Goal: Task Accomplishment & Management: Complete application form

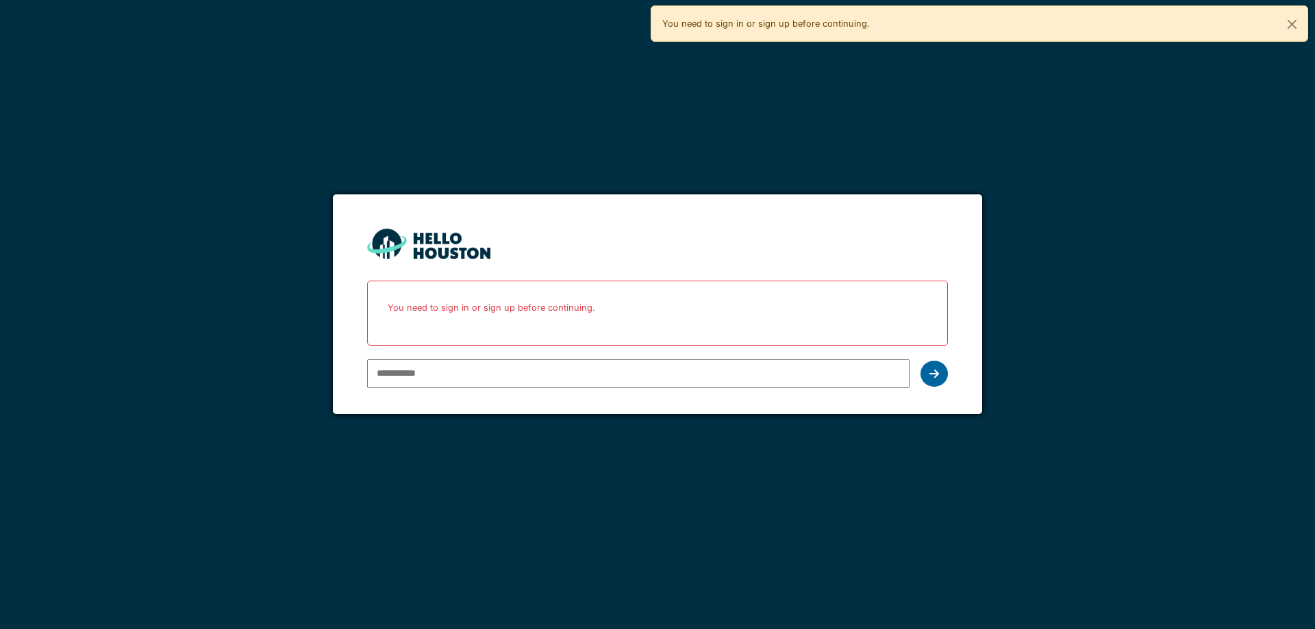
type input "**********"
click at [934, 374] on icon at bounding box center [934, 373] width 10 height 11
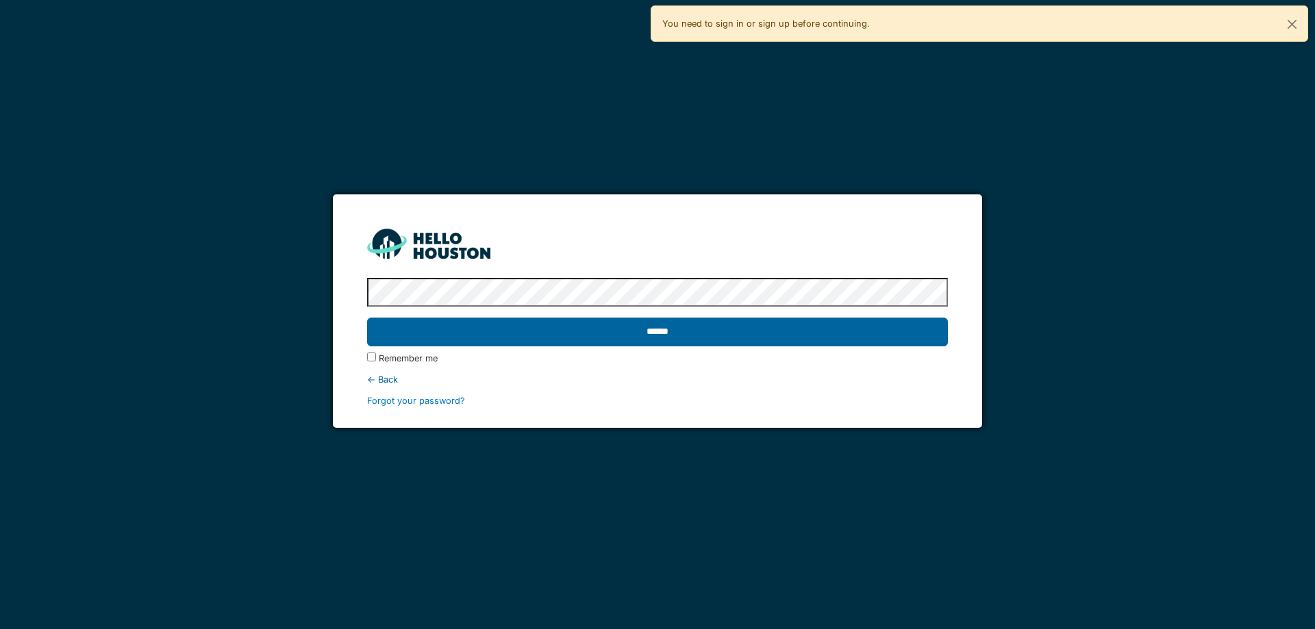
click at [906, 337] on input "******" at bounding box center [657, 332] width 580 height 29
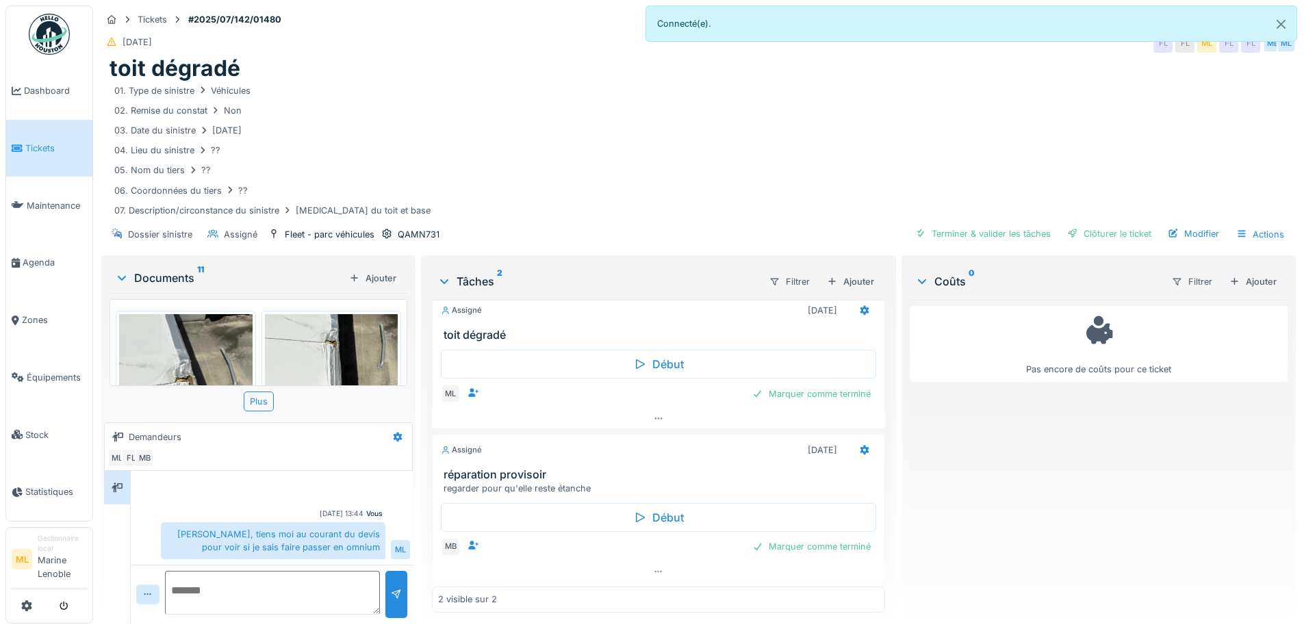
scroll to position [10, 0]
click at [207, 334] on img at bounding box center [186, 402] width 134 height 177
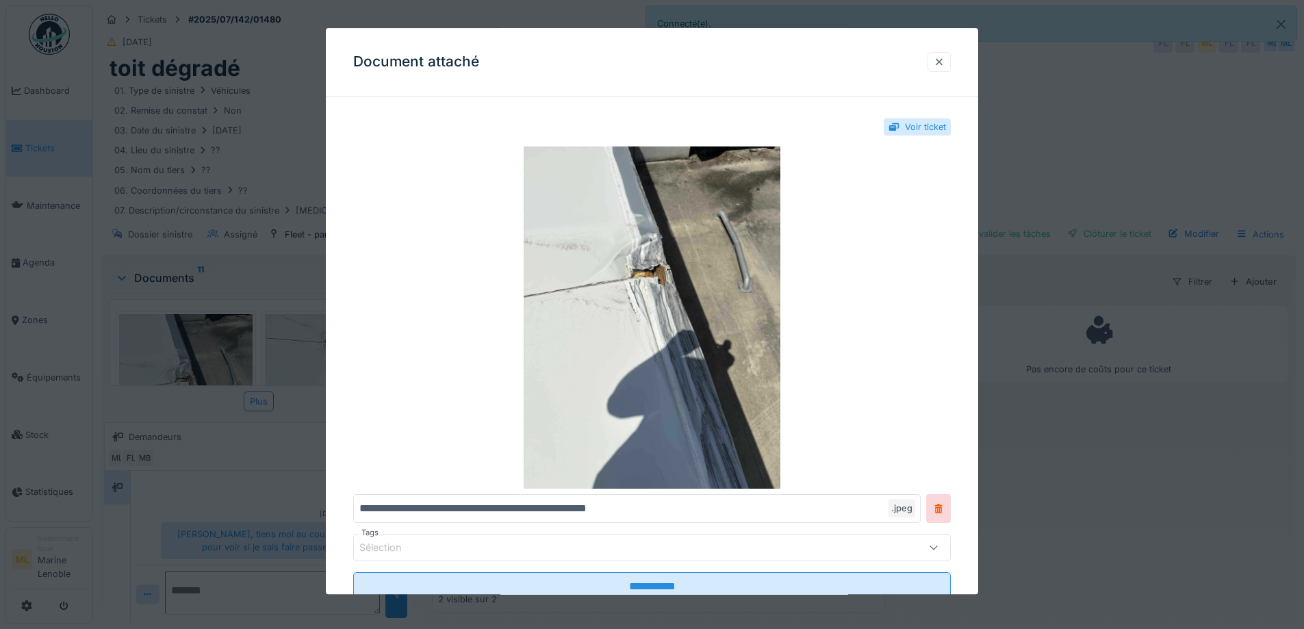
click at [945, 58] on div at bounding box center [939, 61] width 11 height 13
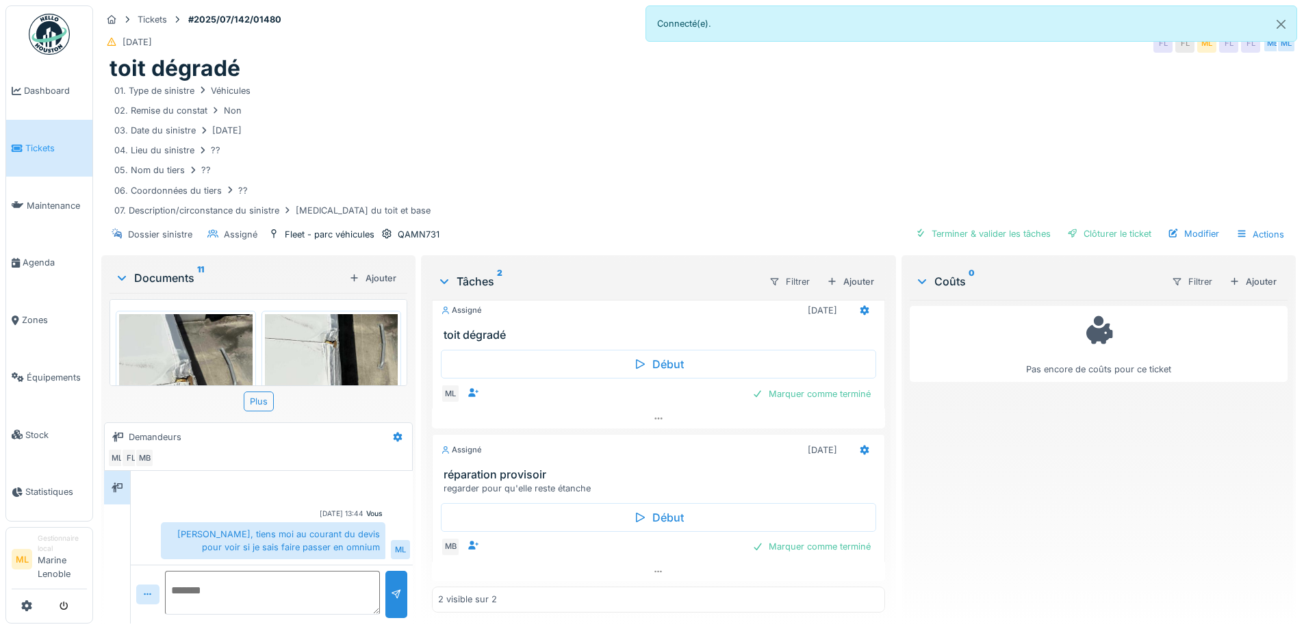
click at [42, 147] on span "Tickets" at bounding box center [56, 148] width 62 height 13
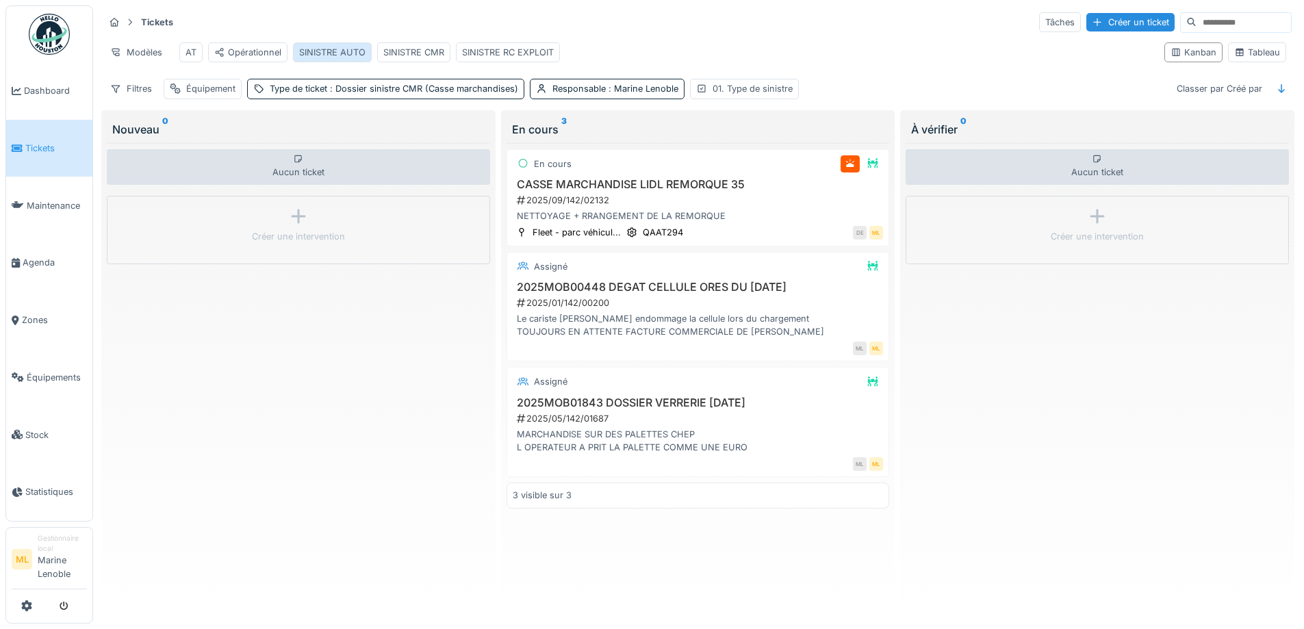
click at [344, 49] on div "SINISTRE AUTO" at bounding box center [332, 52] width 66 height 13
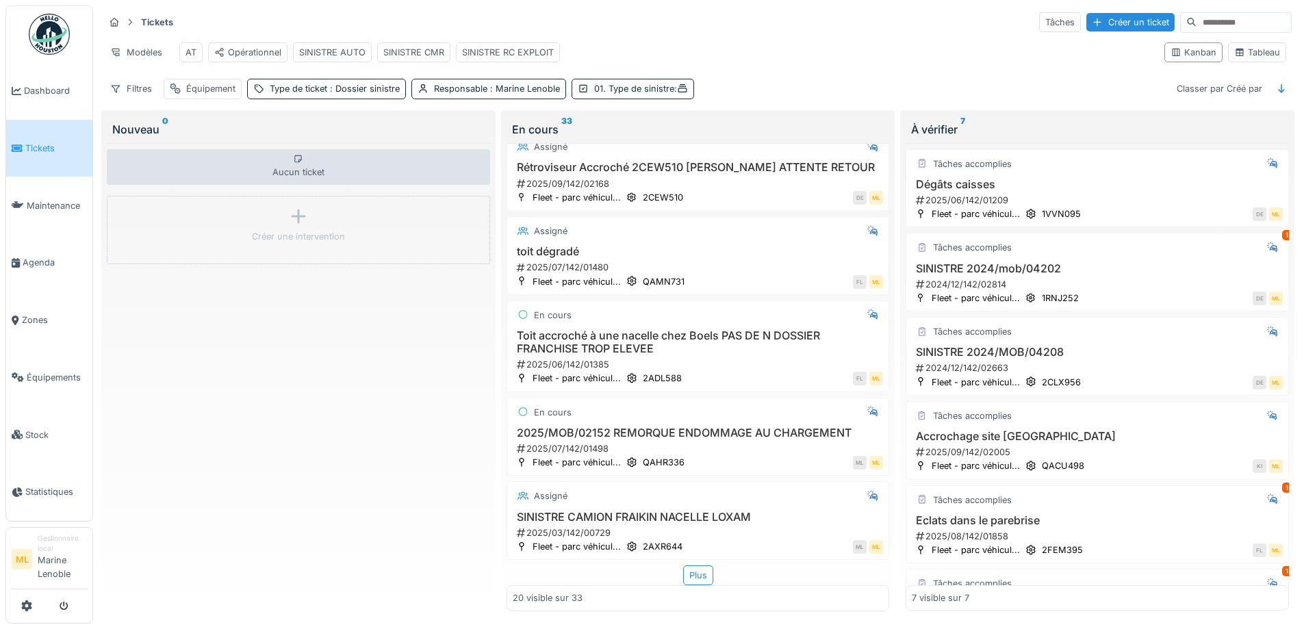
scroll to position [1324, 0]
click at [697, 566] on div "Plus" at bounding box center [698, 576] width 30 height 20
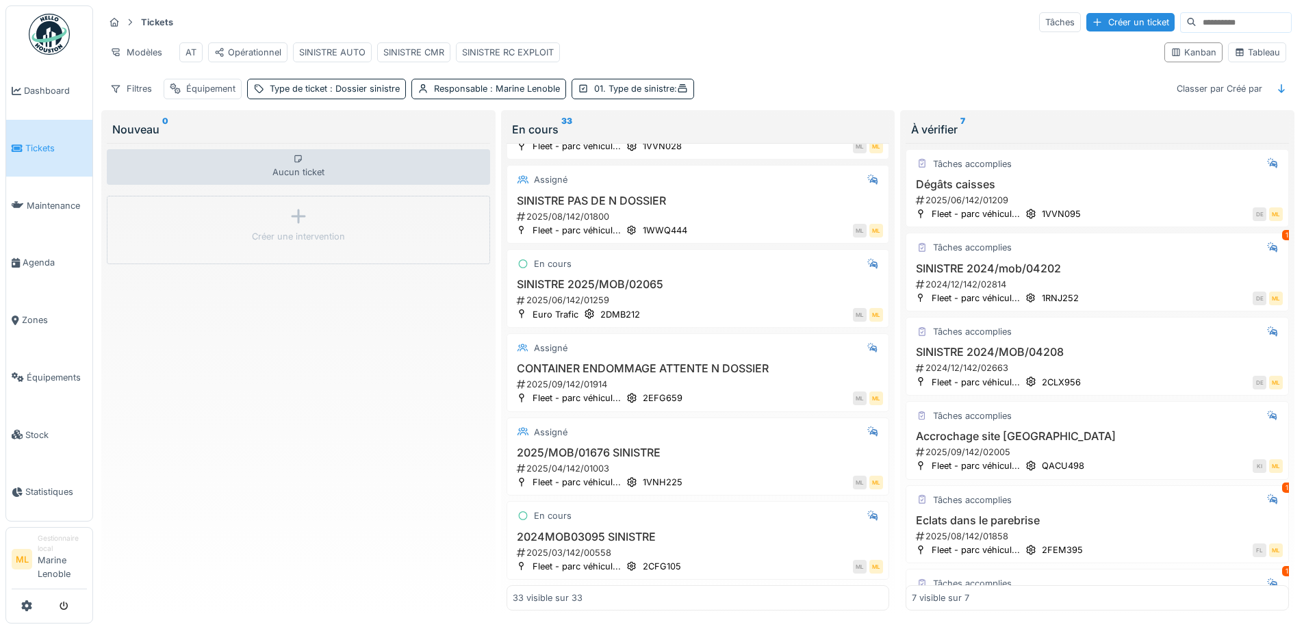
scroll to position [2409, 0]
click at [346, 46] on div "SINISTRE AUTO" at bounding box center [332, 52] width 66 height 13
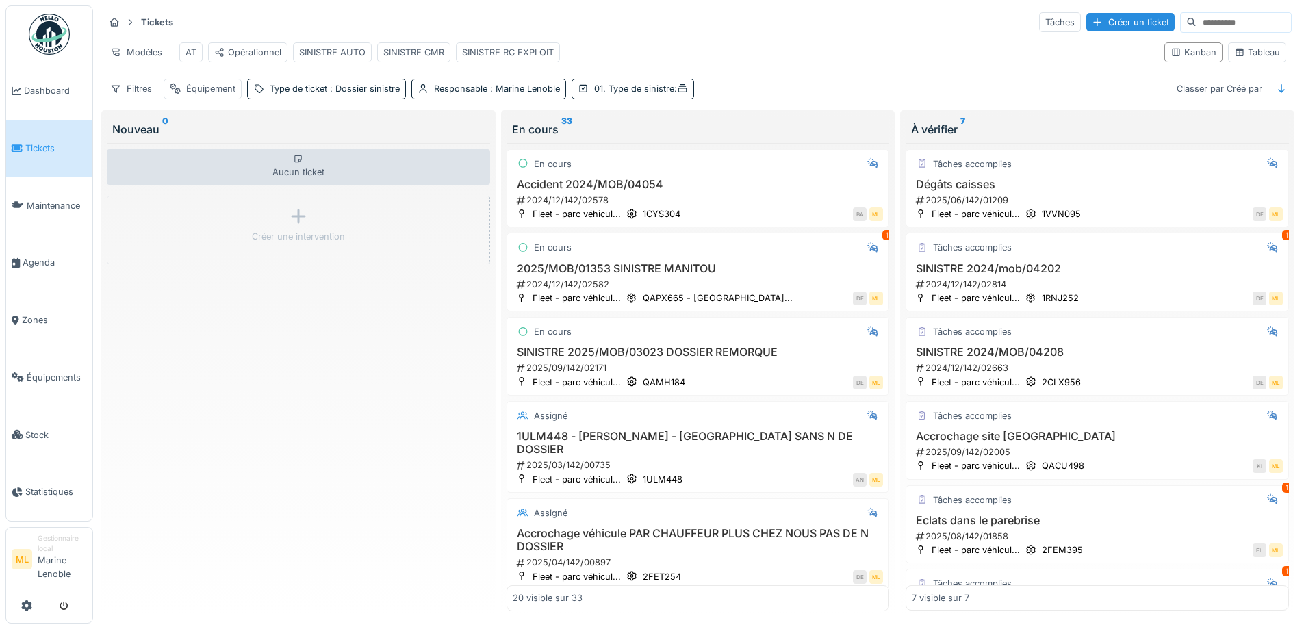
scroll to position [0, 0]
click at [1039, 20] on div "Tâches" at bounding box center [1060, 22] width 42 height 20
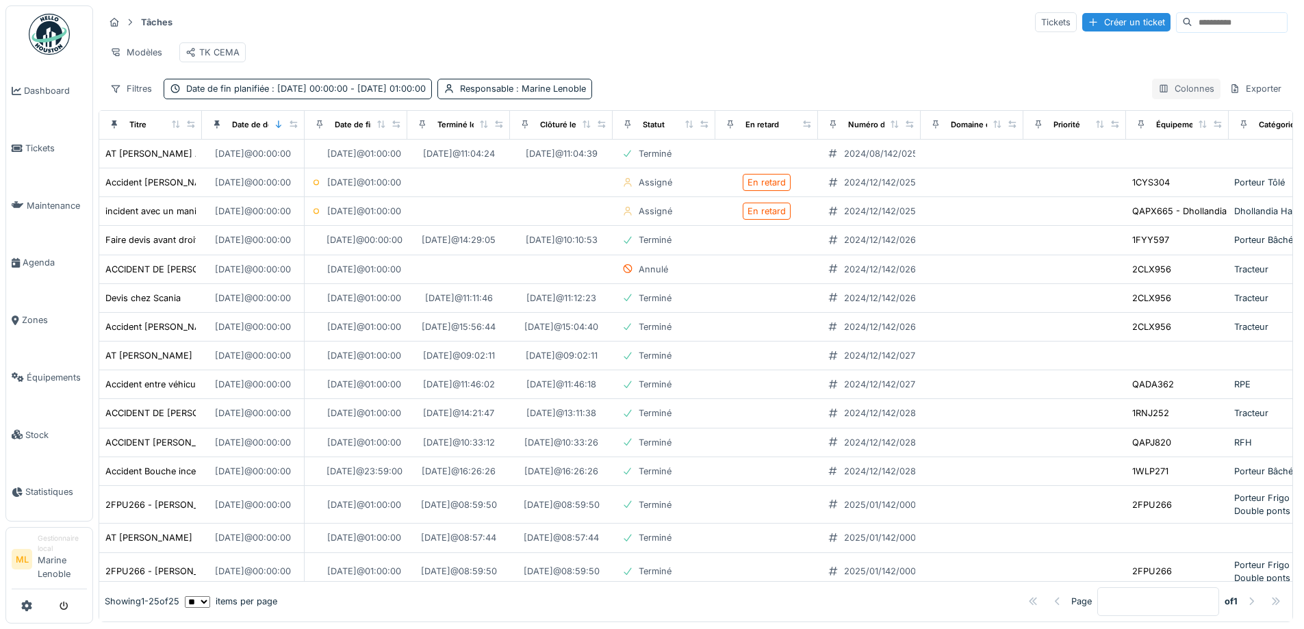
click at [1178, 95] on div "Colonnes" at bounding box center [1186, 89] width 68 height 20
click at [28, 143] on span "Tickets" at bounding box center [56, 148] width 62 height 13
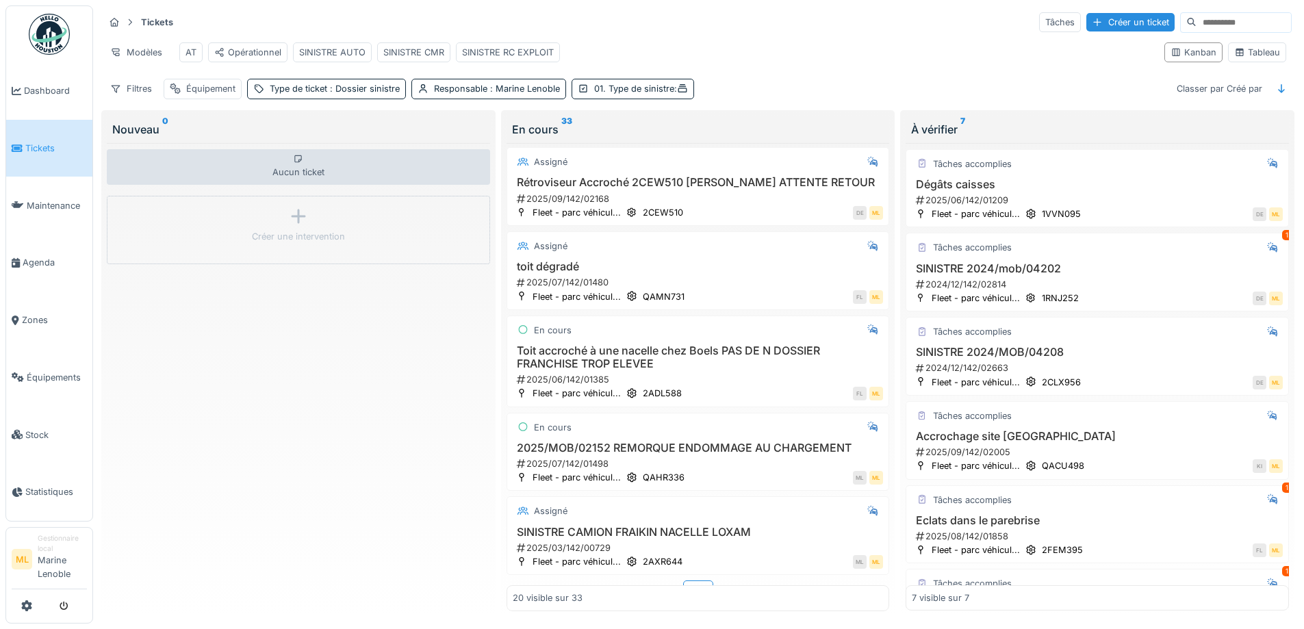
scroll to position [1324, 0]
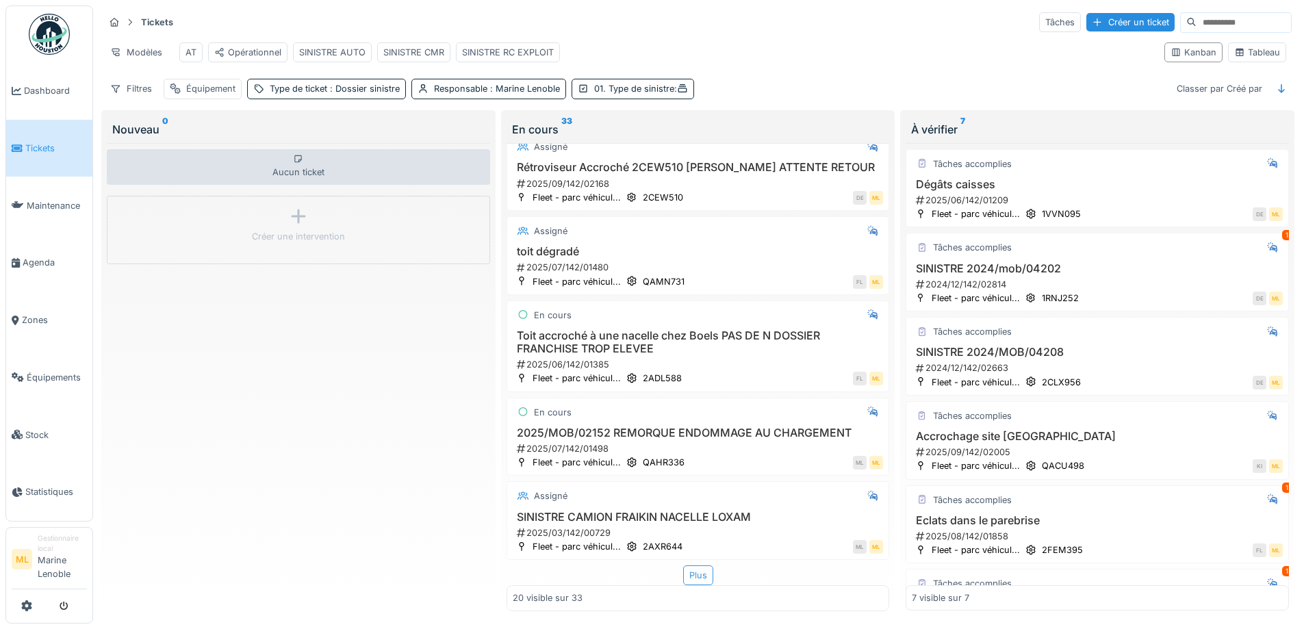
click at [687, 566] on div "Plus" at bounding box center [698, 576] width 30 height 20
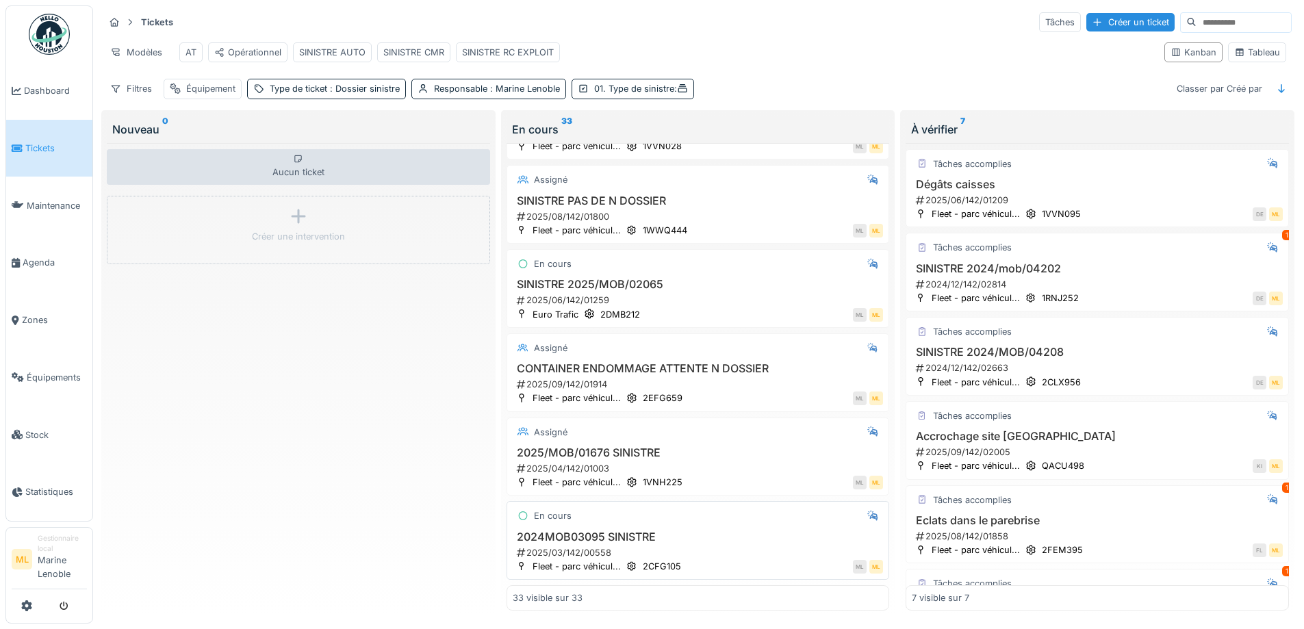
scroll to position [9, 0]
click at [1197, 15] on input at bounding box center [1244, 22] width 94 height 19
click at [1039, 14] on div "Tâches" at bounding box center [1060, 22] width 42 height 20
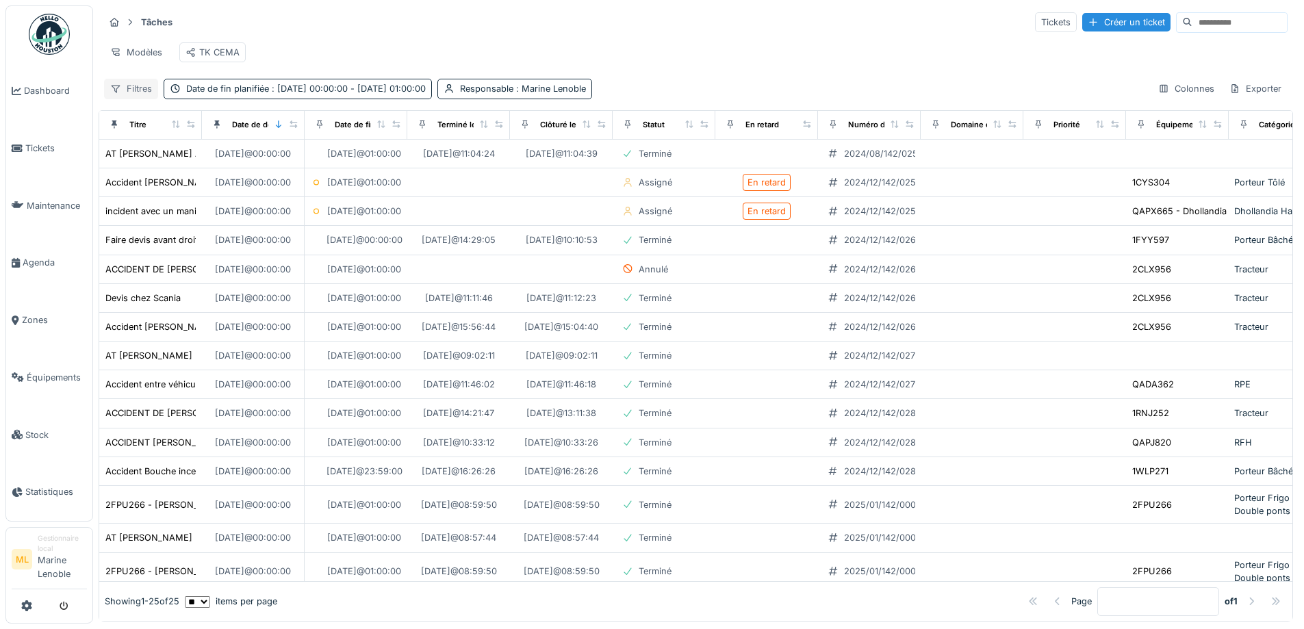
click at [136, 97] on div "Filtres" at bounding box center [131, 89] width 54 height 20
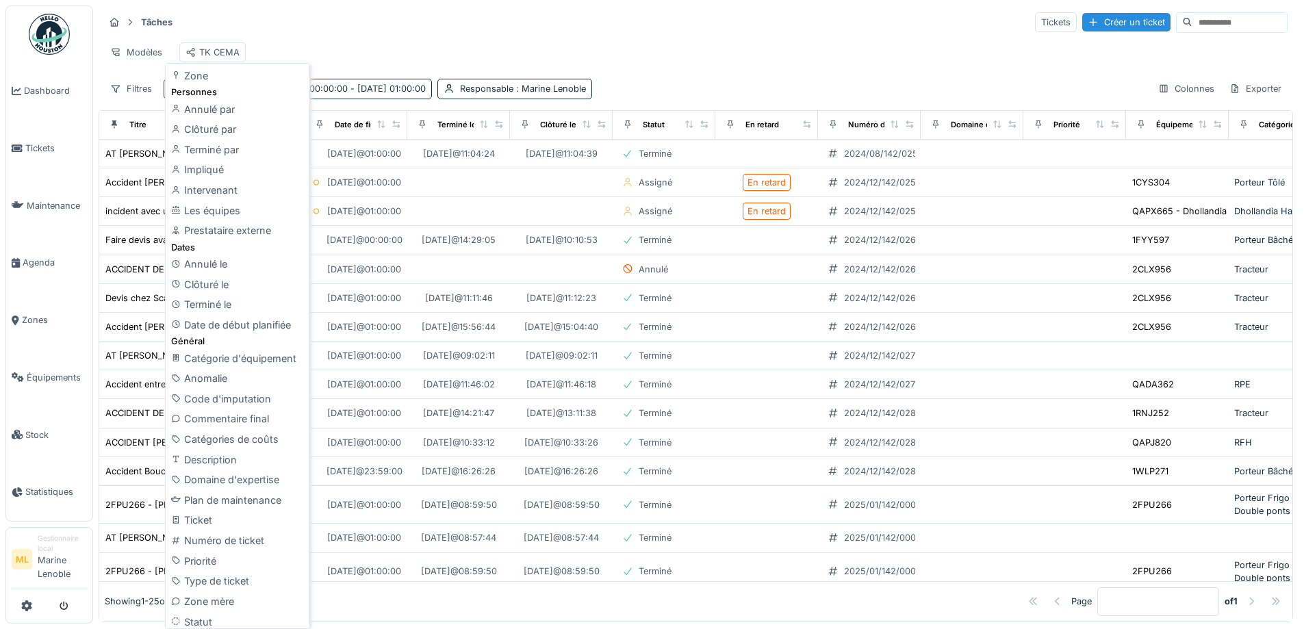
scroll to position [169, 0]
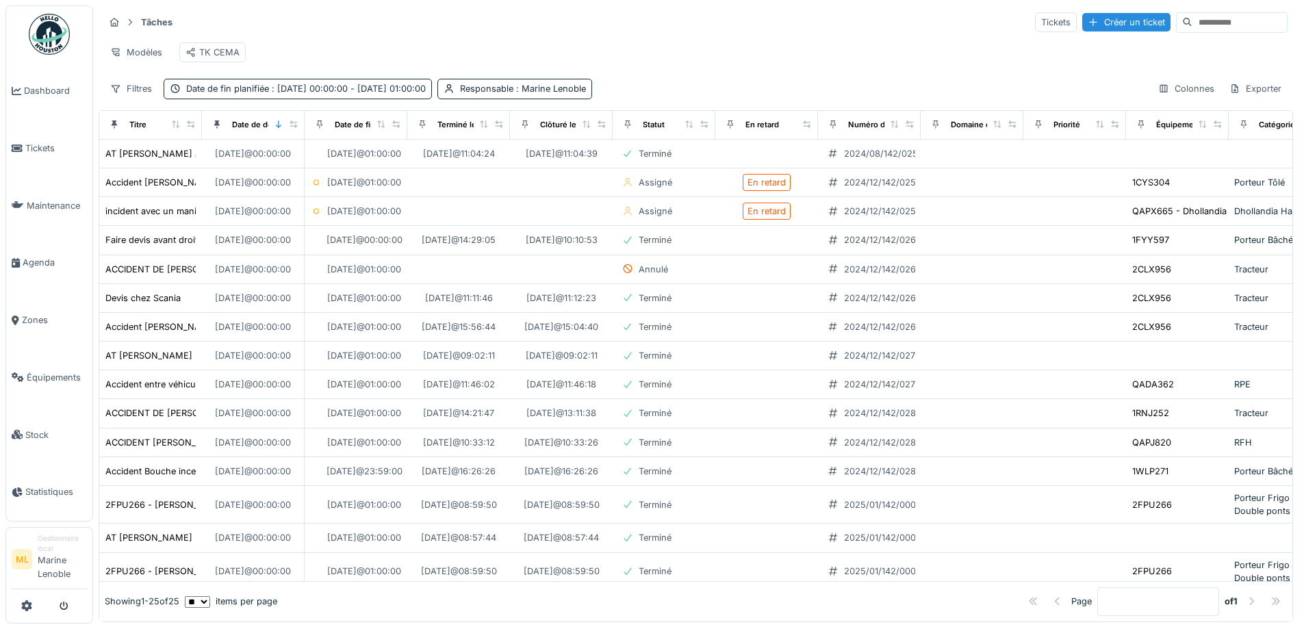
drag, startPoint x: 733, startPoint y: 51, endPoint x: 553, endPoint y: 71, distance: 181.9
click at [730, 51] on div "Modèles TK CEMA" at bounding box center [696, 52] width 1184 height 31
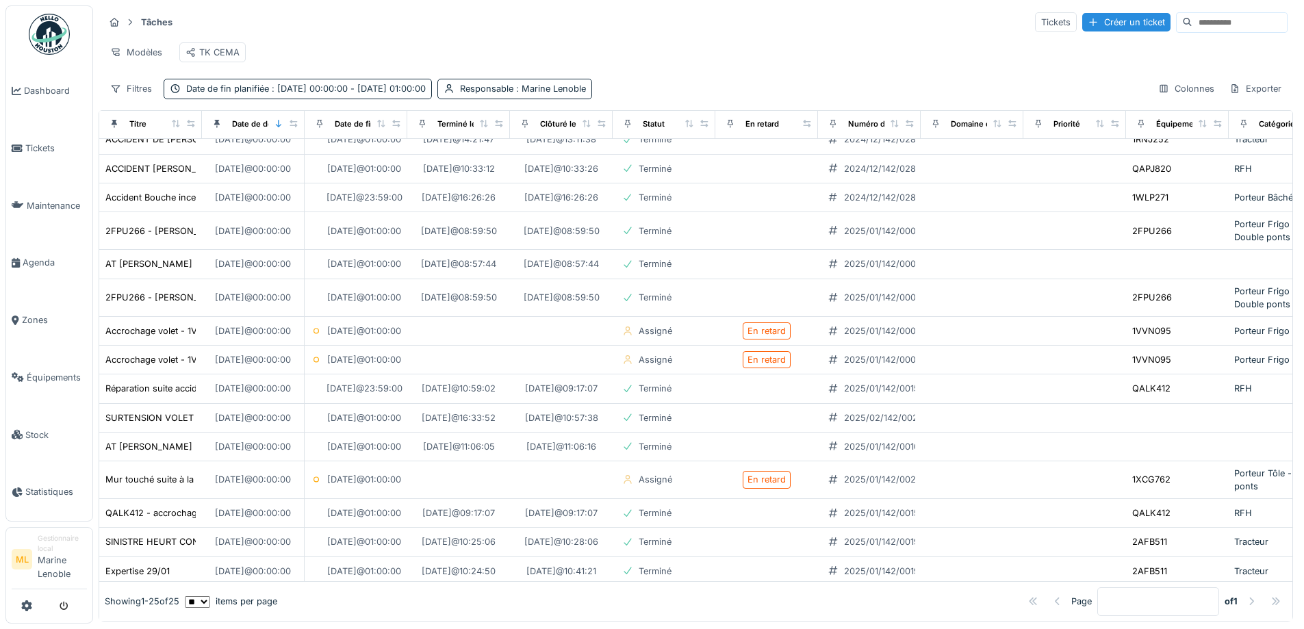
scroll to position [338, 0]
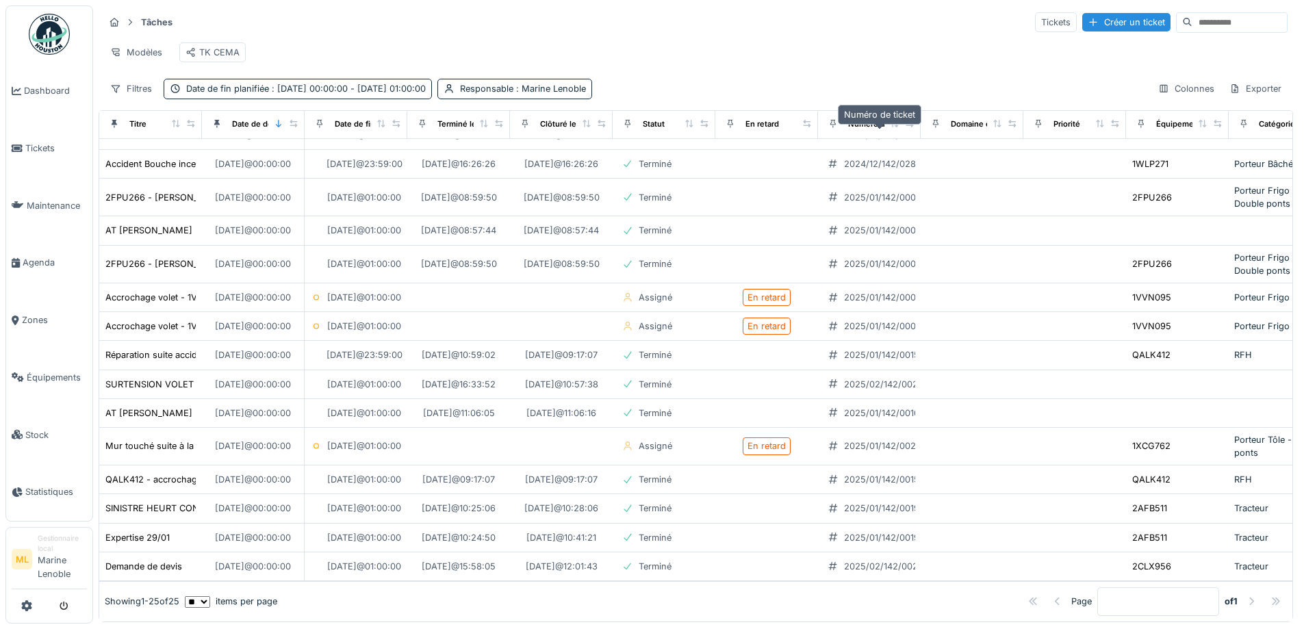
click at [871, 130] on div "Numéro de ticket" at bounding box center [880, 124] width 65 height 12
click at [910, 127] on icon at bounding box center [910, 124] width 10 height 8
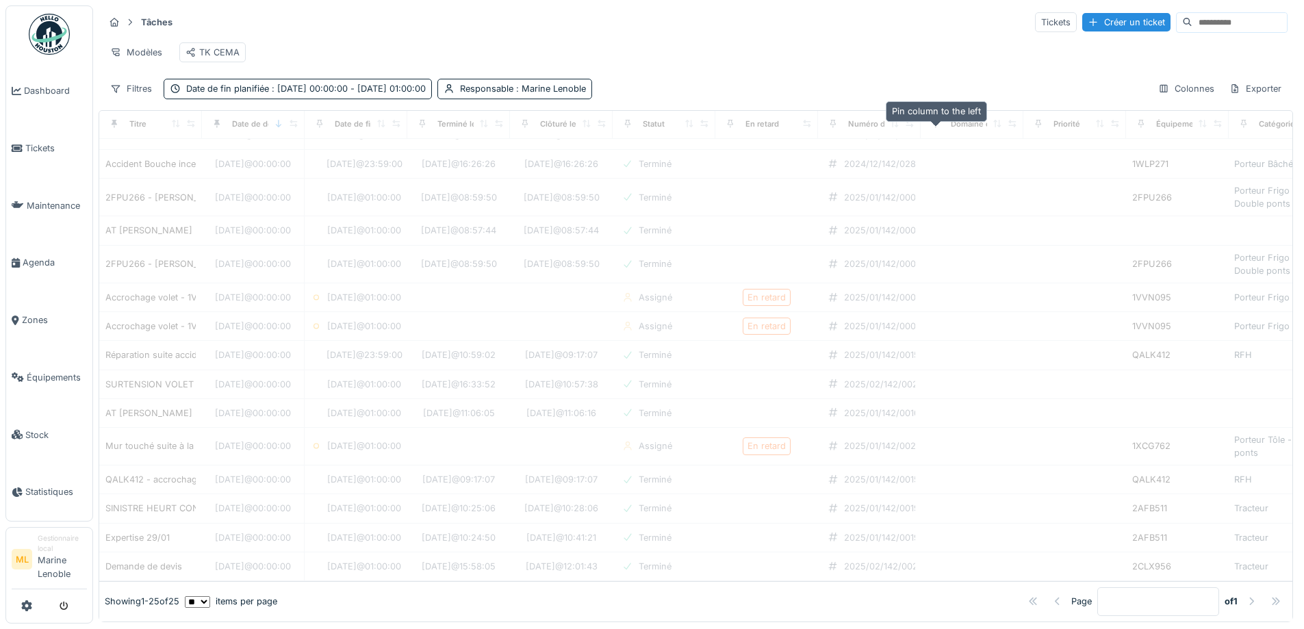
drag, startPoint x: 920, startPoint y: 132, endPoint x: 936, endPoint y: 131, distance: 16.5
click at [936, 131] on tr "Titre Date de début planifiée Date de fin planifiée Terminé le Clôturé le Statu…" at bounding box center [818, 124] width 1438 height 29
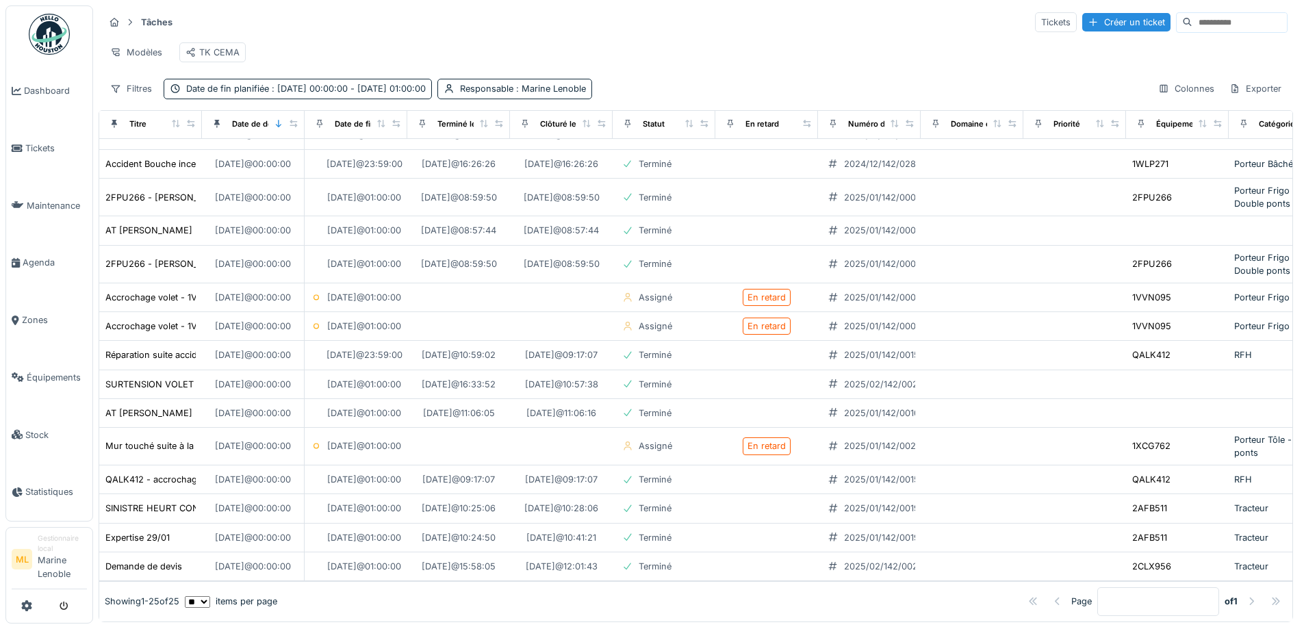
drag, startPoint x: 920, startPoint y: 121, endPoint x: 920, endPoint y: 142, distance: 20.6
click at [945, 129] on tr "Titre Date de début planifiée Date de fin planifiée Terminé le Clôturé le Statu…" at bounding box center [818, 124] width 1438 height 29
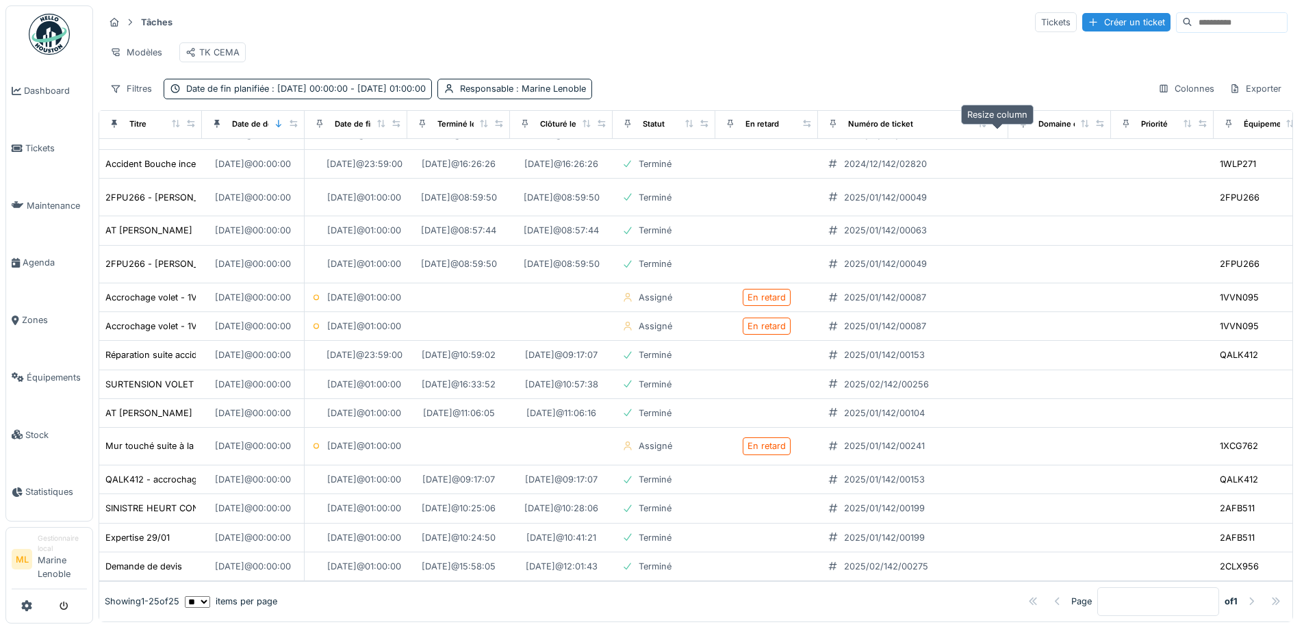
drag, startPoint x: 930, startPoint y: 132, endPoint x: 998, endPoint y: 132, distance: 68.5
click at [998, 127] on icon at bounding box center [998, 124] width 10 height 8
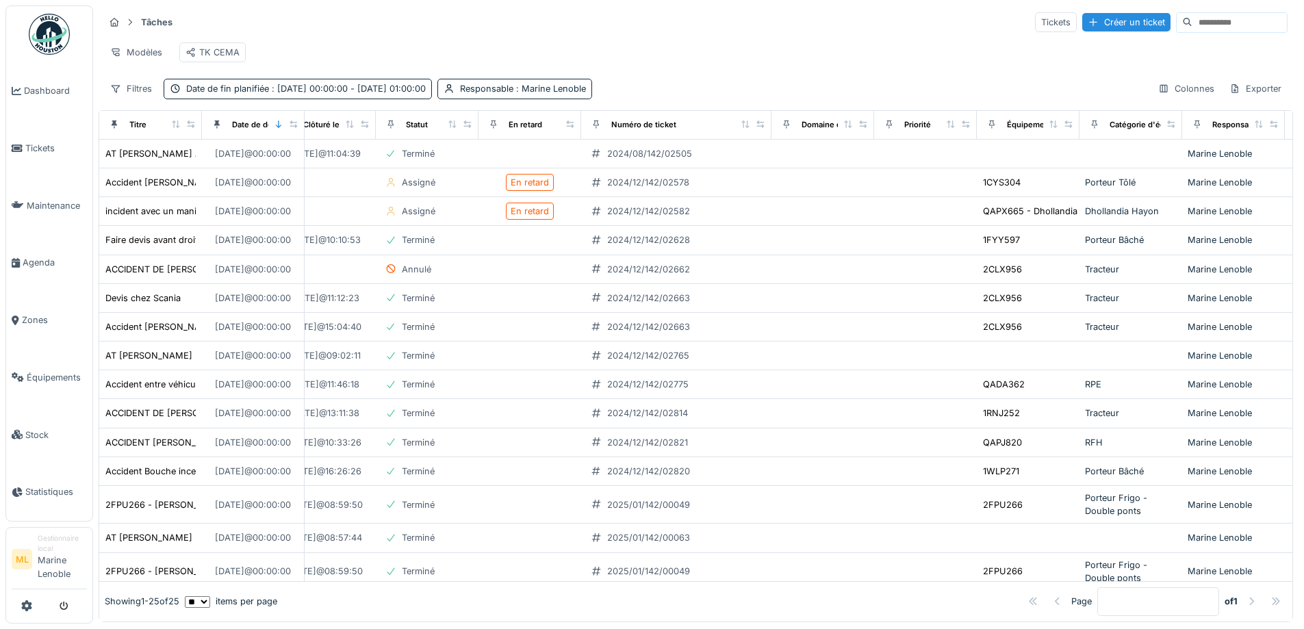
scroll to position [0, 246]
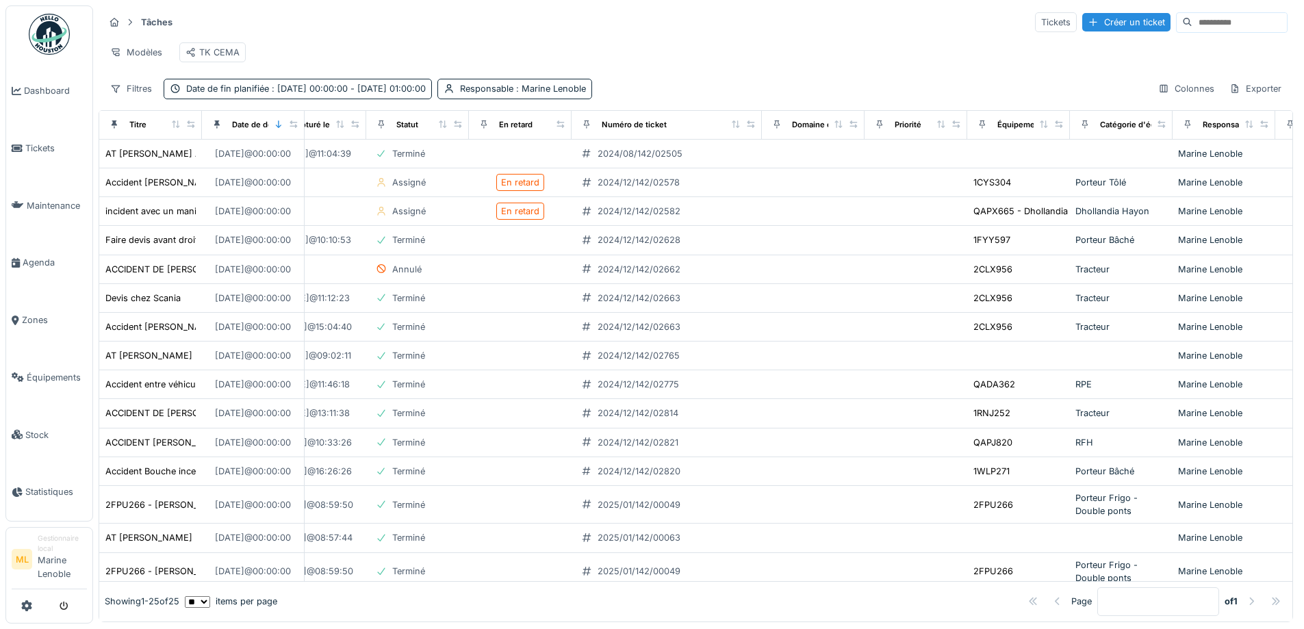
click at [1067, 129] on th "Équipement" at bounding box center [1018, 125] width 103 height 29
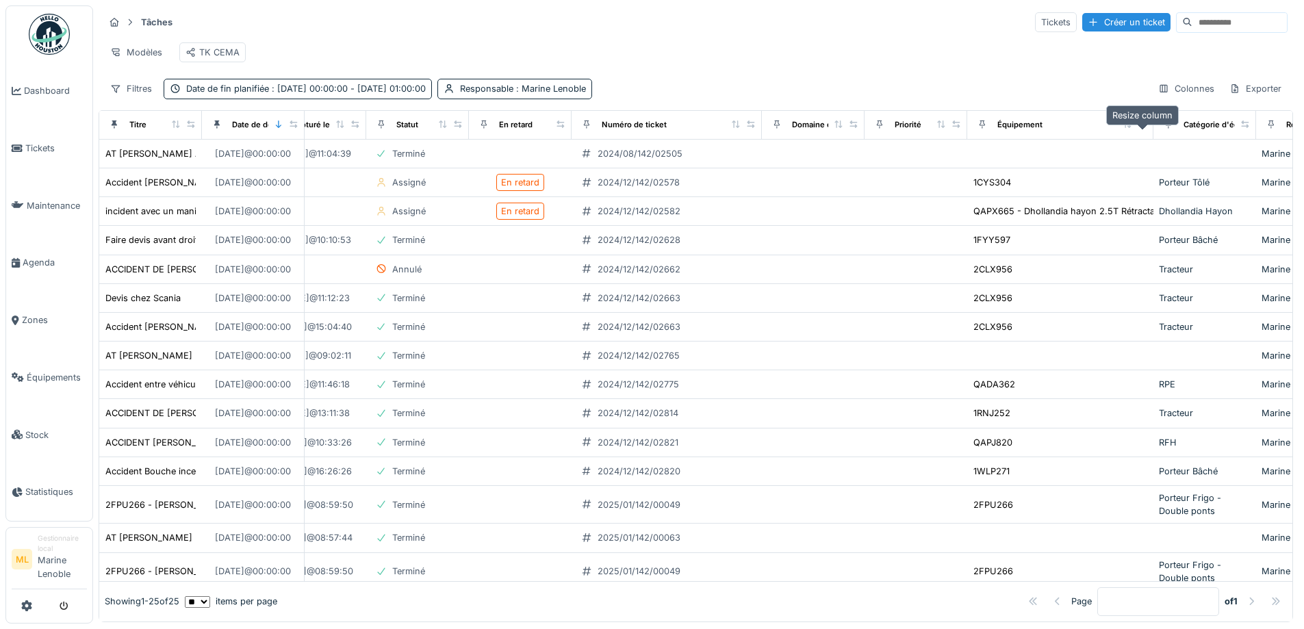
drag, startPoint x: 1058, startPoint y: 136, endPoint x: 1142, endPoint y: 136, distance: 83.5
click at [1142, 128] on icon at bounding box center [1143, 125] width 8 height 8
click at [45, 90] on span "Dashboard" at bounding box center [55, 90] width 63 height 13
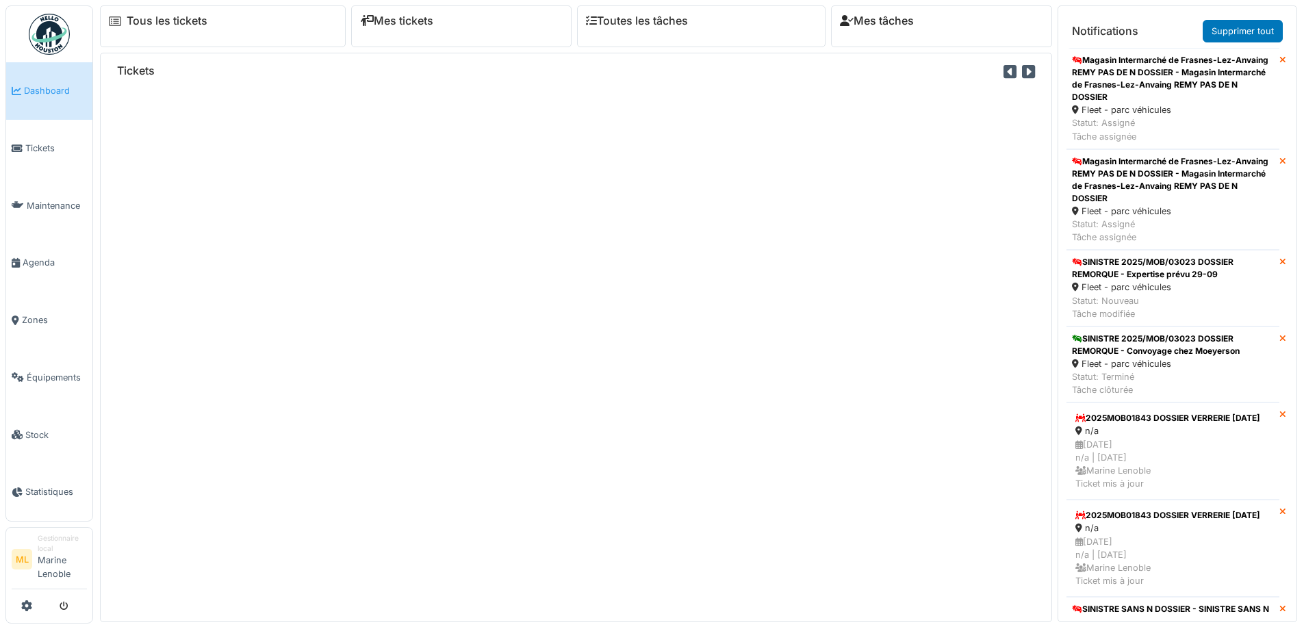
click at [875, 18] on link "Mes tâches" at bounding box center [877, 20] width 74 height 13
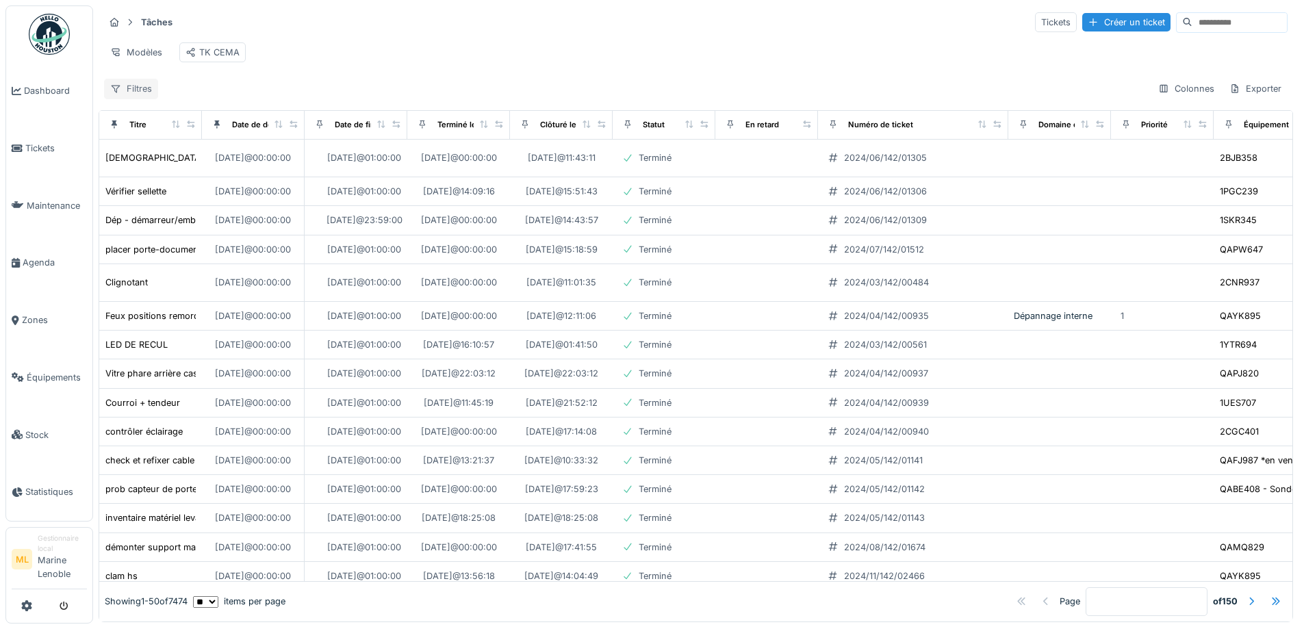
click at [131, 99] on div "Filtres" at bounding box center [131, 89] width 54 height 20
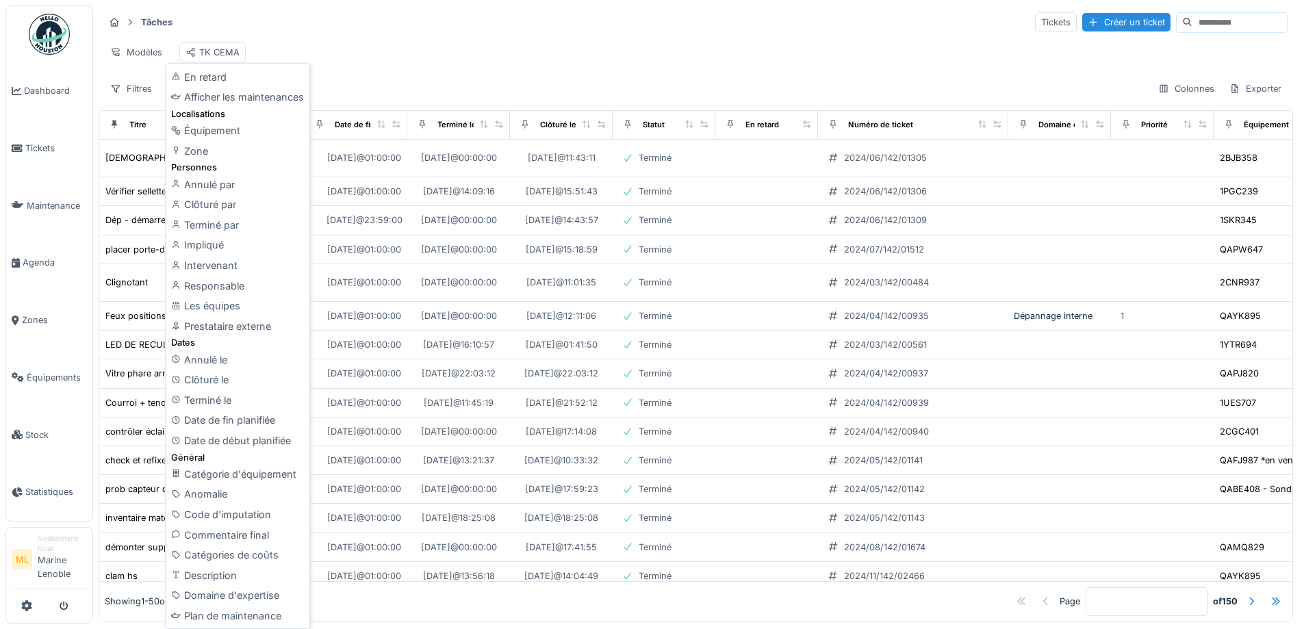
scroll to position [1, 0]
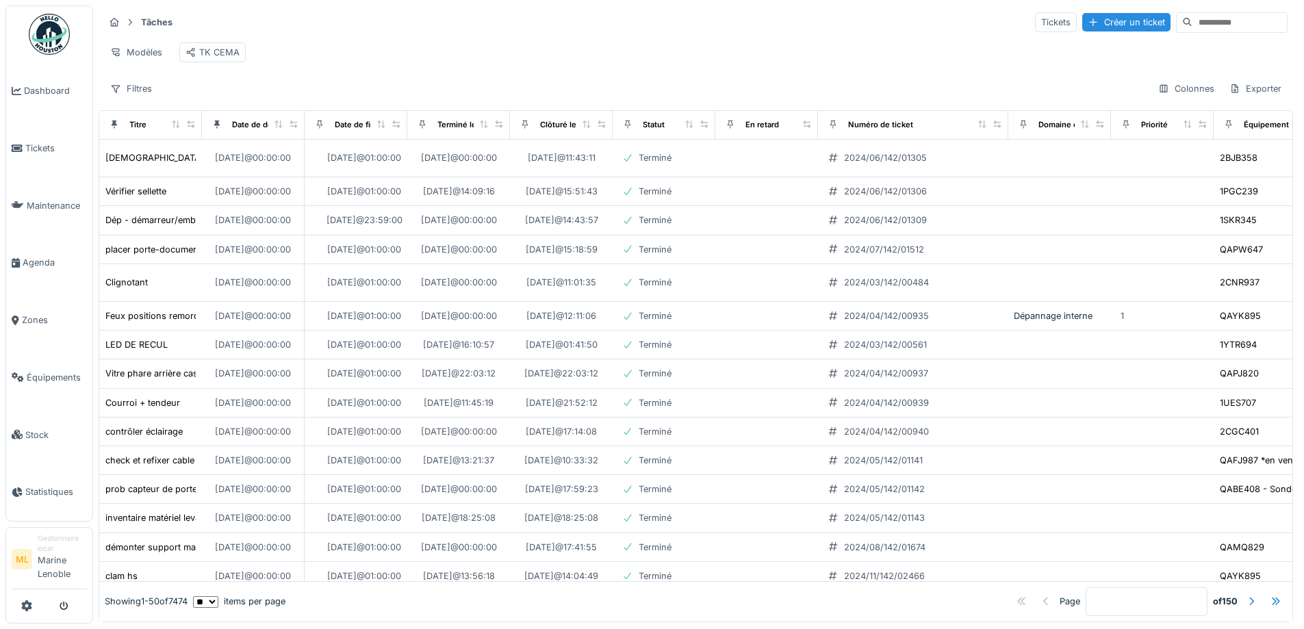
click at [545, 43] on div "Modèles TK CEMA" at bounding box center [696, 52] width 1184 height 31
click at [47, 87] on span "Dashboard" at bounding box center [55, 90] width 63 height 13
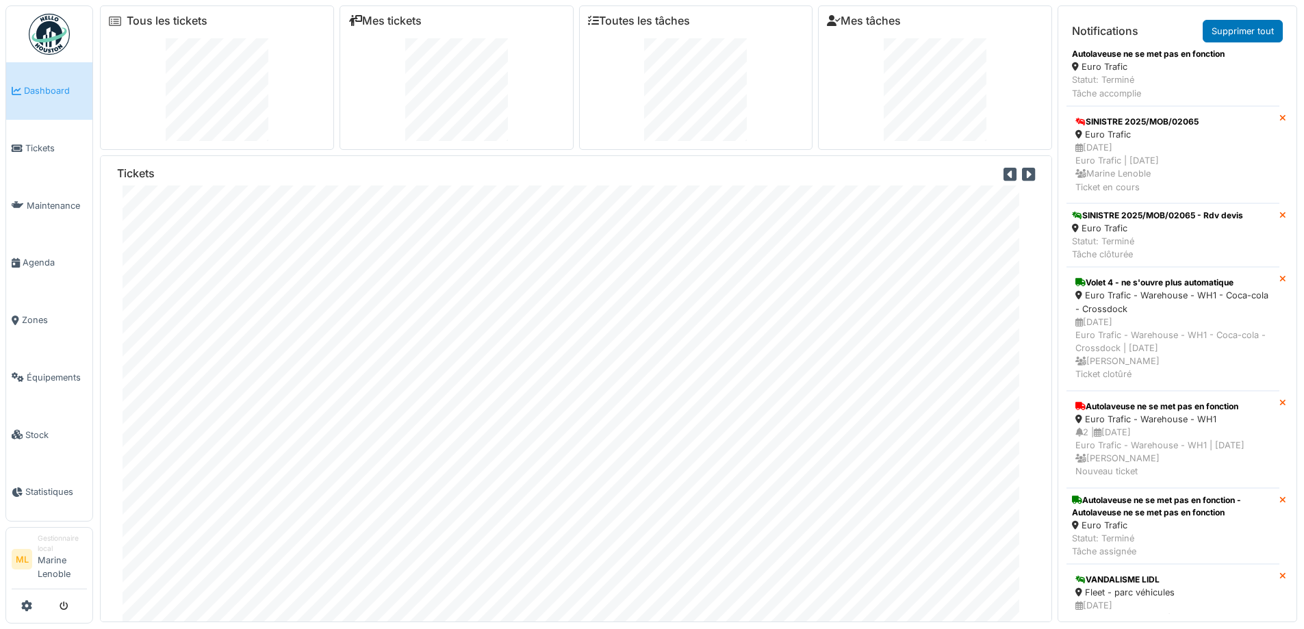
scroll to position [4070, 0]
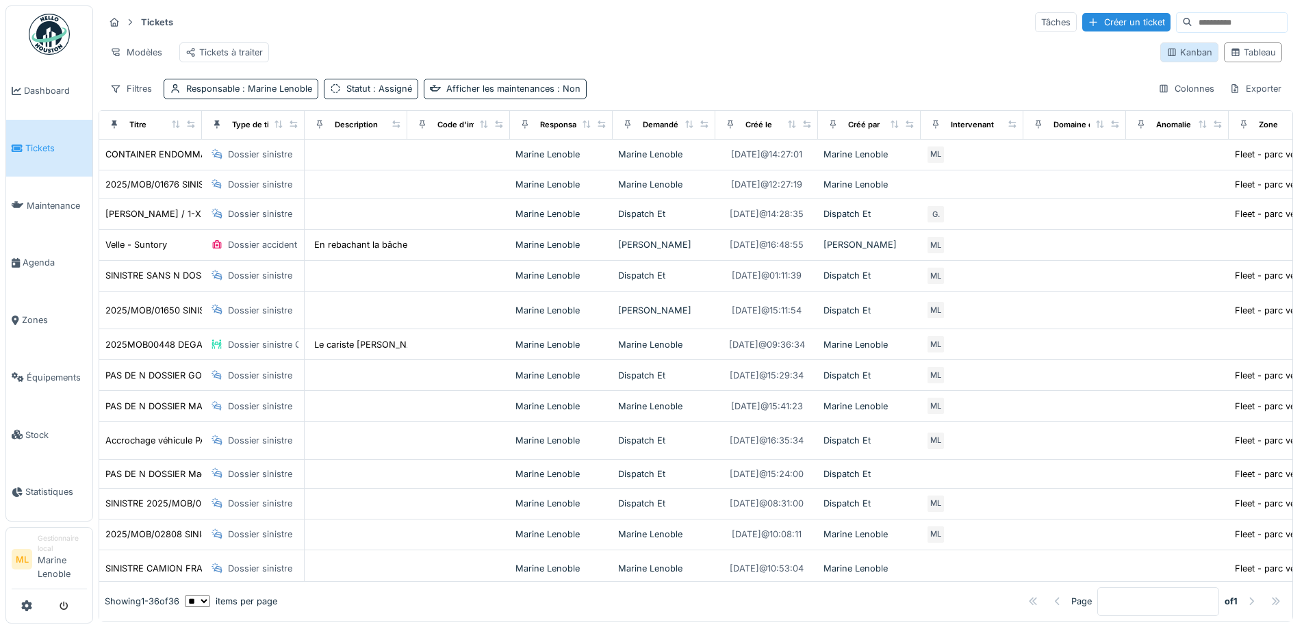
click at [1185, 58] on div "Kanban" at bounding box center [1190, 52] width 46 height 13
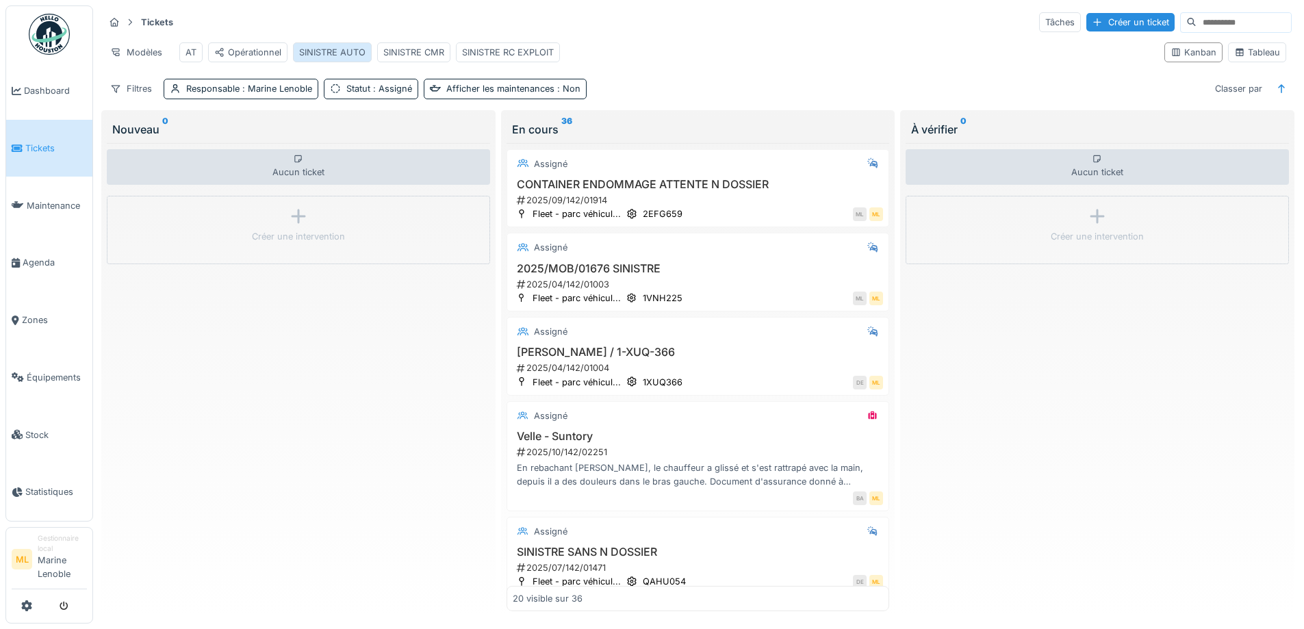
click at [346, 52] on div "SINISTRE AUTO" at bounding box center [332, 52] width 66 height 13
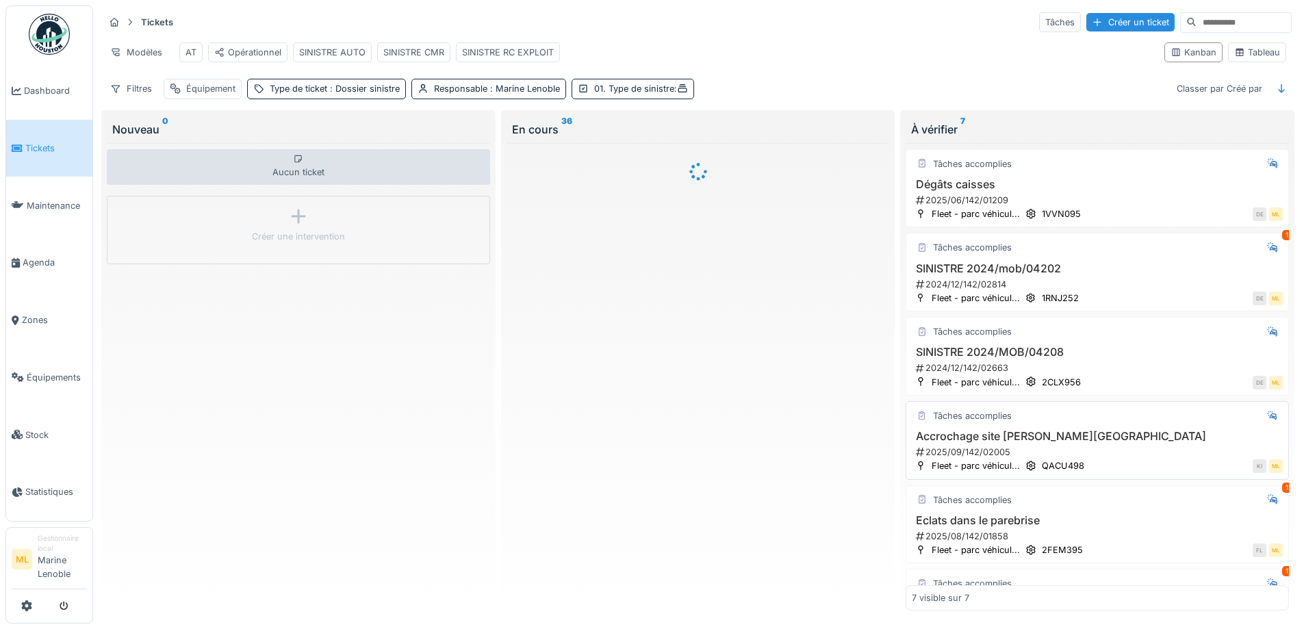
scroll to position [185, 0]
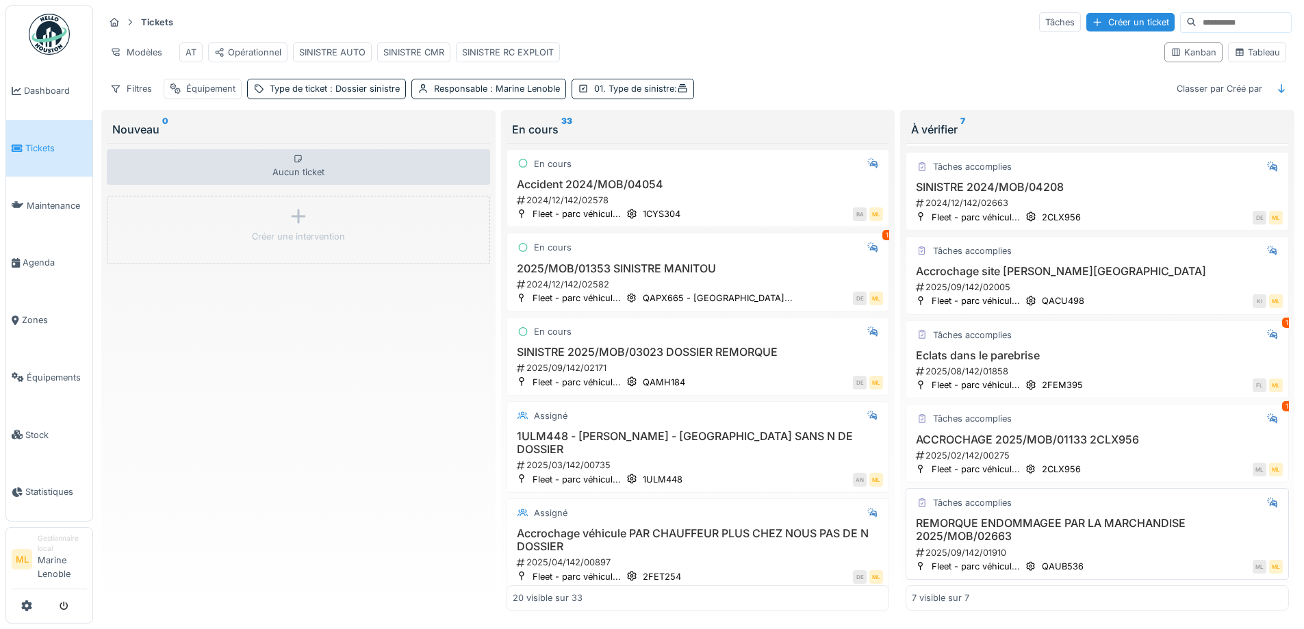
click at [1126, 503] on div "Tâches accomplies REMORQUE ENDOMMAGEE PAR LA MARCHANDISE 2025/MOB/02663 2025/09…" at bounding box center [1097, 534] width 383 height 92
click at [1116, 535] on div "REMORQUE ENDOMMAGEE PAR LA MARCHANDISE 2025/MOB/02663 2025/09/142/01910" at bounding box center [1097, 538] width 371 height 42
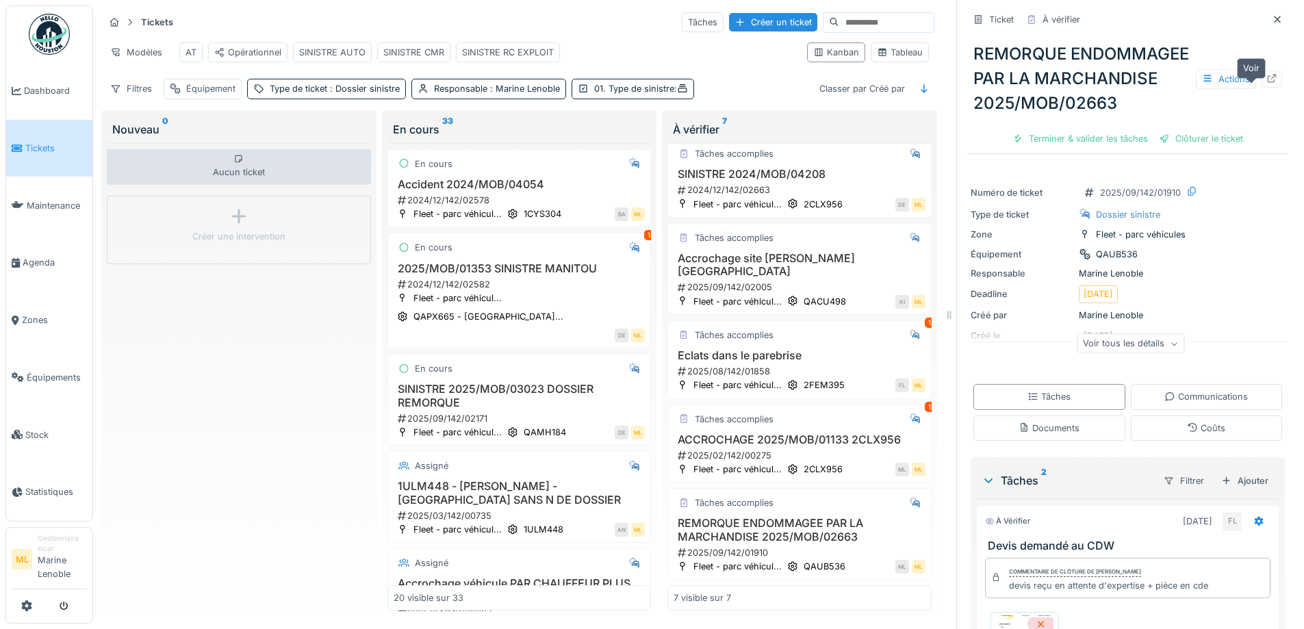
click at [1267, 83] on icon at bounding box center [1272, 78] width 11 height 9
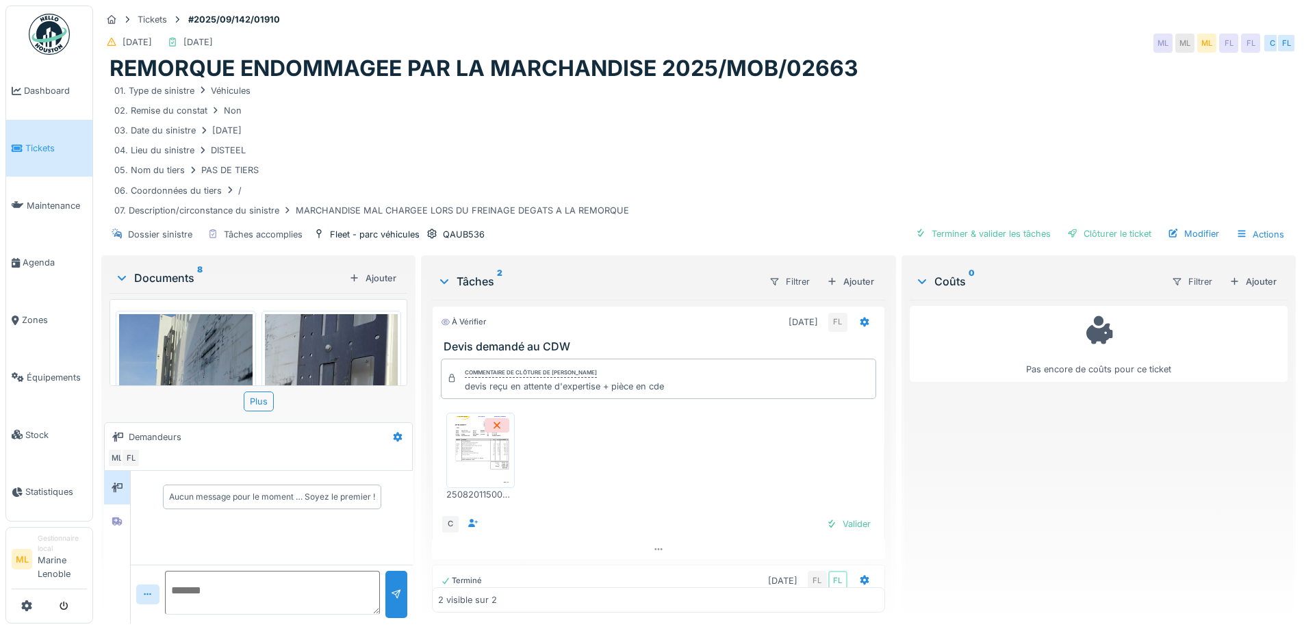
click at [484, 455] on img at bounding box center [481, 450] width 62 height 68
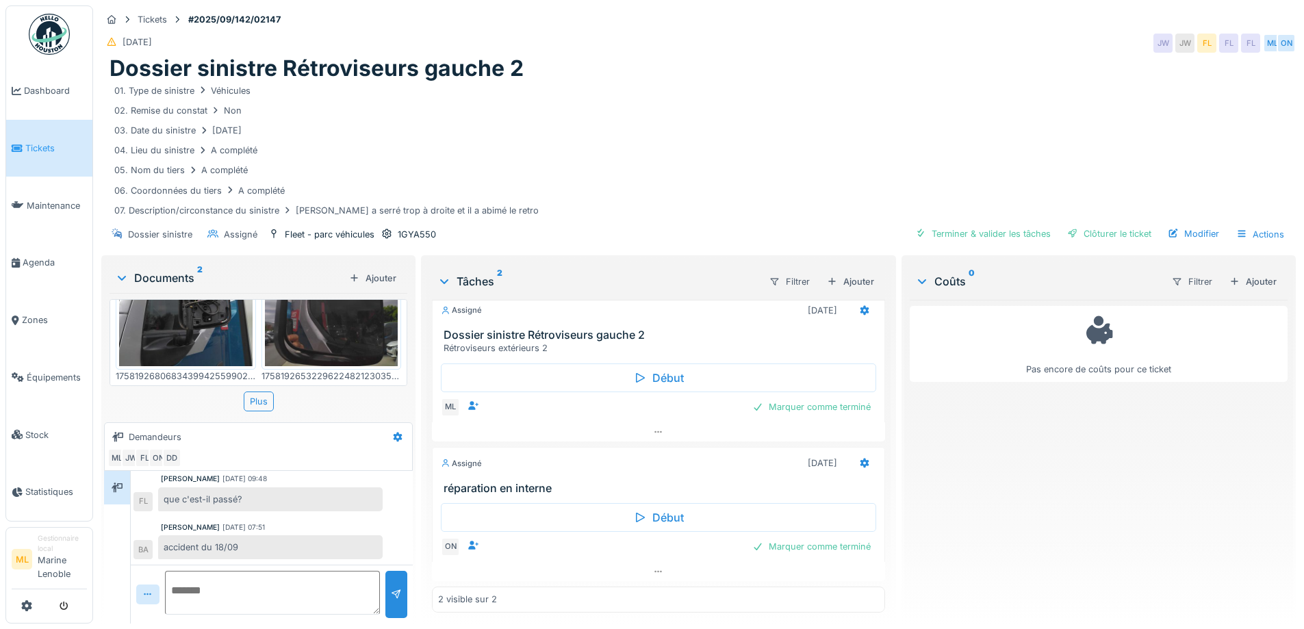
scroll to position [10, 0]
click at [223, 571] on textarea at bounding box center [272, 593] width 215 height 44
click at [170, 580] on textarea "**********" at bounding box center [272, 593] width 215 height 44
drag, startPoint x: 277, startPoint y: 594, endPoint x: 238, endPoint y: 602, distance: 39.1
click at [240, 603] on textarea "**********" at bounding box center [272, 593] width 215 height 44
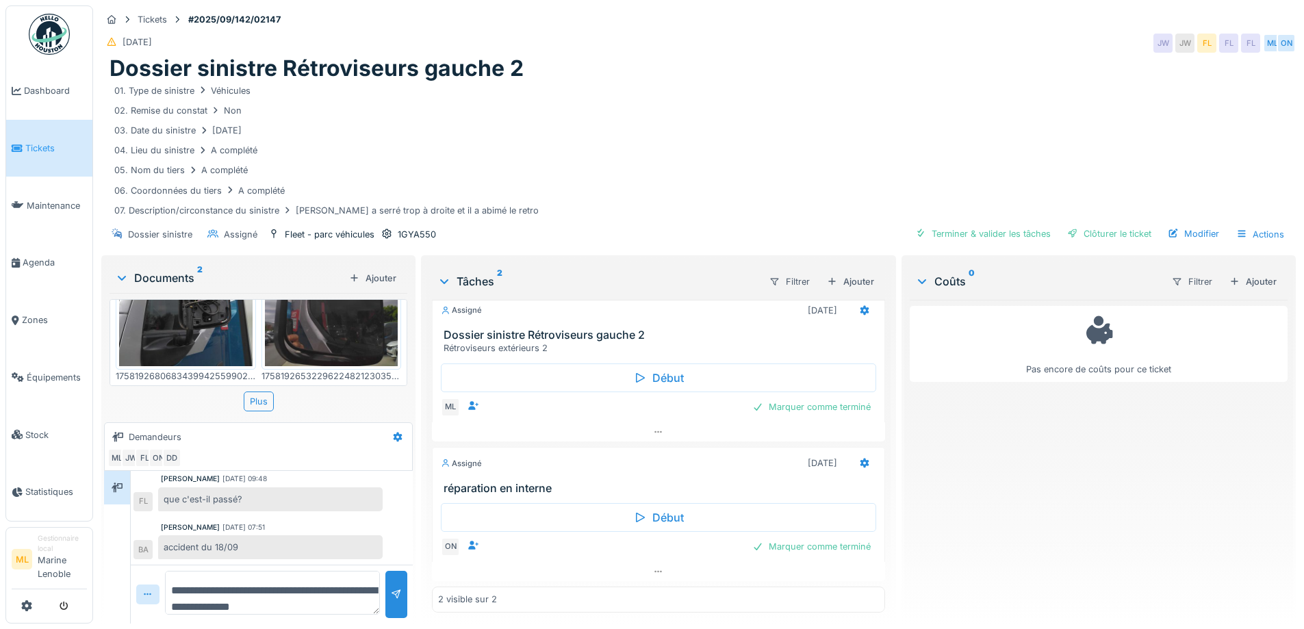
click at [235, 594] on textarea "**********" at bounding box center [272, 593] width 215 height 44
click at [246, 597] on textarea "**********" at bounding box center [272, 593] width 215 height 44
type textarea "**********"
click at [394, 588] on div at bounding box center [396, 594] width 11 height 13
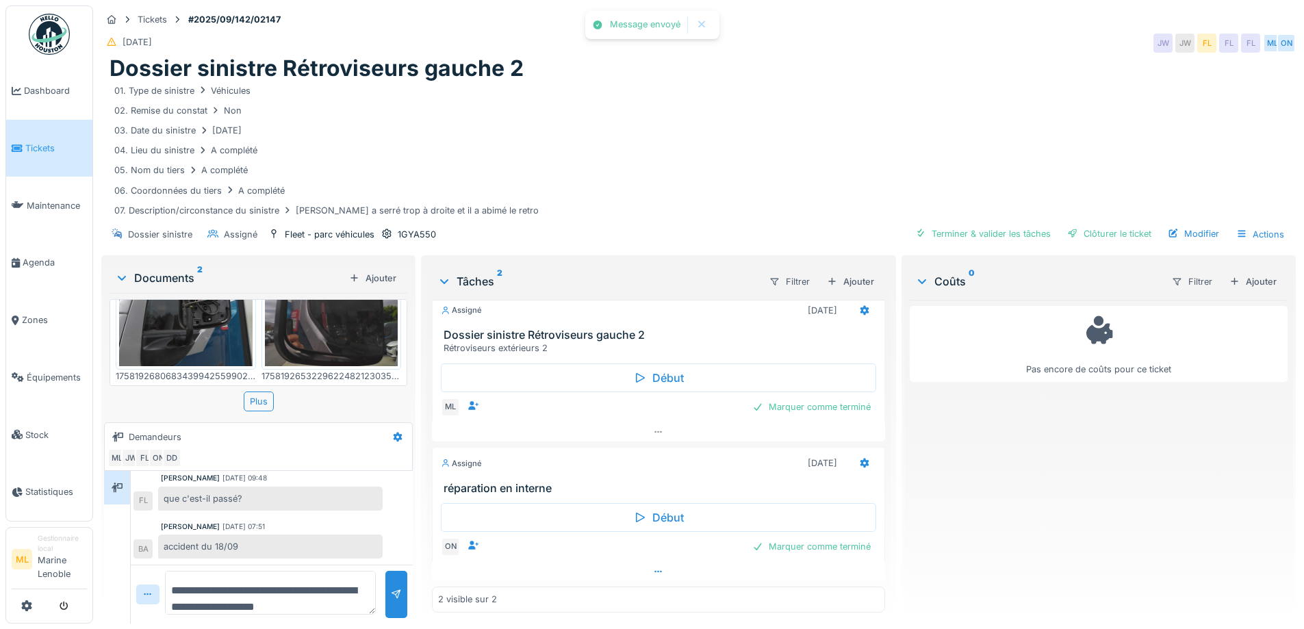
scroll to position [114, 0]
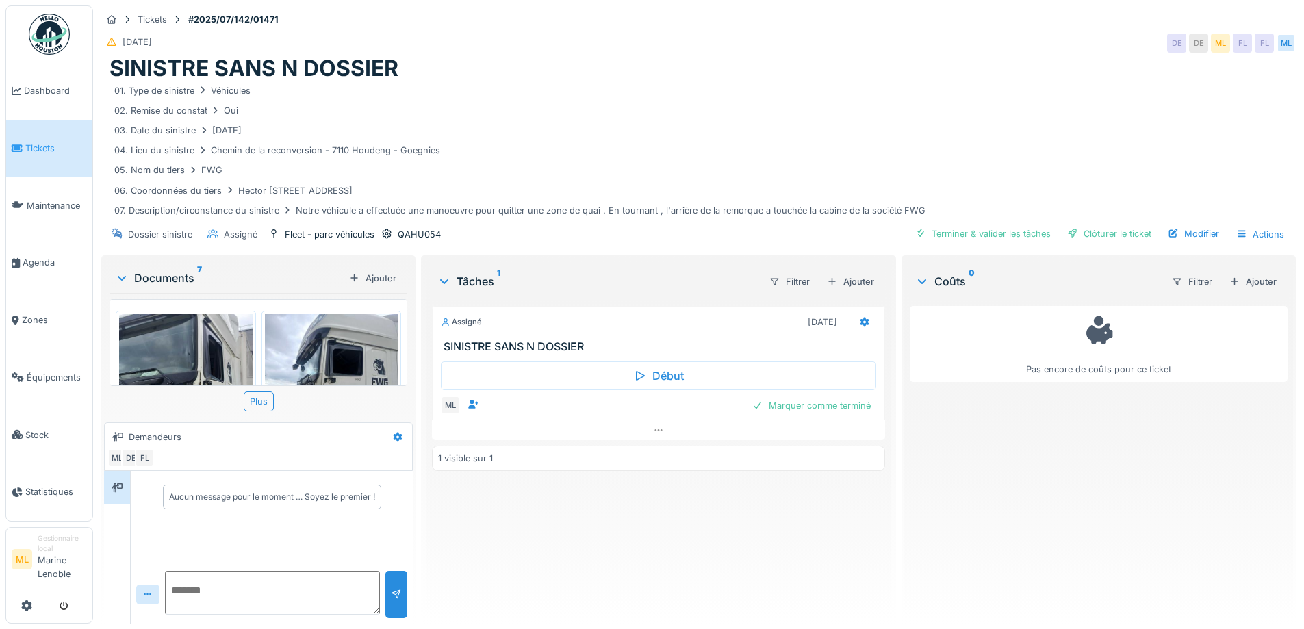
click at [188, 353] on img at bounding box center [186, 402] width 134 height 177
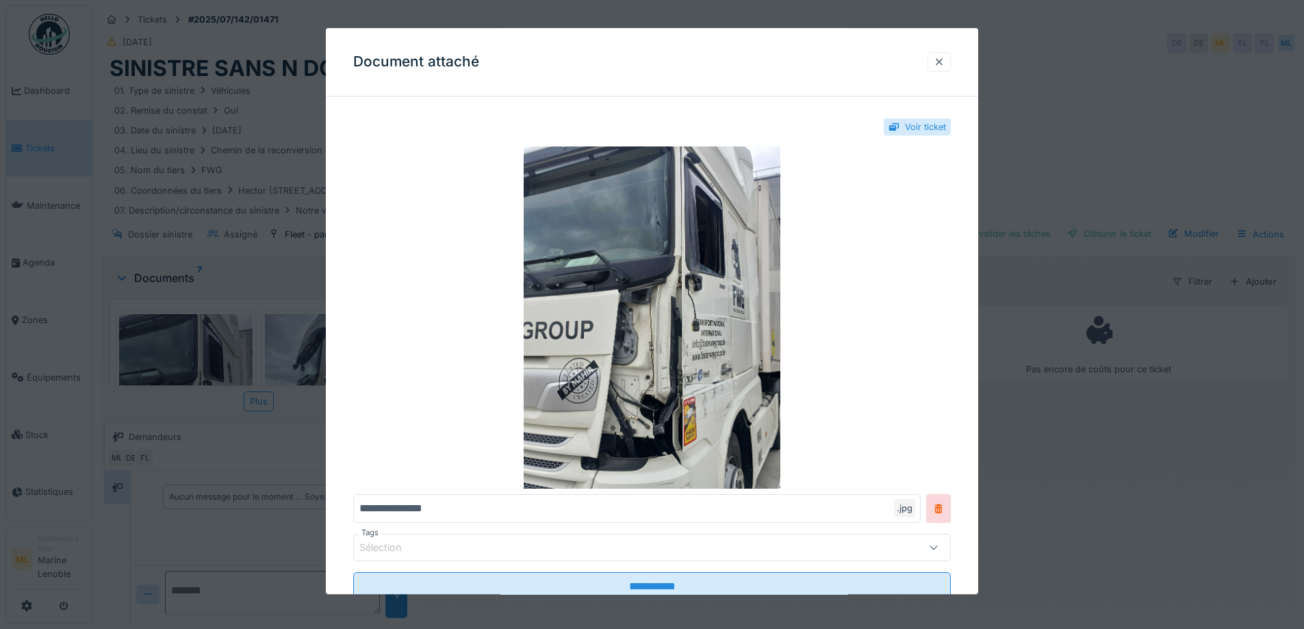
click at [945, 60] on div at bounding box center [939, 61] width 11 height 13
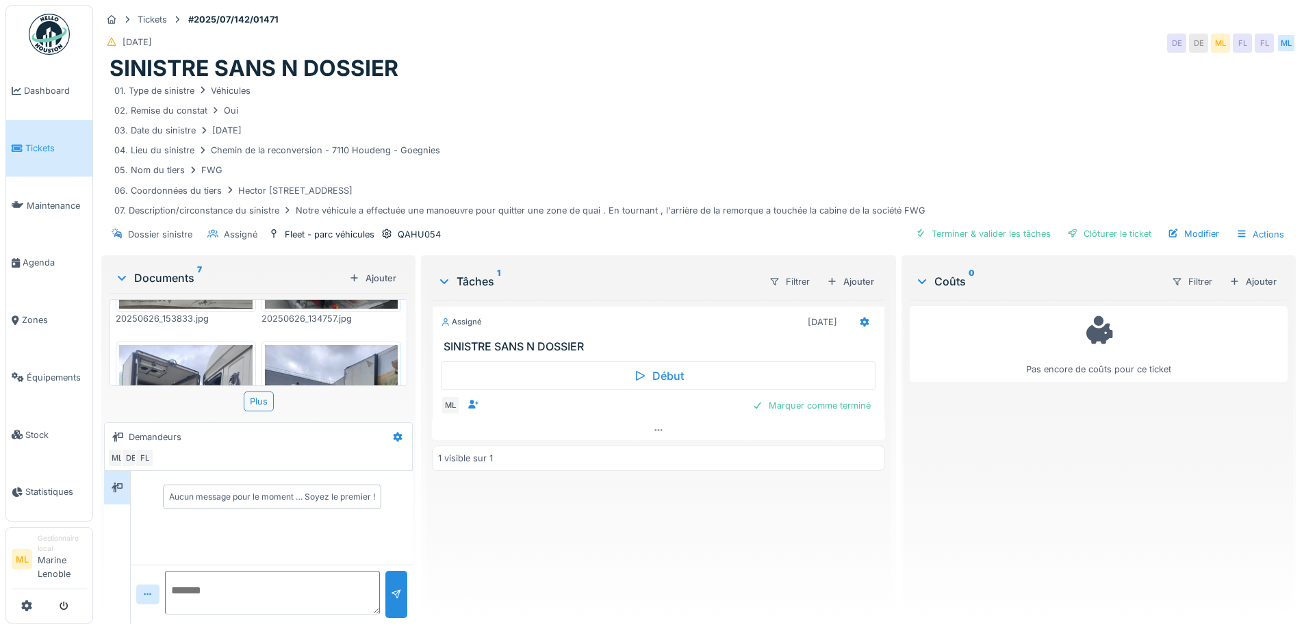
scroll to position [282, 0]
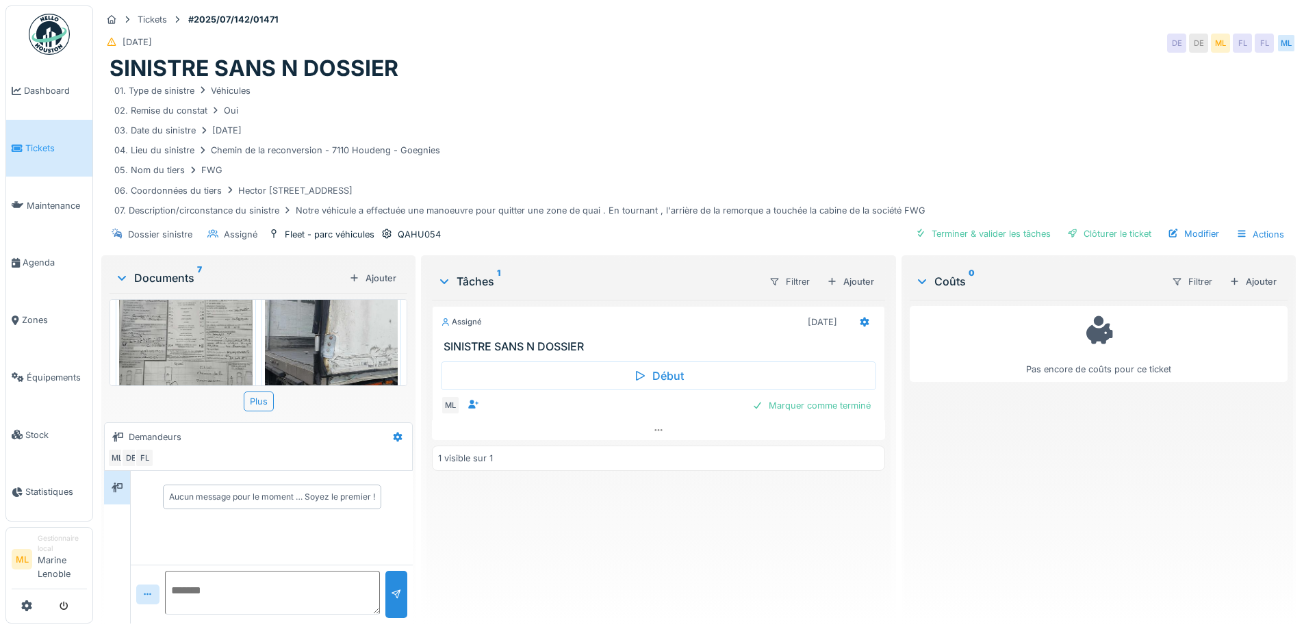
click at [180, 339] on img at bounding box center [186, 334] width 134 height 177
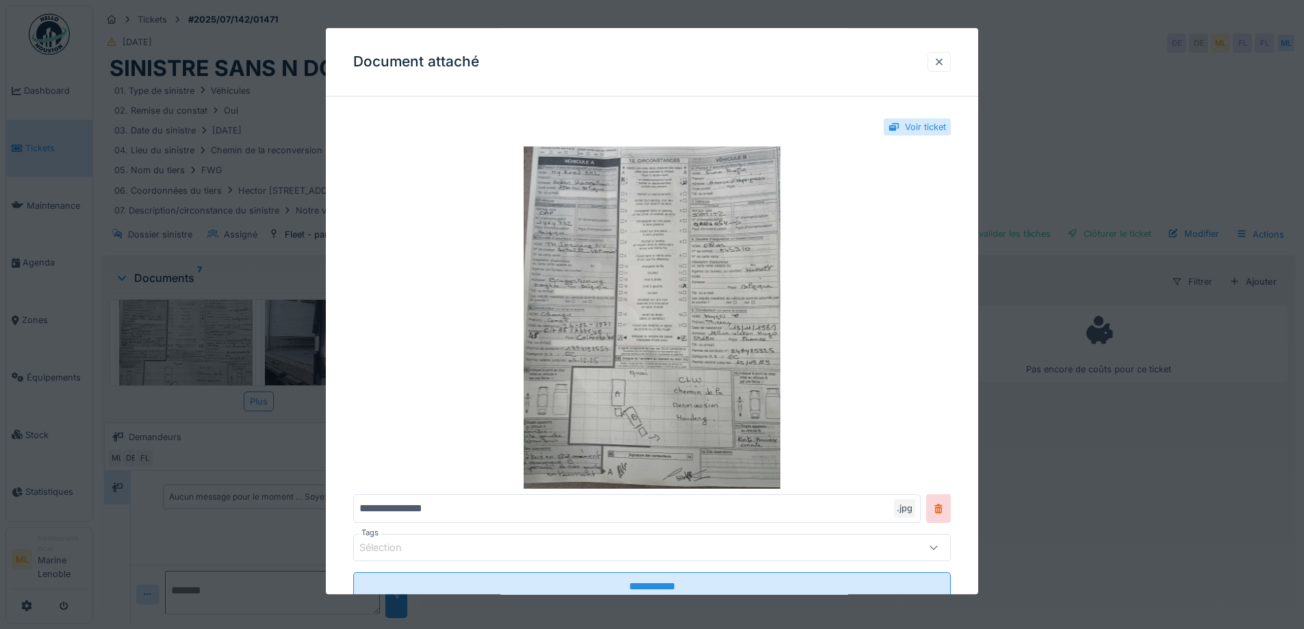
click at [945, 59] on div at bounding box center [939, 61] width 11 height 13
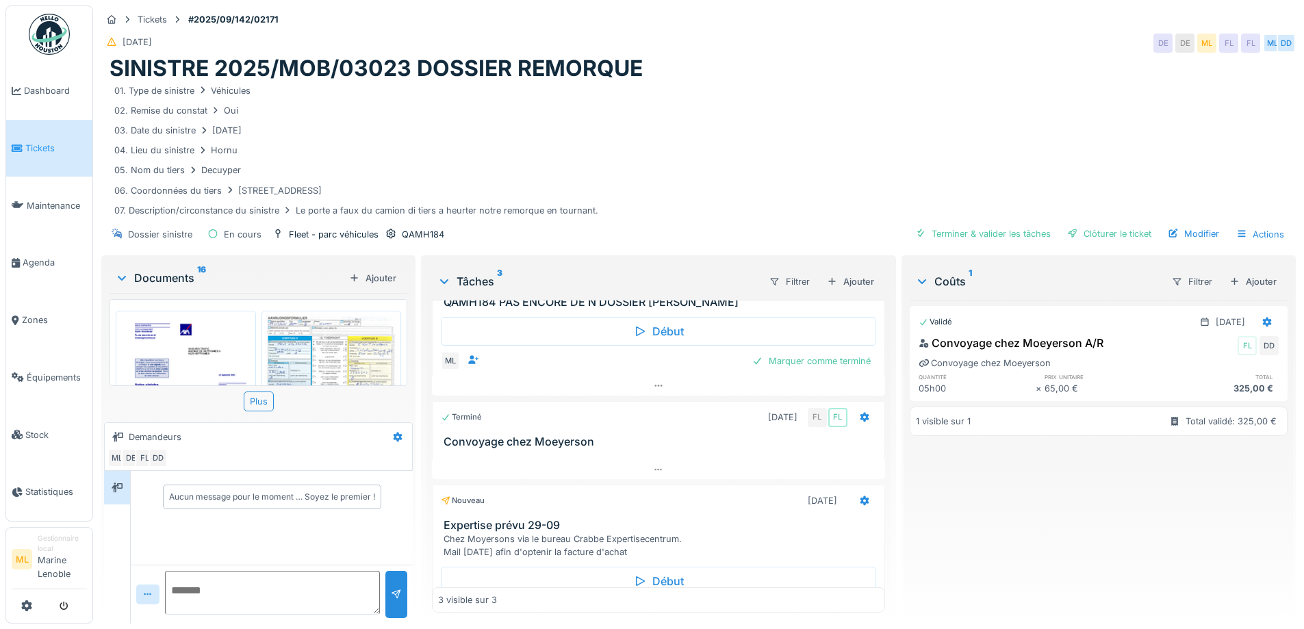
scroll to position [92, 0]
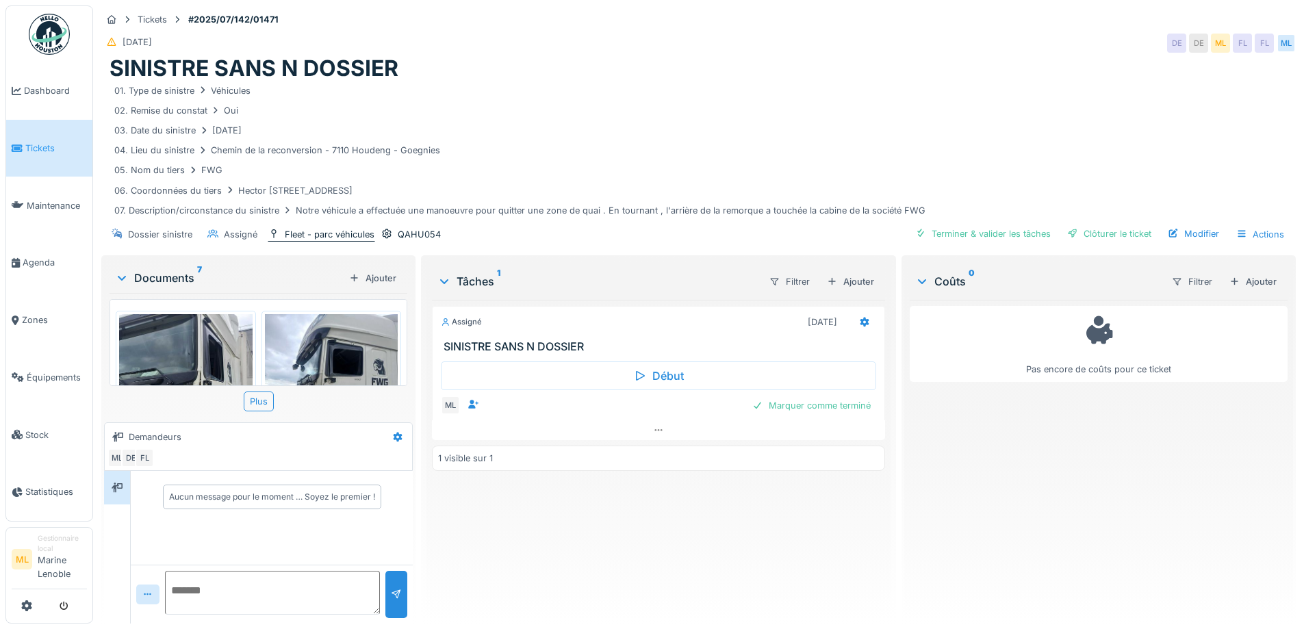
scroll to position [282, 0]
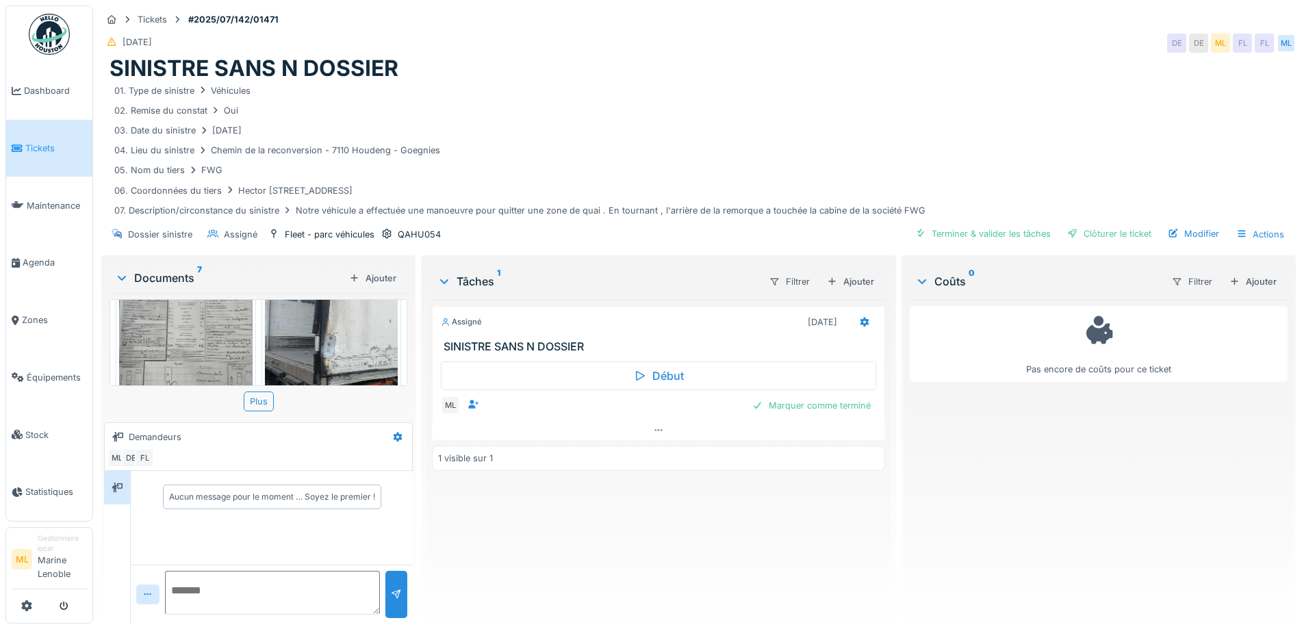
click at [41, 144] on span "Tickets" at bounding box center [56, 148] width 62 height 13
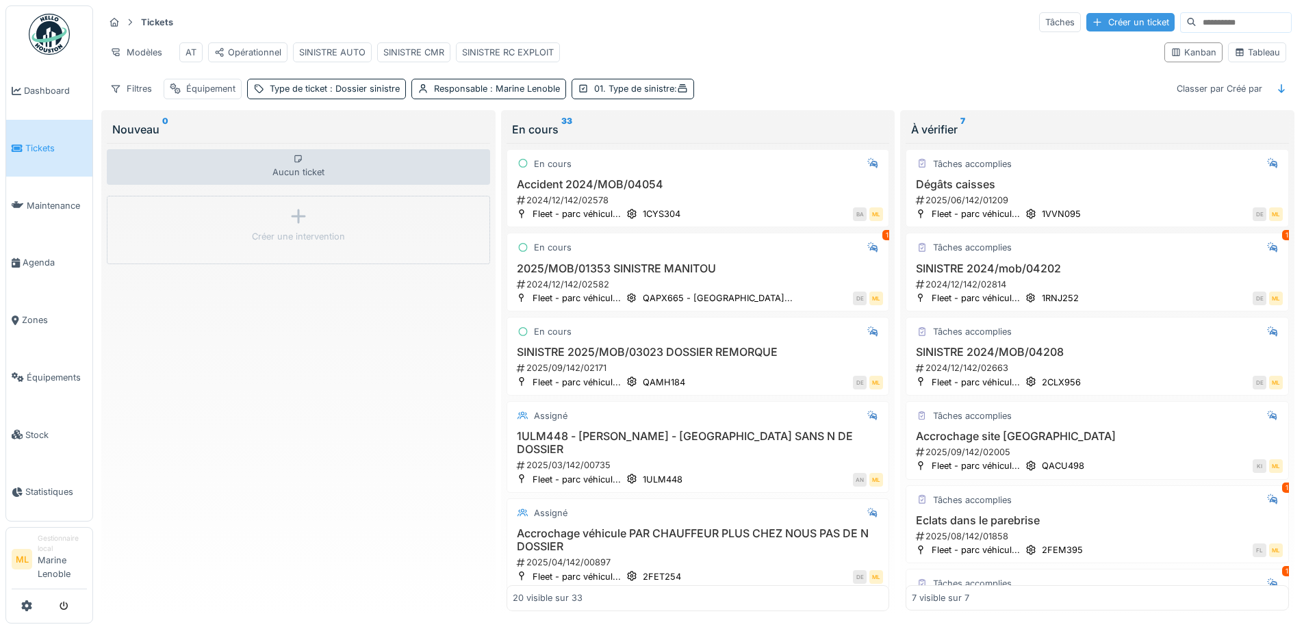
click at [1104, 16] on div "Créer un ticket" at bounding box center [1131, 22] width 88 height 18
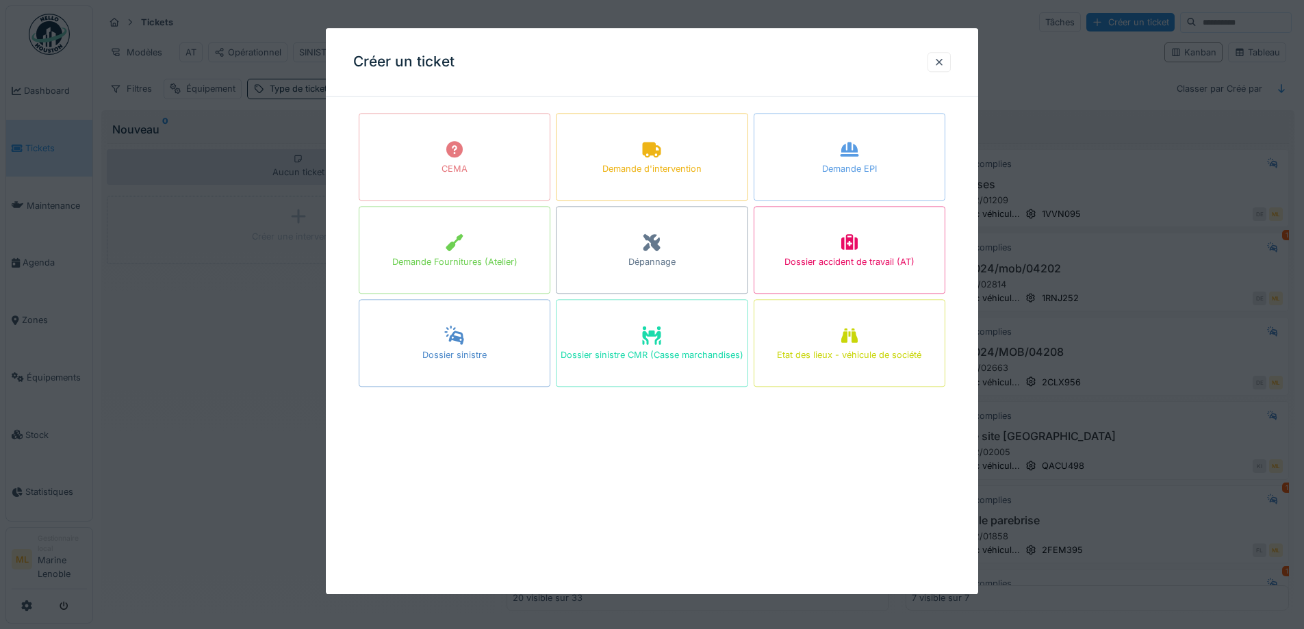
click at [429, 344] on div "Dossier sinistre" at bounding box center [455, 343] width 192 height 88
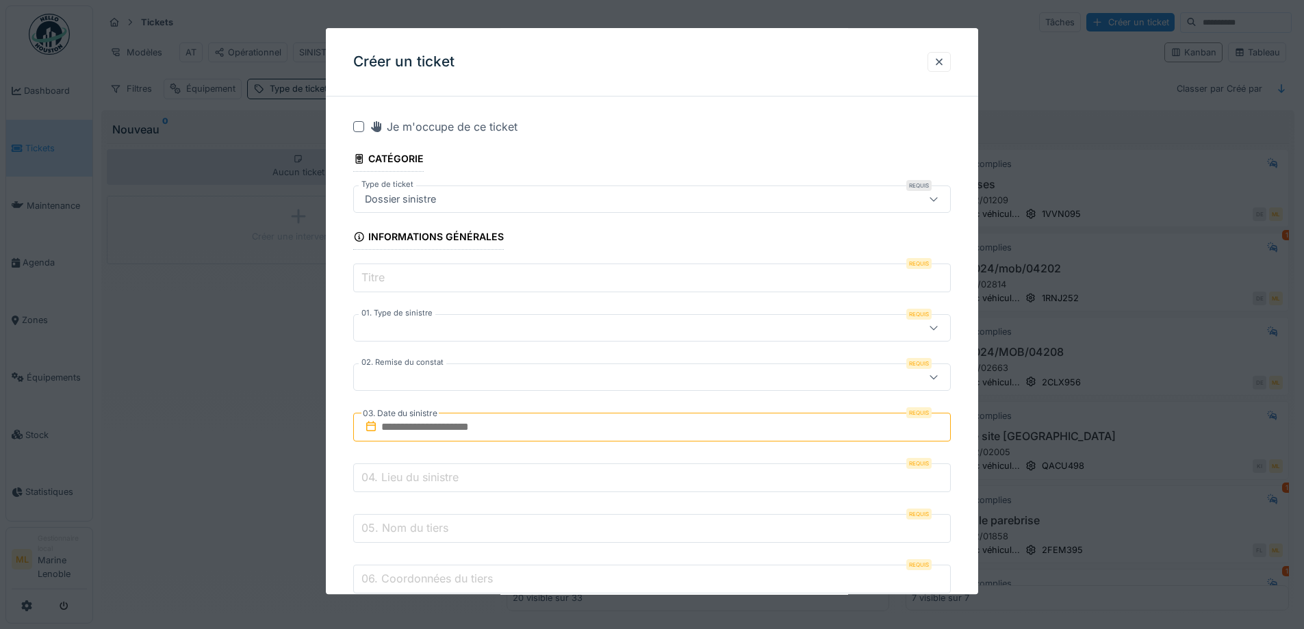
click at [388, 277] on label "Titre" at bounding box center [373, 278] width 29 height 16
click at [388, 277] on input "Titre" at bounding box center [652, 278] width 598 height 29
click at [945, 56] on div at bounding box center [939, 61] width 11 height 13
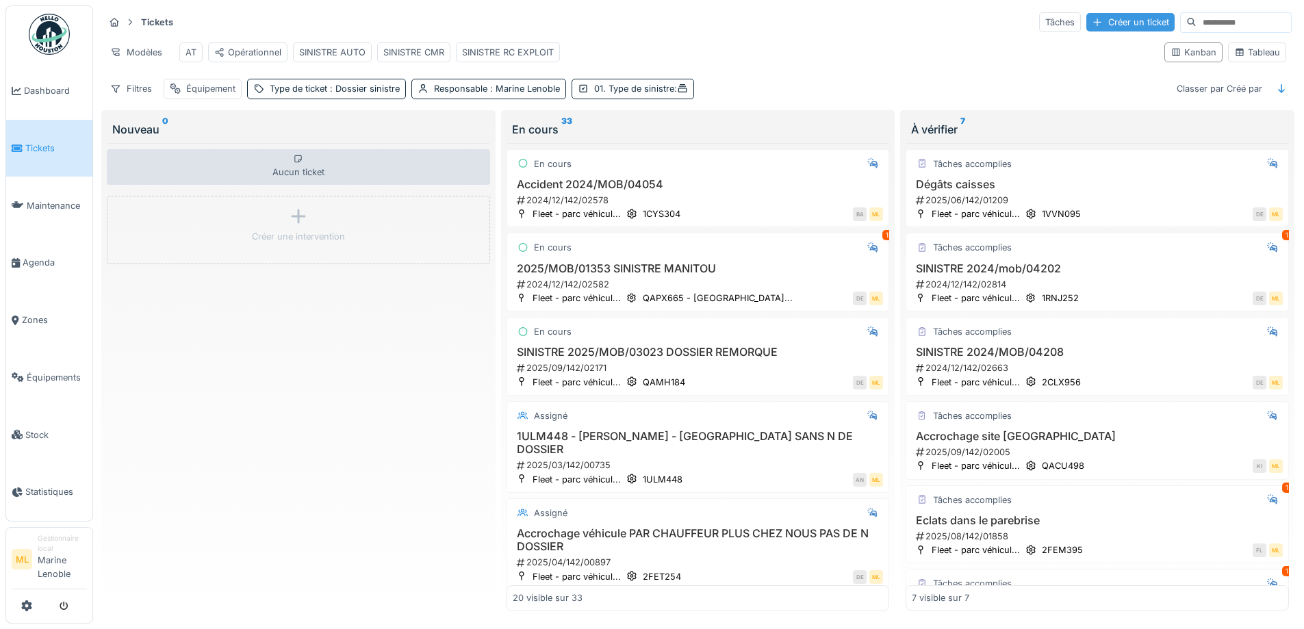
click at [1088, 23] on div "Créer un ticket" at bounding box center [1131, 22] width 88 height 18
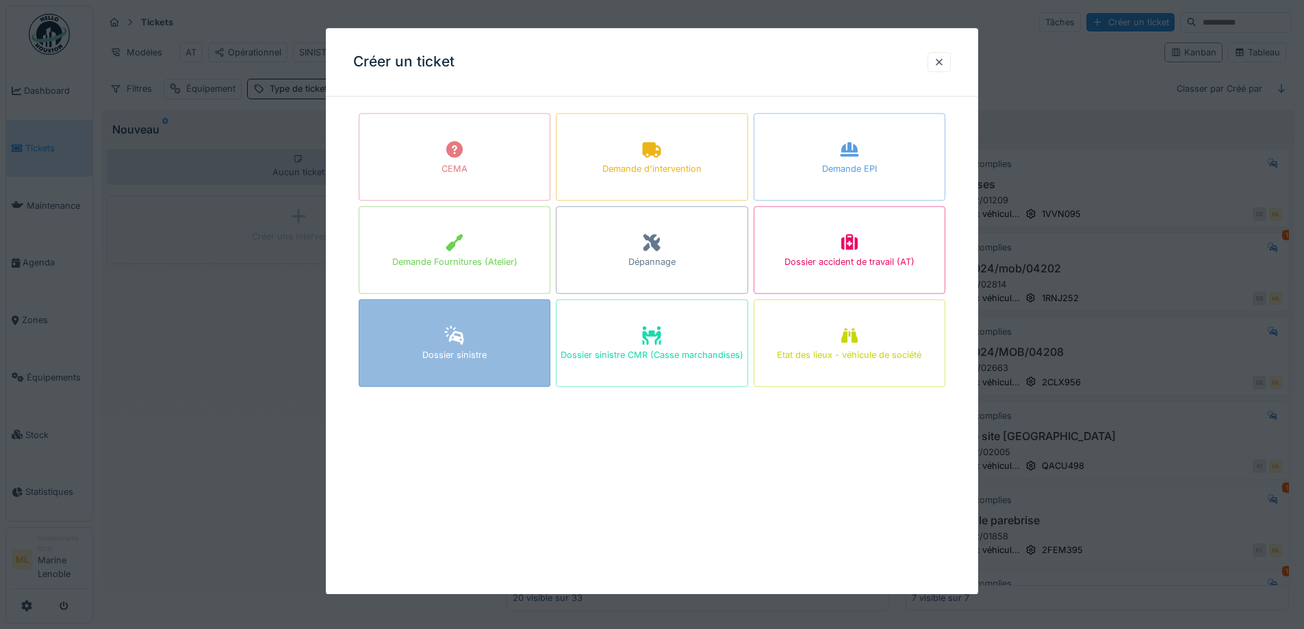
click at [468, 346] on div "Dossier sinistre" at bounding box center [455, 343] width 192 height 88
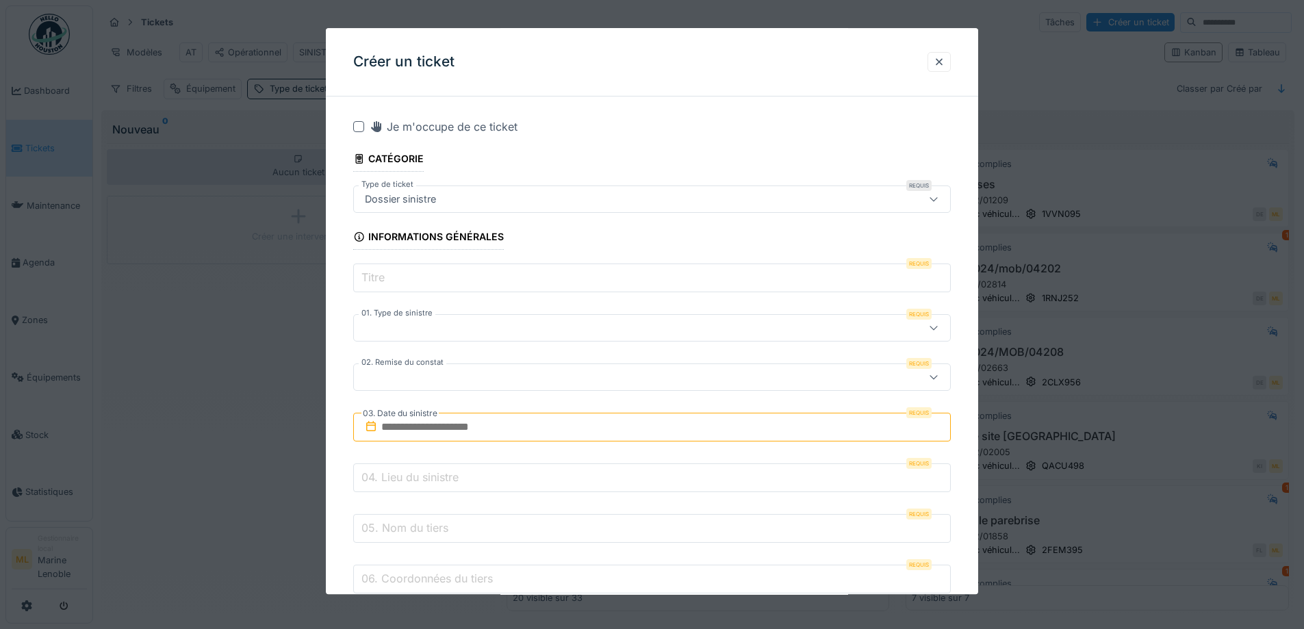
click at [431, 278] on input "Titre" at bounding box center [652, 278] width 598 height 29
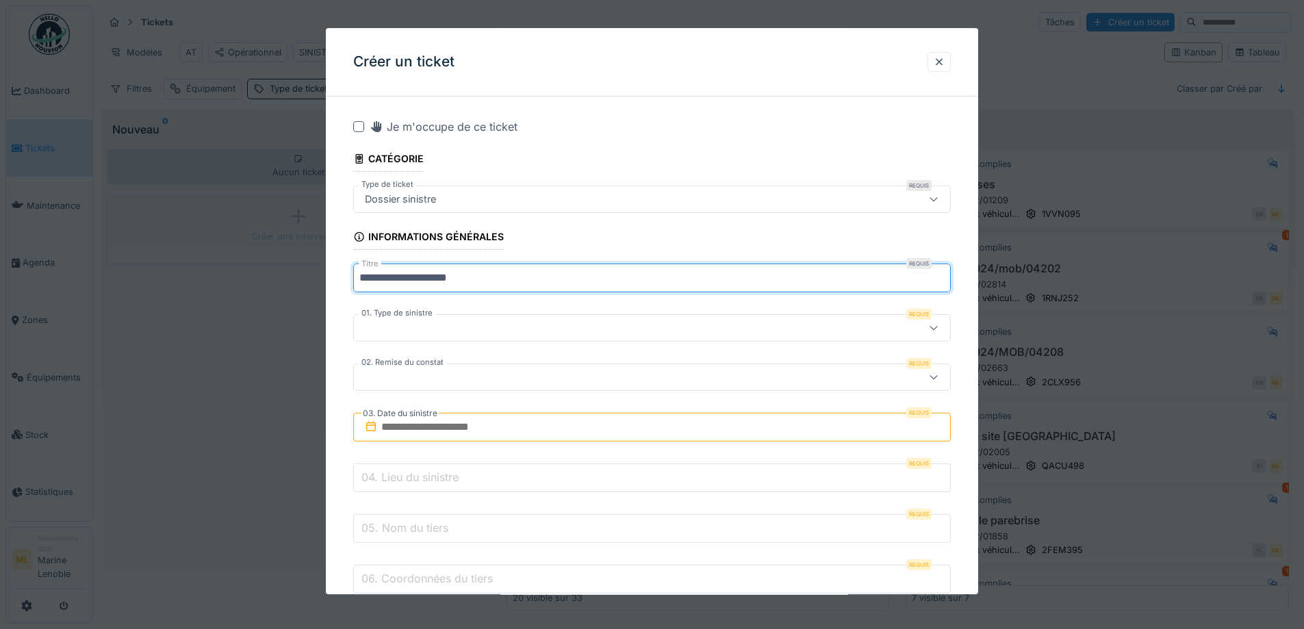
type input "**********"
click at [431, 323] on div at bounding box center [617, 328] width 516 height 15
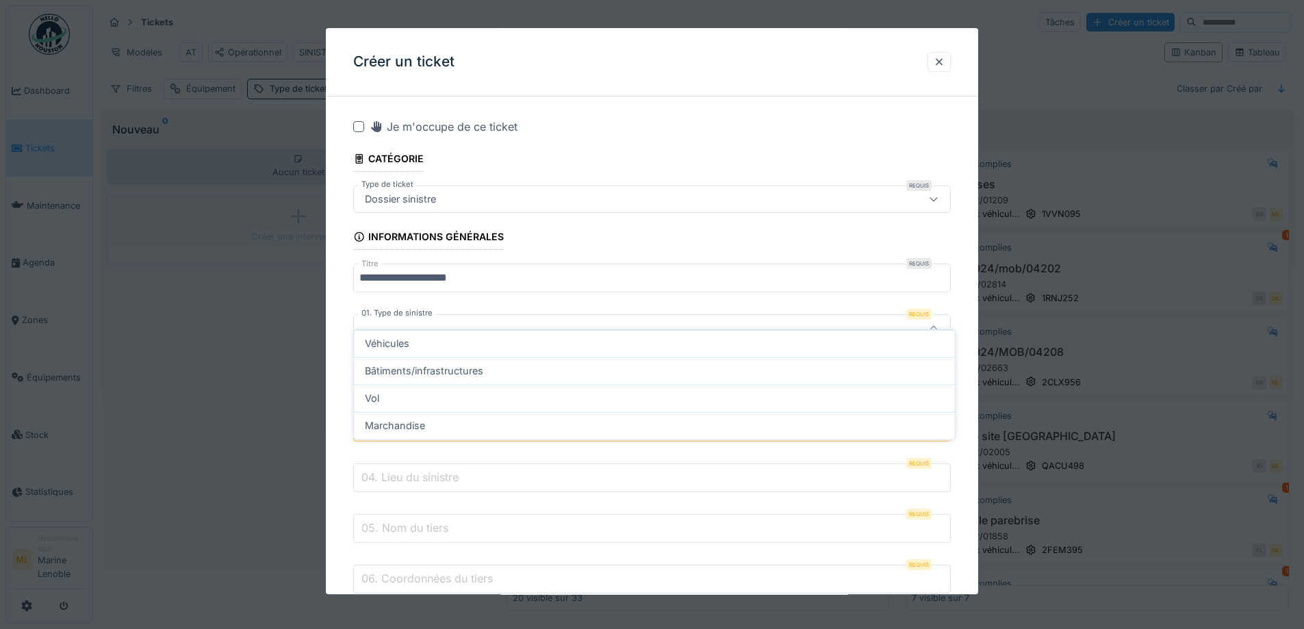
scroll to position [17, 0]
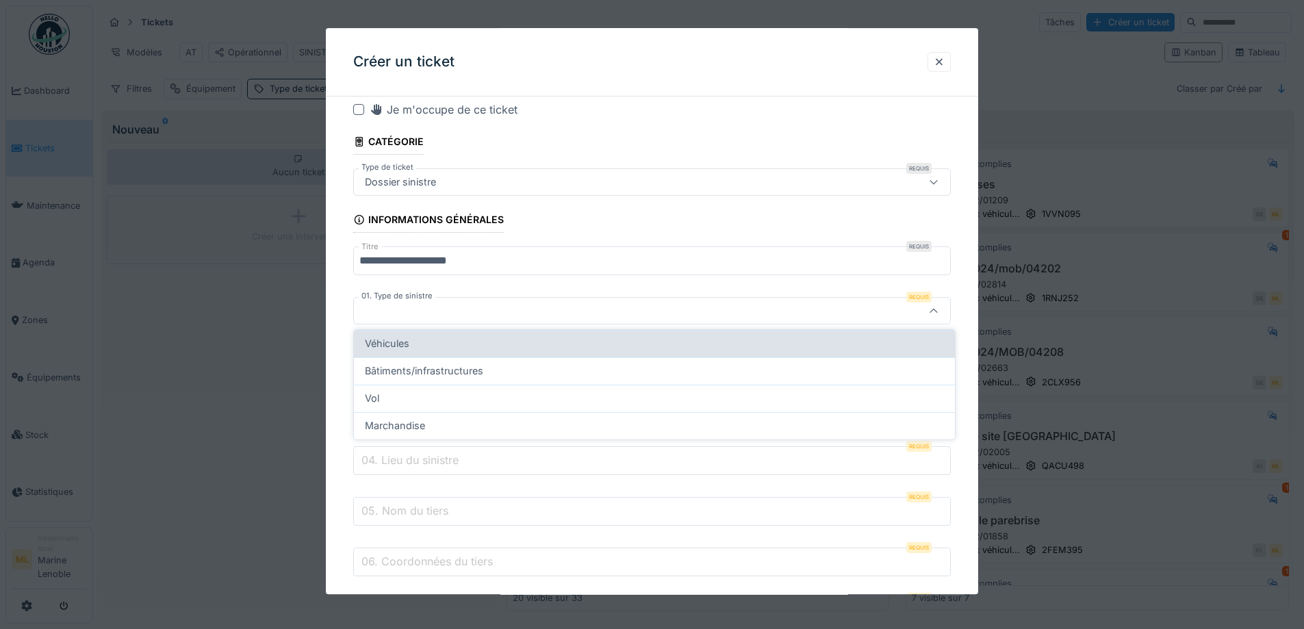
click at [422, 342] on div "Véhicules" at bounding box center [654, 343] width 579 height 15
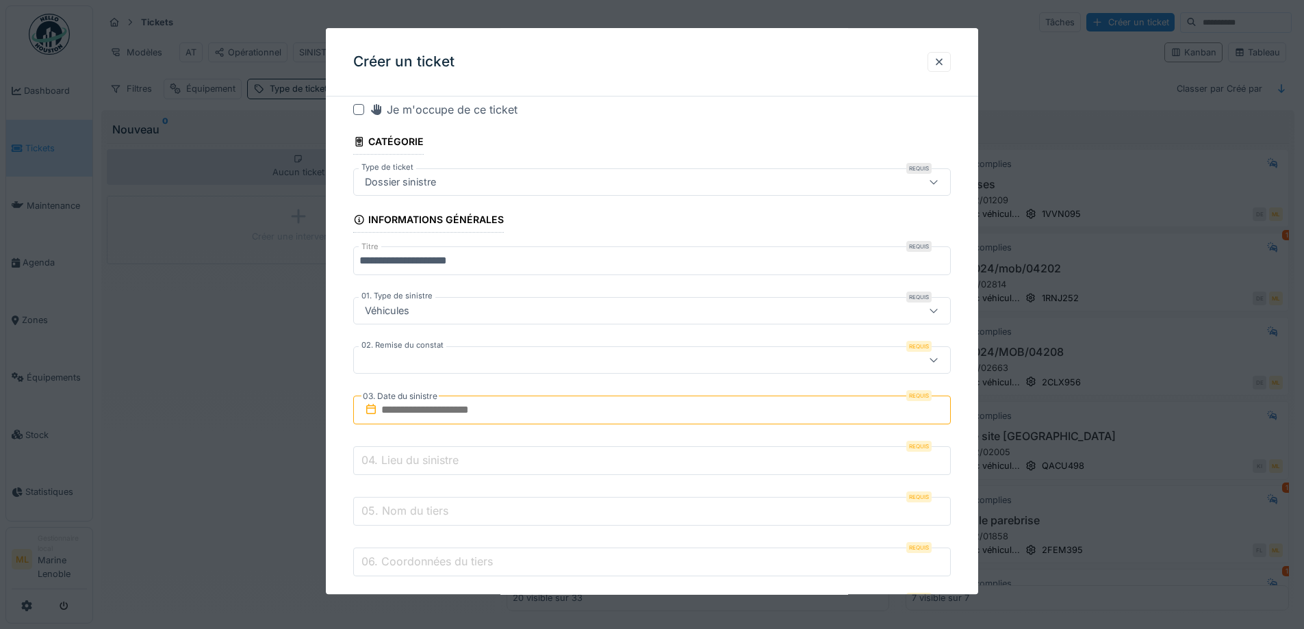
click at [438, 313] on div "Véhicules" at bounding box center [617, 311] width 516 height 15
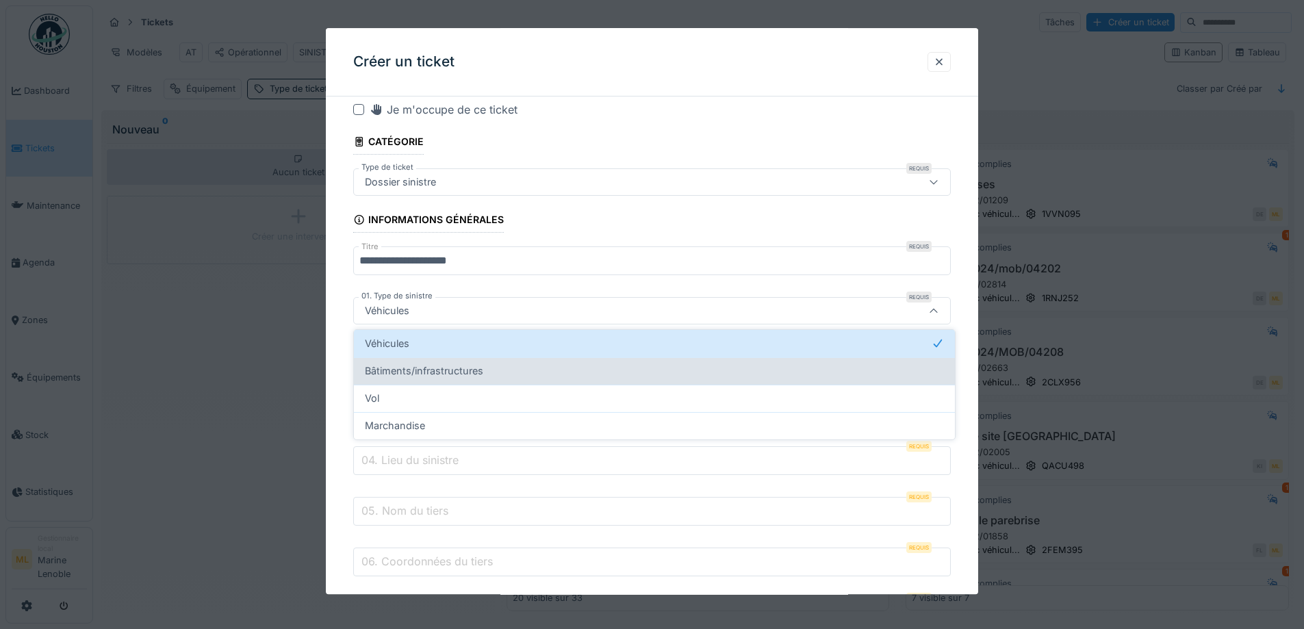
click at [435, 373] on span "Bâtiments/infrastructures" at bounding box center [424, 371] width 118 height 15
type input "**********"
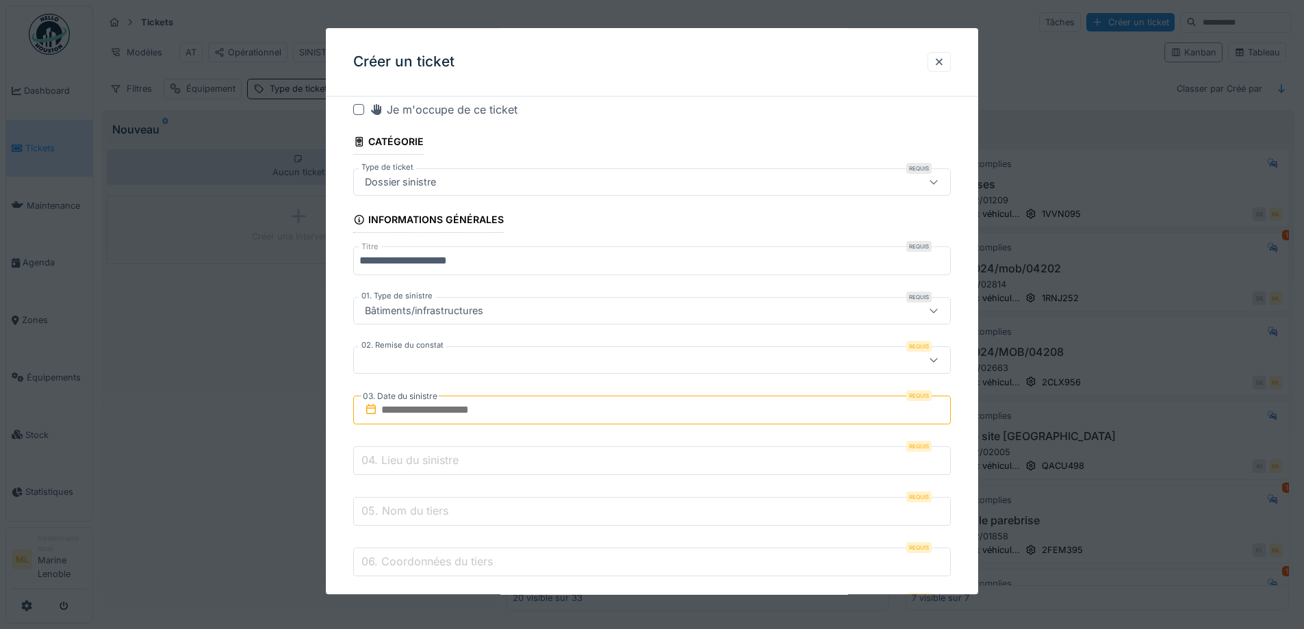
click at [425, 363] on div at bounding box center [617, 360] width 516 height 15
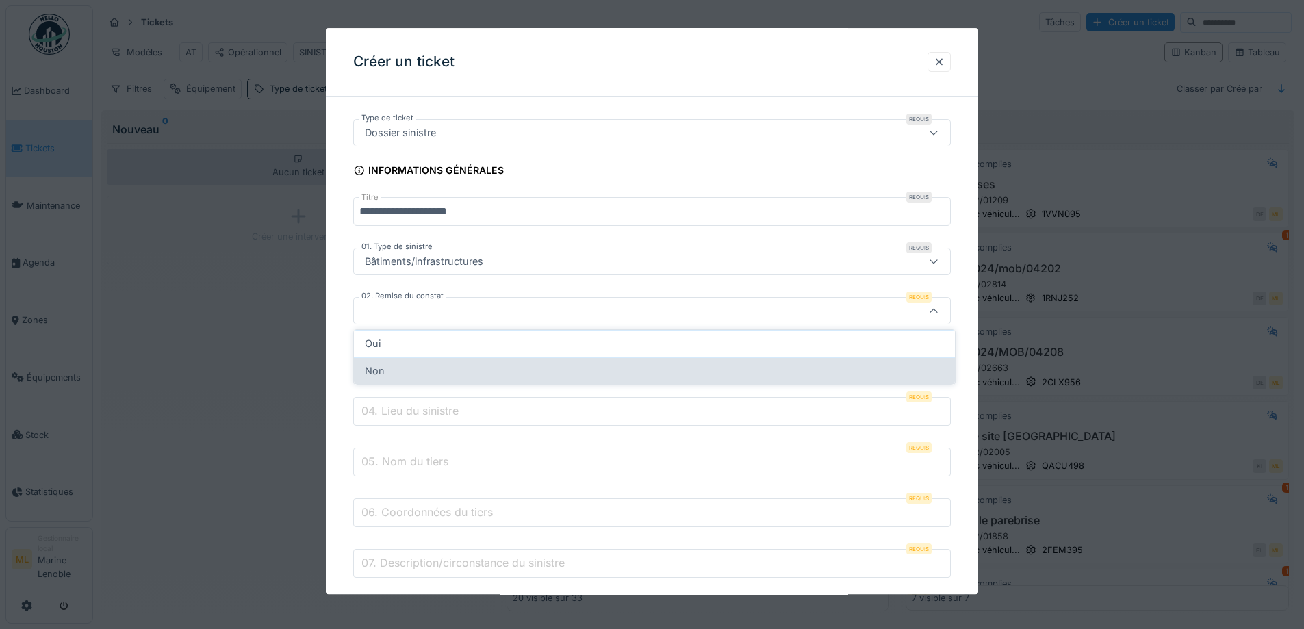
click at [411, 366] on div "Non" at bounding box center [654, 371] width 579 height 15
type input "***"
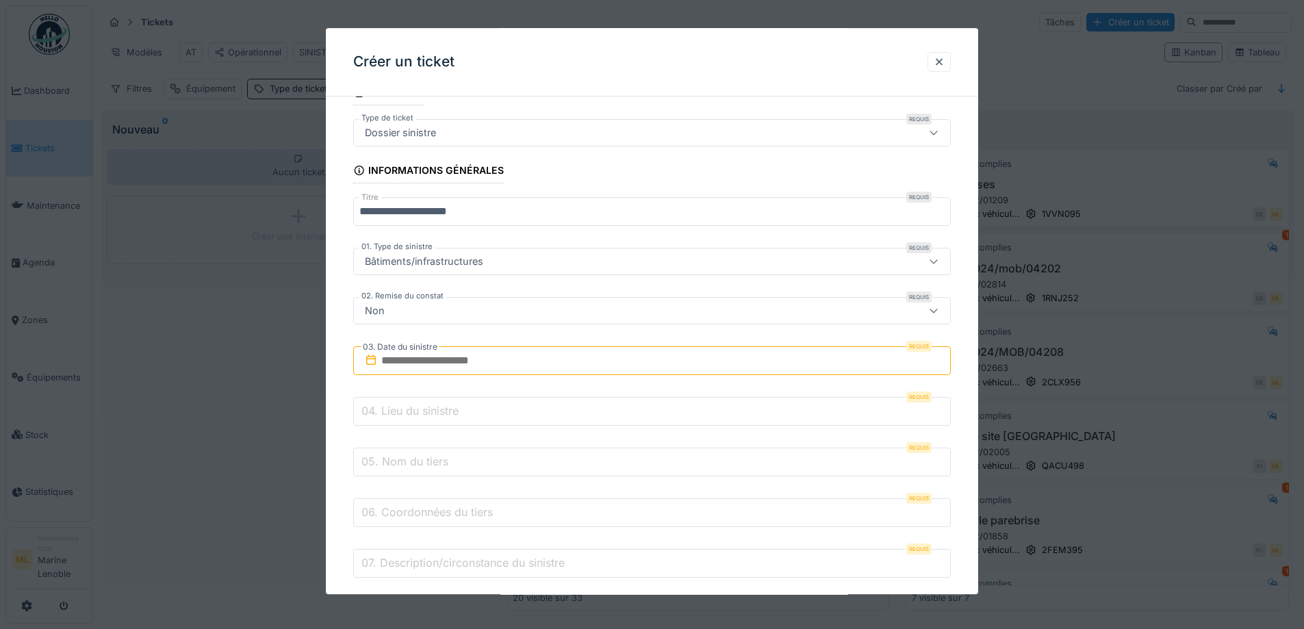
click at [431, 364] on input "text" at bounding box center [652, 361] width 598 height 29
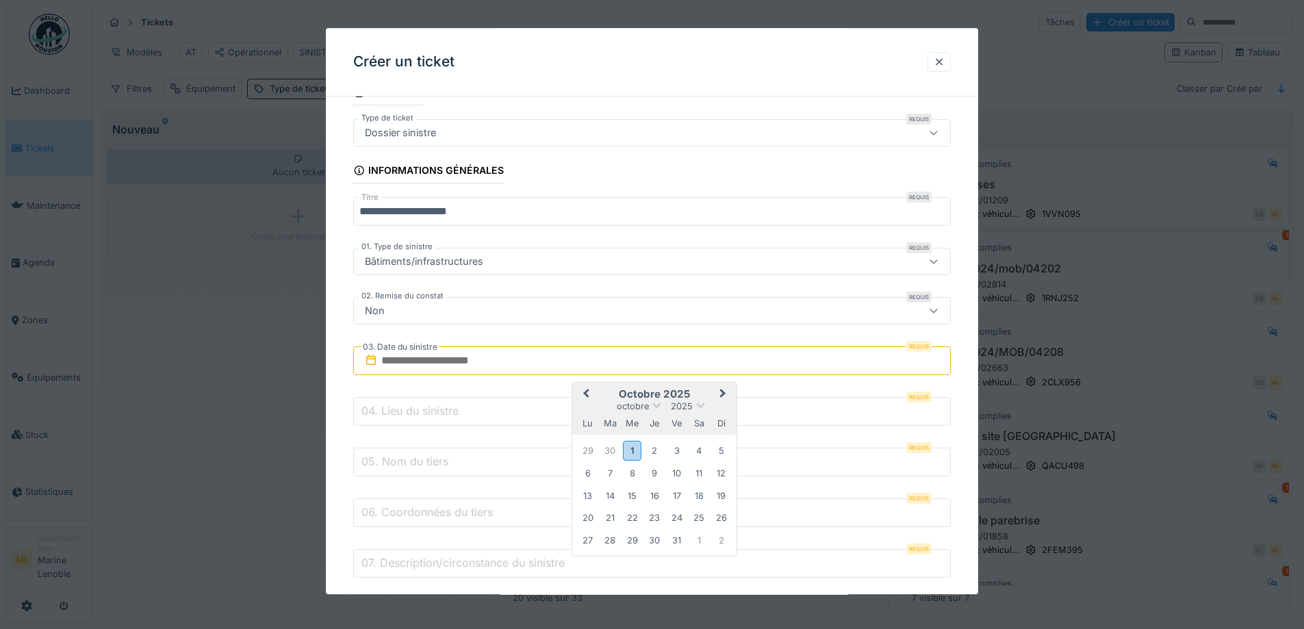
click at [583, 391] on button "Previous Month" at bounding box center [585, 396] width 22 height 22
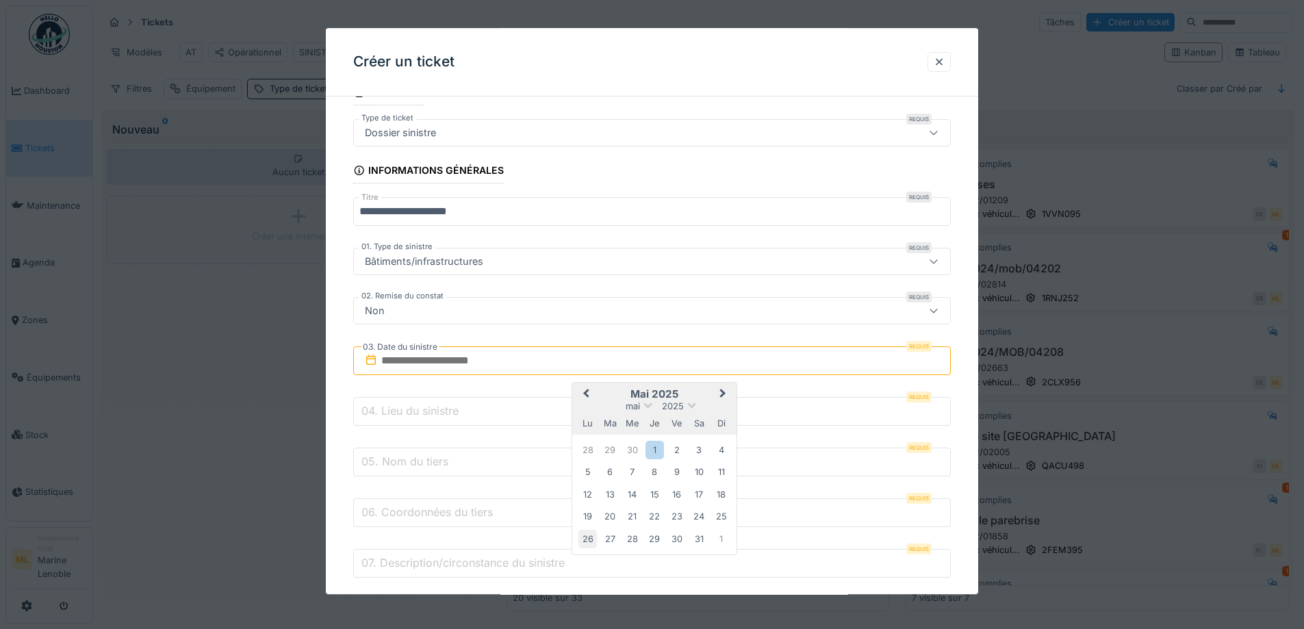
click at [589, 532] on div "26" at bounding box center [588, 539] width 18 height 18
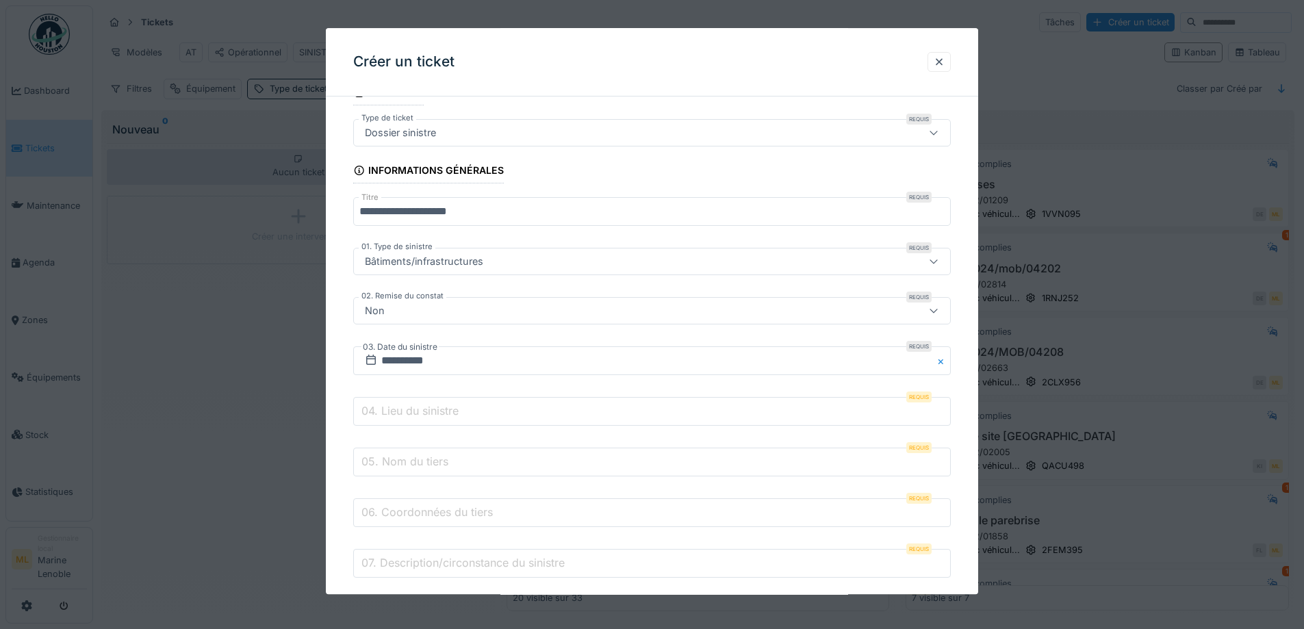
click at [411, 411] on label "04. Lieu du sinistre" at bounding box center [410, 411] width 103 height 16
click at [411, 411] on input "04. Lieu du sinistre" at bounding box center [652, 412] width 598 height 29
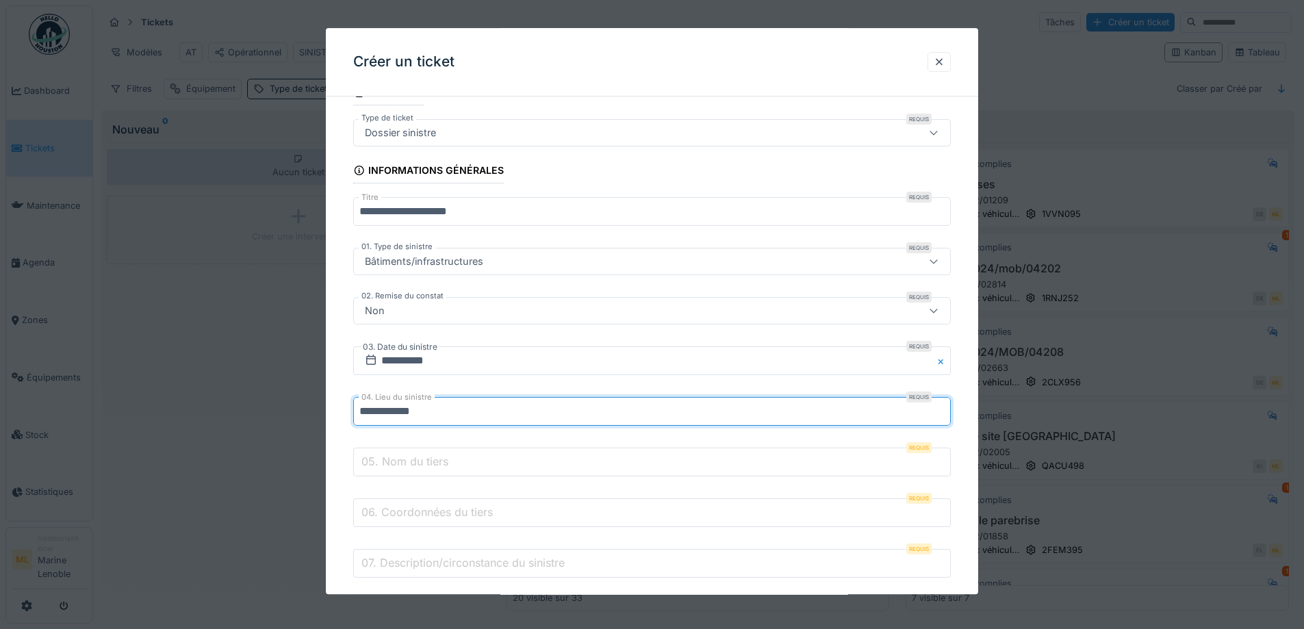
type input "**********"
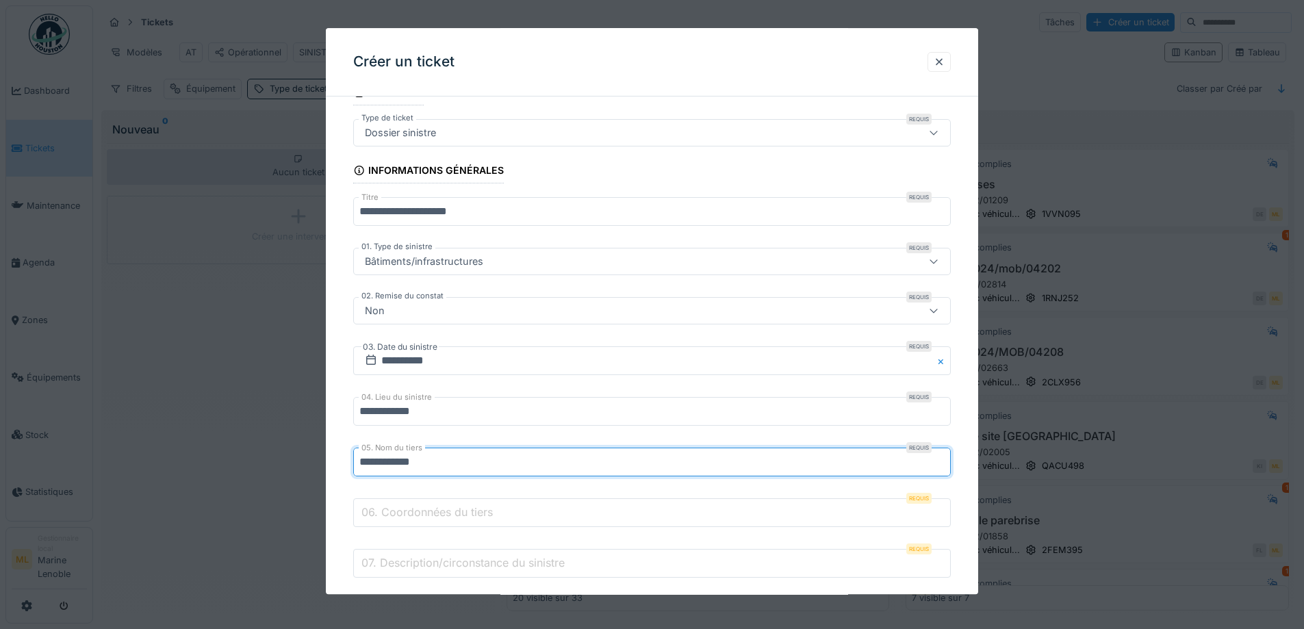
type input "**********"
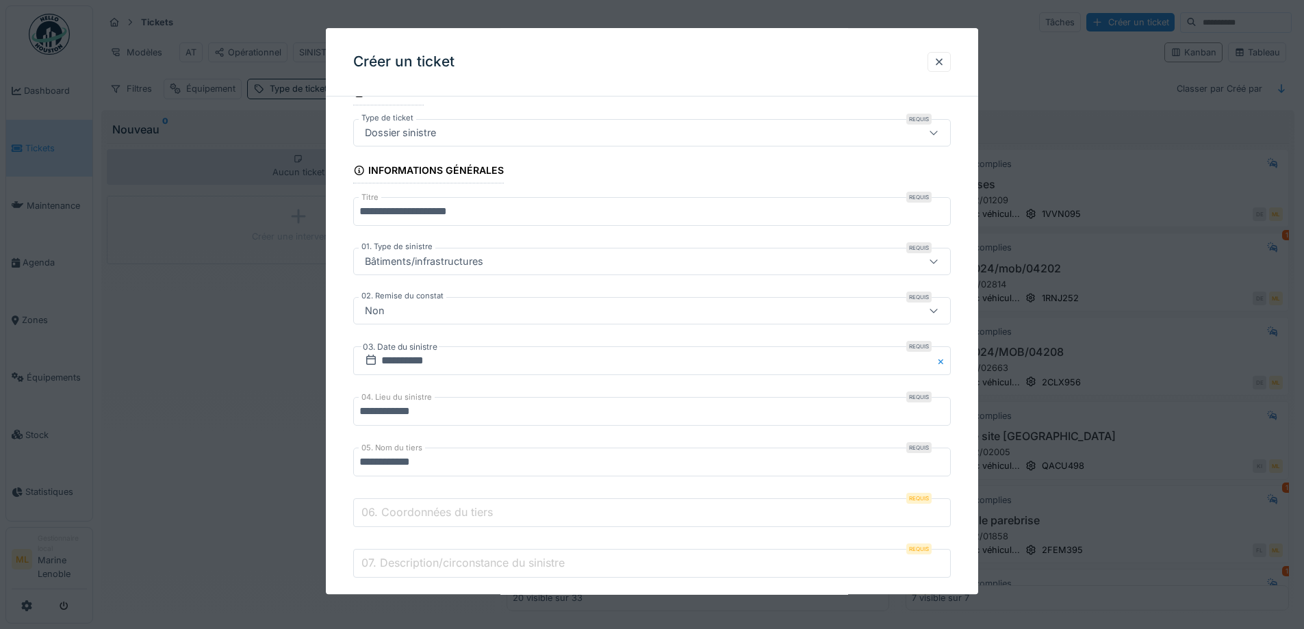
scroll to position [203, 0]
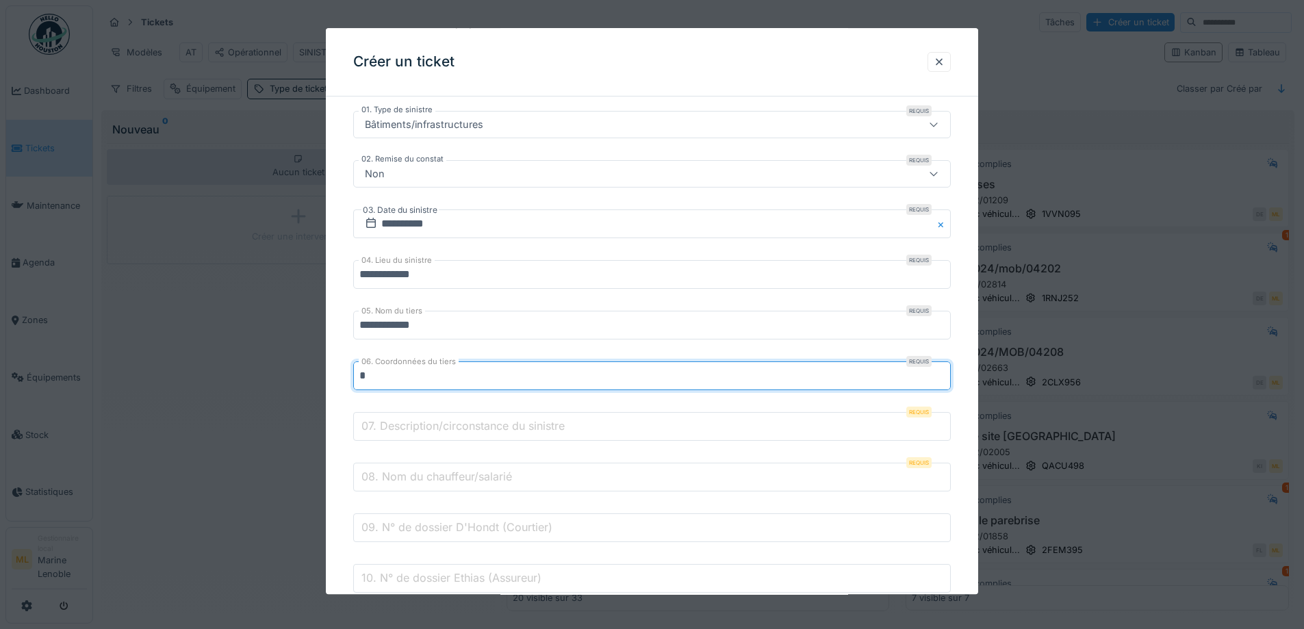
type input "*"
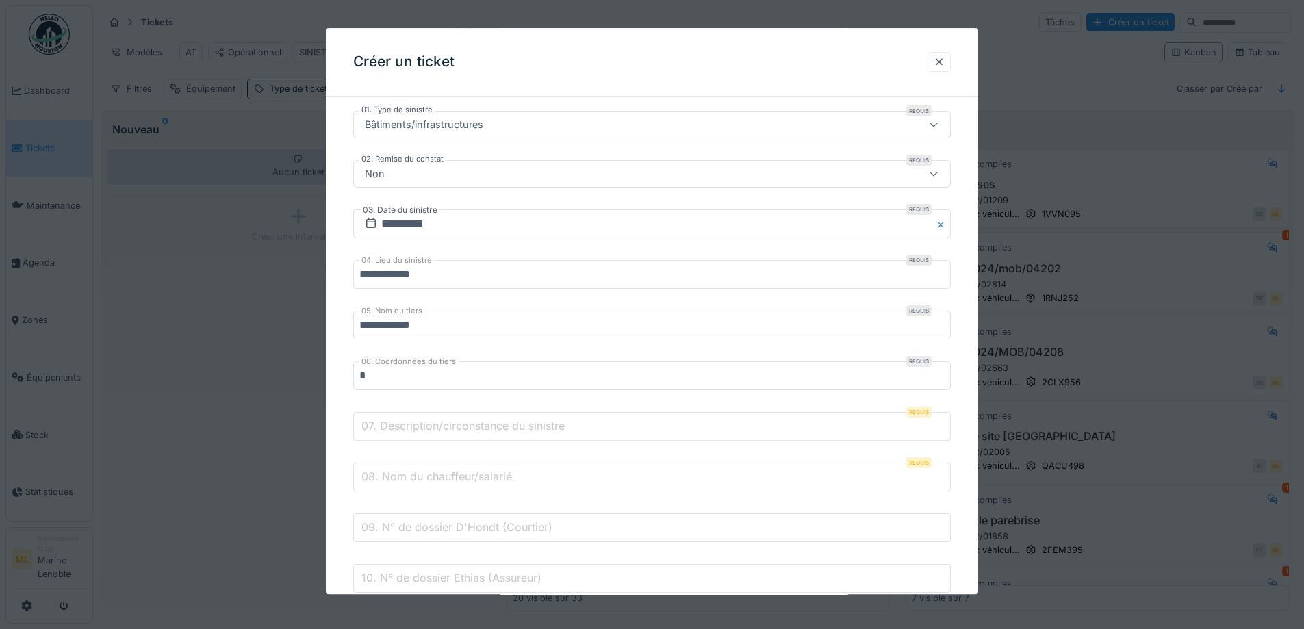
click at [572, 430] on input "07. Description/circonstance du sinistre" at bounding box center [652, 427] width 598 height 29
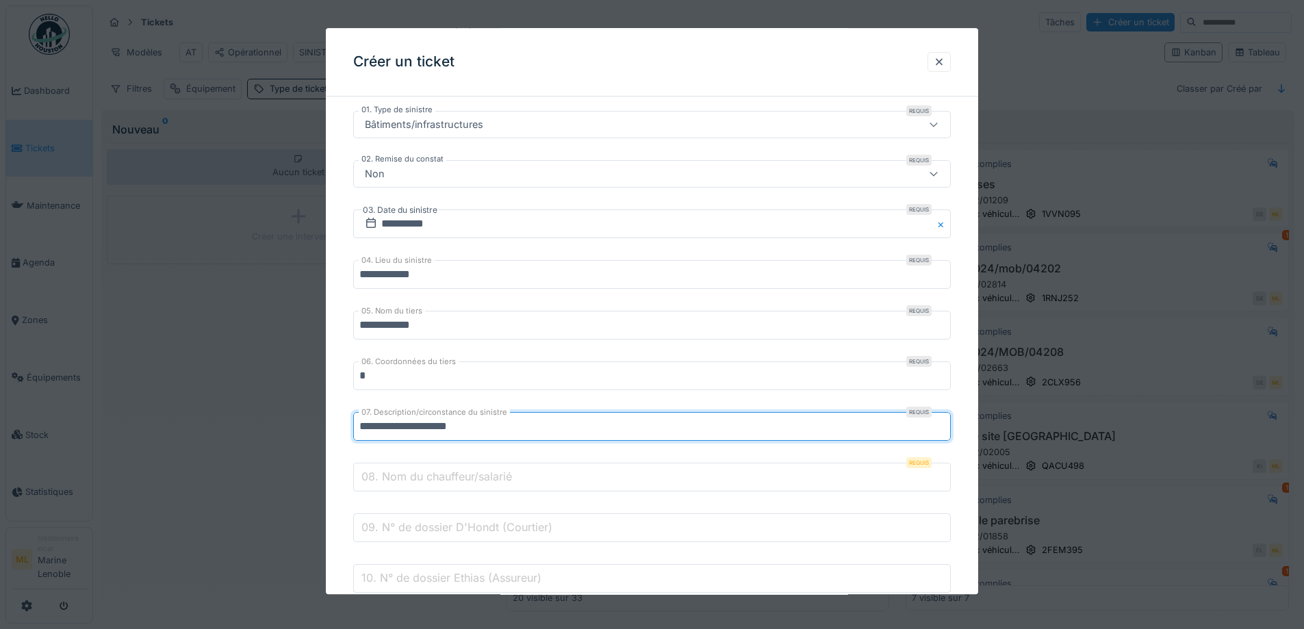
type input "**********"
click at [622, 483] on input "08. Nom du chauffeur/salarié" at bounding box center [652, 478] width 598 height 29
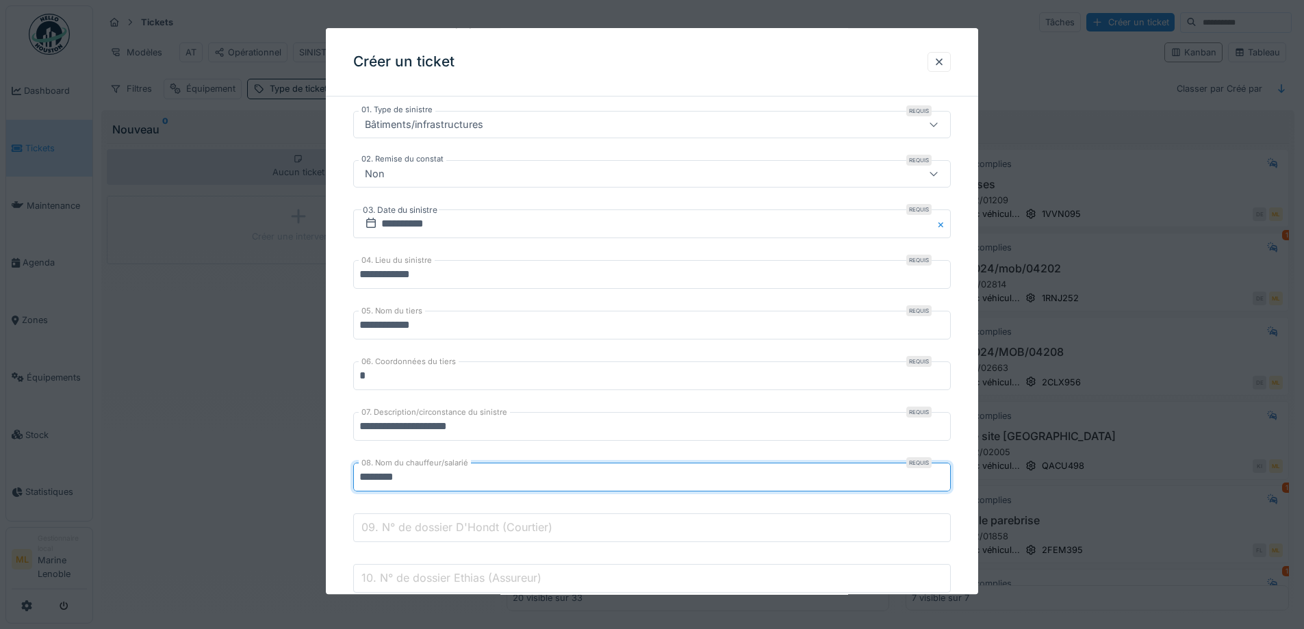
type input "**********"
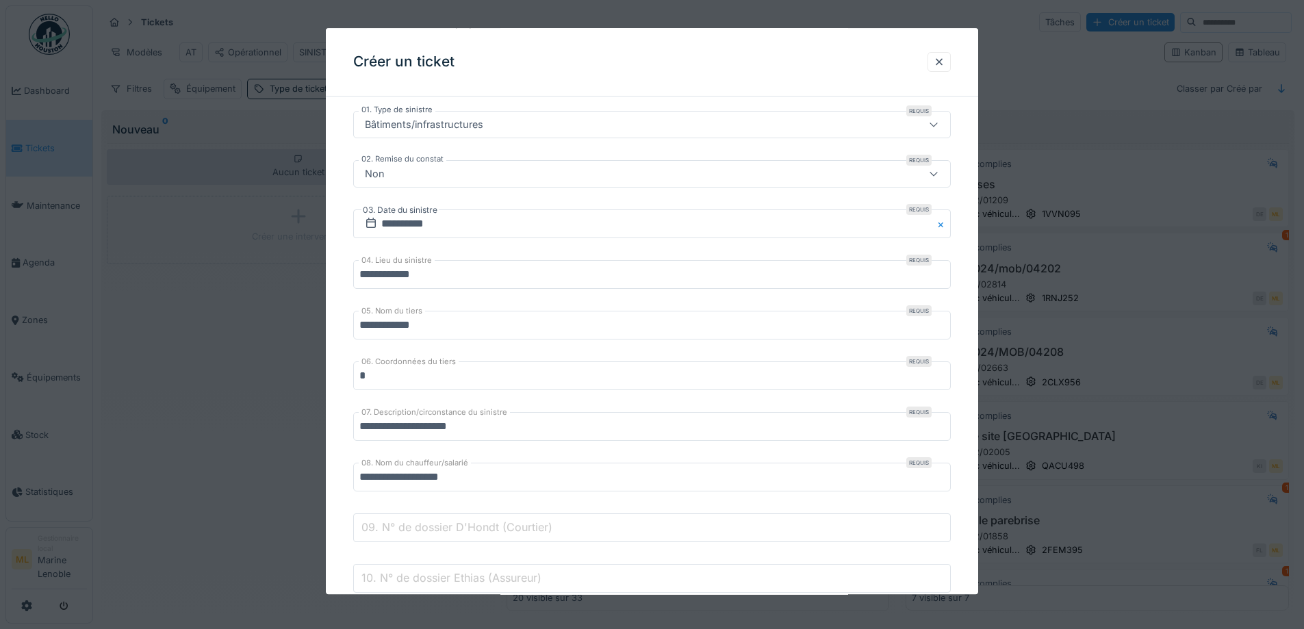
scroll to position [409, 0]
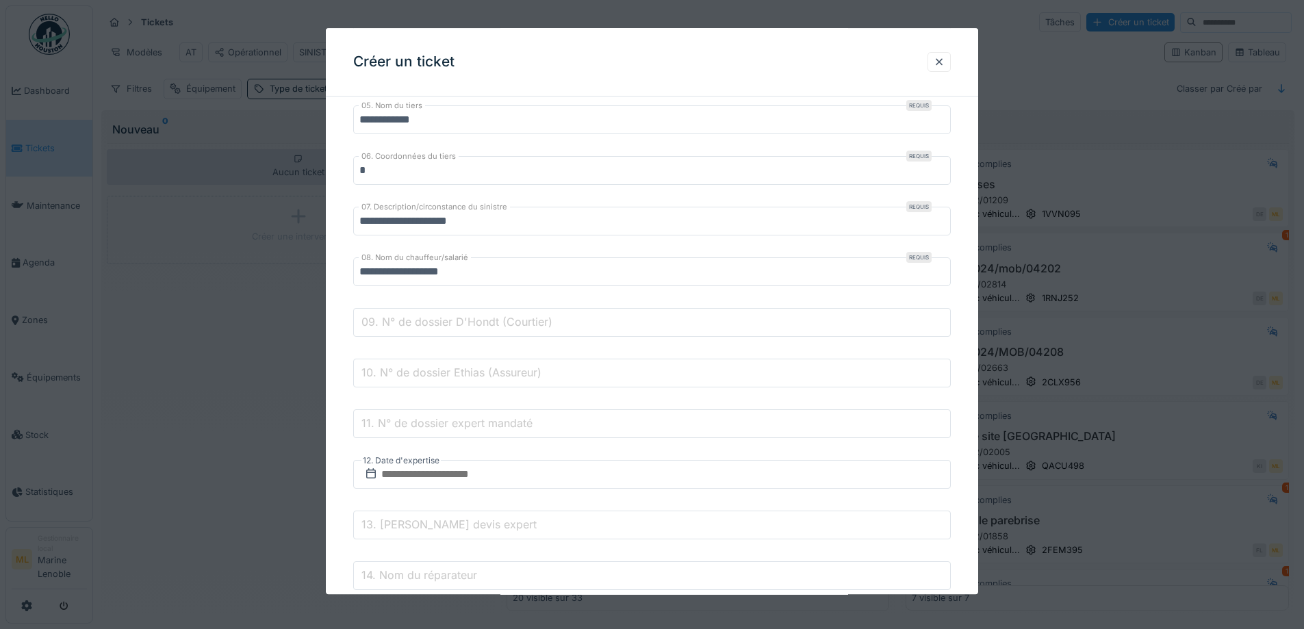
click at [483, 325] on label "09. N° de dossier D'Hondt (Courtier)" at bounding box center [457, 322] width 196 height 16
click at [483, 325] on input "09. N° de dossier D'Hondt (Courtier)" at bounding box center [652, 323] width 598 height 29
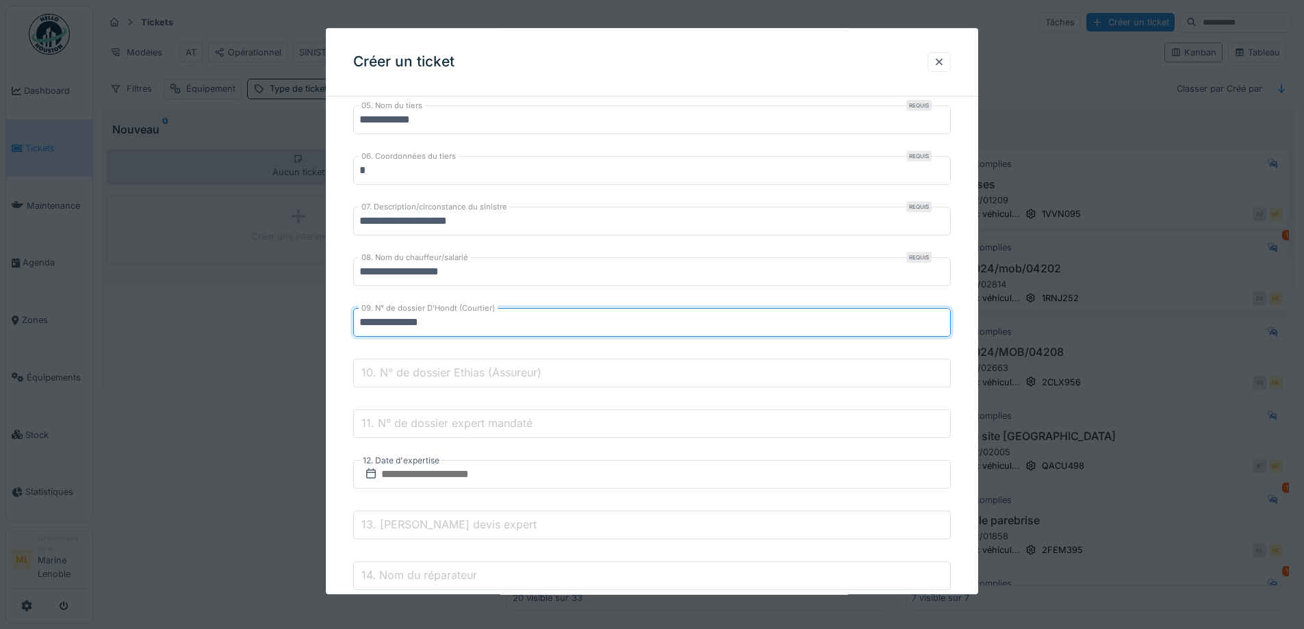
type input "**********"
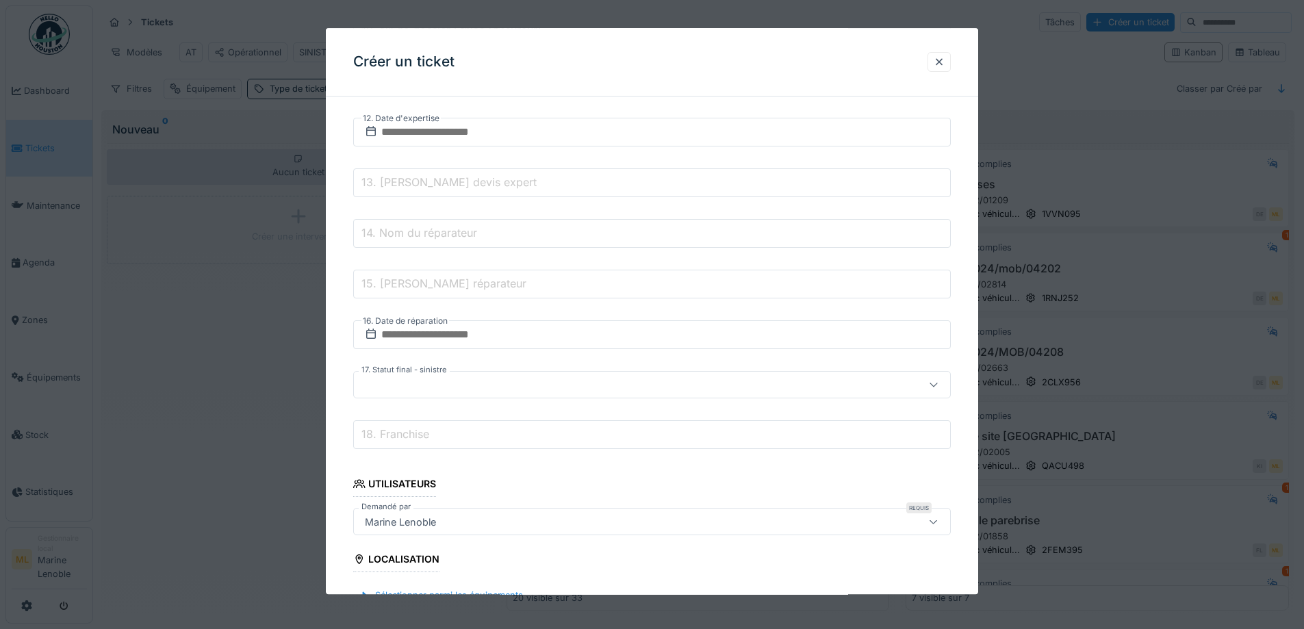
click at [435, 388] on div at bounding box center [617, 385] width 516 height 15
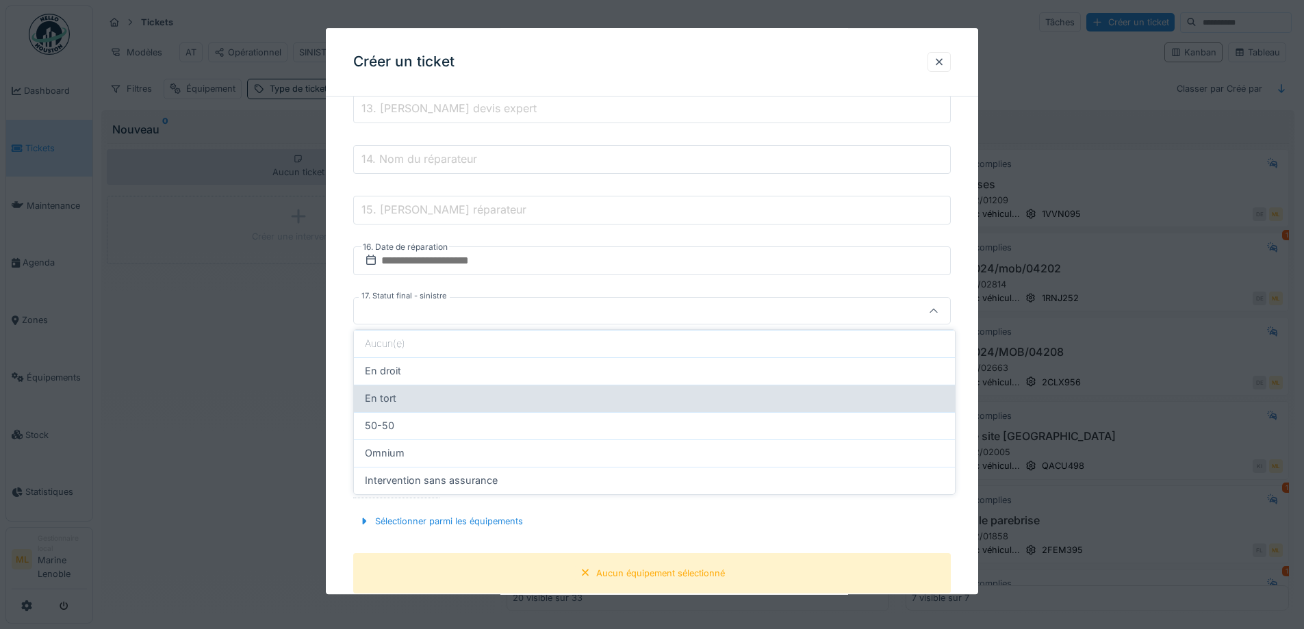
click at [414, 396] on div "En tort" at bounding box center [654, 398] width 579 height 15
type input "*******"
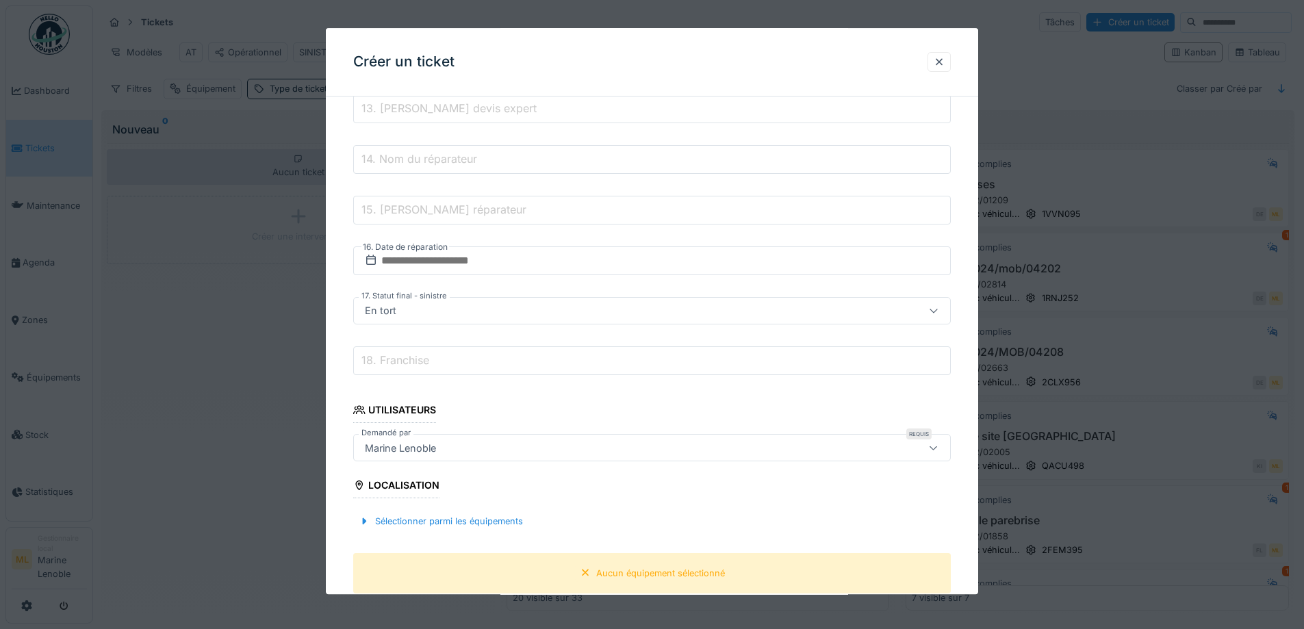
scroll to position [1030, 0]
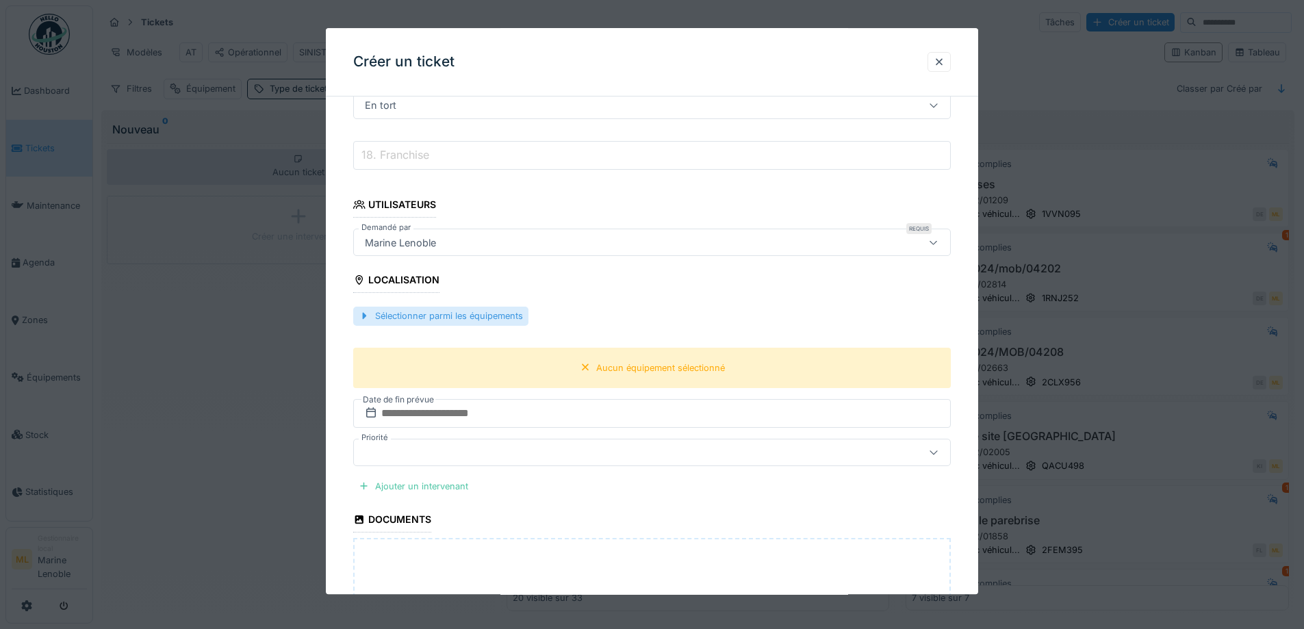
click at [487, 318] on div "Sélectionner parmi les équipements" at bounding box center [440, 316] width 175 height 18
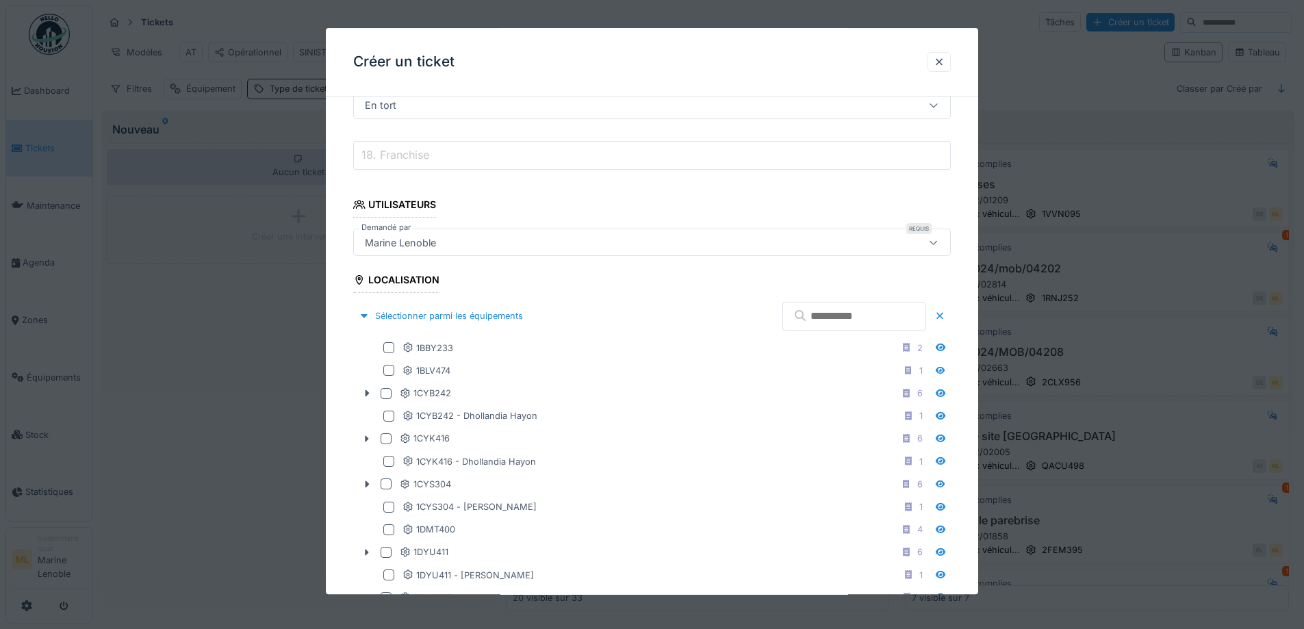
click at [784, 316] on input "text" at bounding box center [855, 316] width 144 height 29
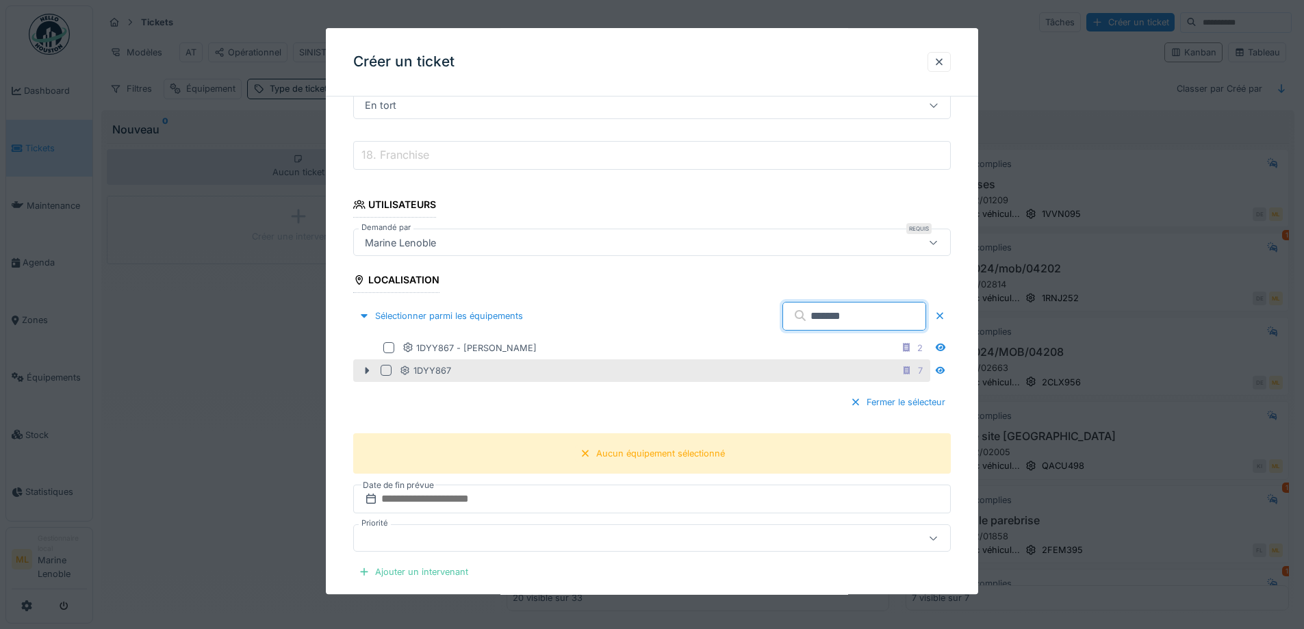
type input "*******"
click at [388, 369] on div at bounding box center [386, 371] width 11 height 11
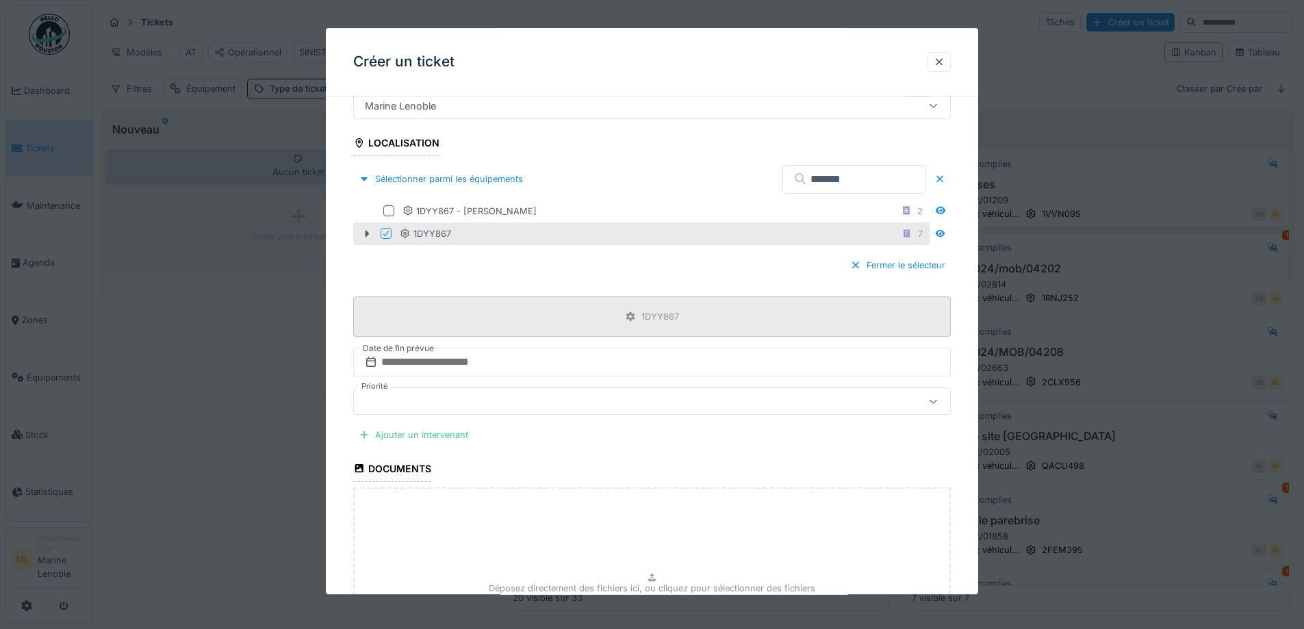
scroll to position [1304, 0]
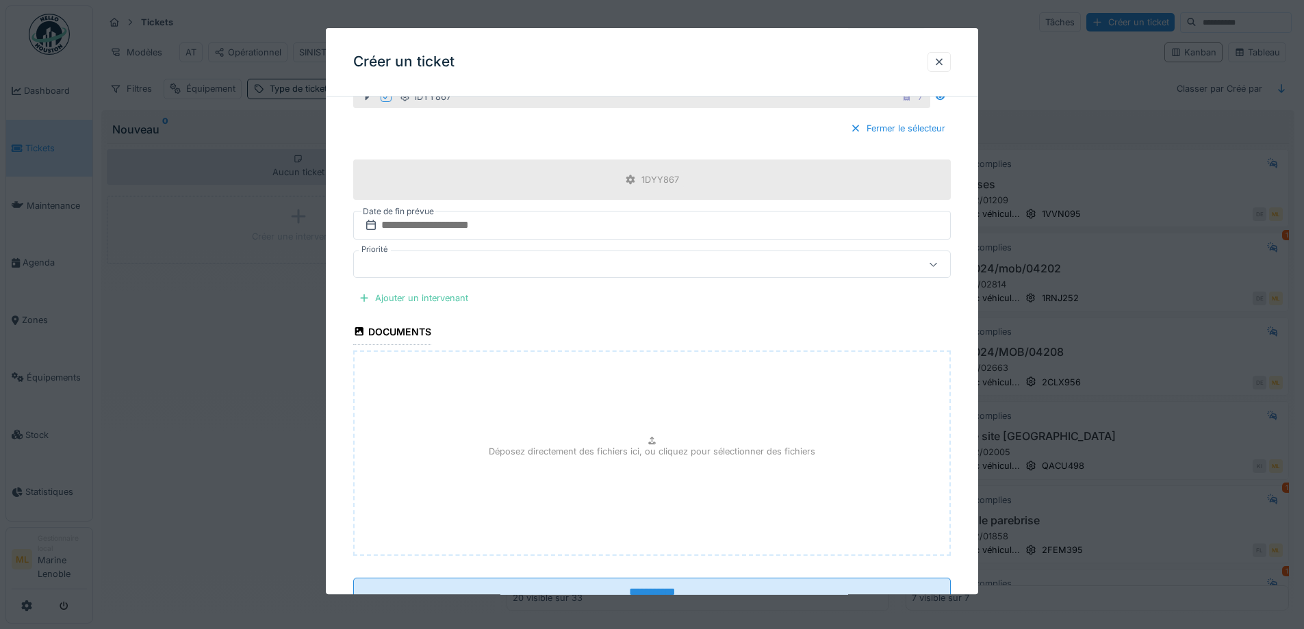
click at [638, 446] on p "Déposez directement des fichiers ici, ou cliquez pour sélectionner des fichiers" at bounding box center [652, 452] width 327 height 13
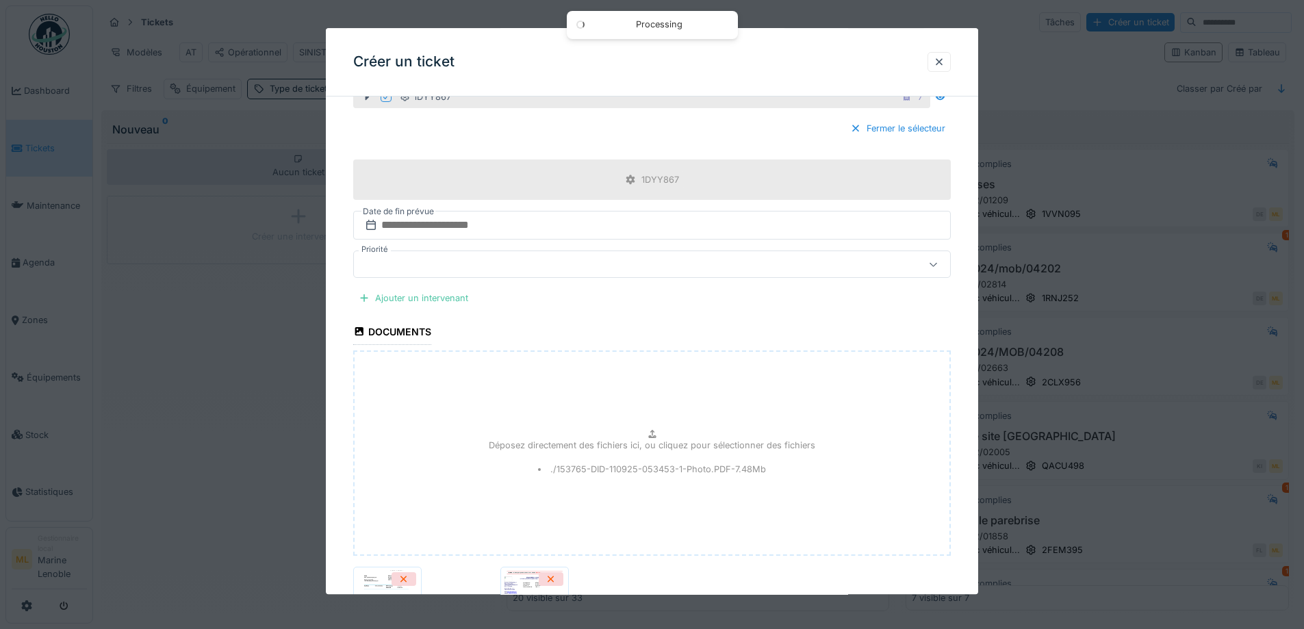
scroll to position [1454, 0]
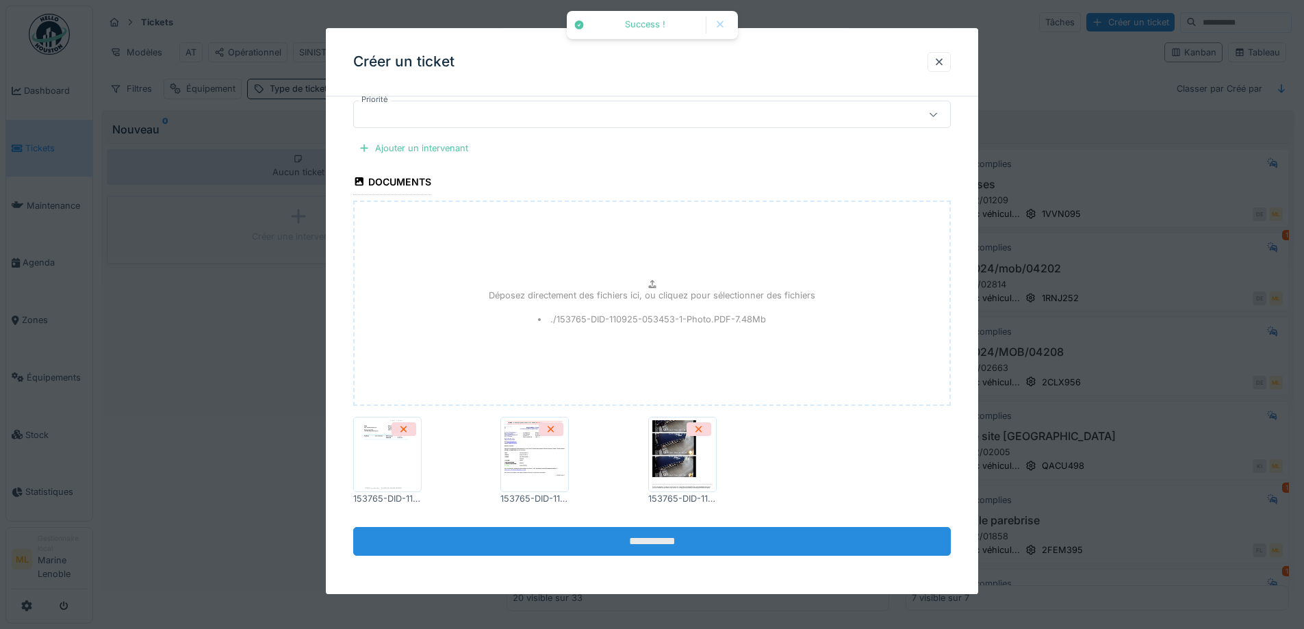
click at [700, 541] on input "**********" at bounding box center [652, 541] width 598 height 29
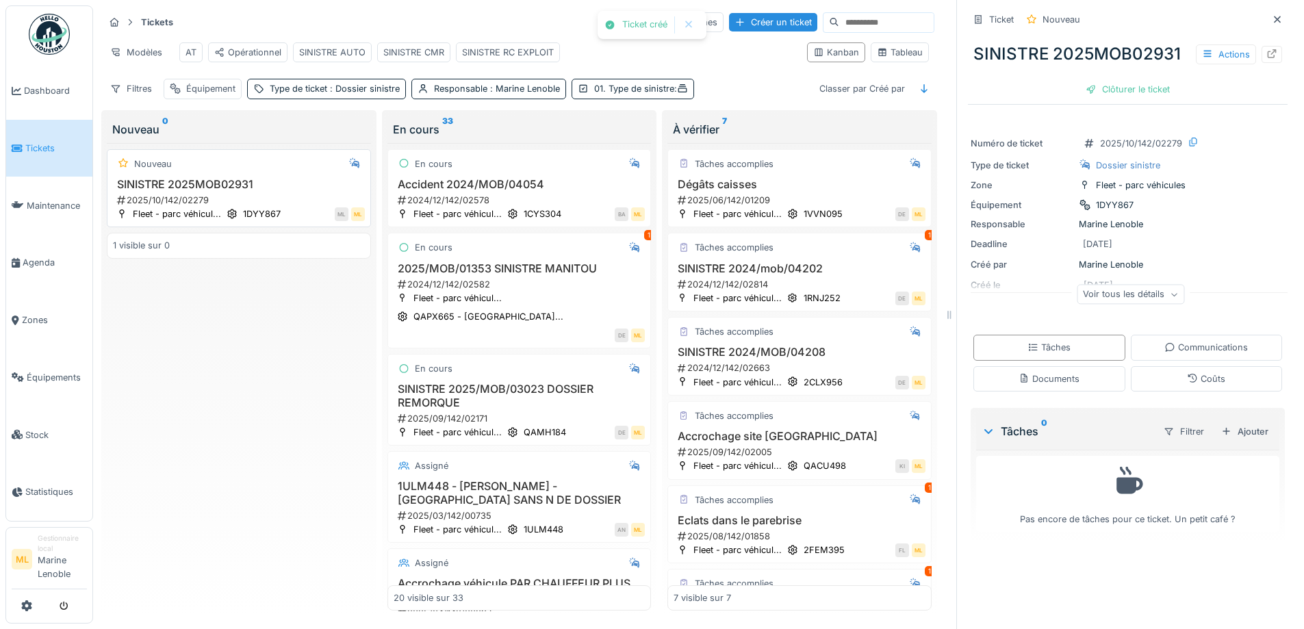
click at [274, 186] on div "Nouveau SINISTRE 2025MOB02931 2025/10/142/02279 Fleet - parc véhicul... 1DYY867…" at bounding box center [239, 188] width 264 height 79
click at [290, 189] on h3 "SINISTRE 2025MOB02931" at bounding box center [239, 184] width 252 height 13
click at [1267, 53] on icon at bounding box center [1272, 53] width 11 height 9
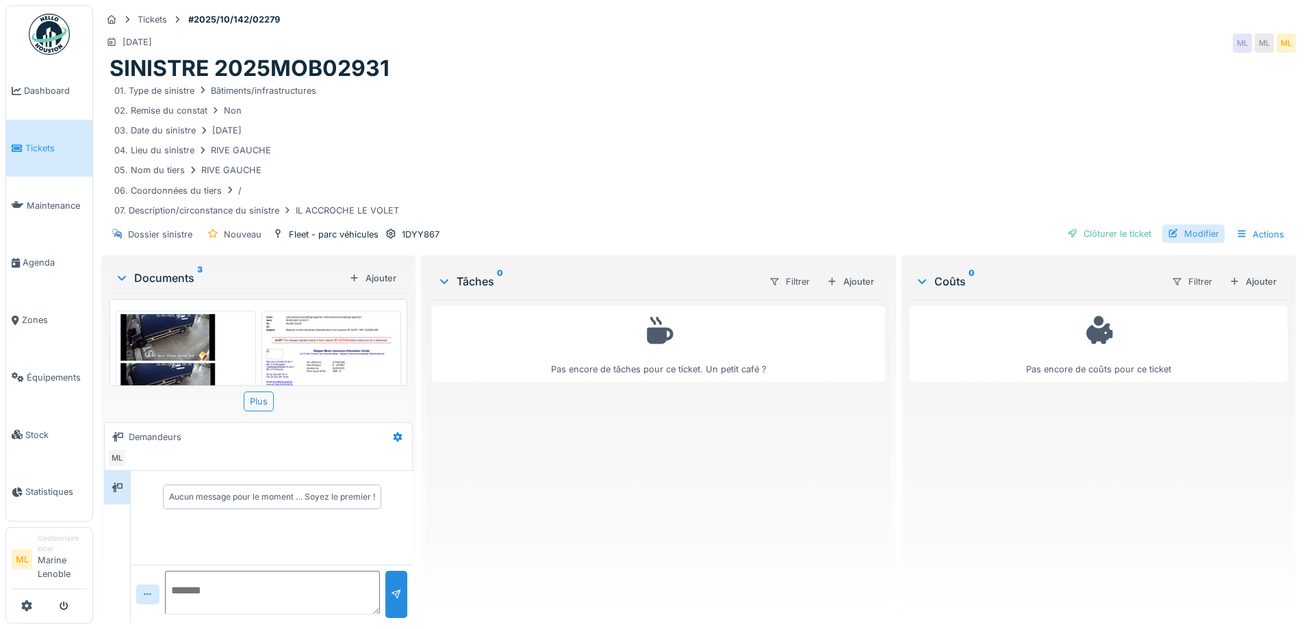
click at [1184, 231] on div "Modifier" at bounding box center [1194, 234] width 62 height 18
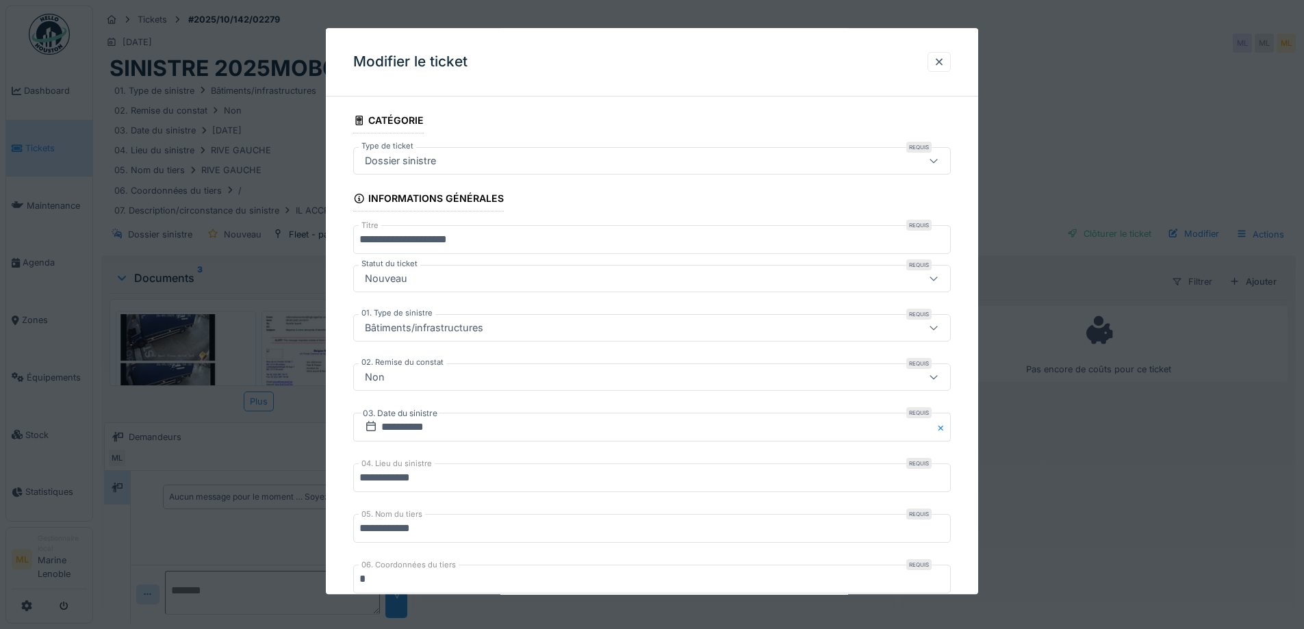
drag, startPoint x: 438, startPoint y: 239, endPoint x: 442, endPoint y: 246, distance: 8.0
click at [439, 244] on input "**********" at bounding box center [652, 240] width 598 height 29
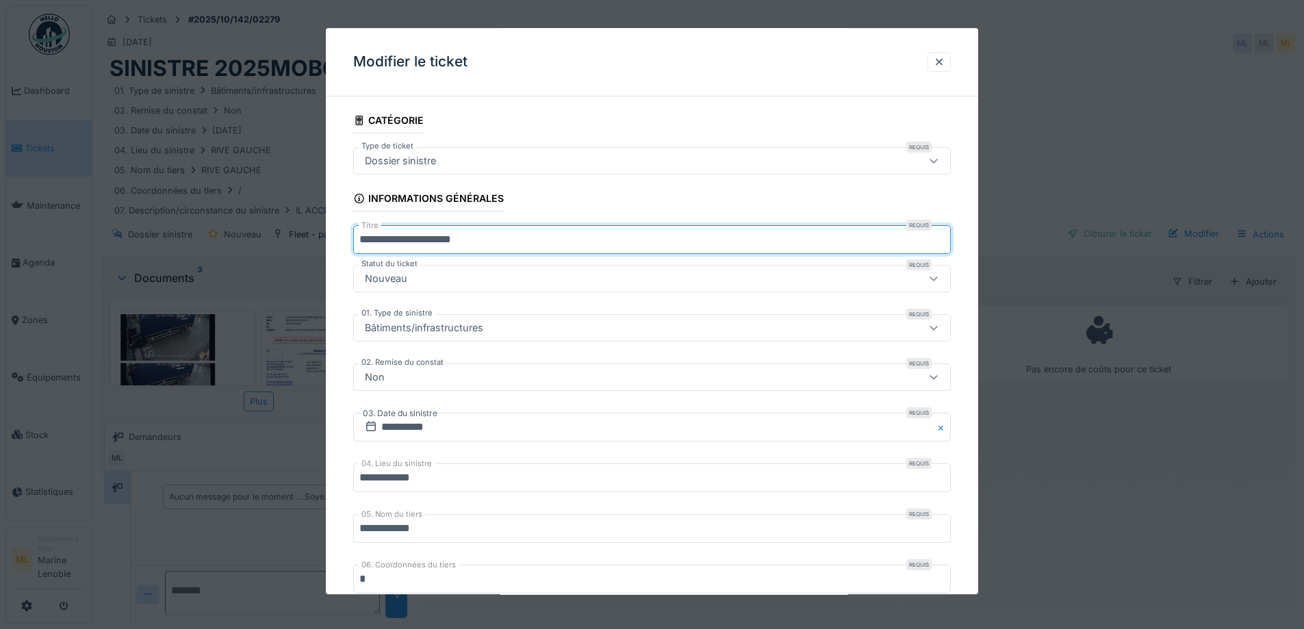
click at [470, 238] on input "**********" at bounding box center [652, 240] width 598 height 29
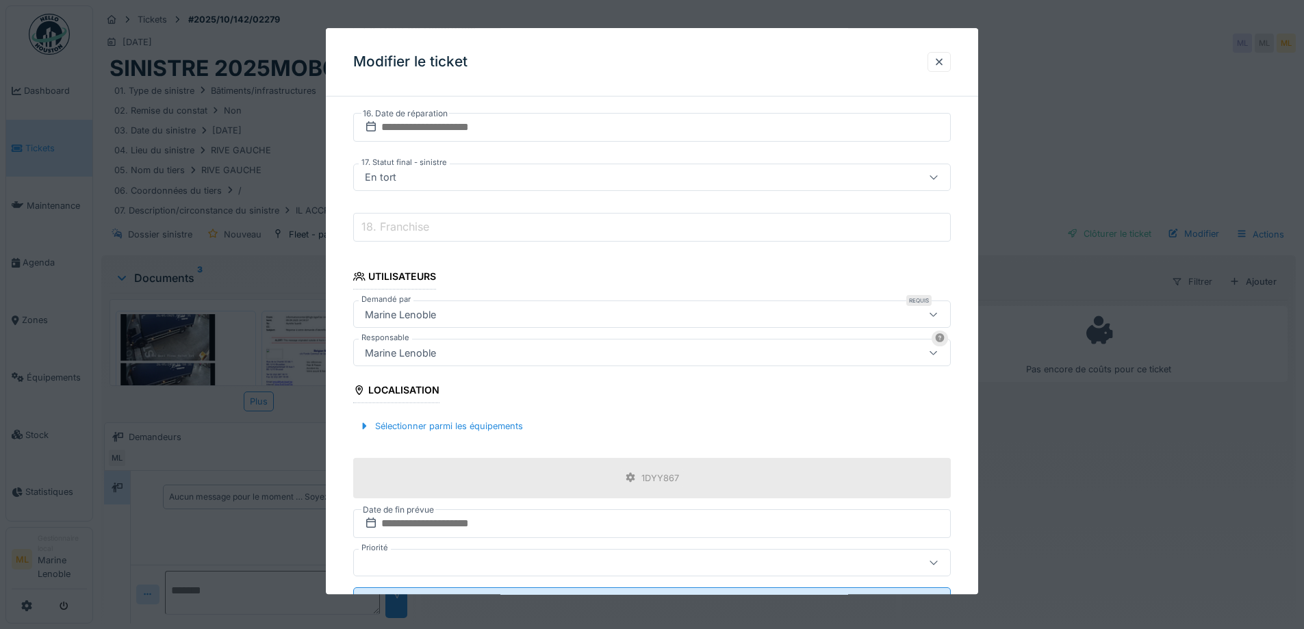
scroll to position [1019, 0]
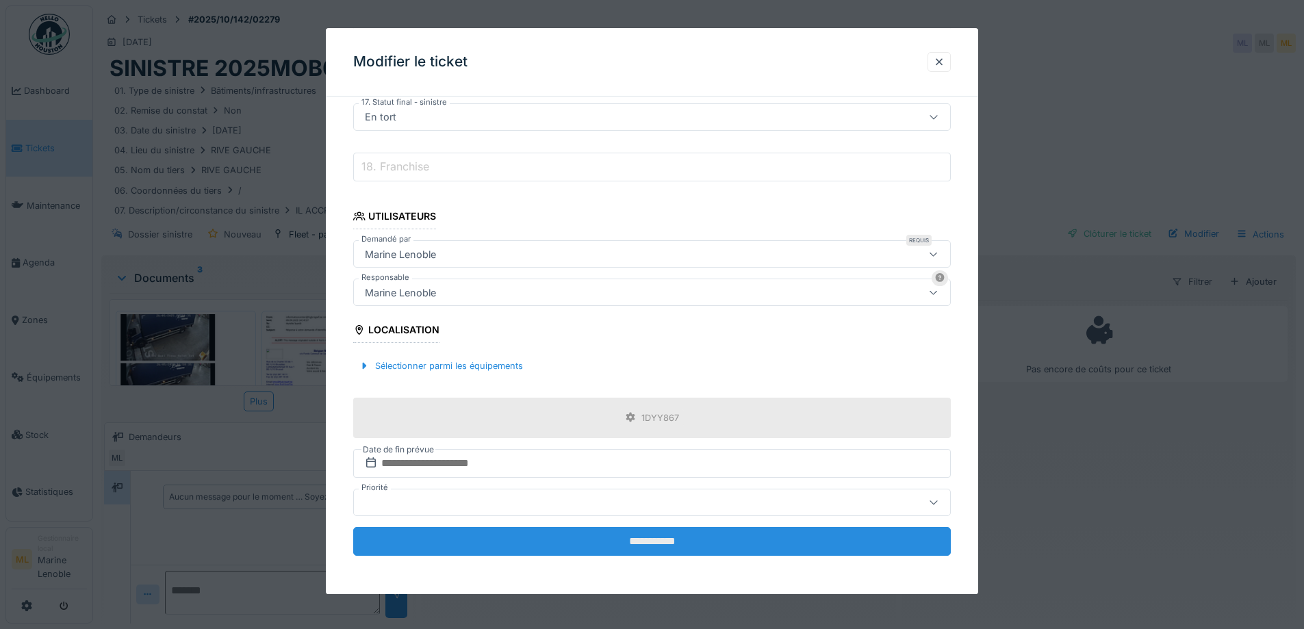
type input "**********"
click at [685, 542] on input "**********" at bounding box center [652, 541] width 598 height 29
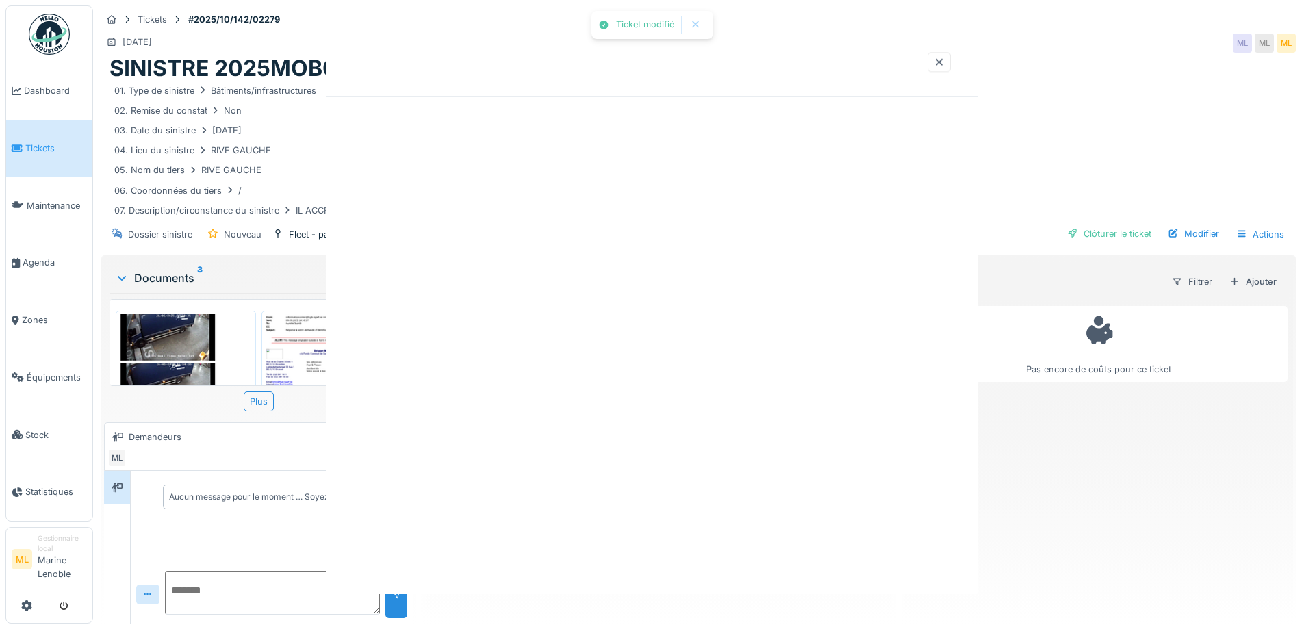
scroll to position [0, 0]
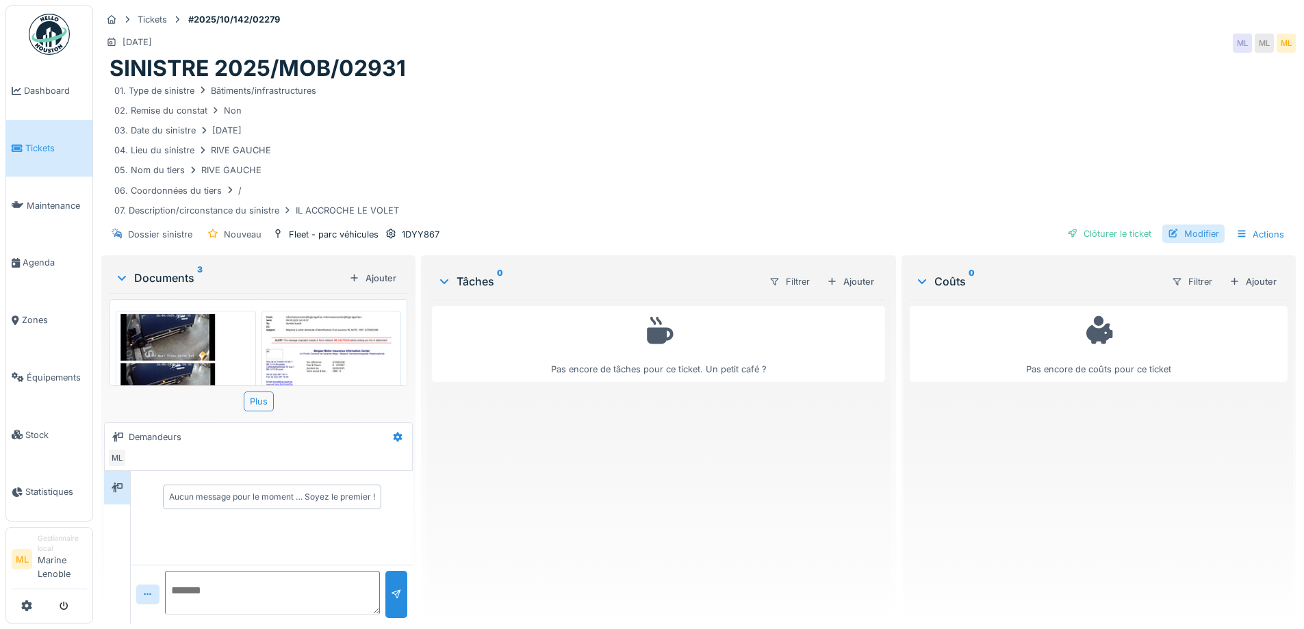
click at [1183, 233] on div "Modifier" at bounding box center [1194, 234] width 62 height 18
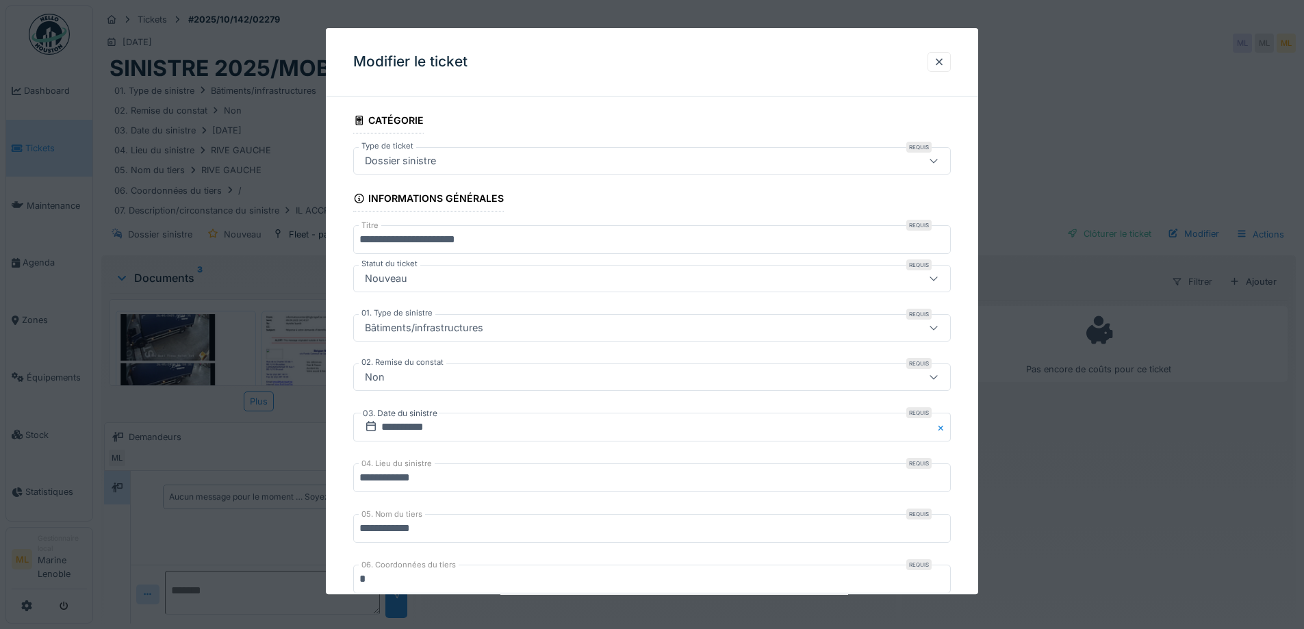
click at [537, 285] on div "Nouveau" at bounding box center [617, 279] width 516 height 15
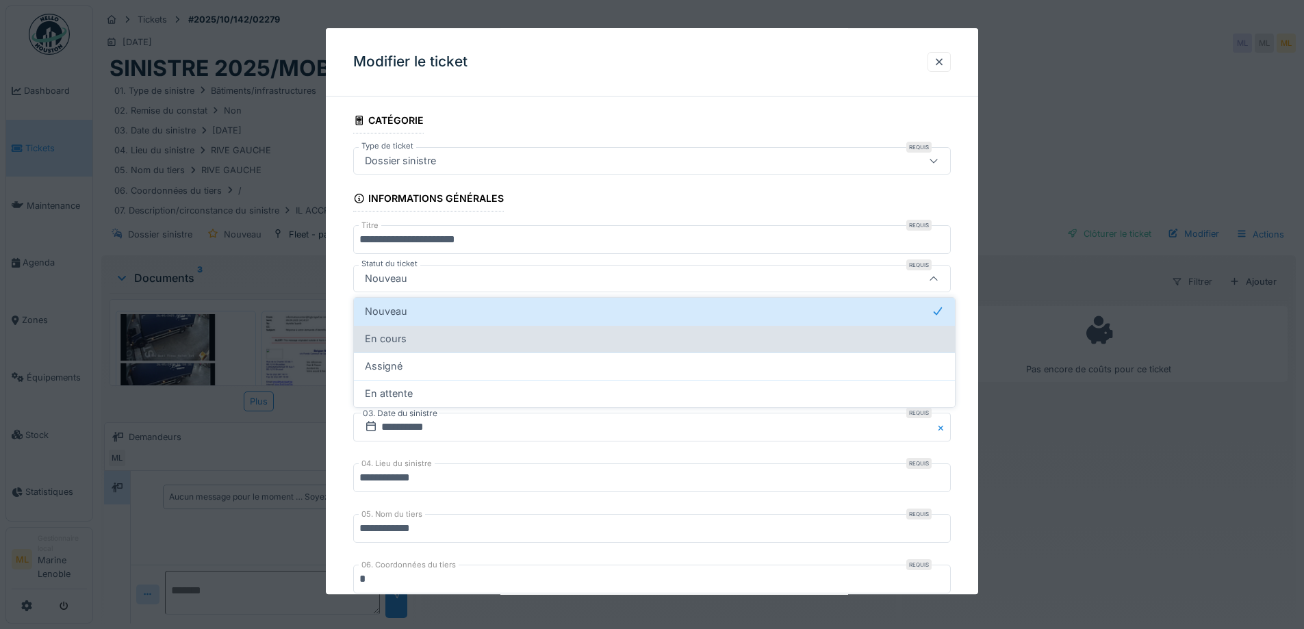
click at [493, 339] on div "En cours" at bounding box center [654, 338] width 579 height 15
type input "*******"
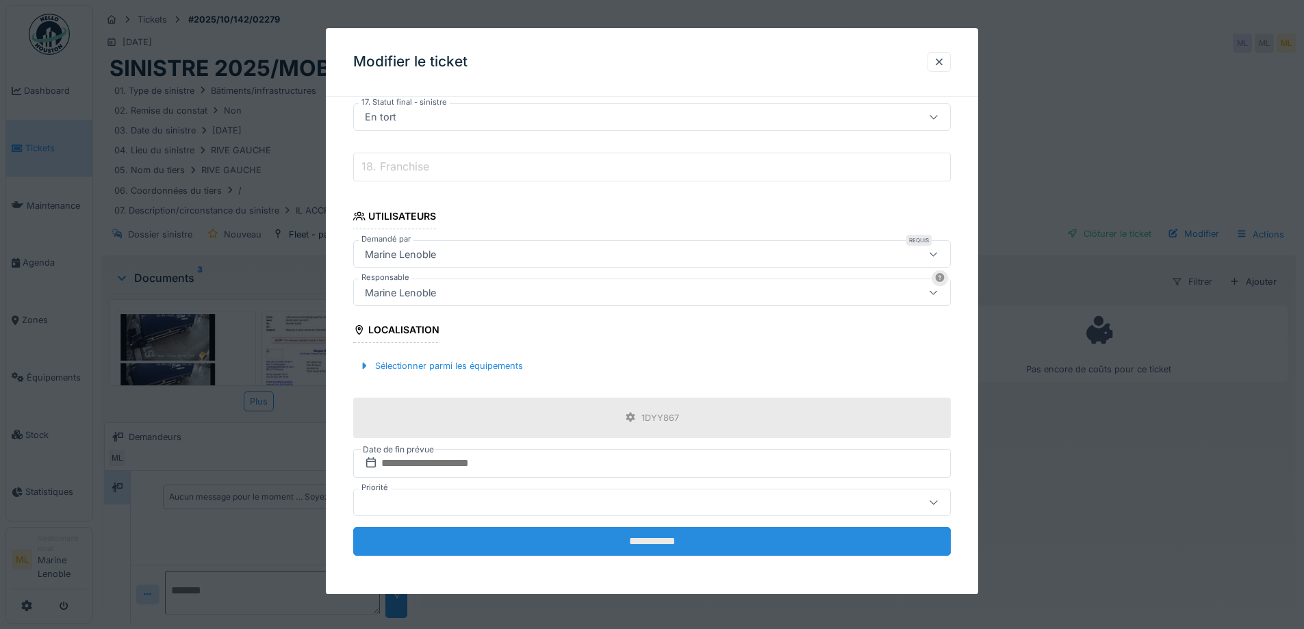
scroll to position [10, 0]
click at [674, 537] on input "**********" at bounding box center [652, 541] width 598 height 29
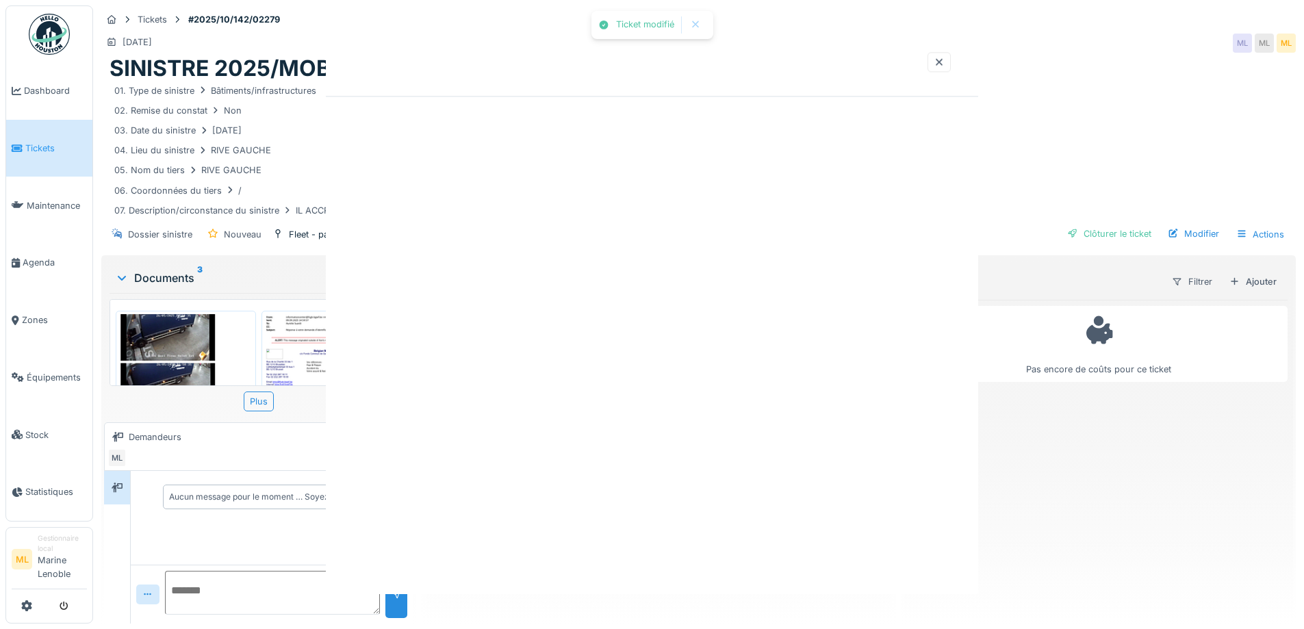
scroll to position [0, 0]
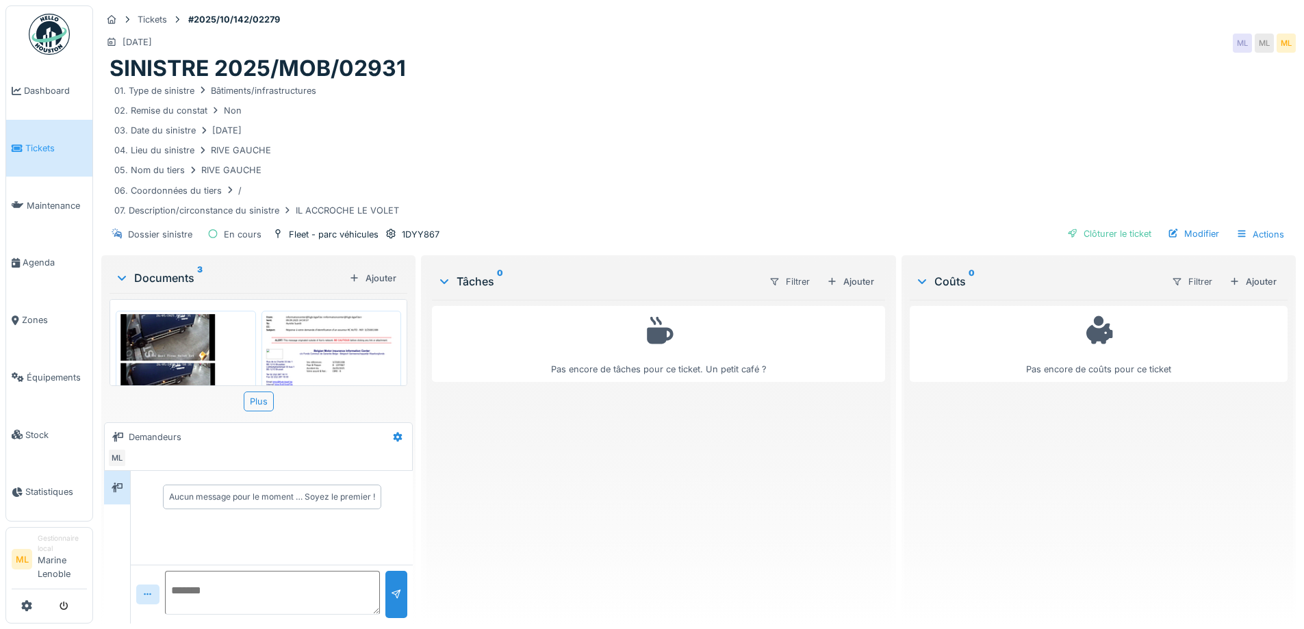
click at [50, 151] on span "Tickets" at bounding box center [56, 148] width 62 height 13
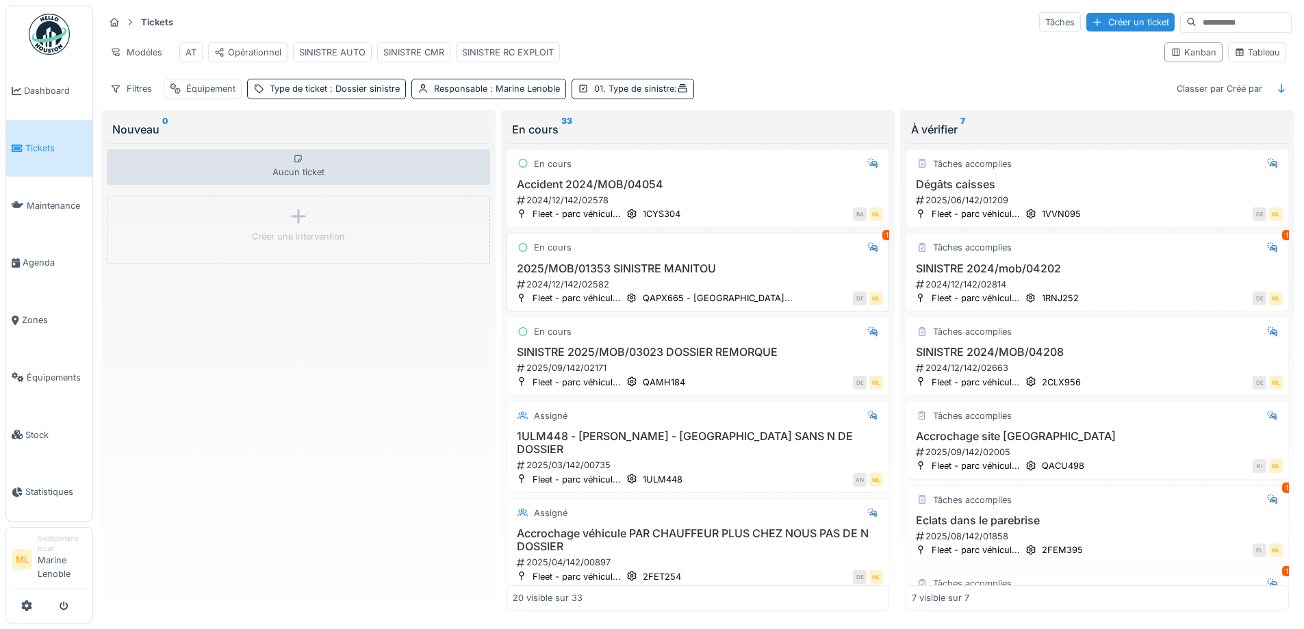
click at [744, 275] on h3 "2025/MOB/01353 SINISTRE MANITOU" at bounding box center [698, 268] width 371 height 13
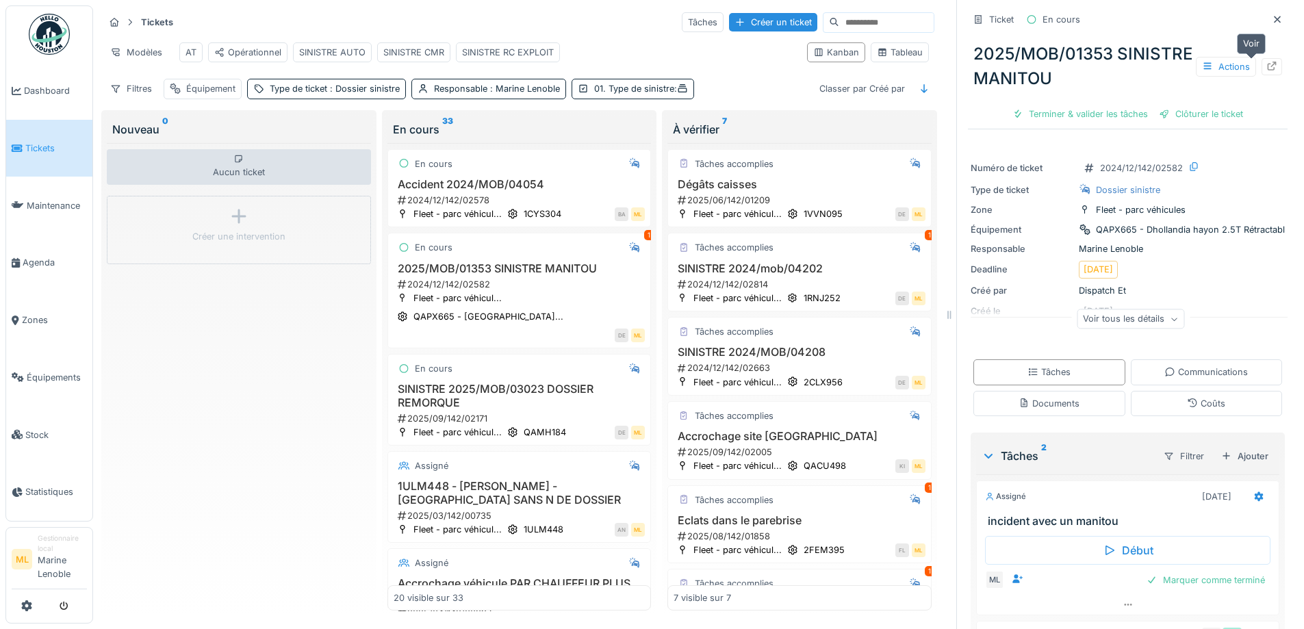
click at [1267, 65] on icon at bounding box center [1272, 66] width 11 height 9
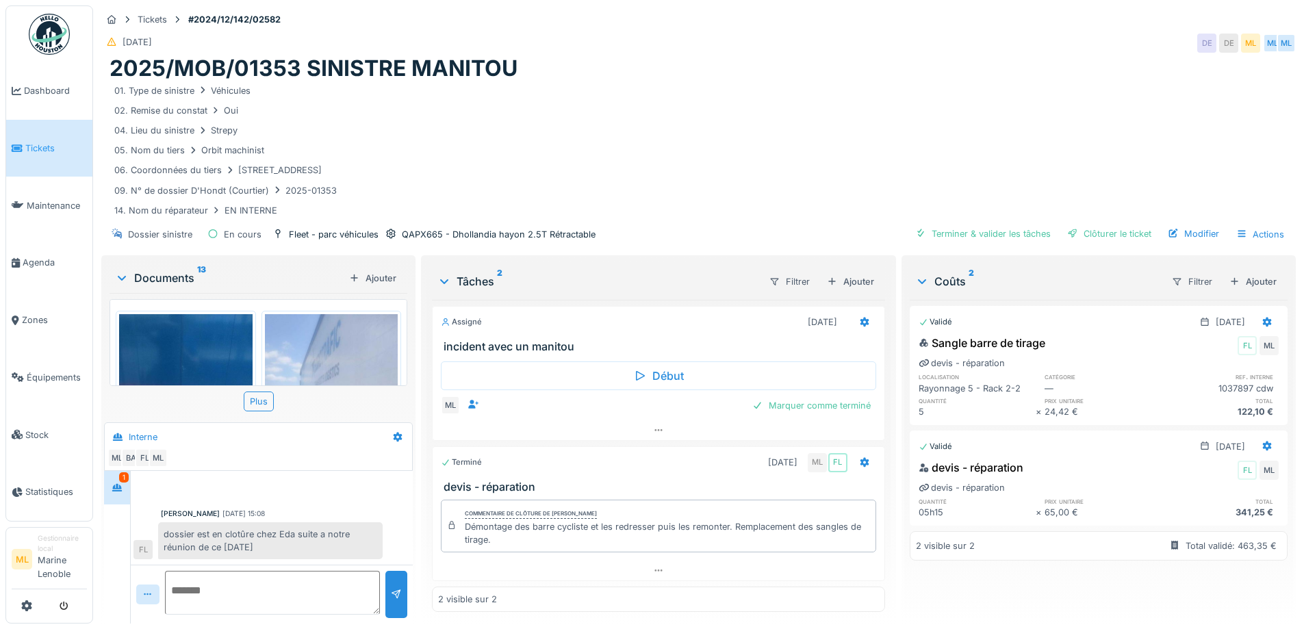
scroll to position [10, 0]
click at [1184, 225] on div "Modifier" at bounding box center [1194, 234] width 62 height 18
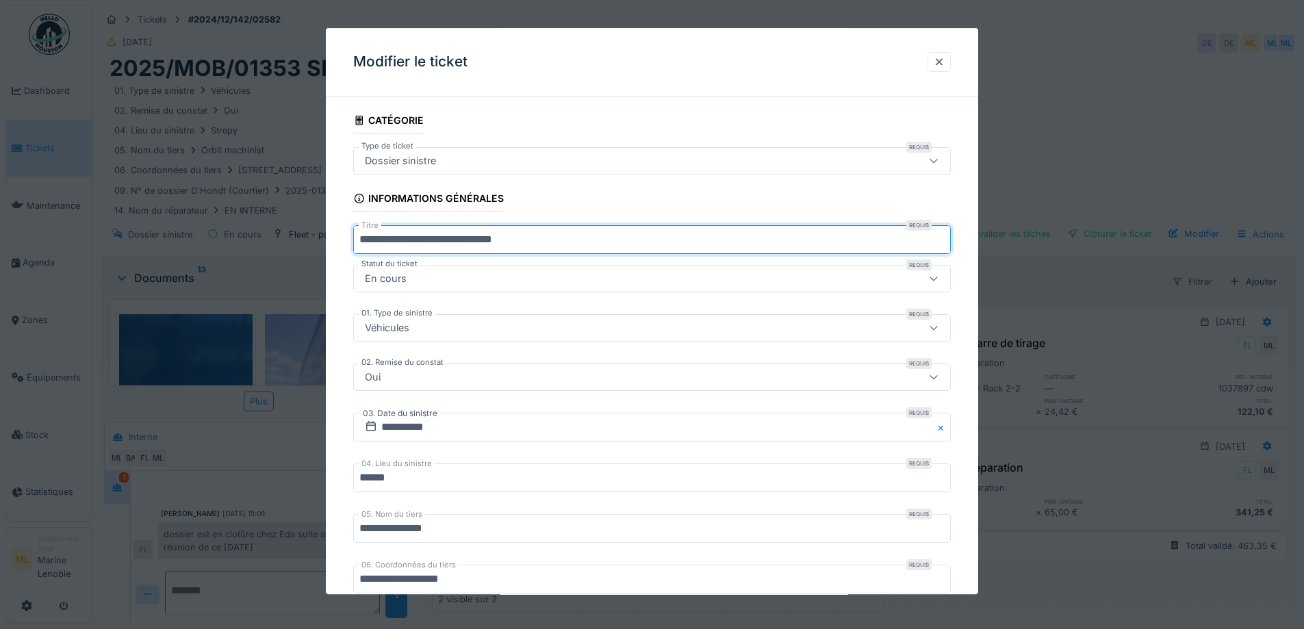
drag, startPoint x: 505, startPoint y: 238, endPoint x: 455, endPoint y: 237, distance: 49.3
click at [455, 237] on input "**********" at bounding box center [652, 240] width 598 height 29
click at [362, 241] on input "**********" at bounding box center [652, 240] width 598 height 29
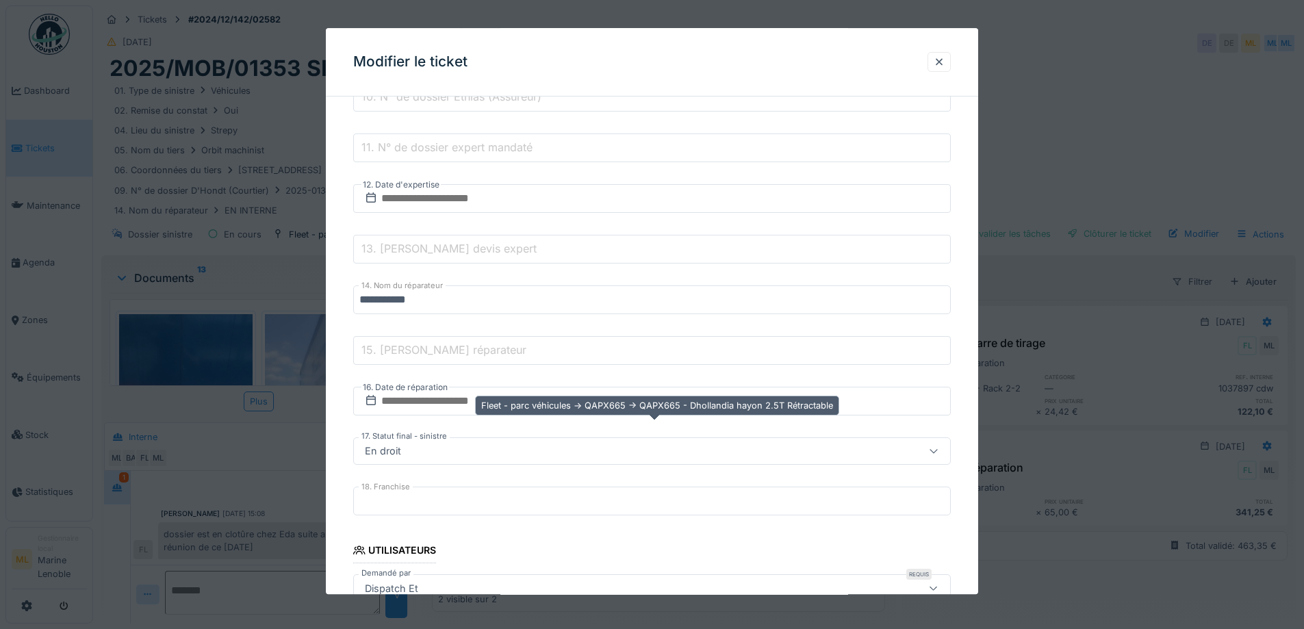
scroll to position [1019, 0]
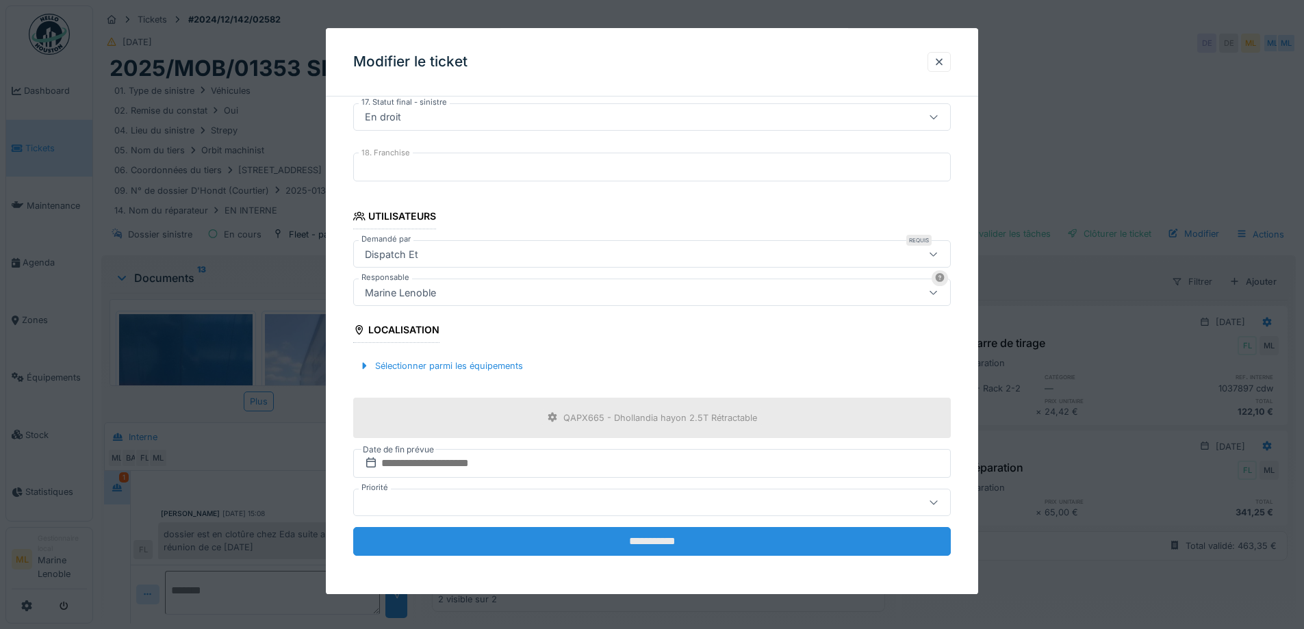
type input "**********"
click at [687, 535] on input "**********" at bounding box center [652, 541] width 598 height 29
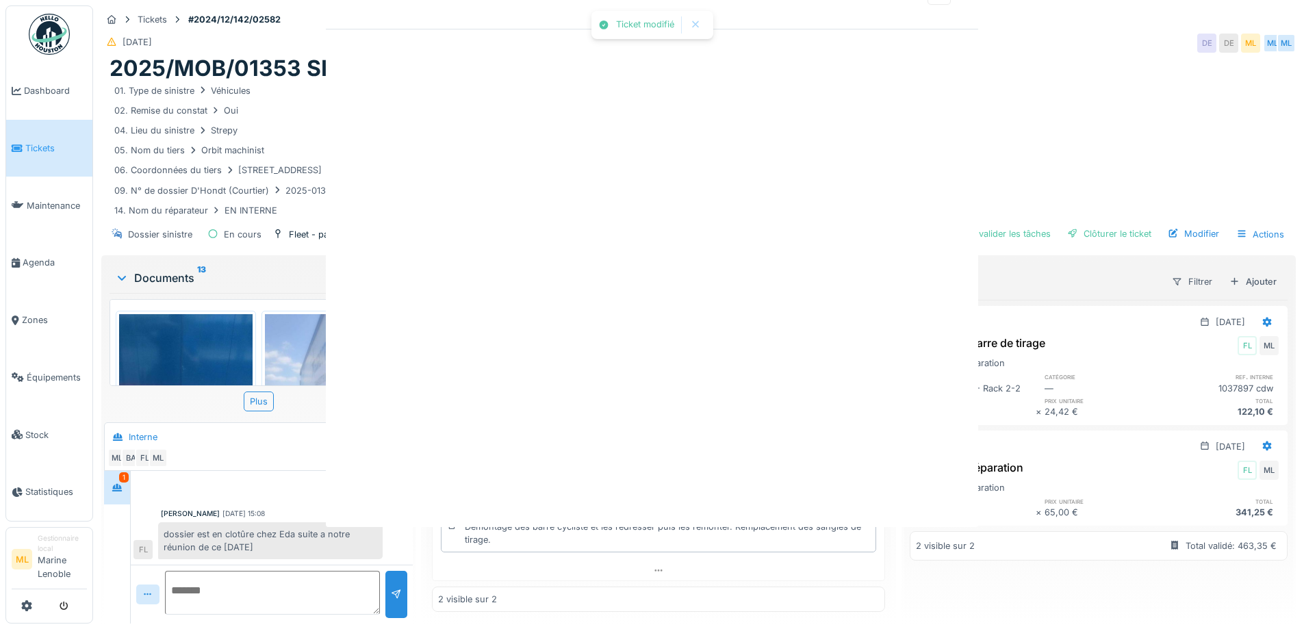
scroll to position [0, 0]
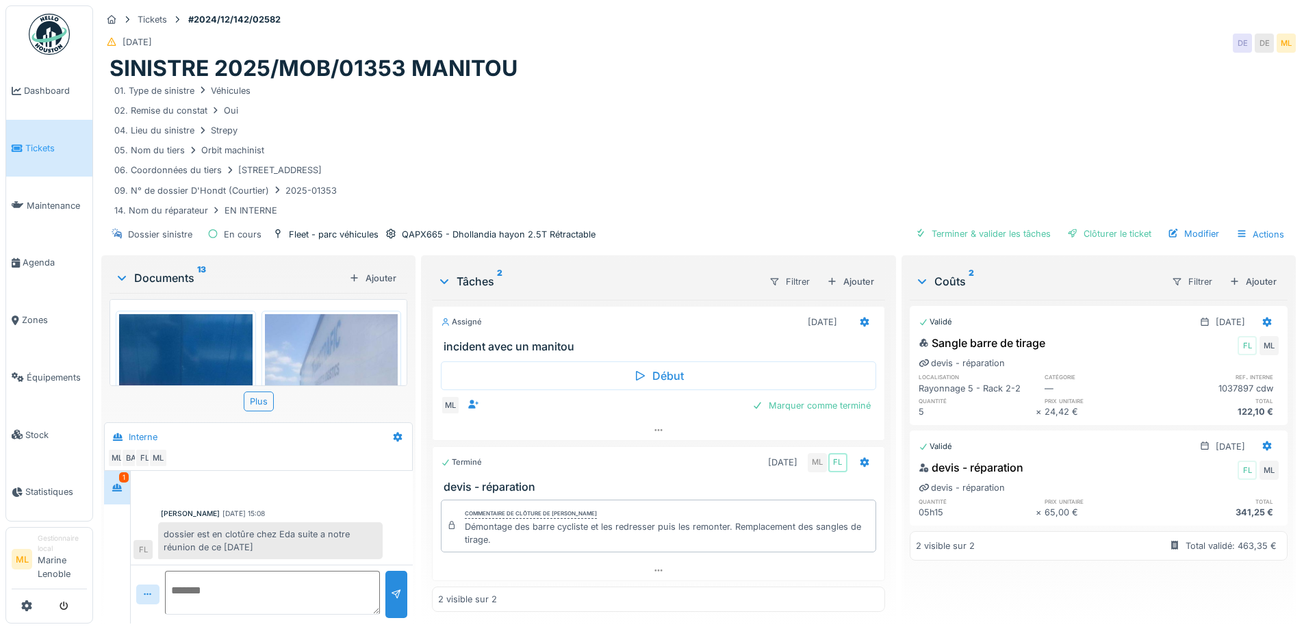
click at [47, 144] on span "Tickets" at bounding box center [56, 148] width 62 height 13
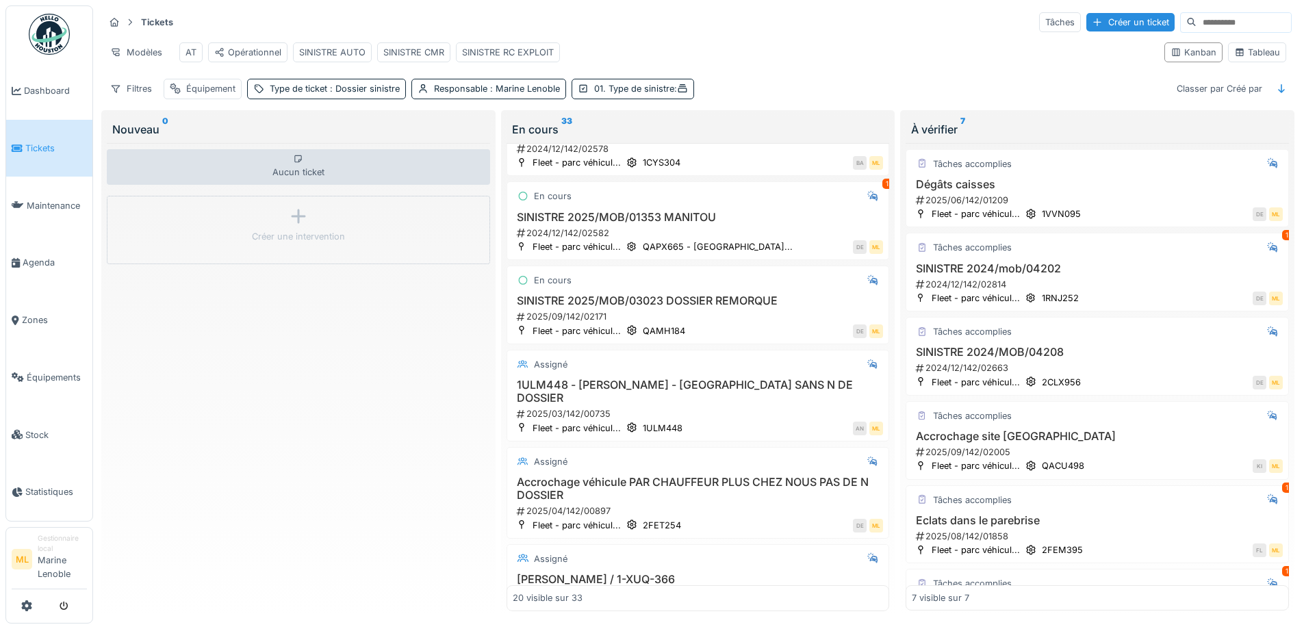
scroll to position [54, 0]
click at [677, 401] on div "1ULM448 - Alain Nicolas - Bruxelles SANS N DE DOSSIER 2025/03/142/00735" at bounding box center [698, 397] width 371 height 42
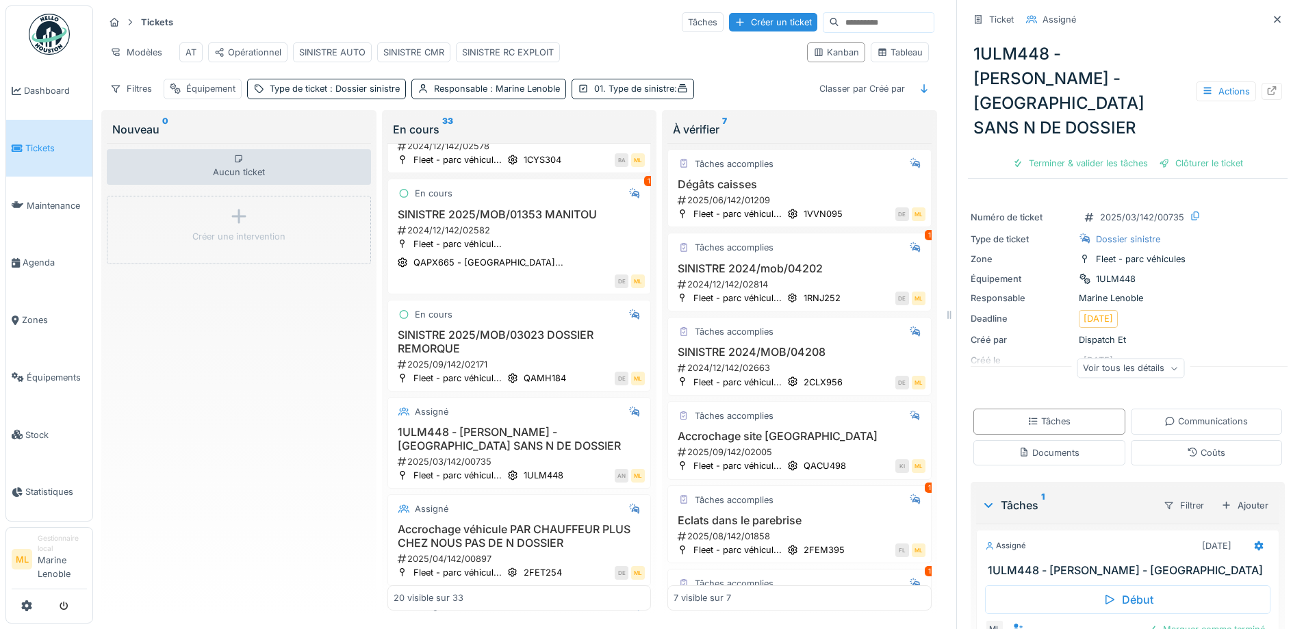
click at [1241, 81] on div "Actions" at bounding box center [1239, 91] width 86 height 20
click at [1268, 86] on icon at bounding box center [1272, 90] width 9 height 9
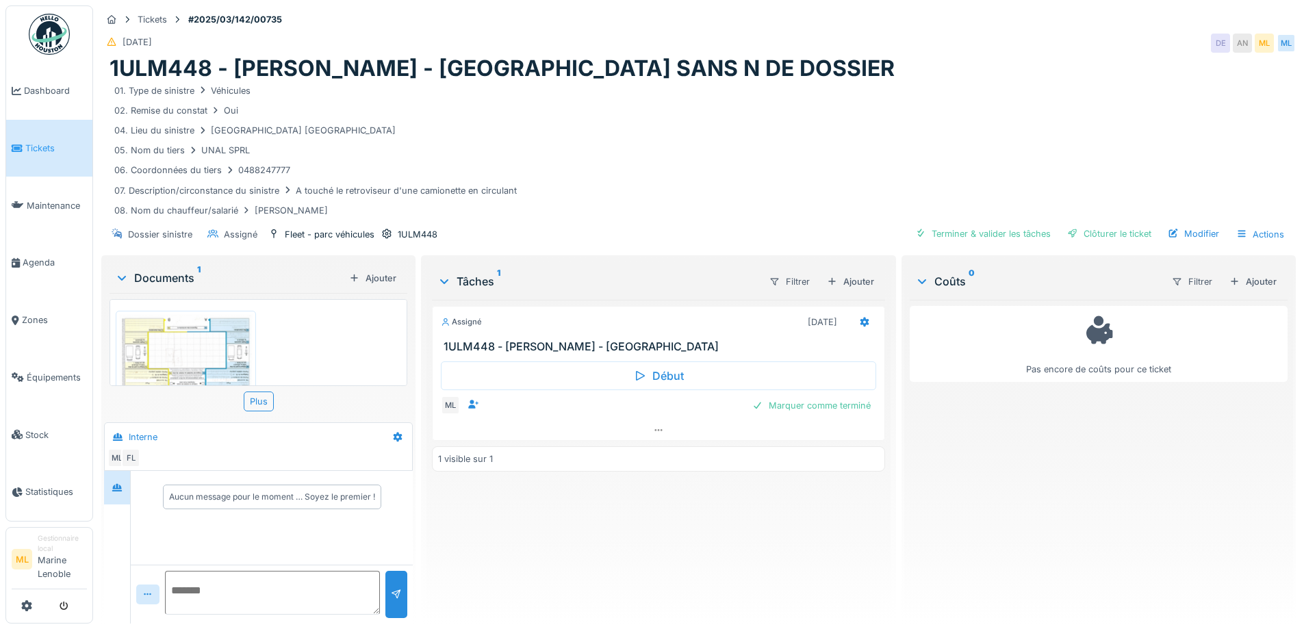
click at [40, 150] on span "Tickets" at bounding box center [56, 148] width 62 height 13
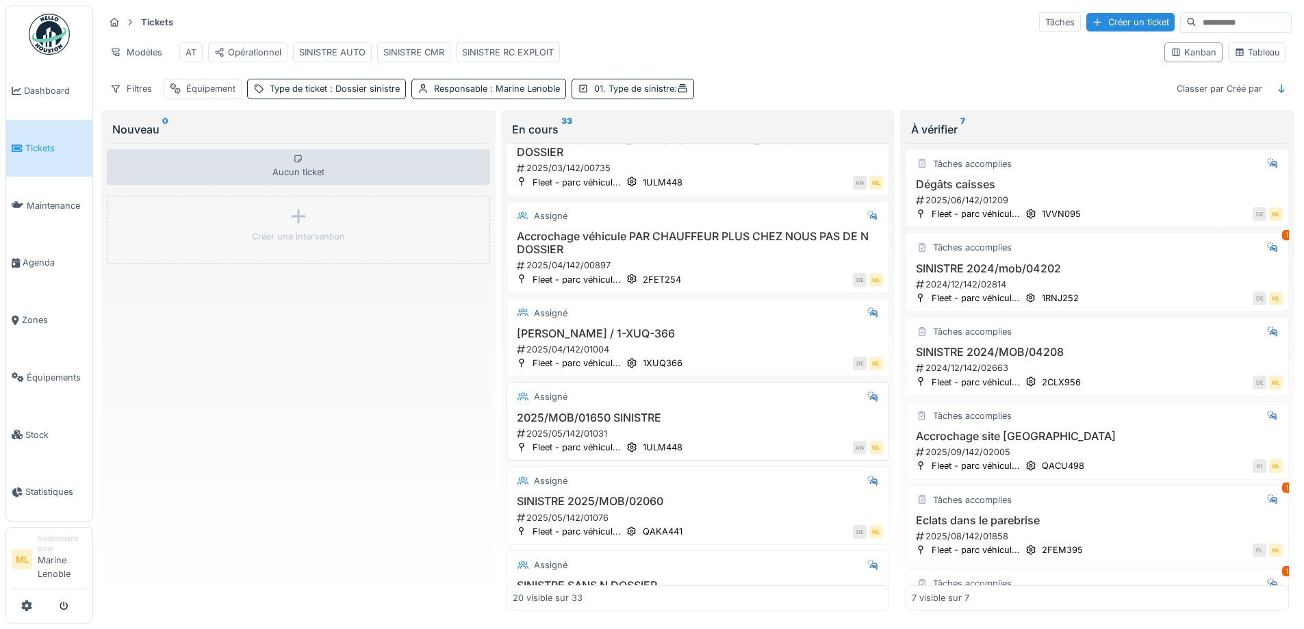
click at [718, 427] on div "2025/05/142/01031" at bounding box center [700, 433] width 368 height 13
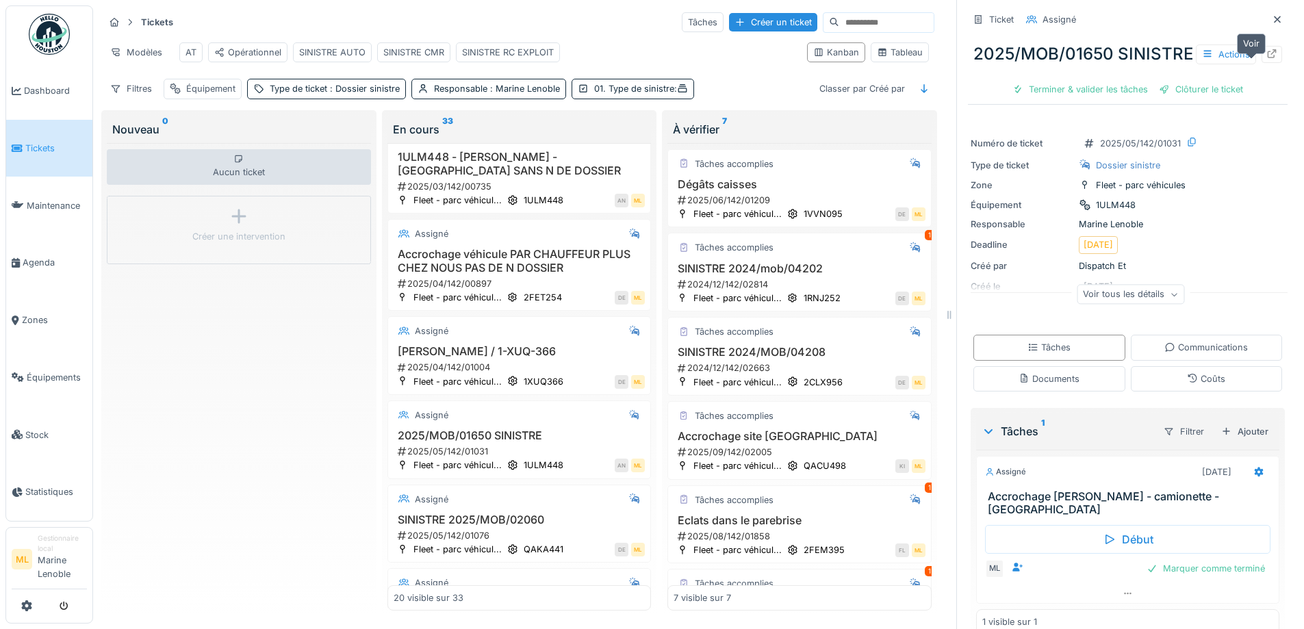
click at [1268, 58] on icon at bounding box center [1272, 53] width 9 height 9
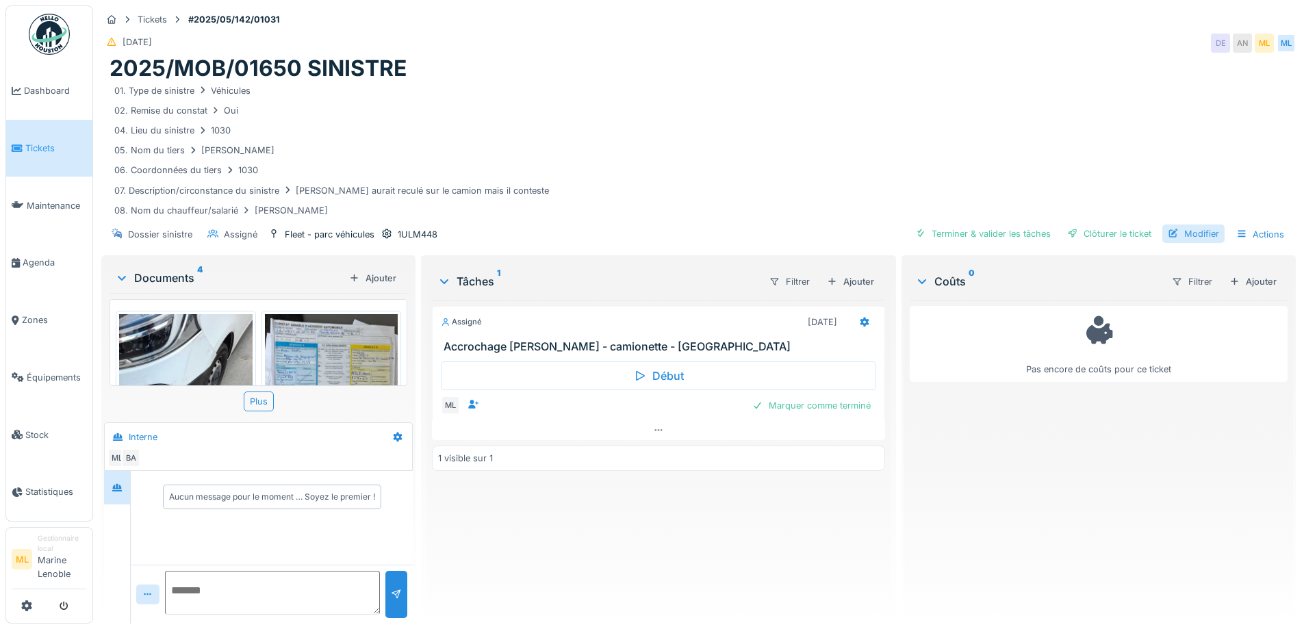
click at [1182, 232] on div "Modifier" at bounding box center [1194, 234] width 62 height 18
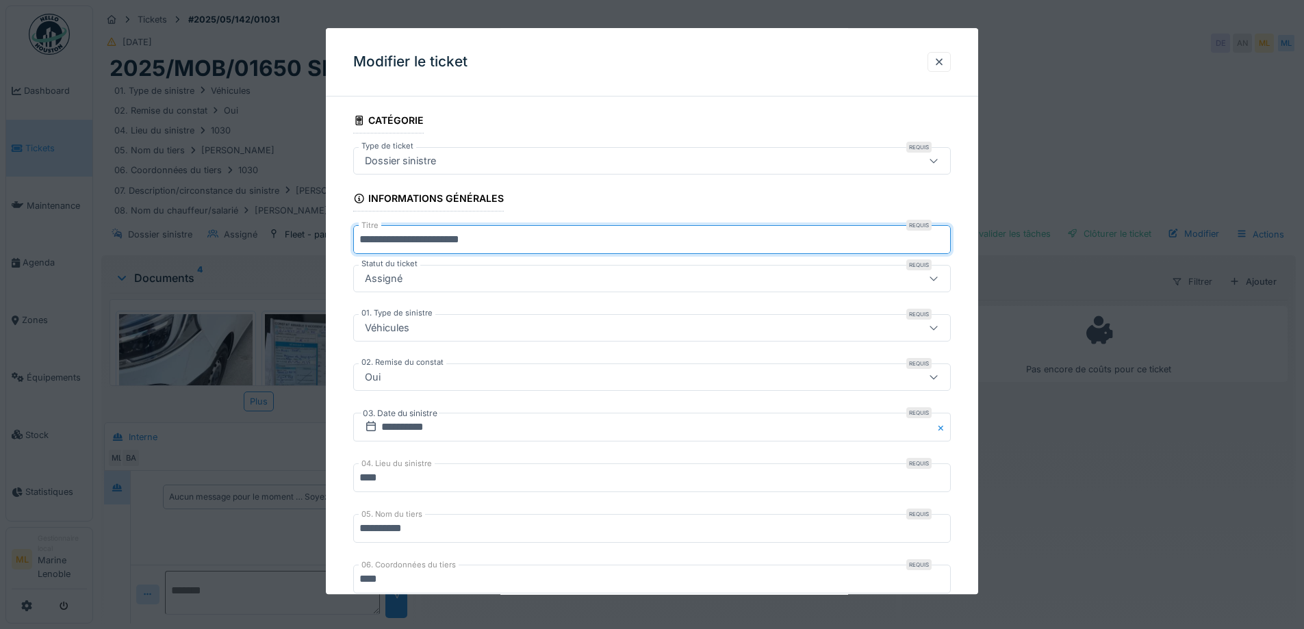
drag, startPoint x: 522, startPoint y: 239, endPoint x: 454, endPoint y: 238, distance: 67.8
click at [454, 238] on input "**********" at bounding box center [652, 240] width 598 height 29
click at [361, 236] on input "**********" at bounding box center [652, 240] width 598 height 29
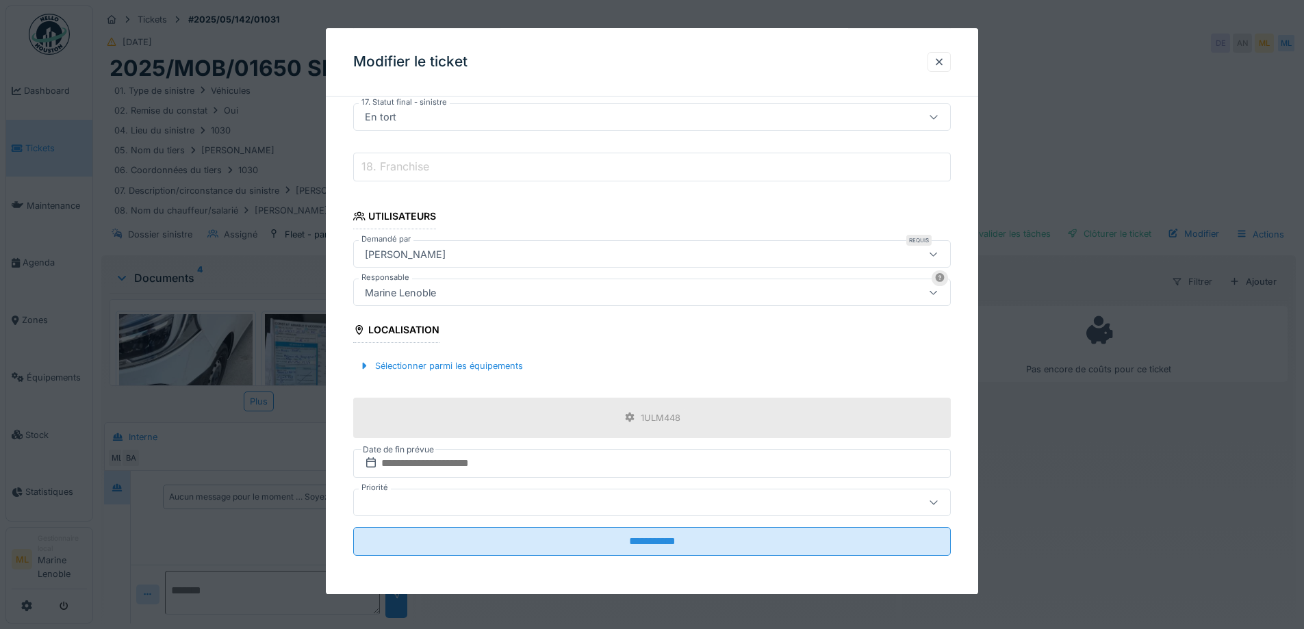
scroll to position [10, 0]
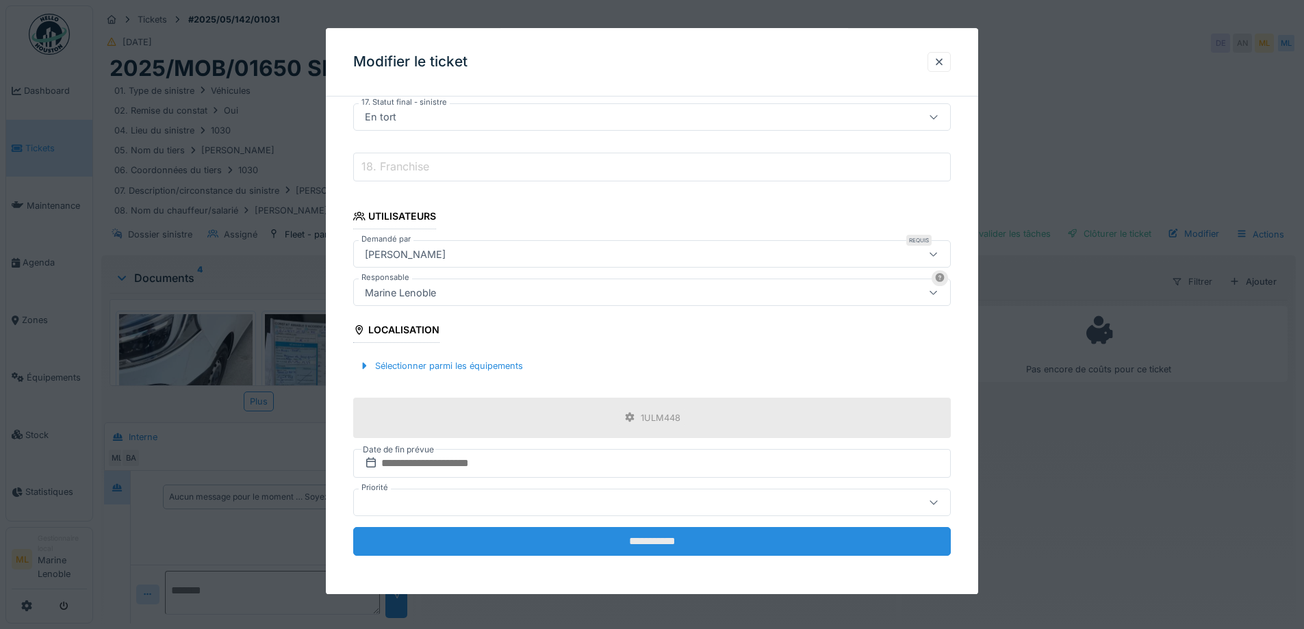
type input "**********"
click at [695, 540] on input "**********" at bounding box center [652, 541] width 598 height 29
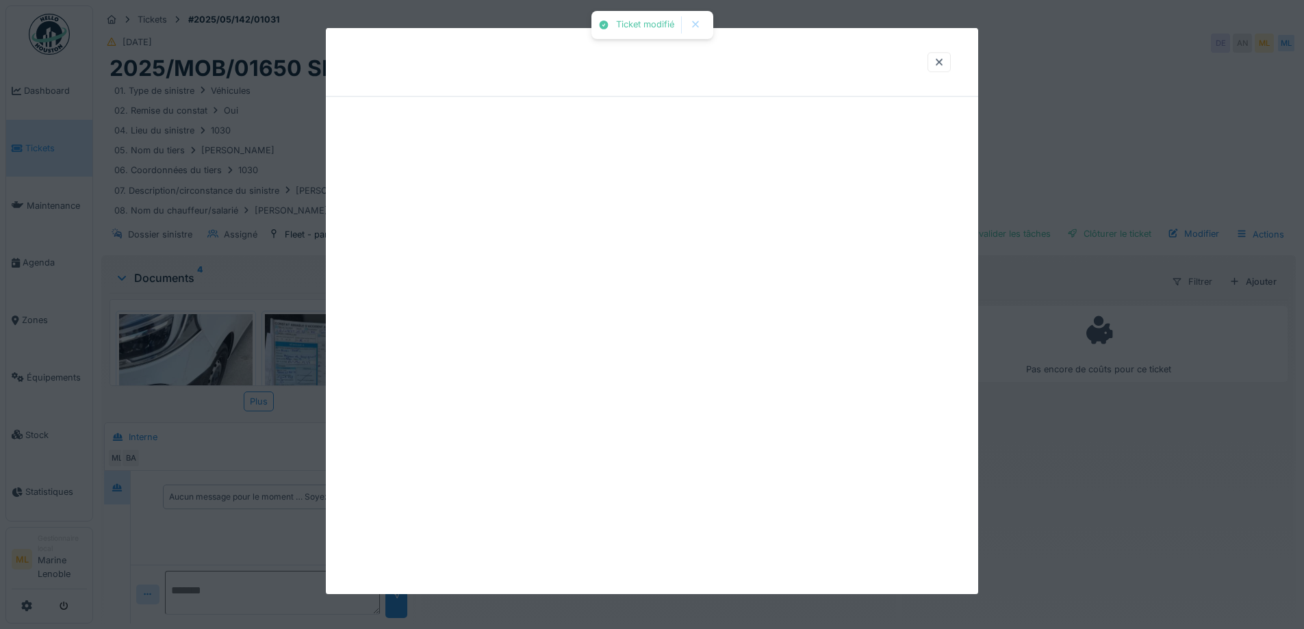
scroll to position [0, 0]
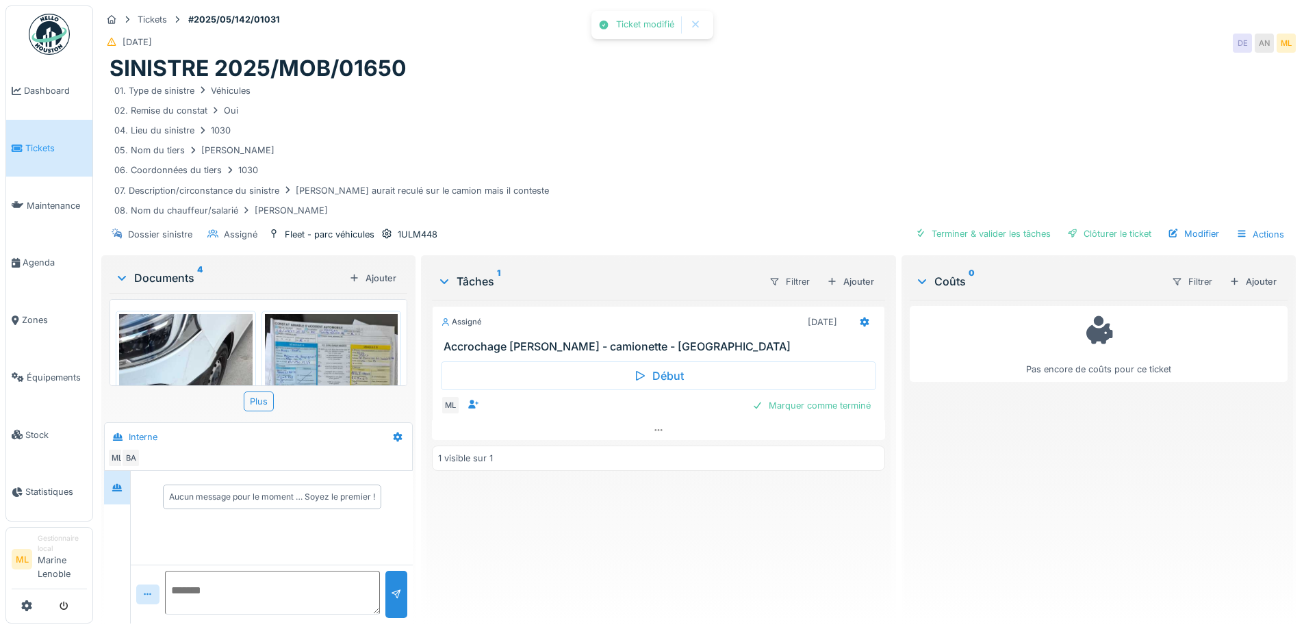
click at [50, 140] on link "Tickets" at bounding box center [49, 149] width 86 height 58
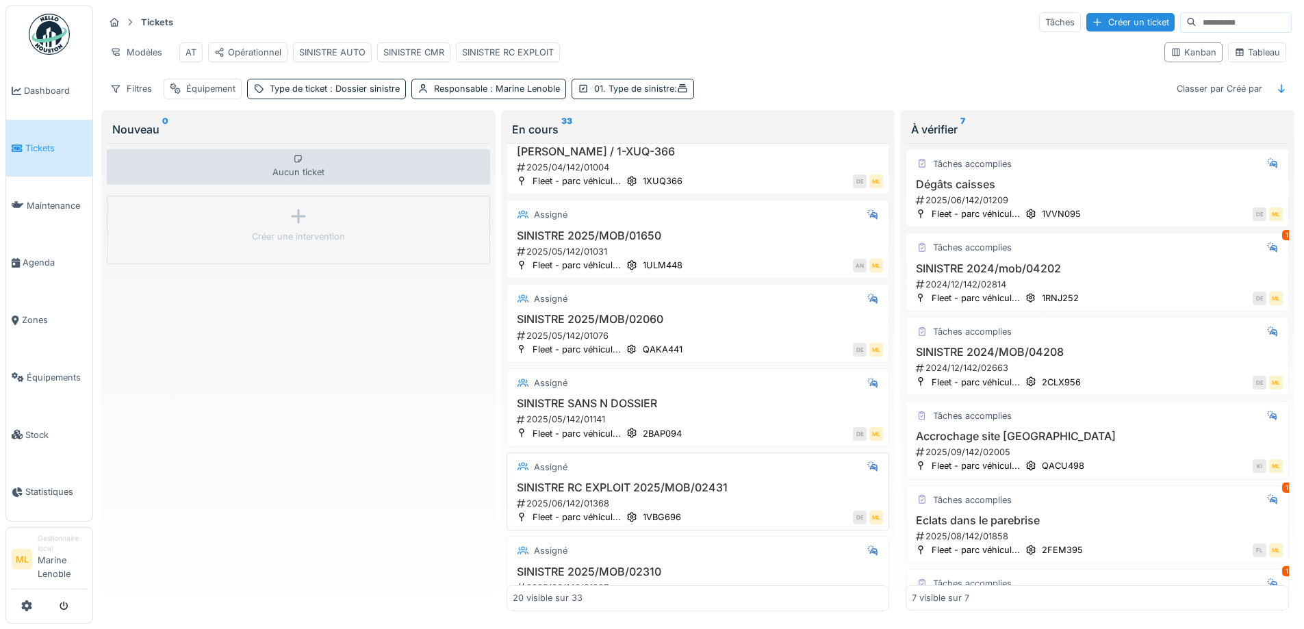
scroll to position [548, 0]
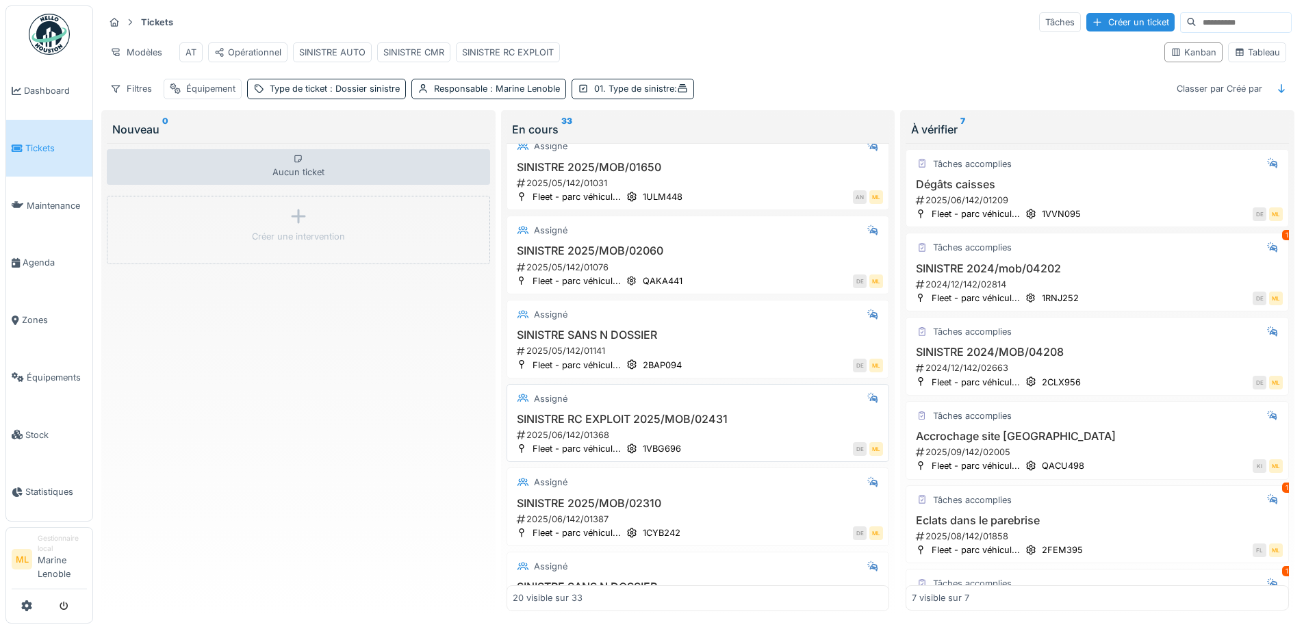
click at [721, 429] on div "2025/06/142/01368" at bounding box center [700, 435] width 368 height 13
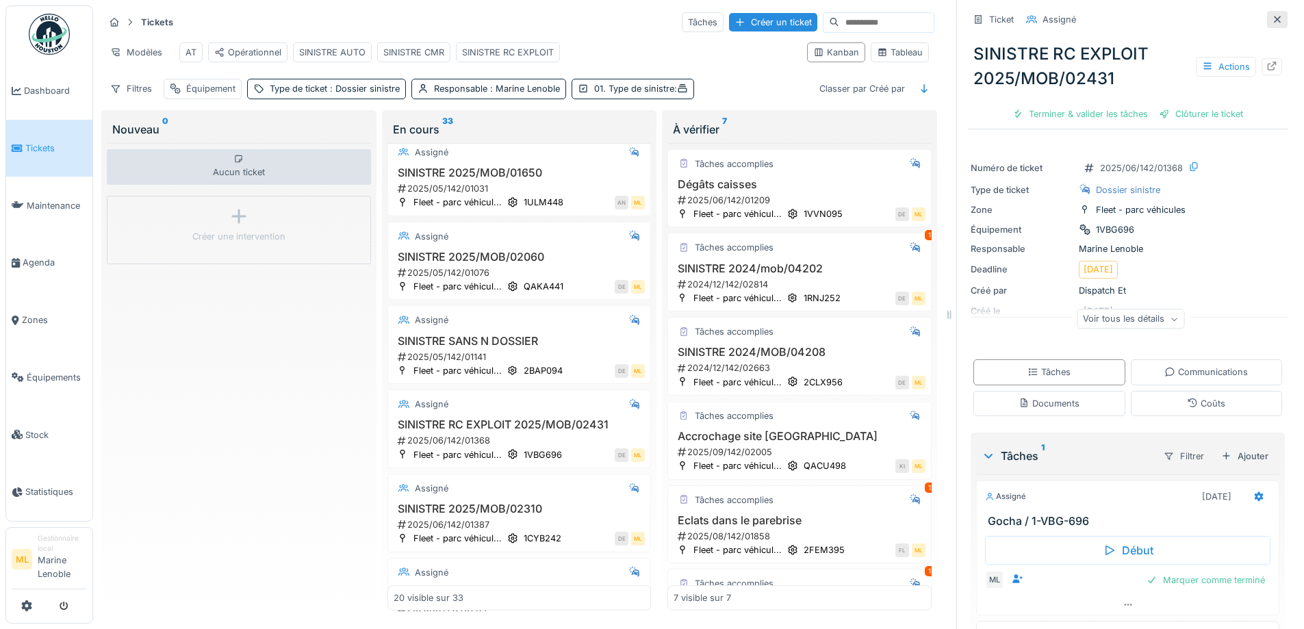
click at [1272, 15] on icon at bounding box center [1277, 19] width 11 height 9
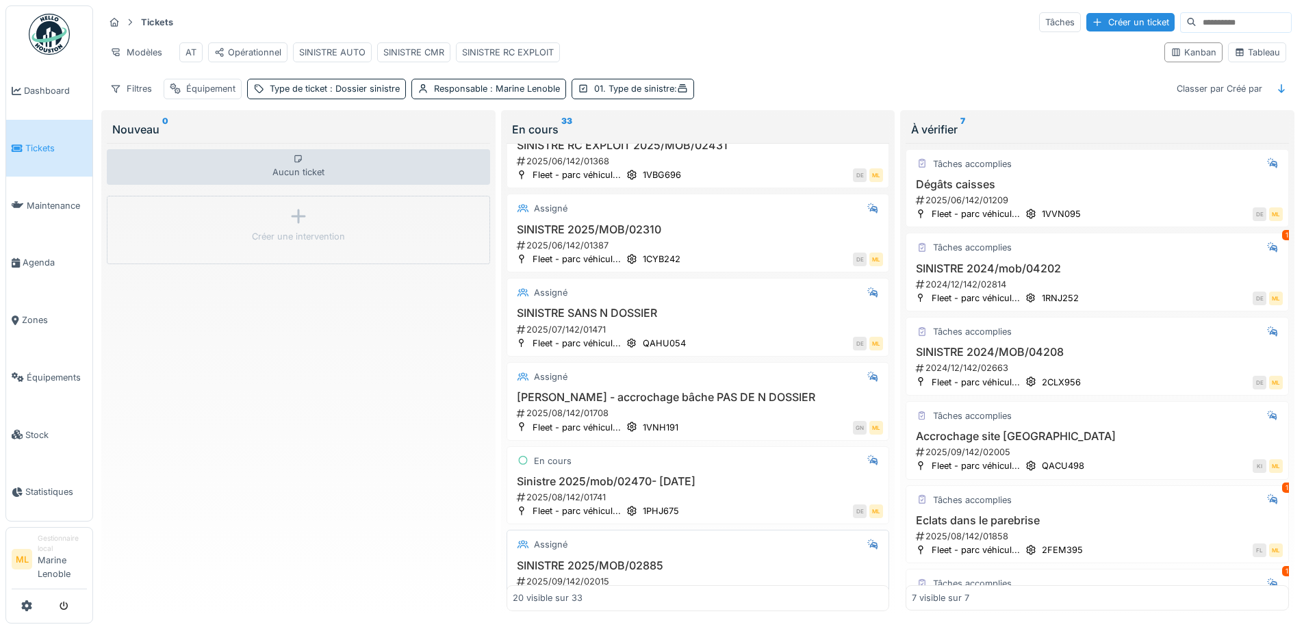
scroll to position [890, 0]
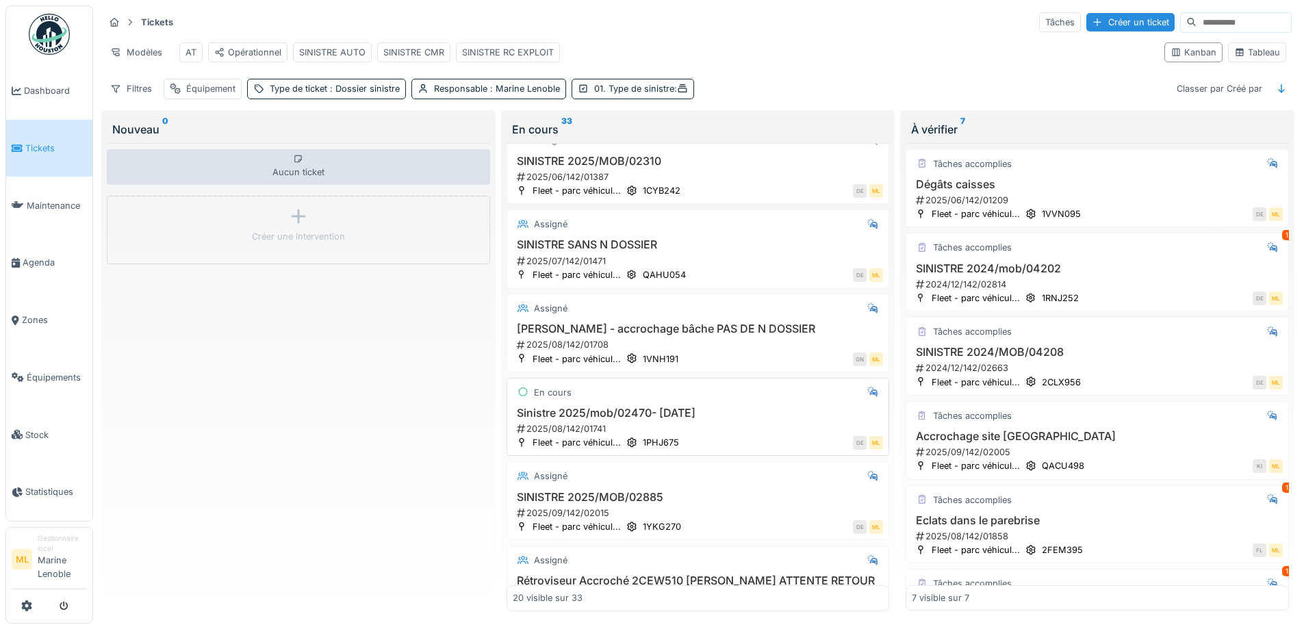
click at [734, 407] on h3 "Sinistre 2025/mob/02470- 30/07/25" at bounding box center [698, 413] width 371 height 13
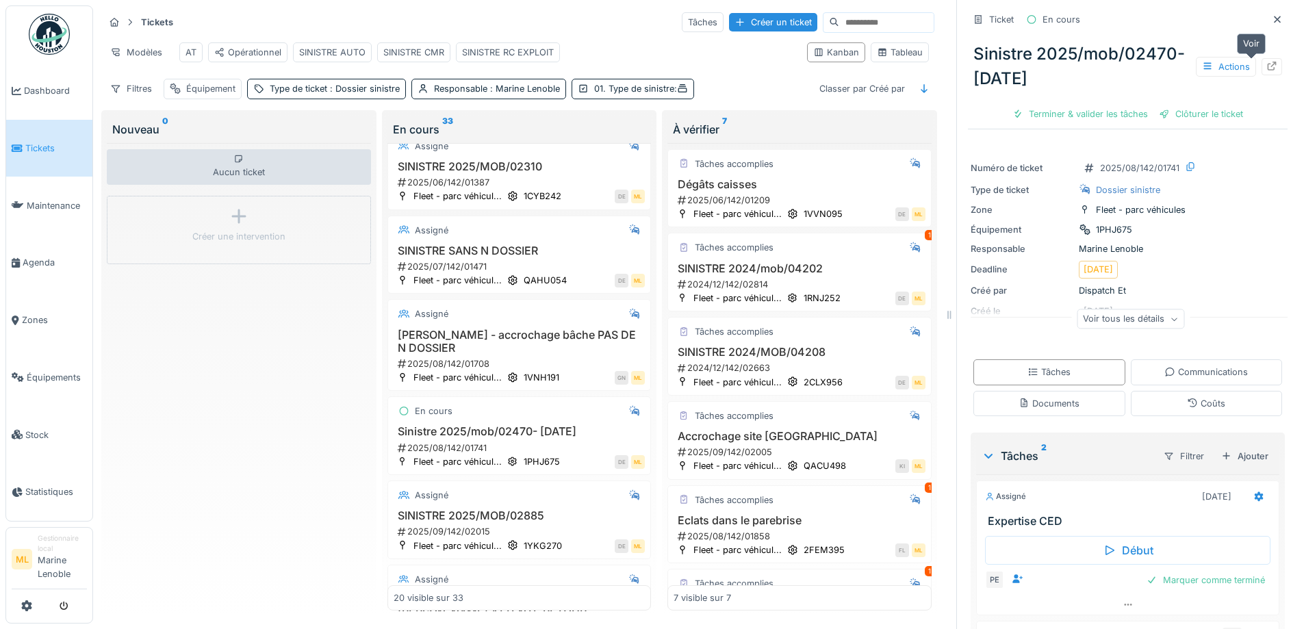
click at [1268, 62] on icon at bounding box center [1272, 66] width 9 height 9
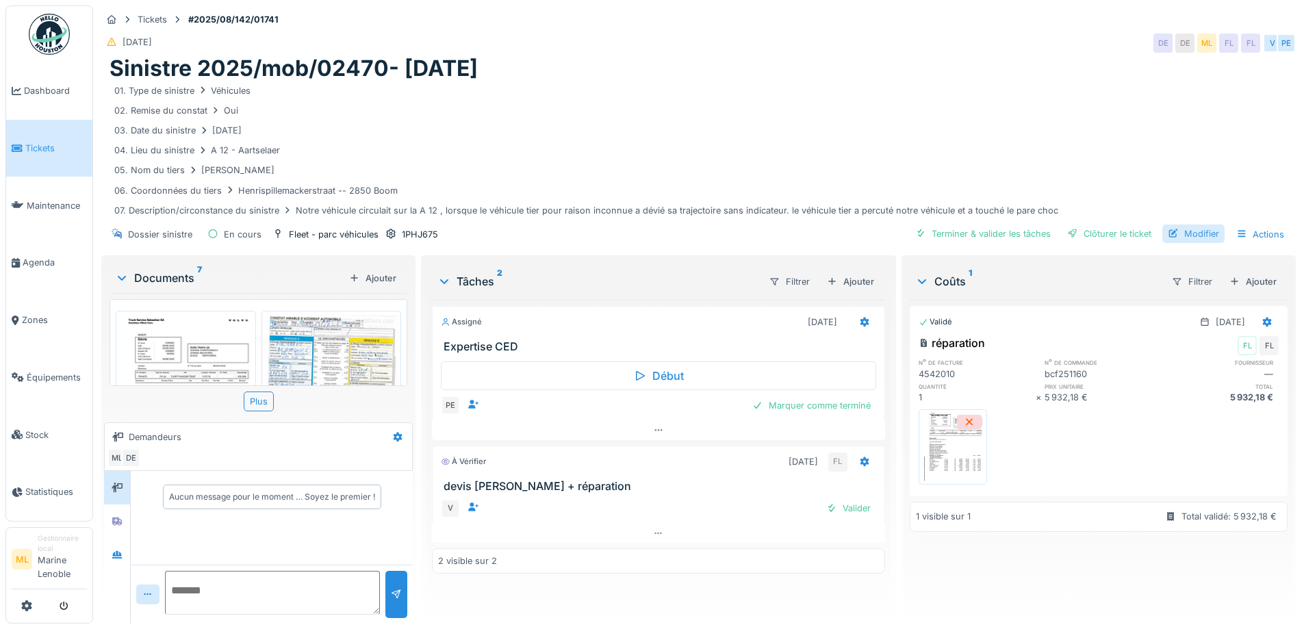
click at [1186, 231] on div "Modifier" at bounding box center [1194, 234] width 62 height 18
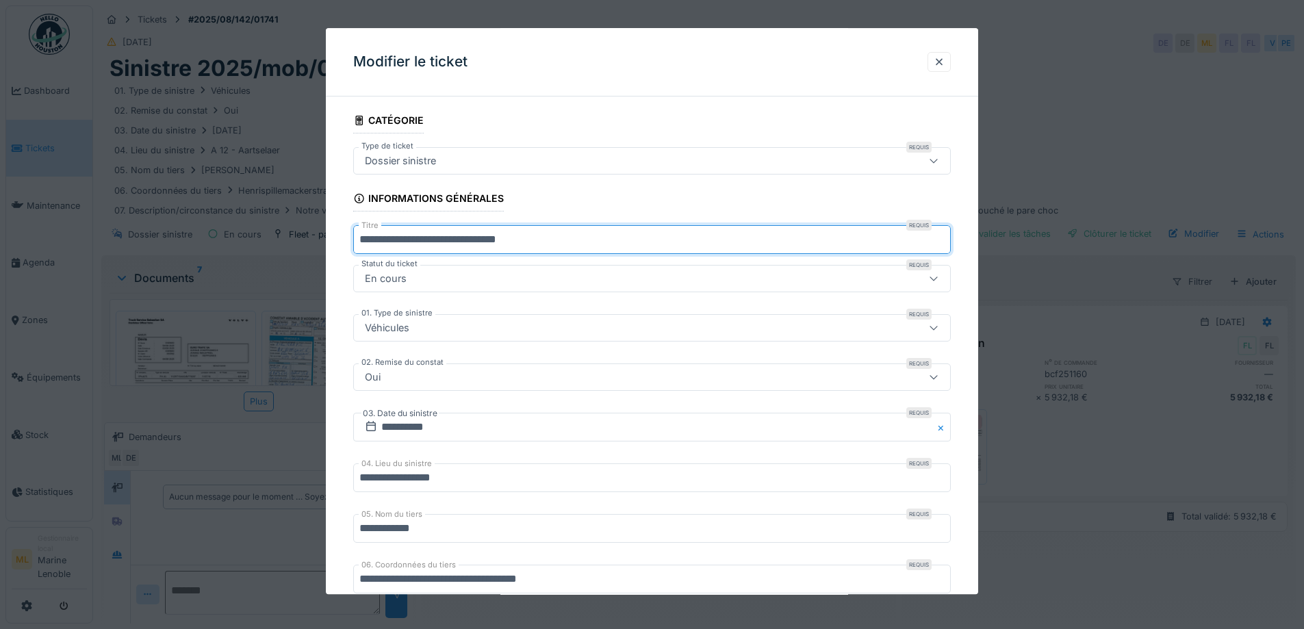
drag, startPoint x: 399, startPoint y: 238, endPoint x: 348, endPoint y: 242, distance: 50.8
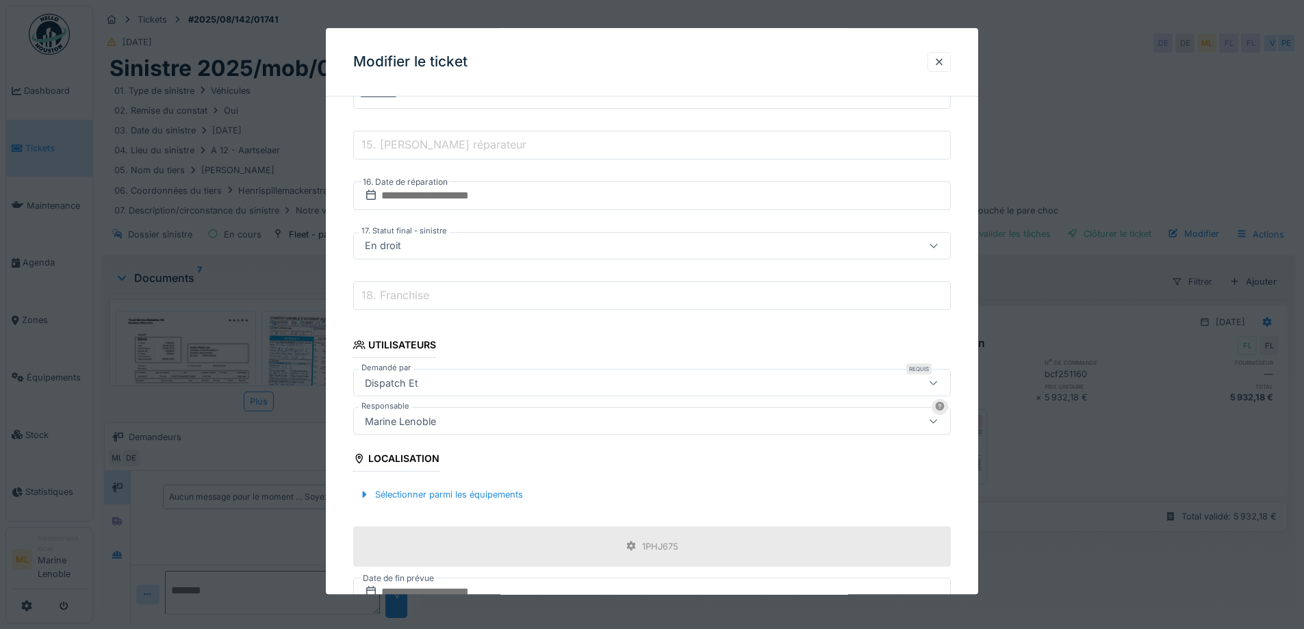
scroll to position [1019, 0]
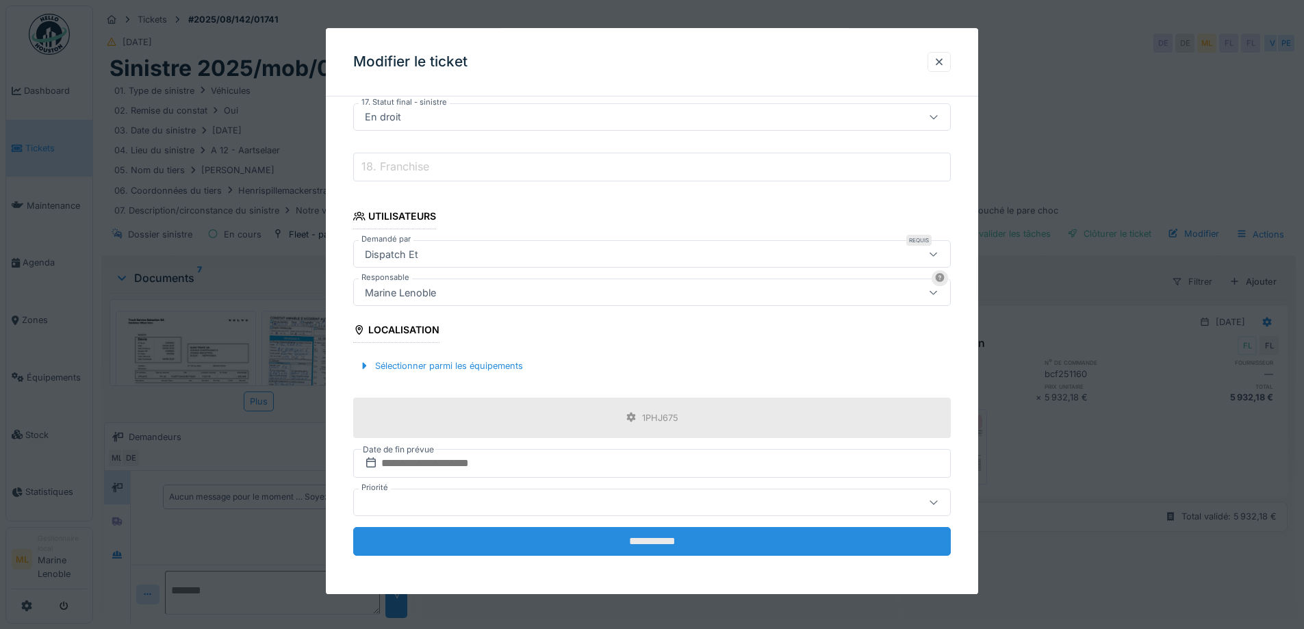
type input "**********"
click at [658, 535] on input "**********" at bounding box center [652, 541] width 598 height 29
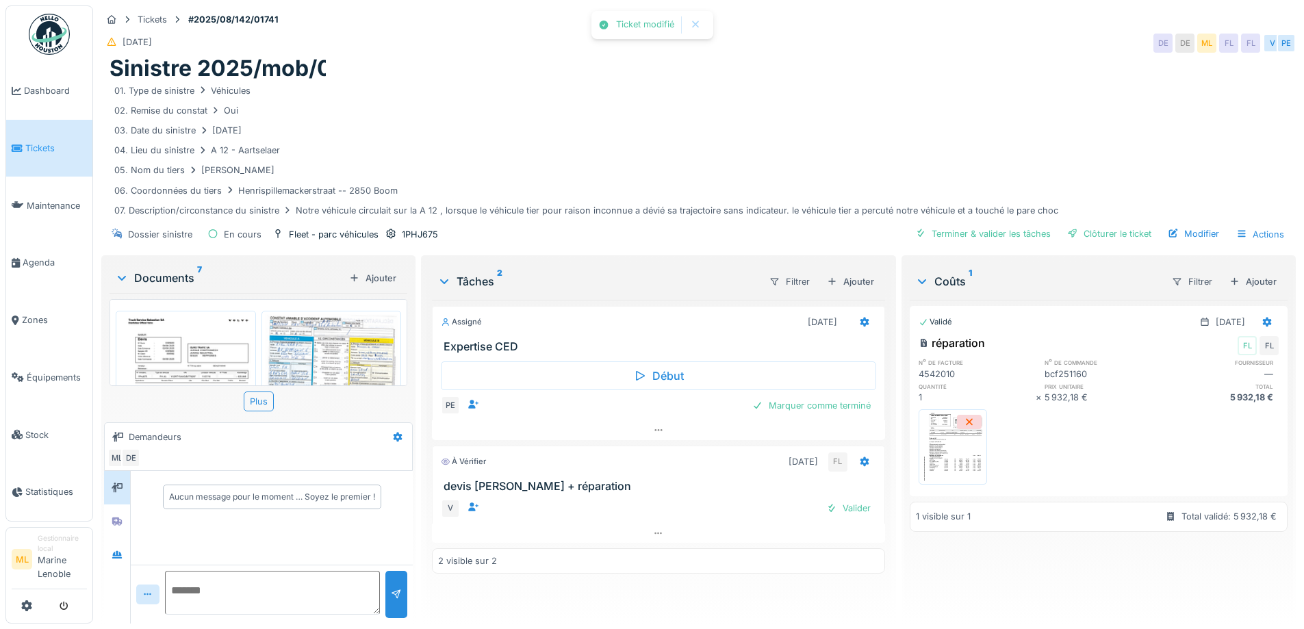
scroll to position [0, 0]
click at [47, 149] on span "Tickets" at bounding box center [56, 148] width 62 height 13
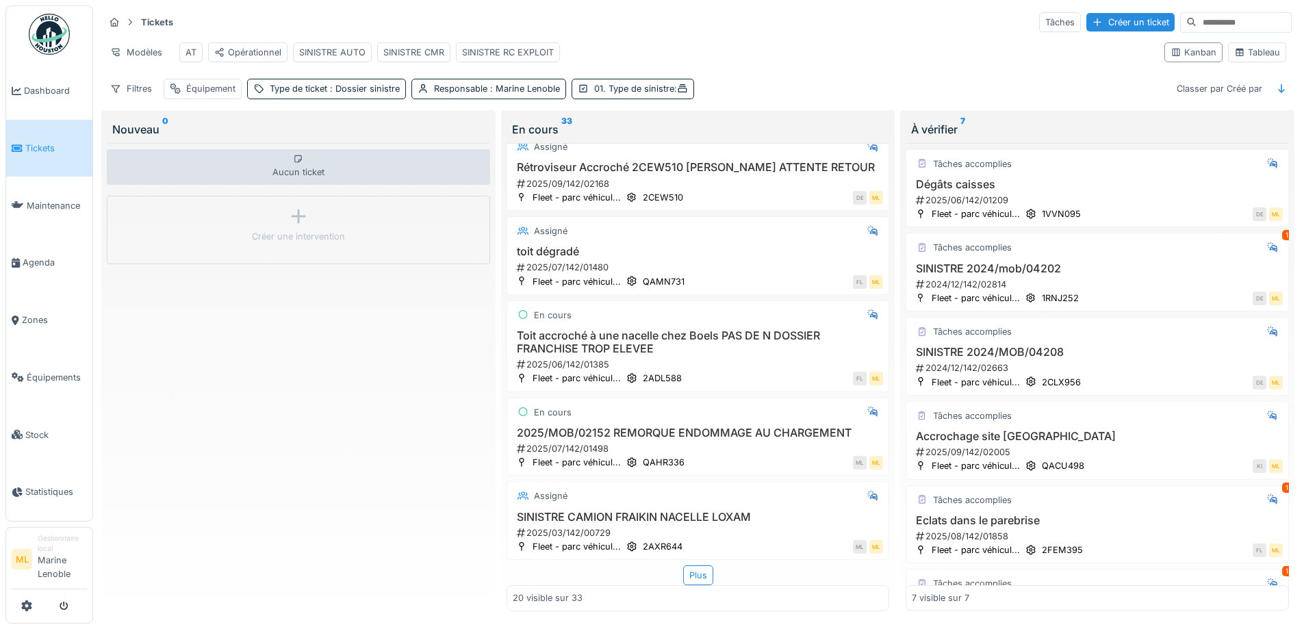
scroll to position [1324, 0]
click at [749, 430] on div "2025/MOB/02152 REMORQUE ENDOMMAGE AU CHARGEMENT 2025/07/142/01498" at bounding box center [698, 441] width 371 height 29
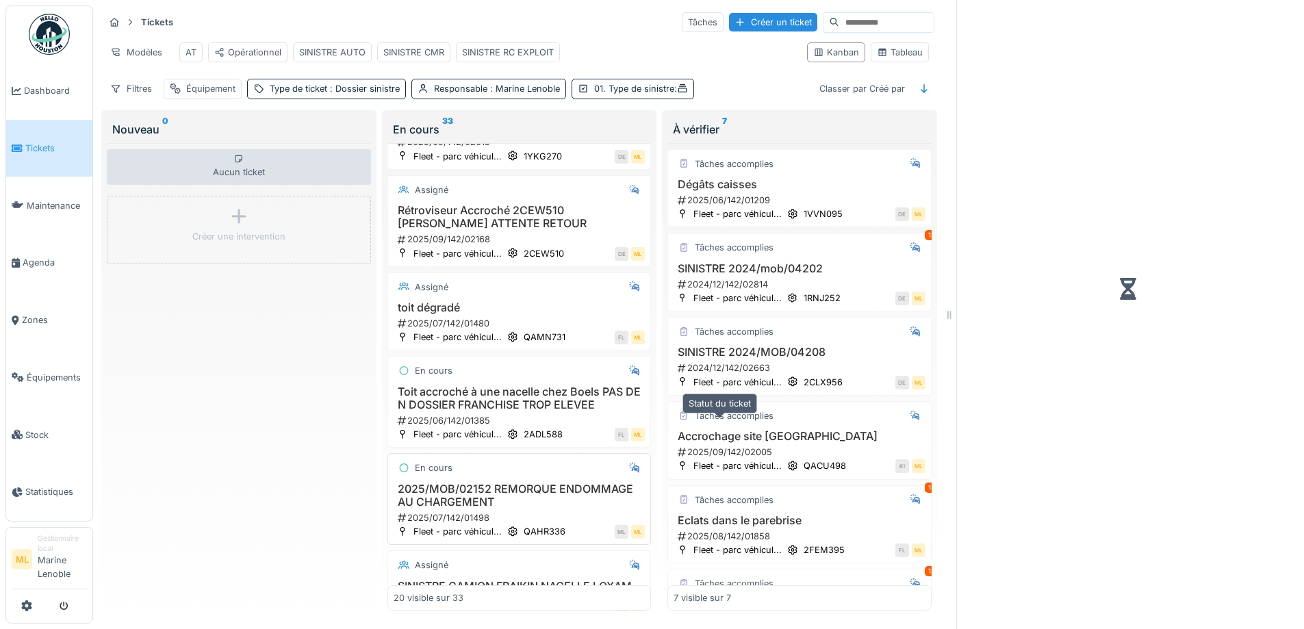
scroll to position [1382, 0]
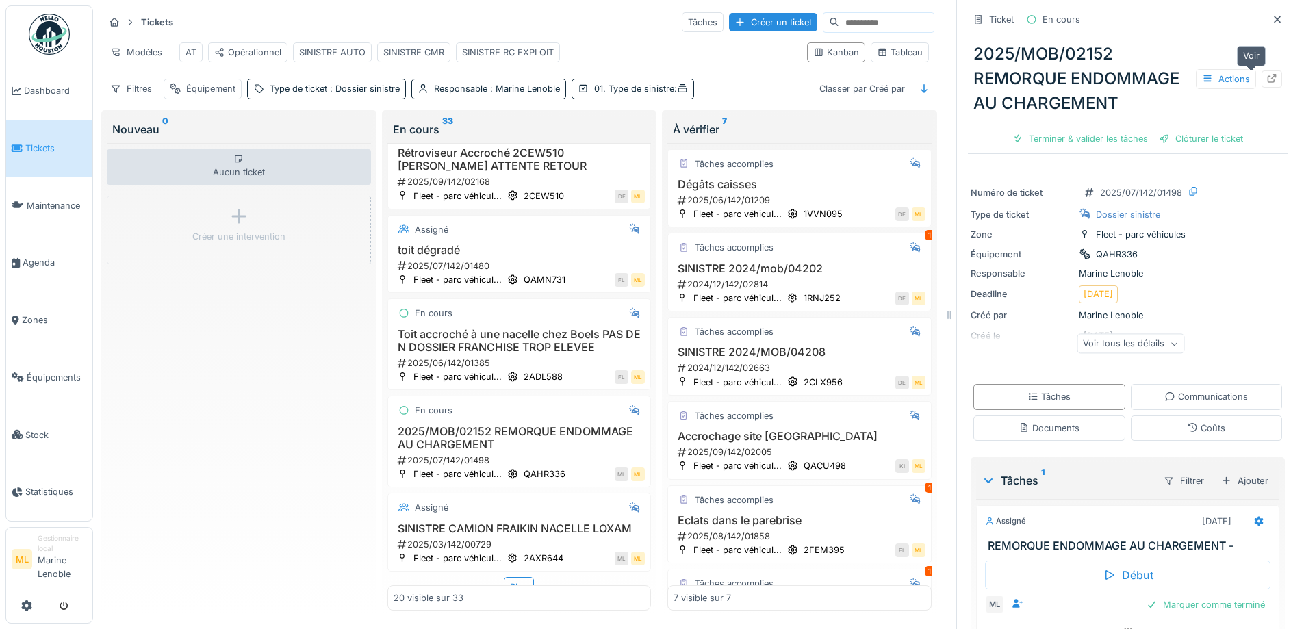
click at [1267, 79] on icon at bounding box center [1272, 78] width 11 height 9
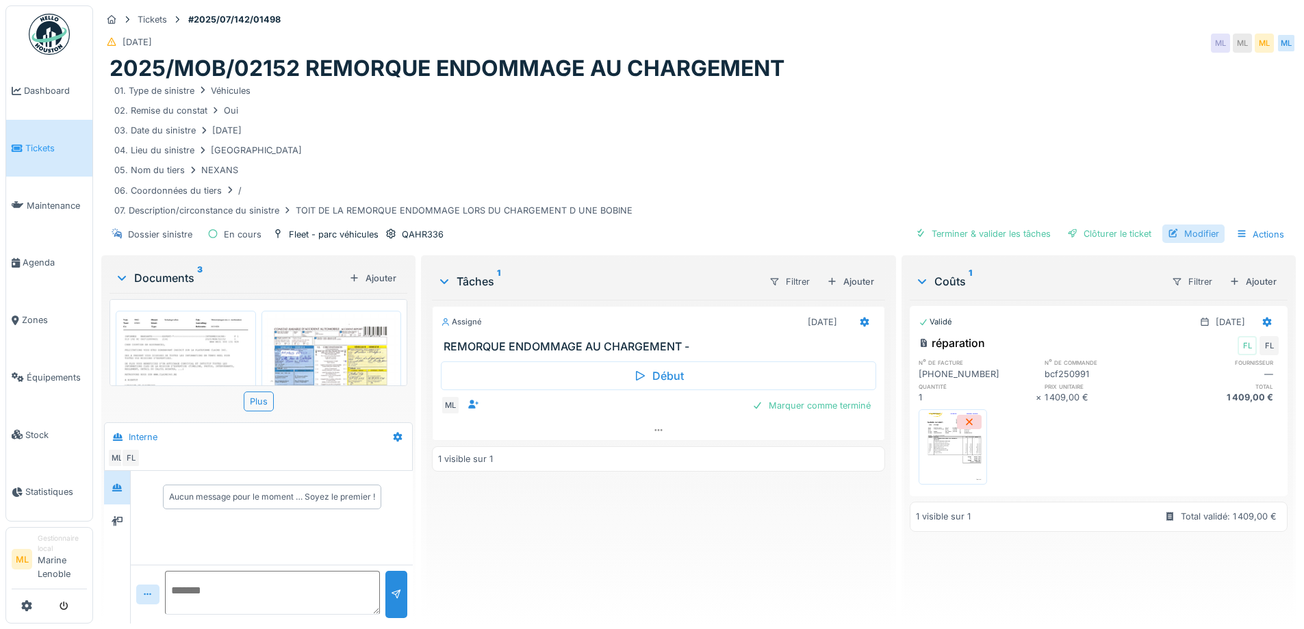
click at [1185, 229] on div "Modifier" at bounding box center [1194, 234] width 62 height 18
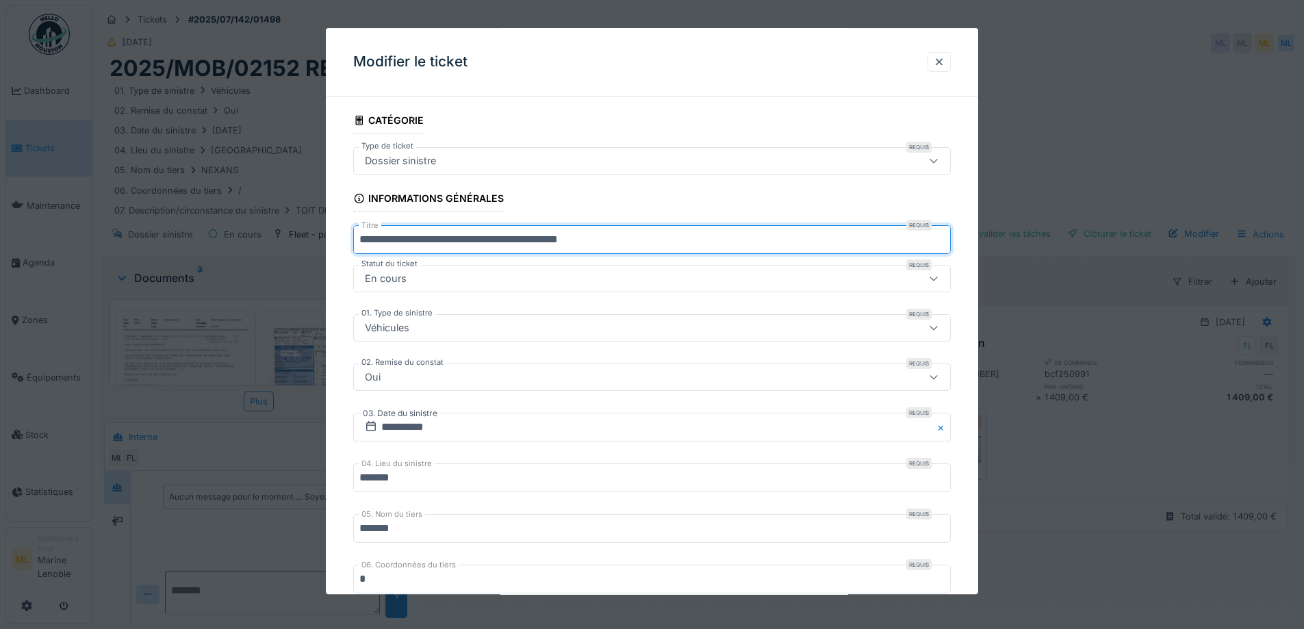
click at [360, 236] on input "**********" at bounding box center [652, 240] width 598 height 29
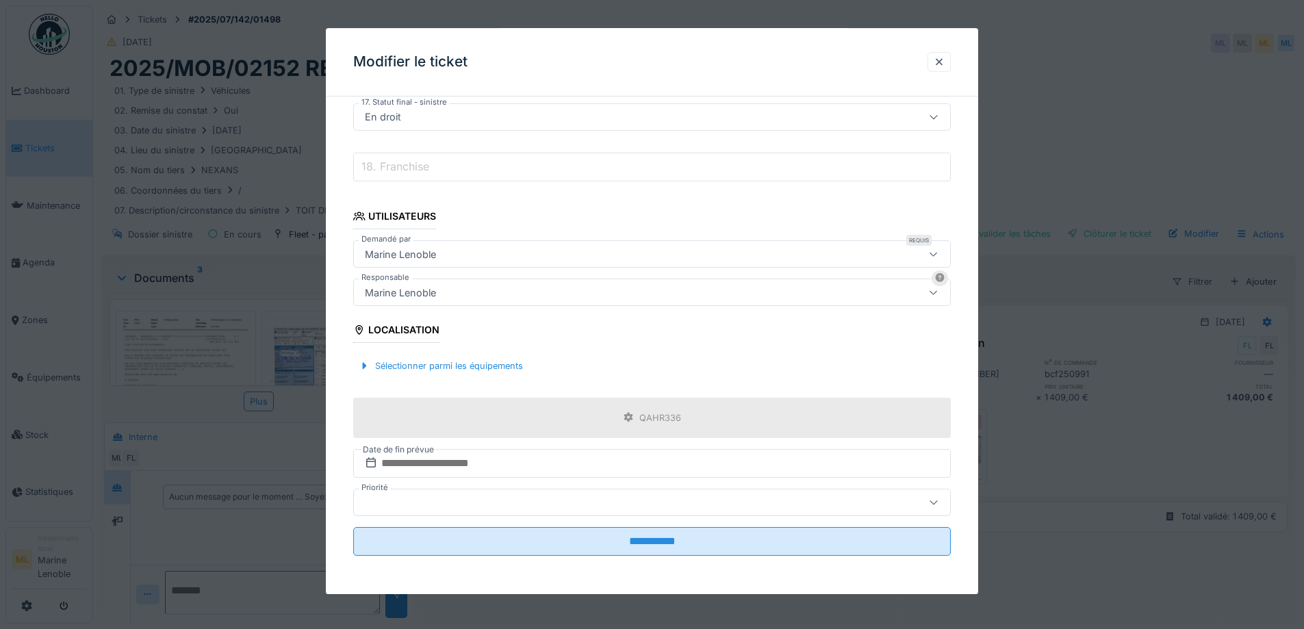
scroll to position [10, 0]
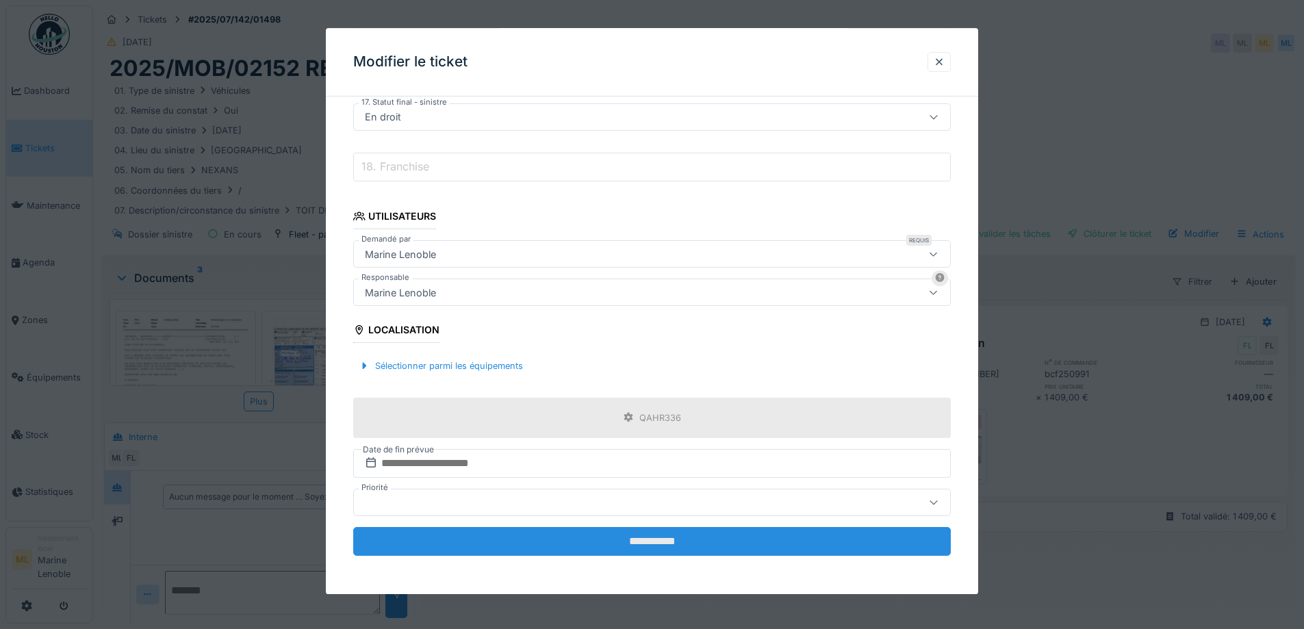
type input "**********"
click at [695, 535] on input "**********" at bounding box center [652, 541] width 598 height 29
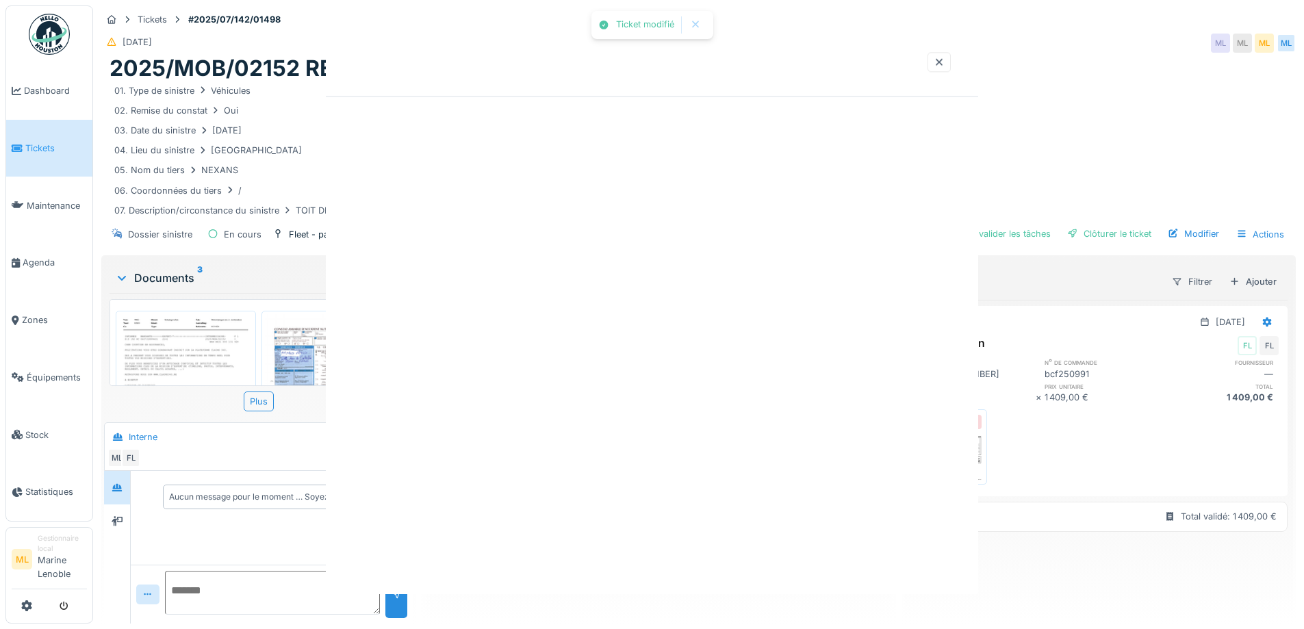
scroll to position [0, 0]
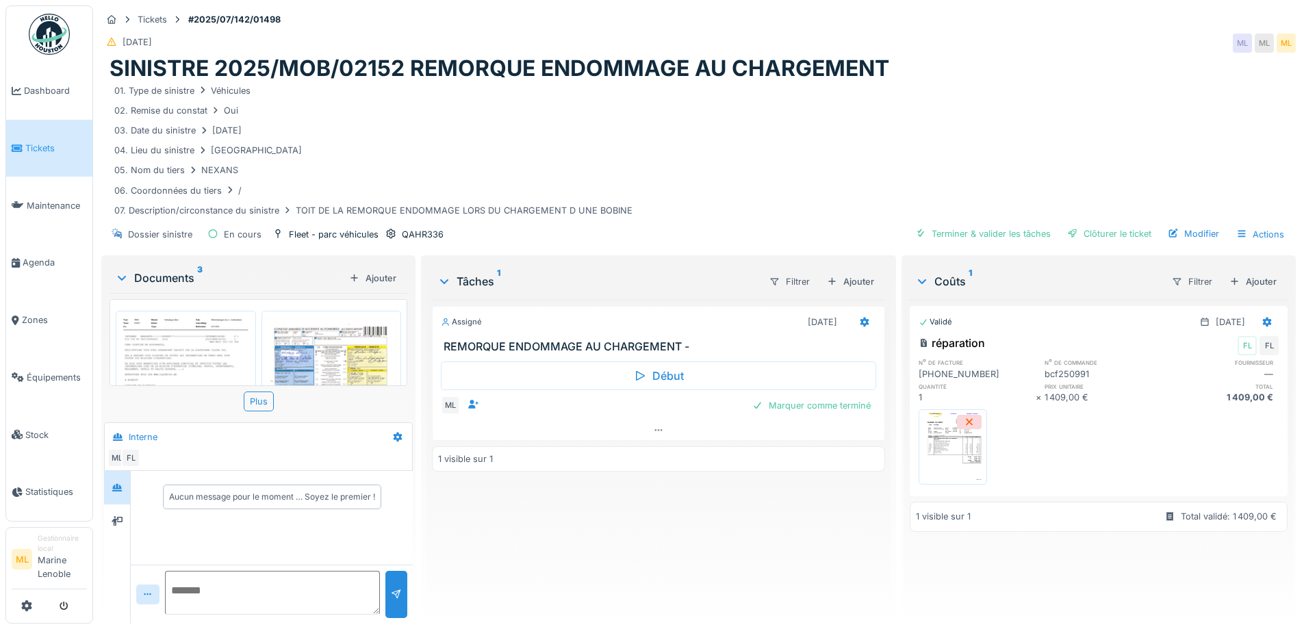
click at [42, 152] on span "Tickets" at bounding box center [56, 148] width 62 height 13
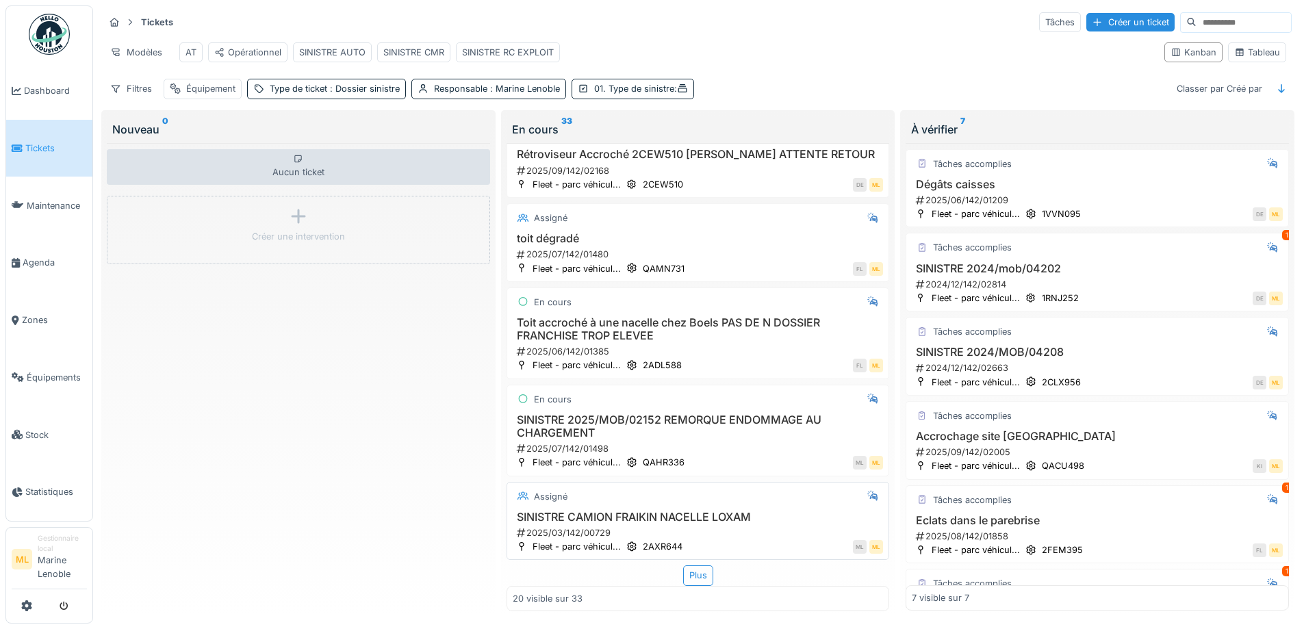
scroll to position [9, 0]
click at [696, 566] on div "Plus" at bounding box center [698, 576] width 30 height 20
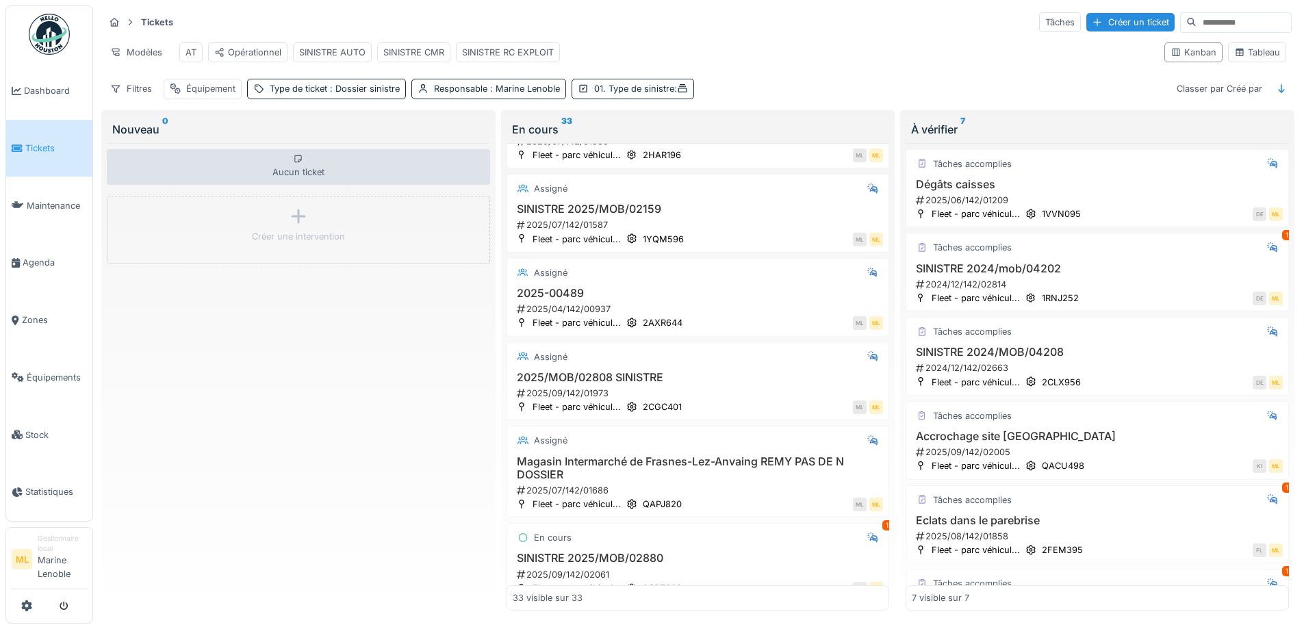
scroll to position [1807, 0]
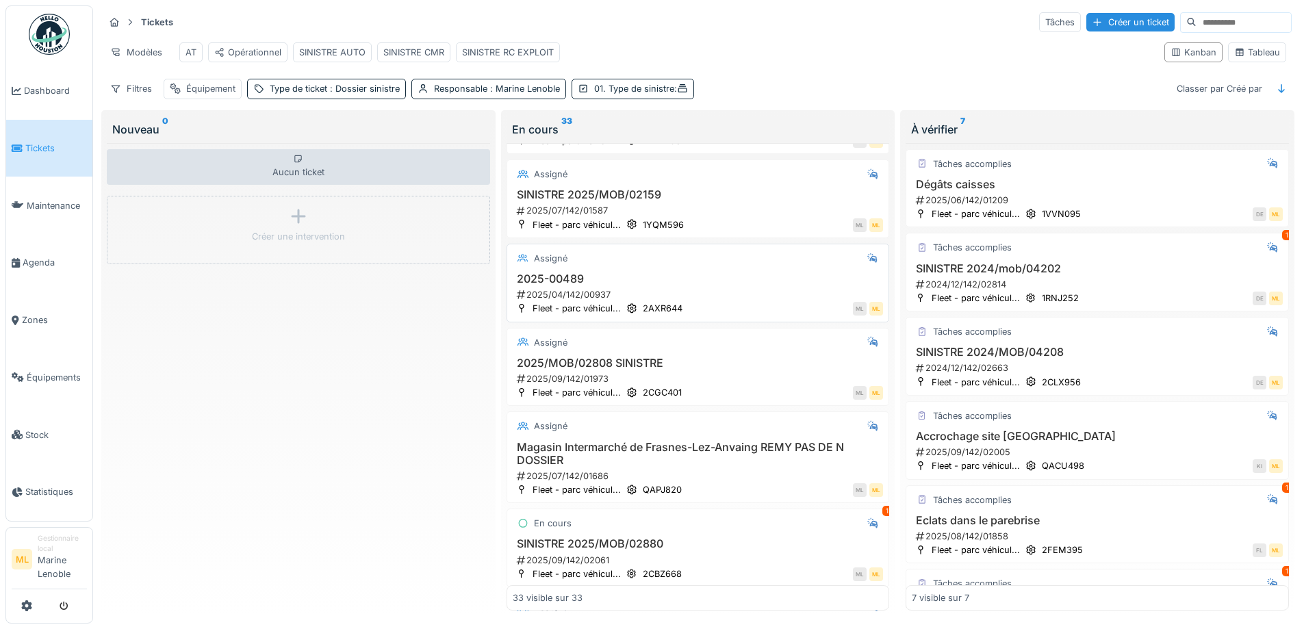
click at [652, 288] on div "2025-00489 2025/04/142/00937" at bounding box center [698, 286] width 371 height 29
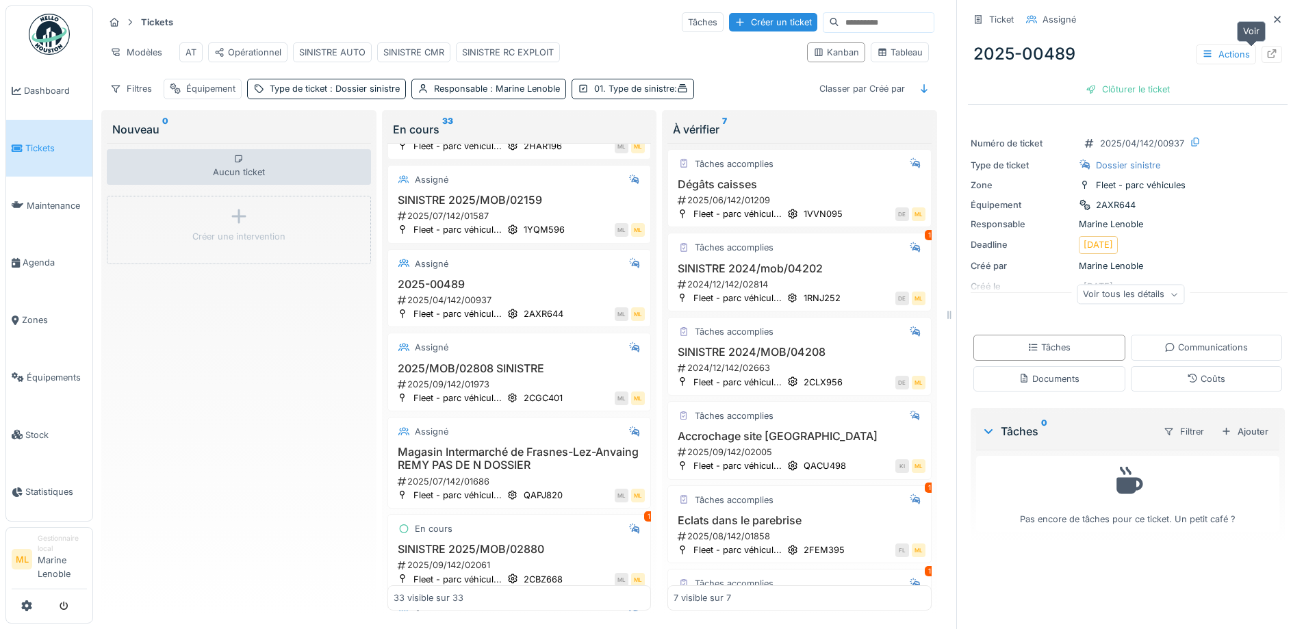
click at [1268, 49] on icon at bounding box center [1272, 53] width 9 height 9
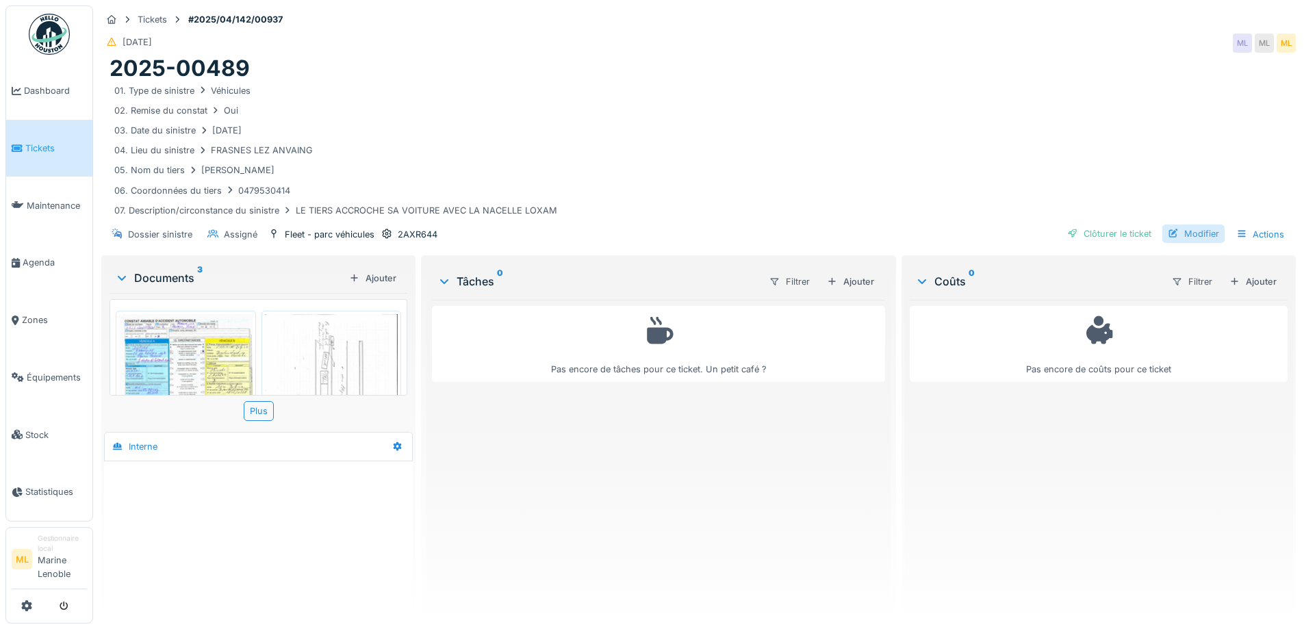
click at [1205, 231] on div "Modifier" at bounding box center [1194, 234] width 62 height 18
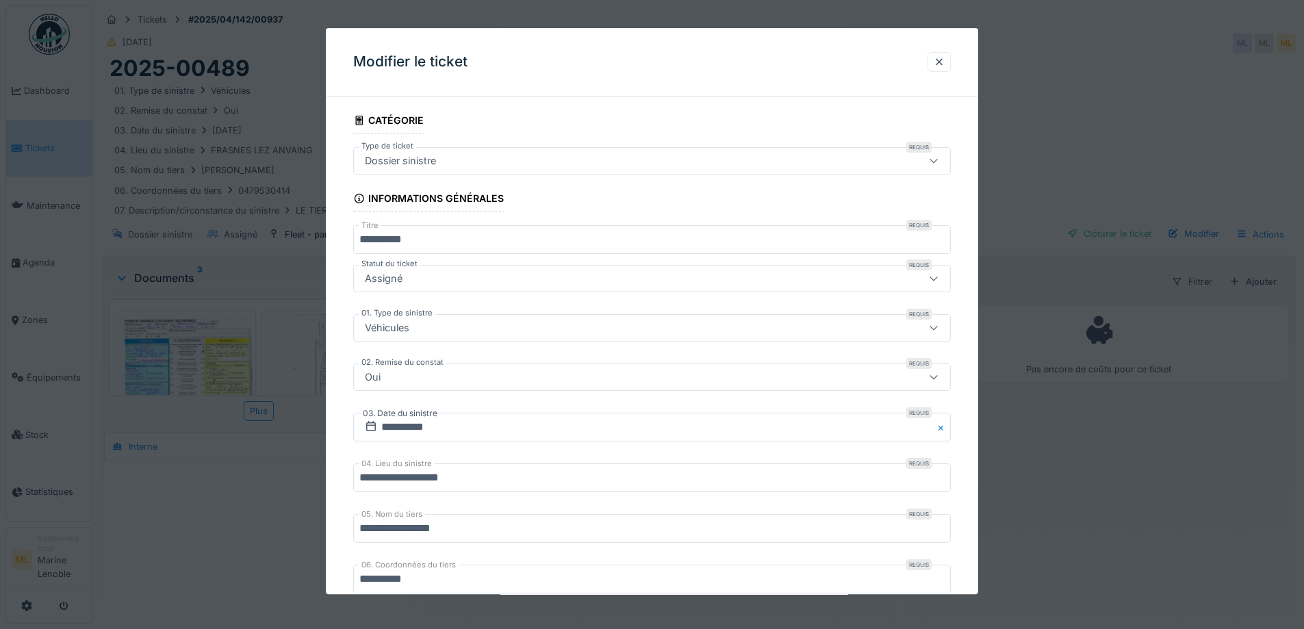
drag, startPoint x: 359, startPoint y: 238, endPoint x: 375, endPoint y: 245, distance: 17.5
click at [364, 240] on input "**********" at bounding box center [652, 240] width 598 height 29
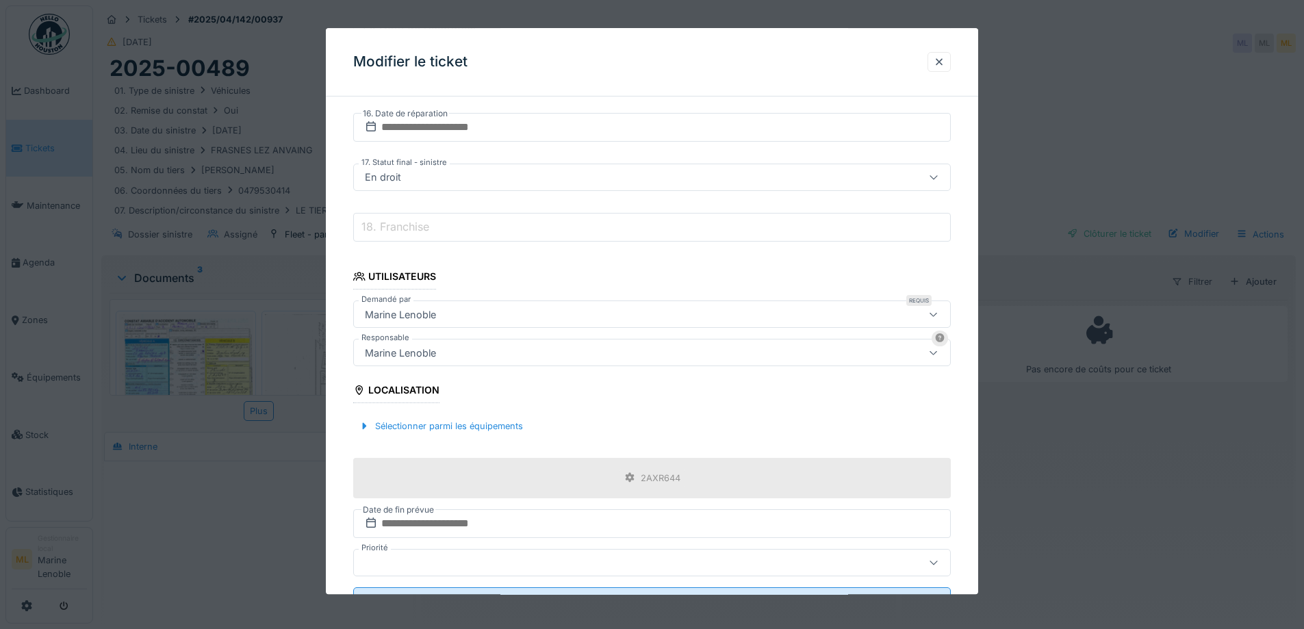
scroll to position [1019, 0]
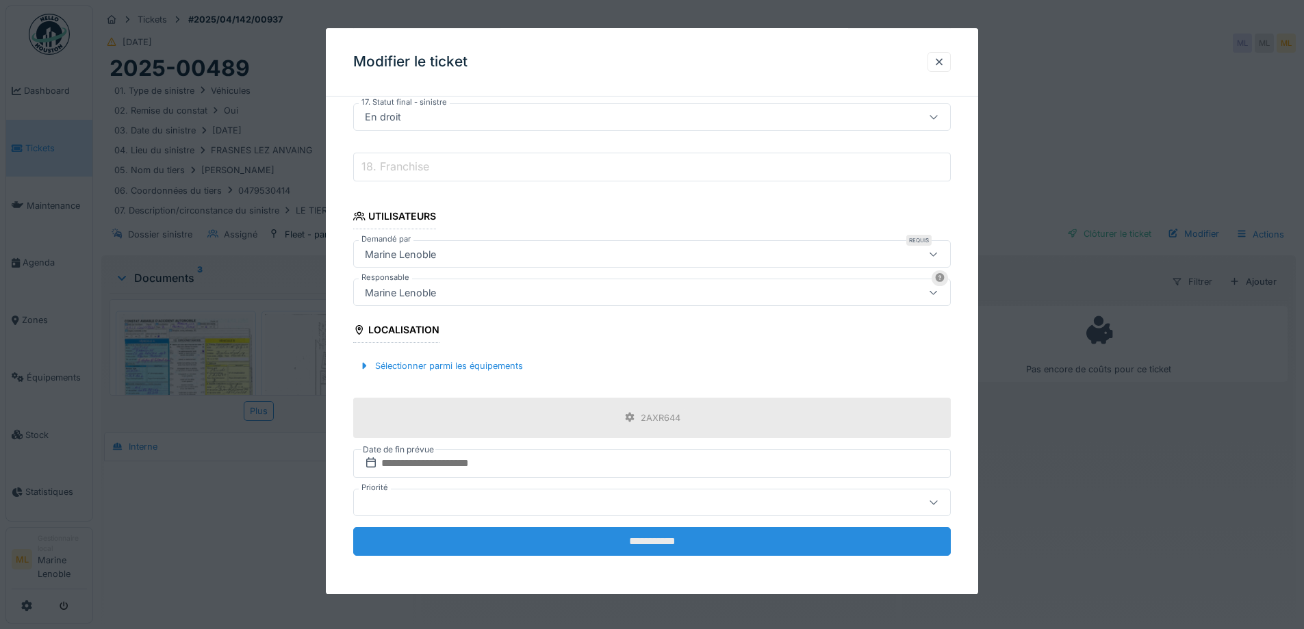
type input "**********"
click at [652, 540] on input "**********" at bounding box center [652, 541] width 598 height 29
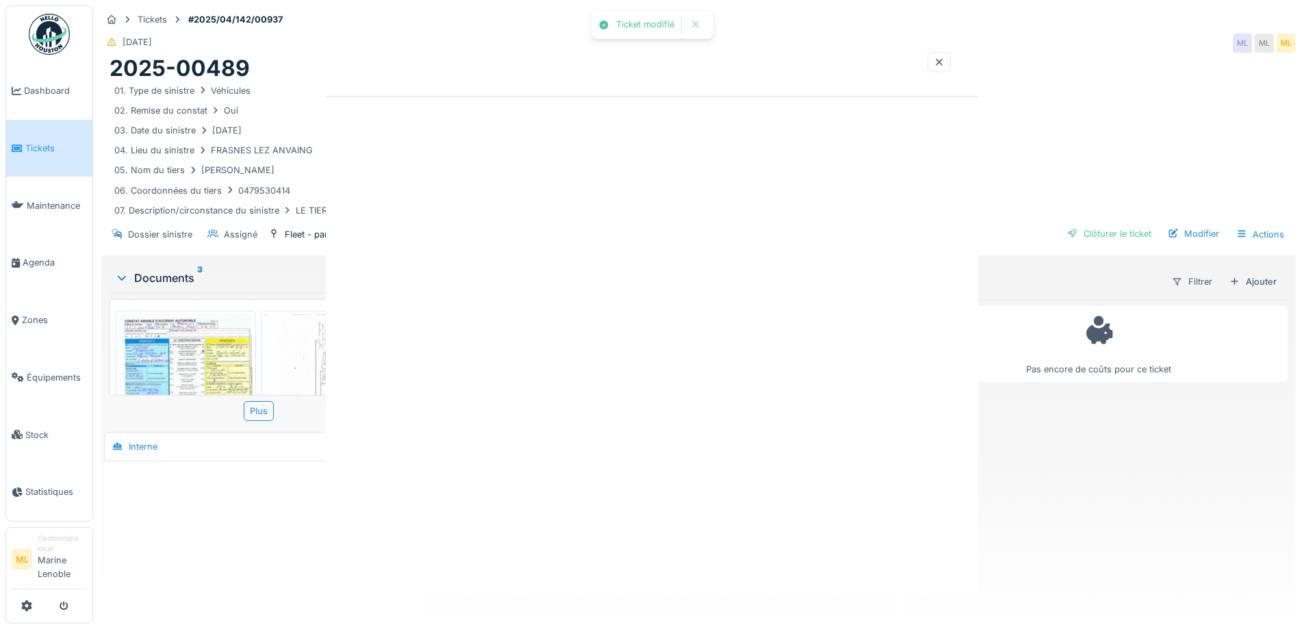
scroll to position [0, 0]
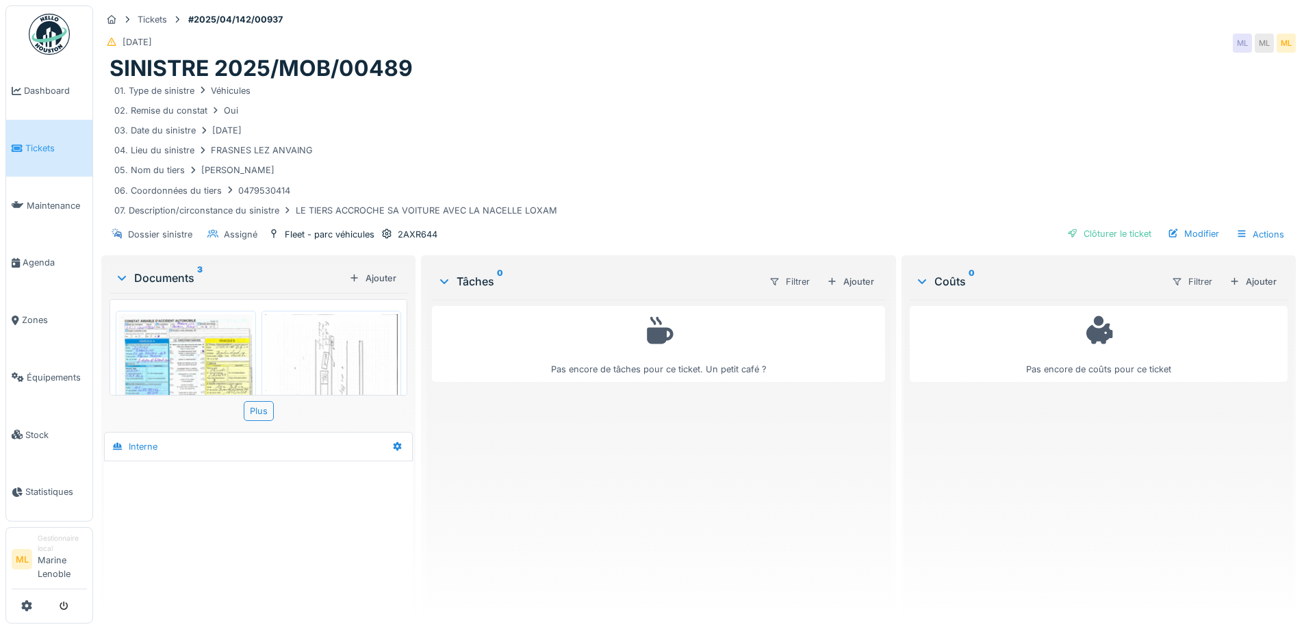
click at [53, 150] on span "Tickets" at bounding box center [56, 148] width 62 height 13
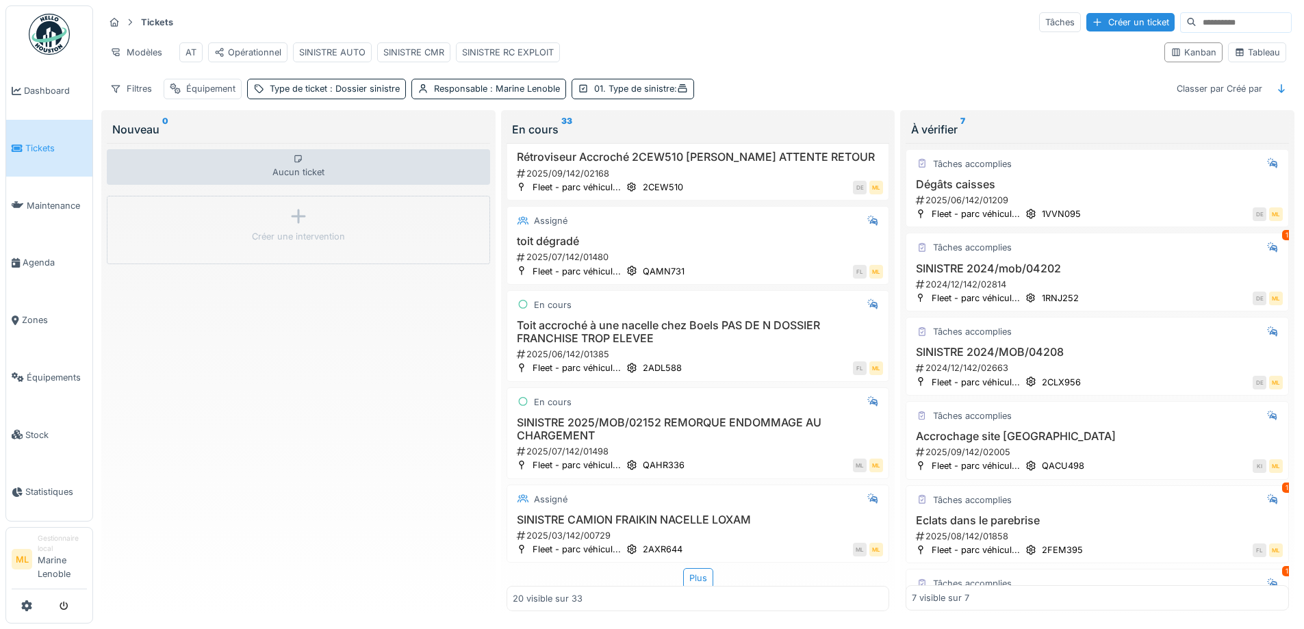
scroll to position [1337, 0]
click at [690, 566] on div "Plus" at bounding box center [698, 576] width 30 height 20
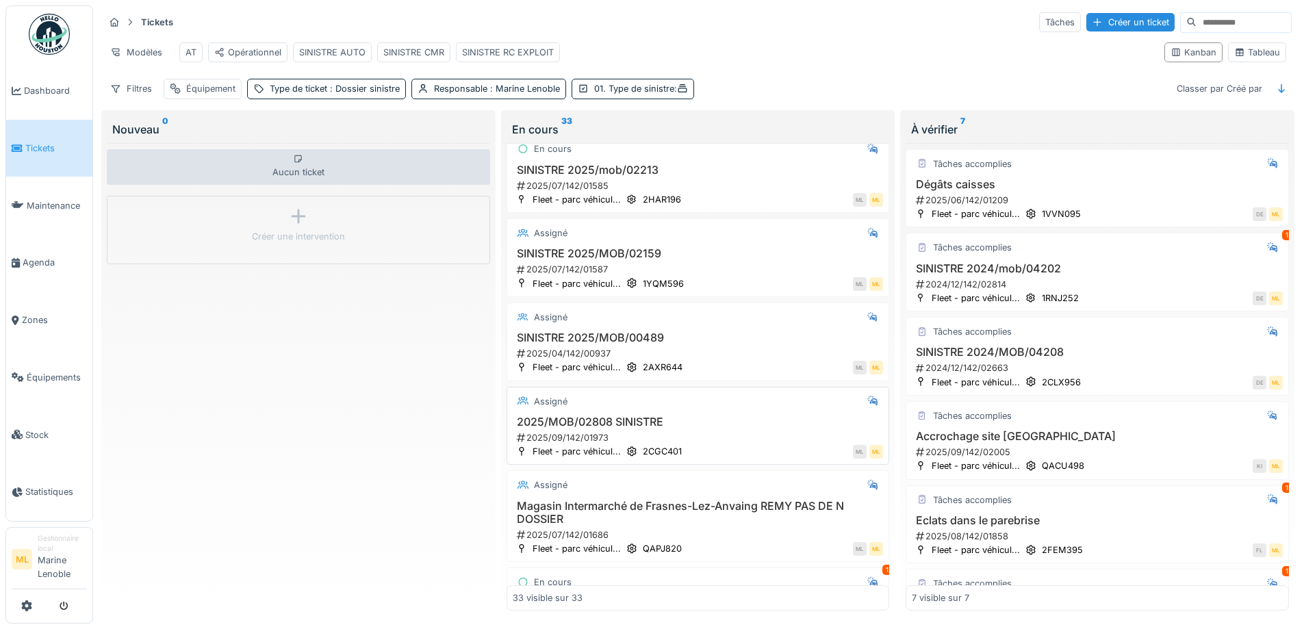
scroll to position [1816, 0]
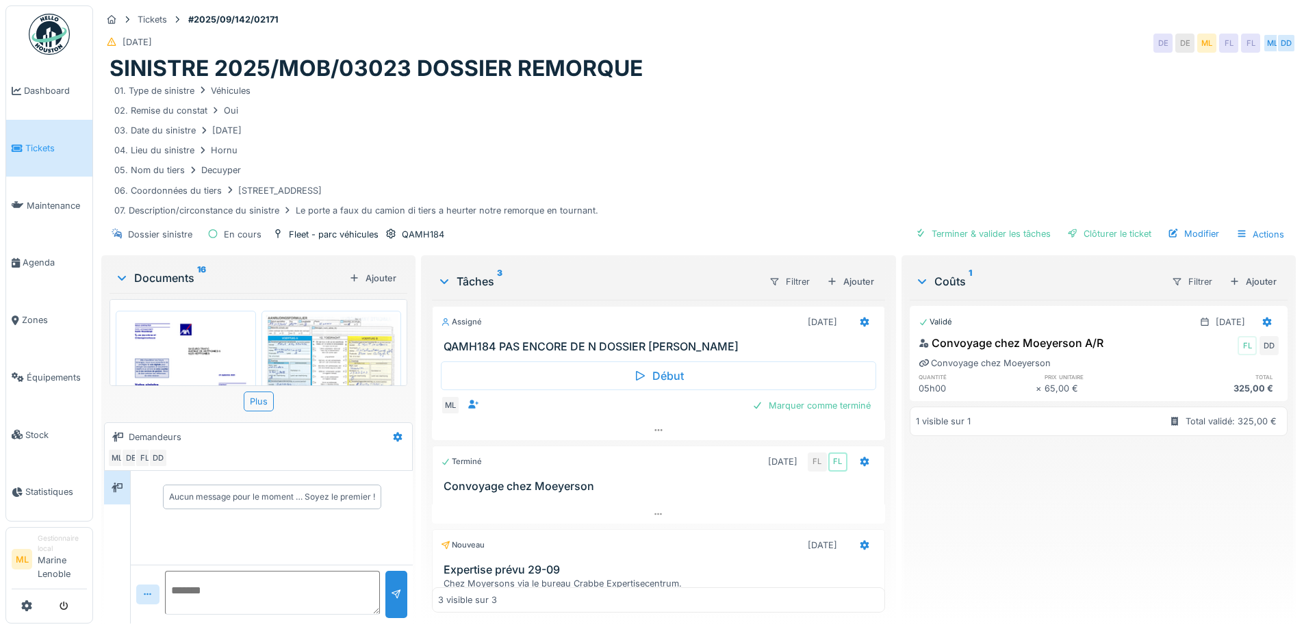
scroll to position [92, 0]
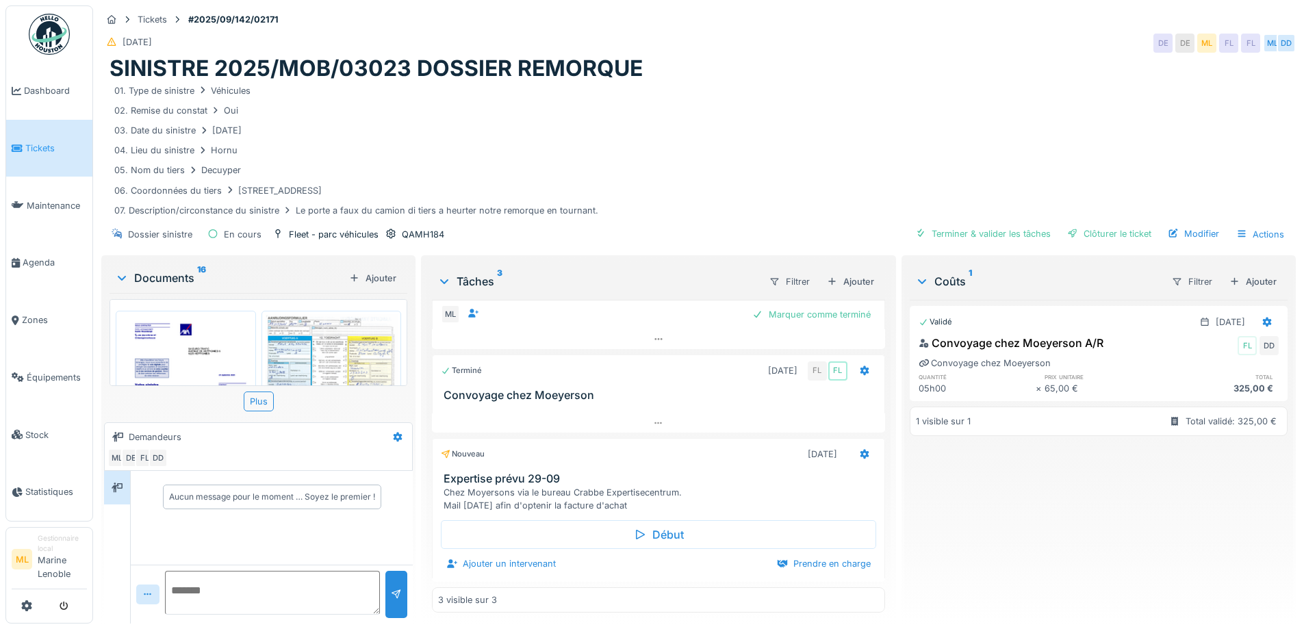
click at [18, 142] on li "Tickets" at bounding box center [49, 148] width 75 height 13
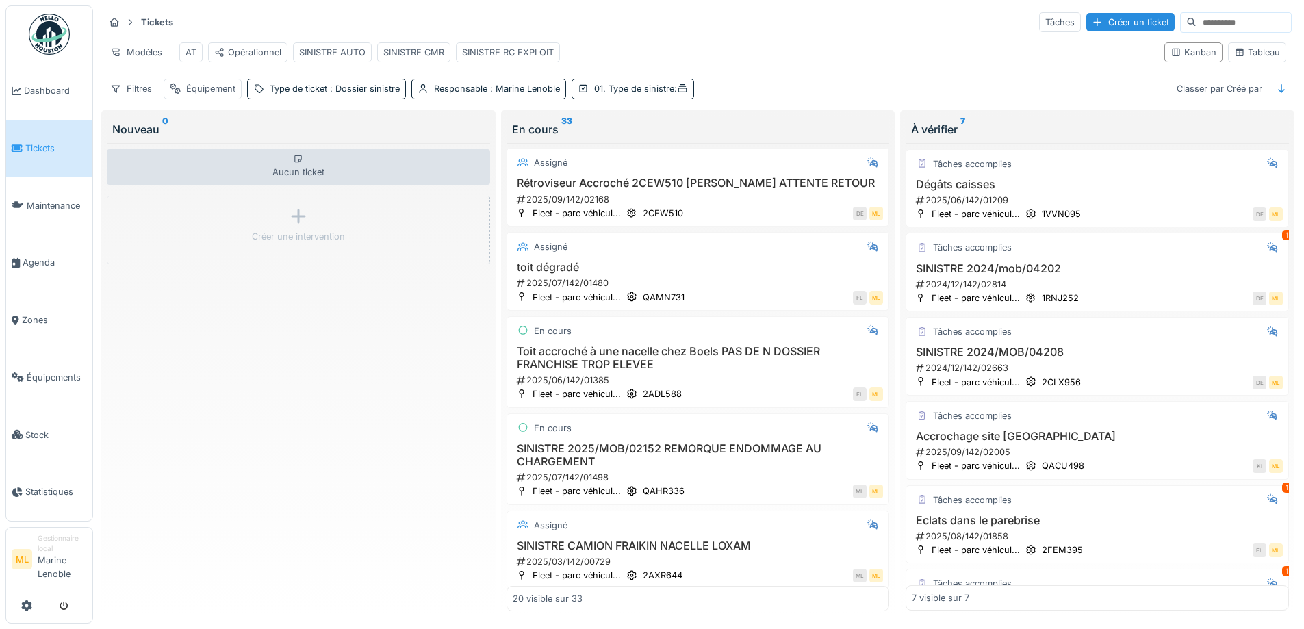
scroll to position [1337, 0]
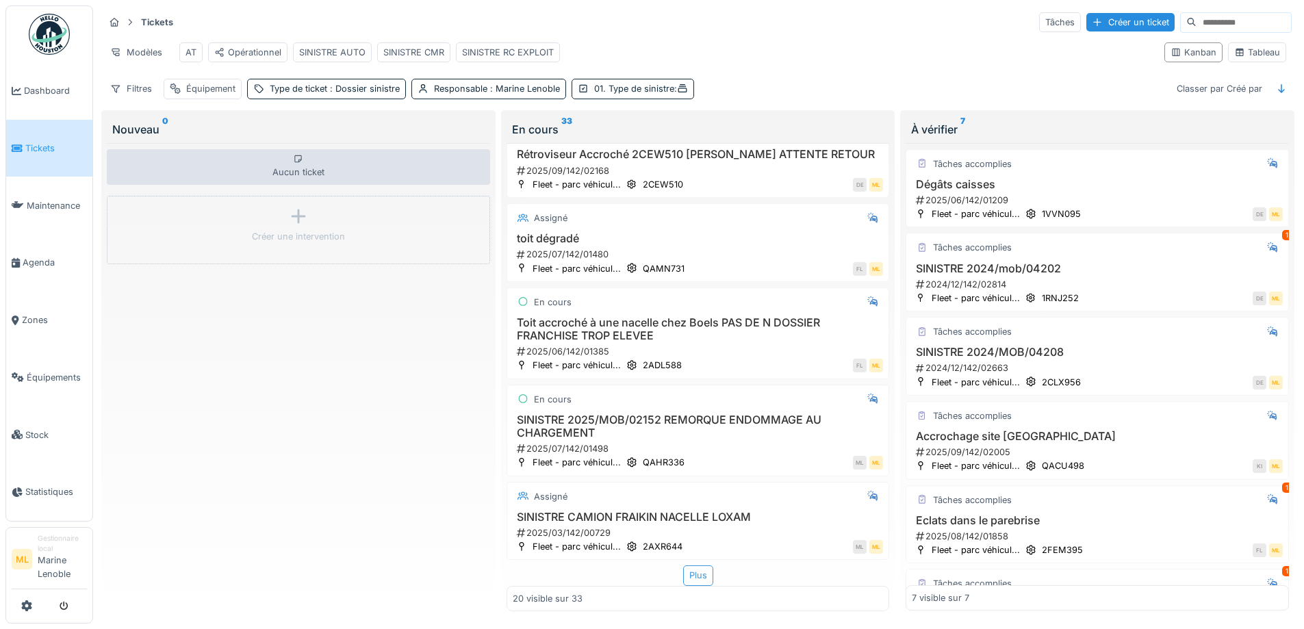
click at [692, 566] on div "Plus" at bounding box center [698, 576] width 30 height 20
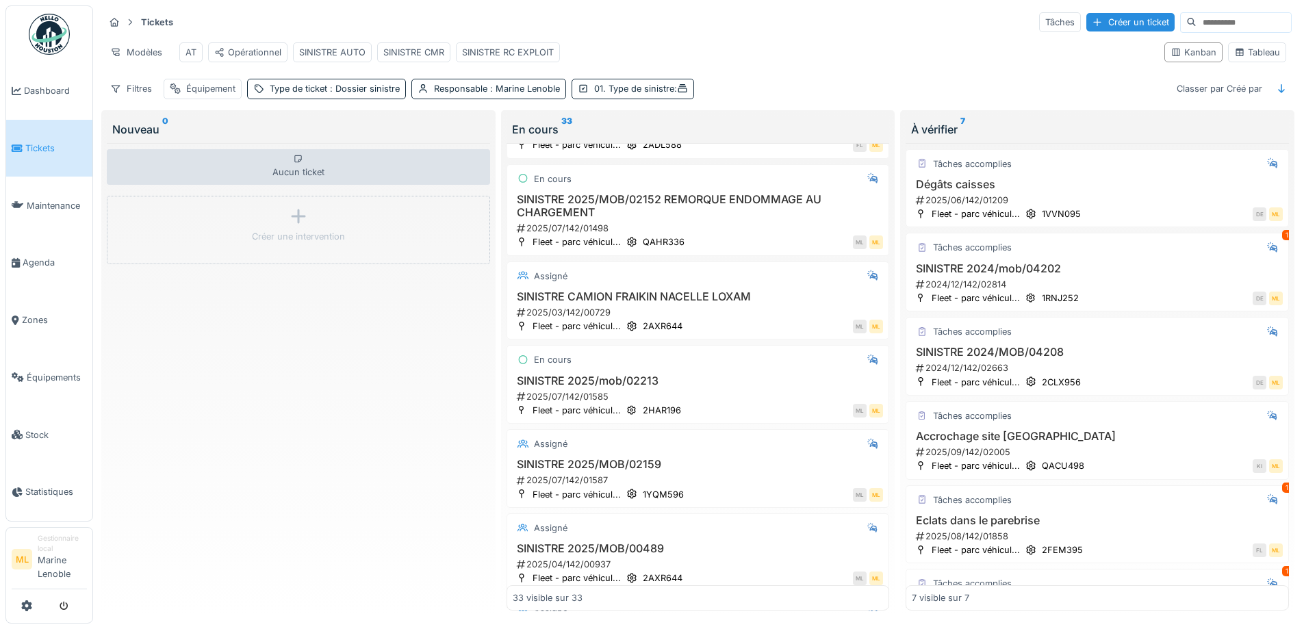
scroll to position [1570, 0]
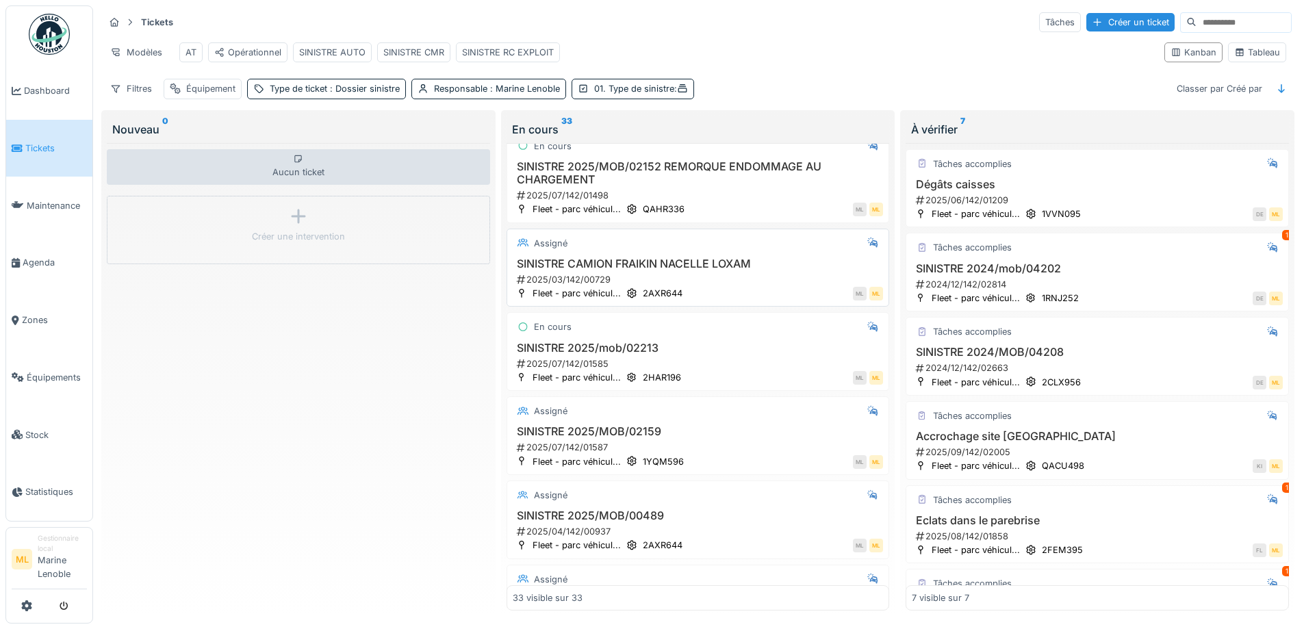
click at [720, 286] on div "2025/03/142/00729" at bounding box center [700, 279] width 368 height 13
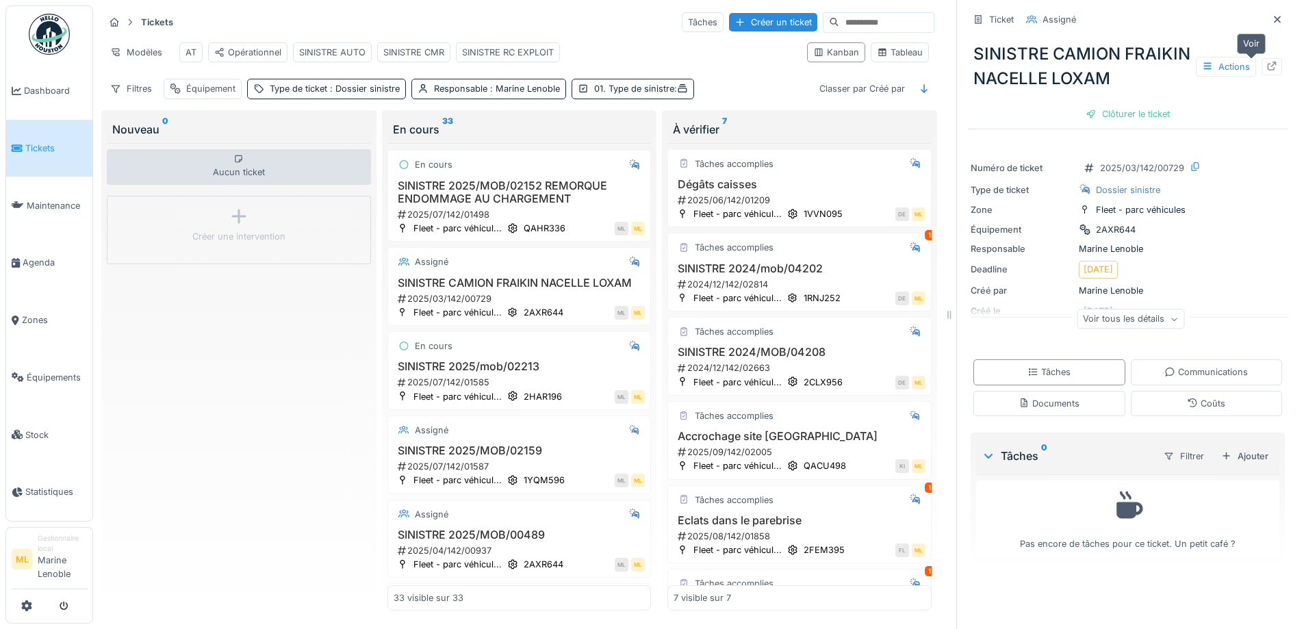
click at [1267, 63] on icon at bounding box center [1272, 66] width 11 height 9
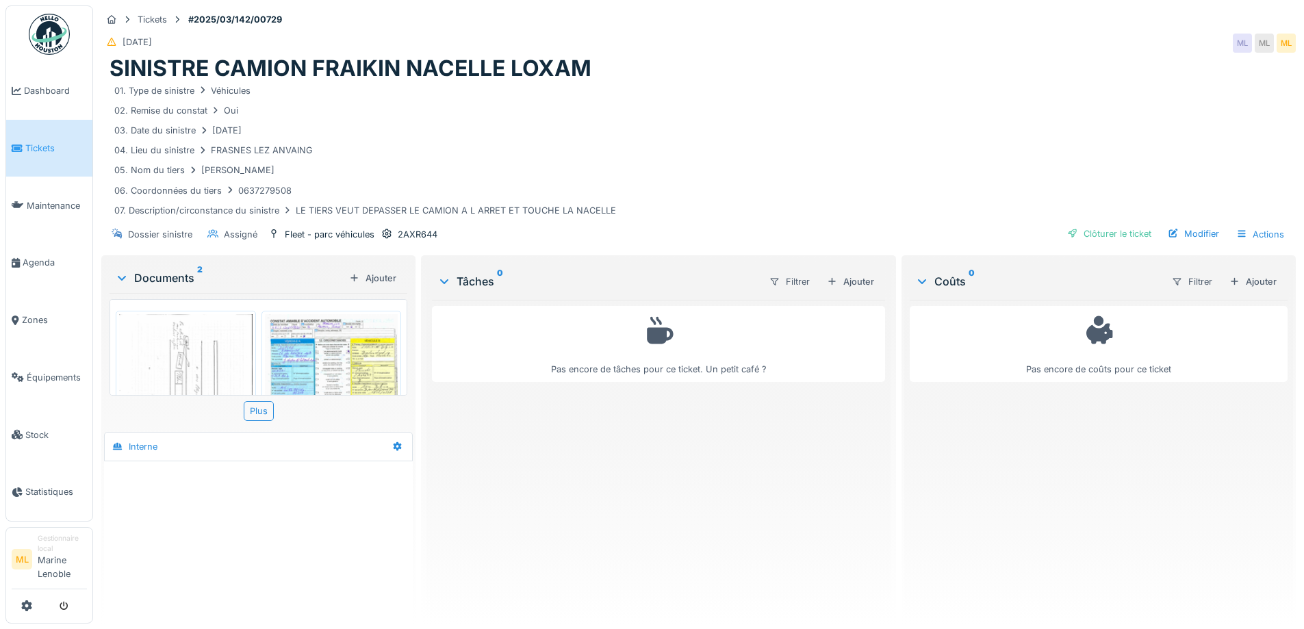
click at [326, 364] on img at bounding box center [332, 408] width 134 height 188
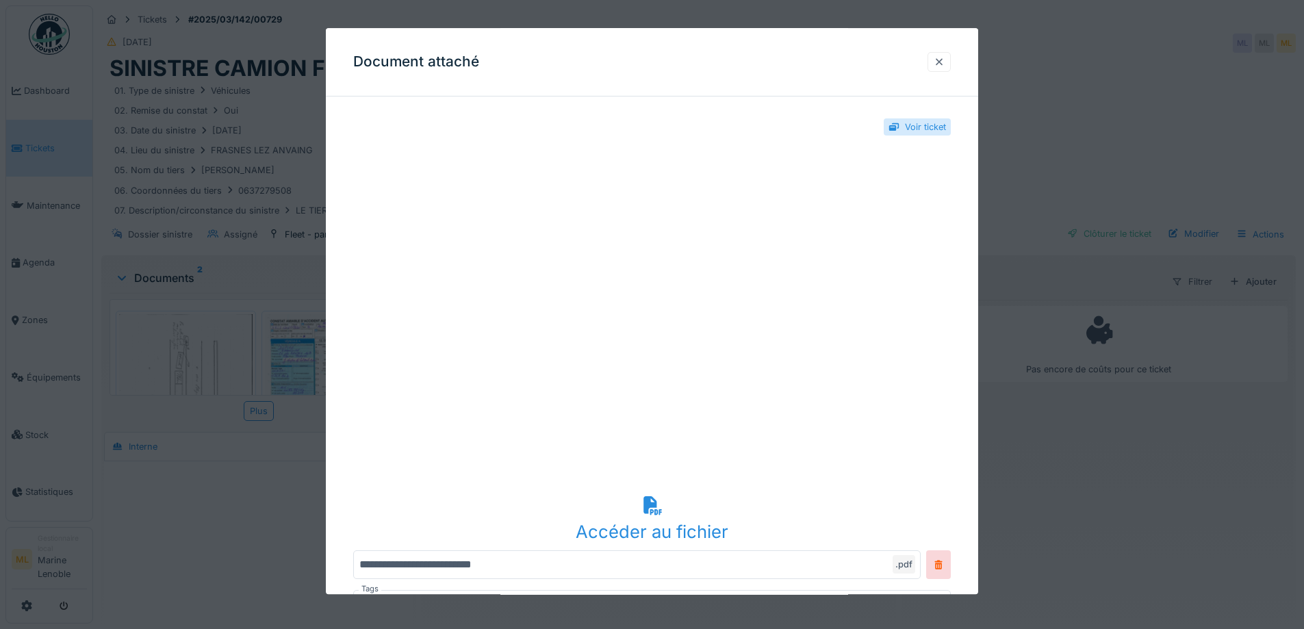
drag, startPoint x: 951, startPoint y: 61, endPoint x: 937, endPoint y: 60, distance: 14.4
click at [950, 61] on div at bounding box center [939, 62] width 23 height 20
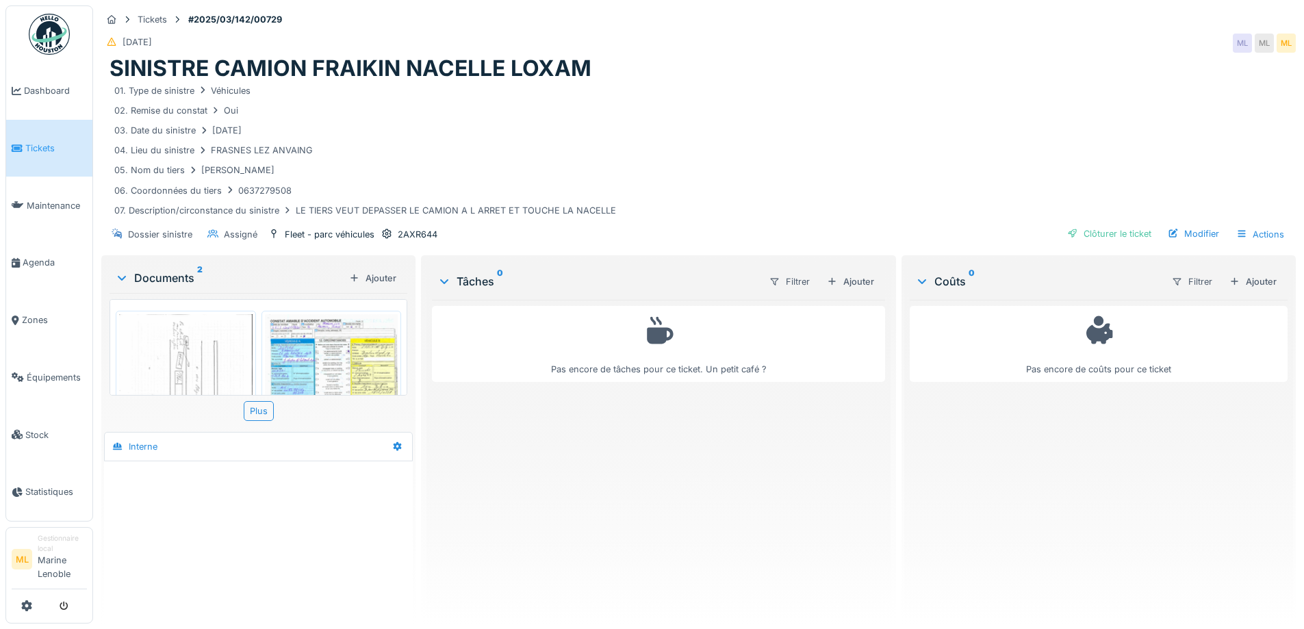
click at [365, 342] on img at bounding box center [332, 408] width 134 height 188
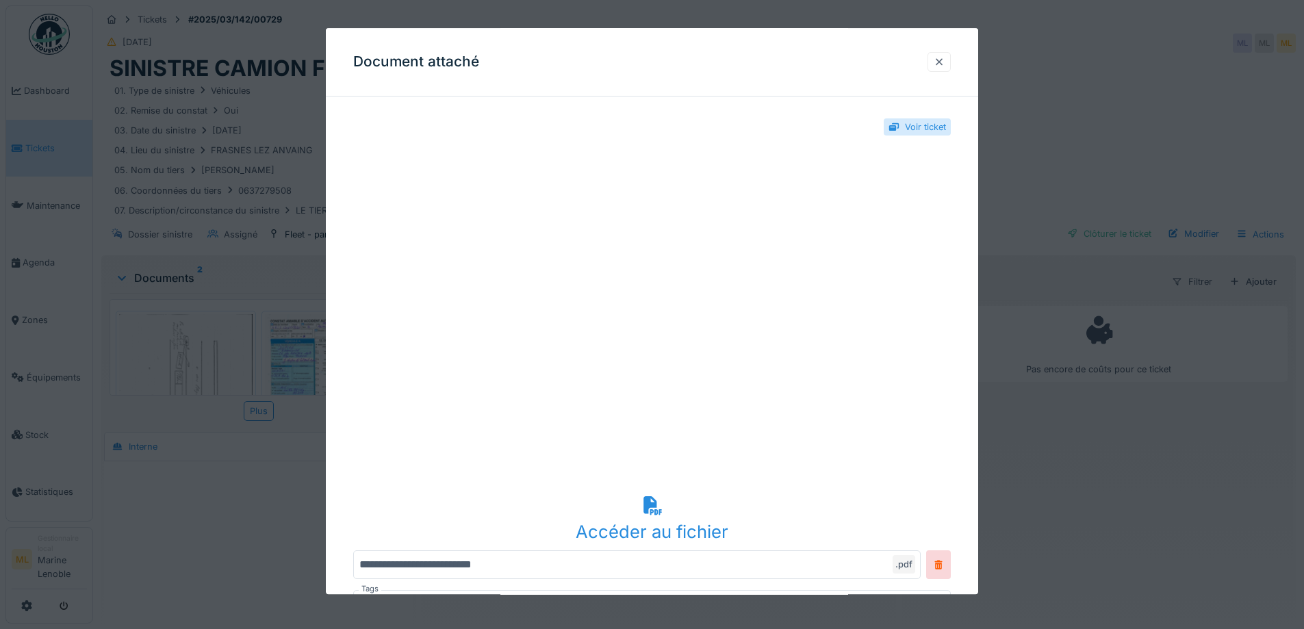
click at [944, 60] on div at bounding box center [939, 61] width 11 height 13
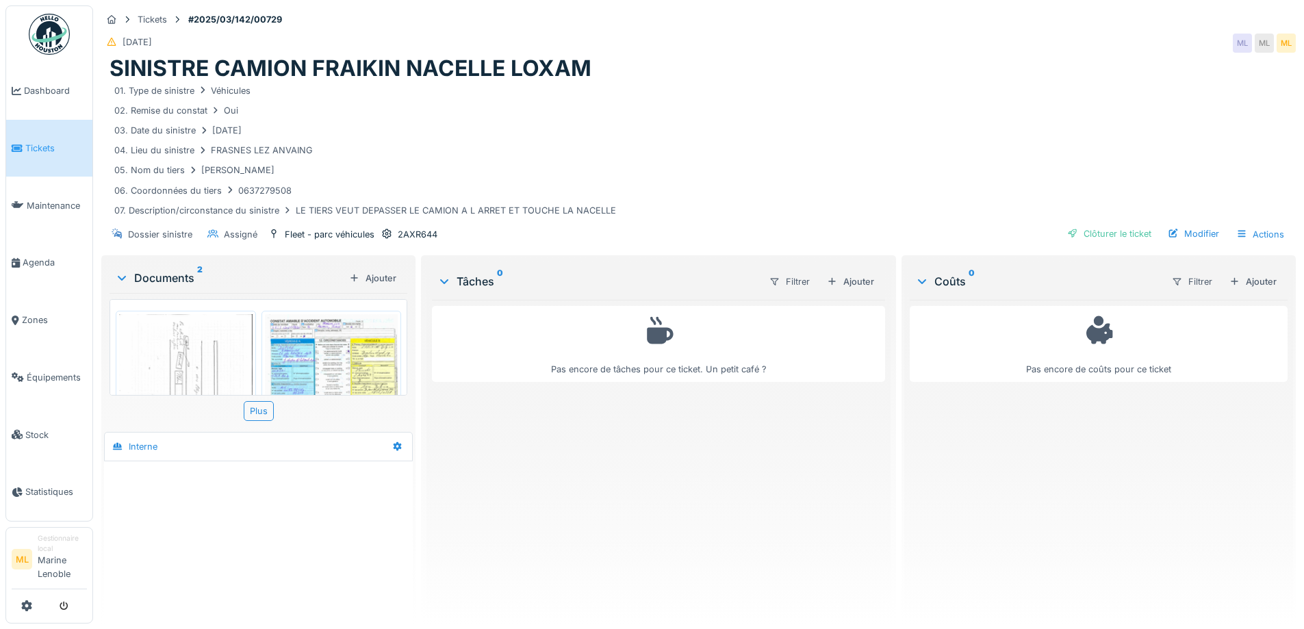
click at [361, 363] on img at bounding box center [332, 408] width 134 height 188
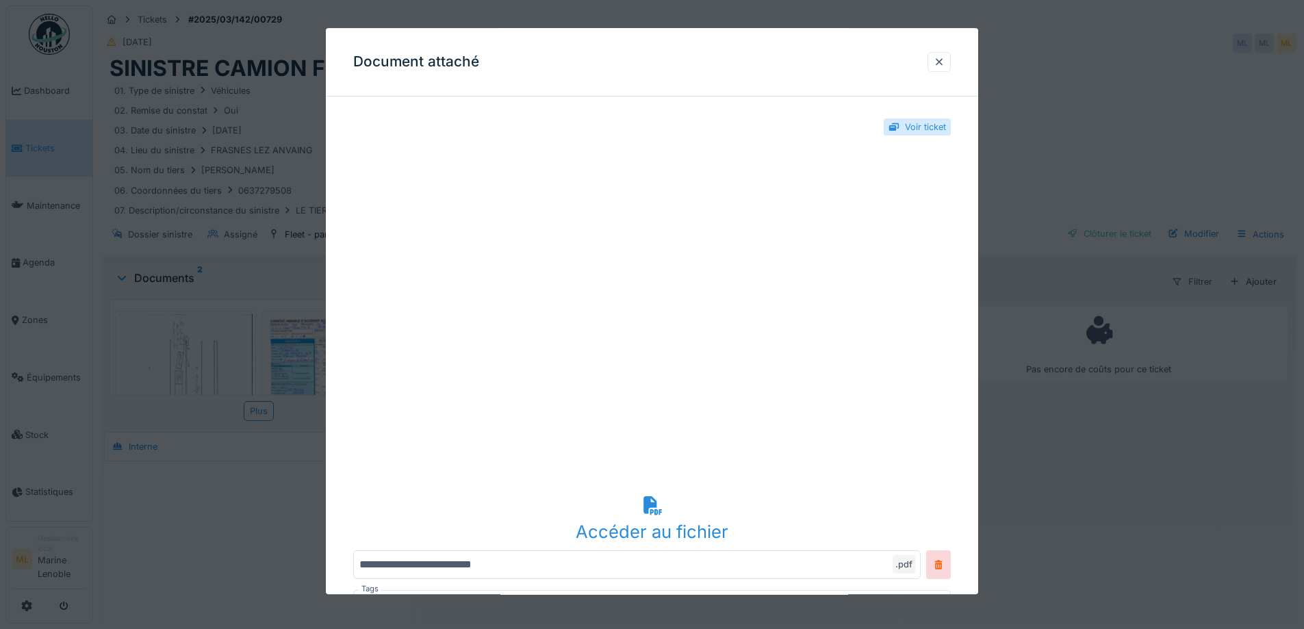
click at [1064, 487] on div at bounding box center [652, 314] width 1304 height 629
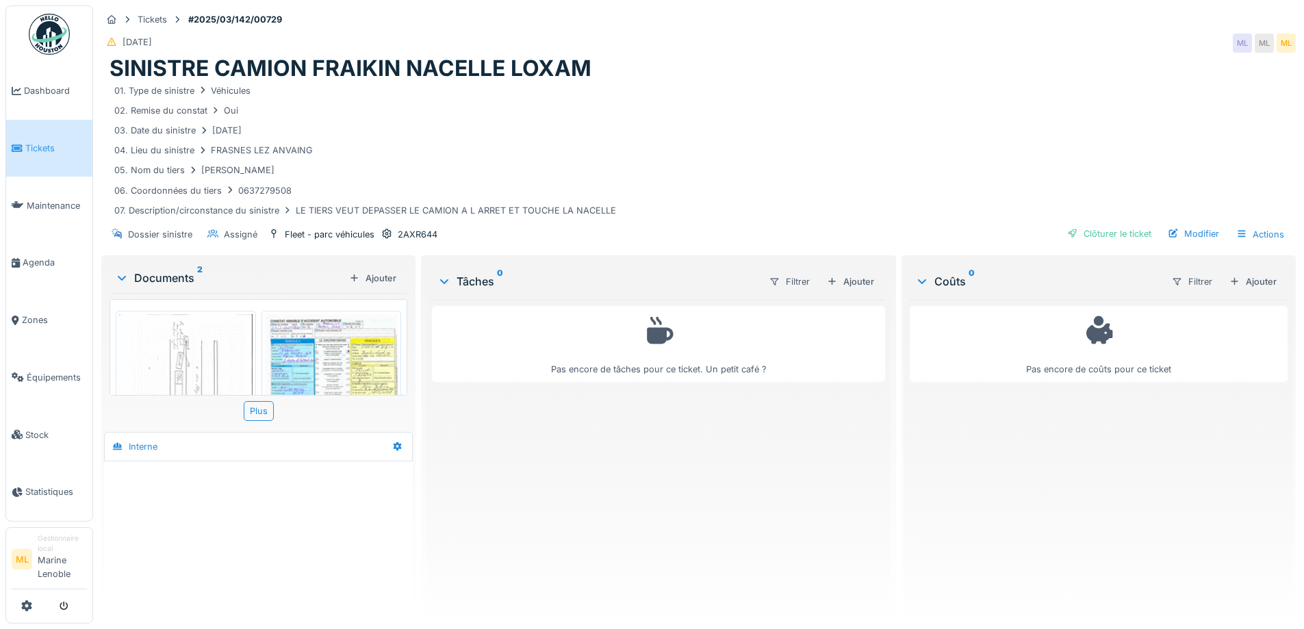
click at [47, 142] on span "Tickets" at bounding box center [56, 148] width 62 height 13
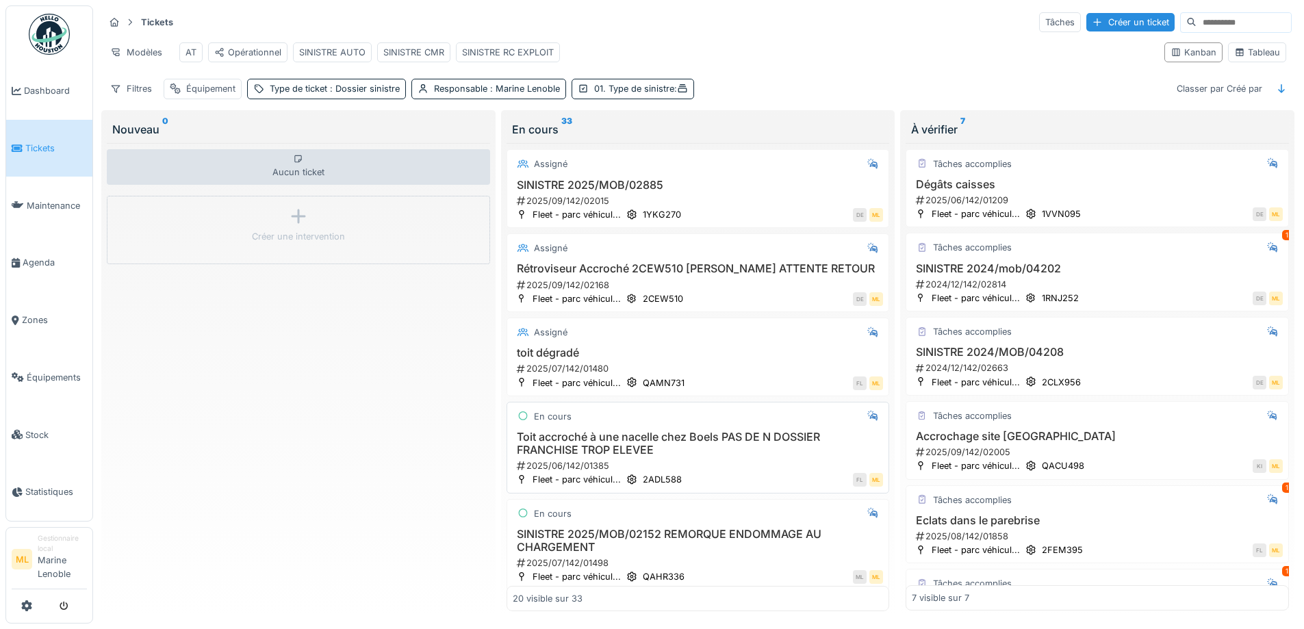
scroll to position [1337, 0]
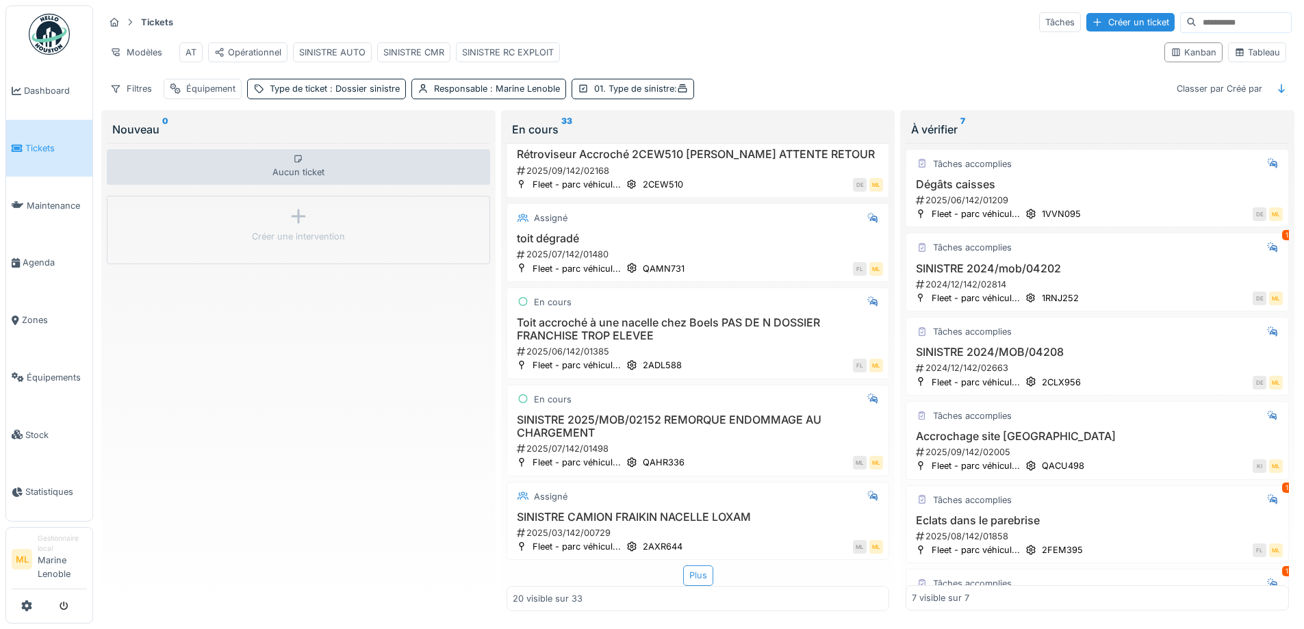
click at [688, 566] on div "Plus" at bounding box center [698, 576] width 30 height 20
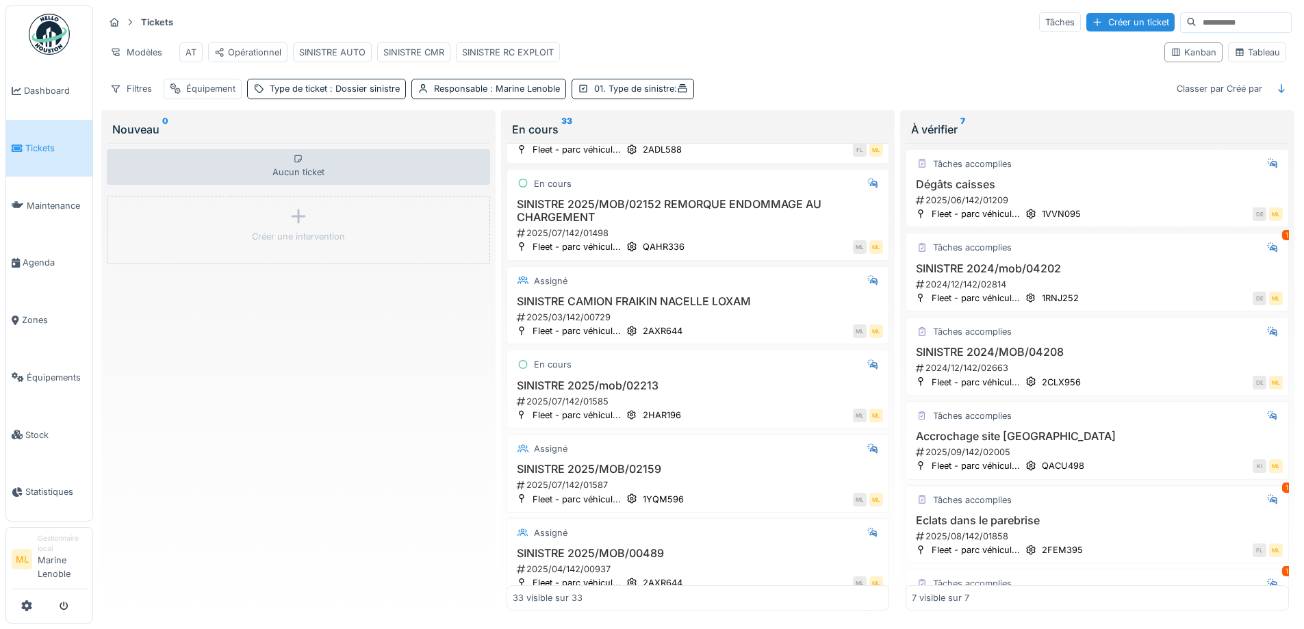
scroll to position [1464, 0]
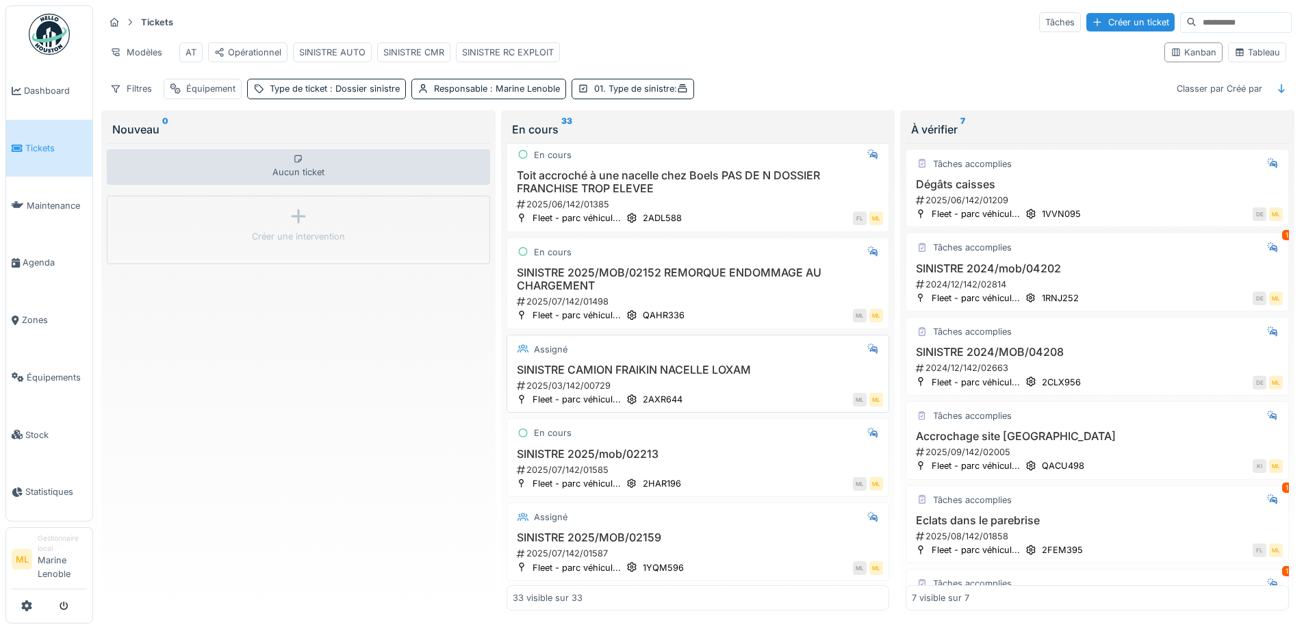
click at [731, 387] on div "SINISTRE CAMION FRAIKIN NACELLE LOXAM 2025/03/142/00729" at bounding box center [698, 378] width 371 height 29
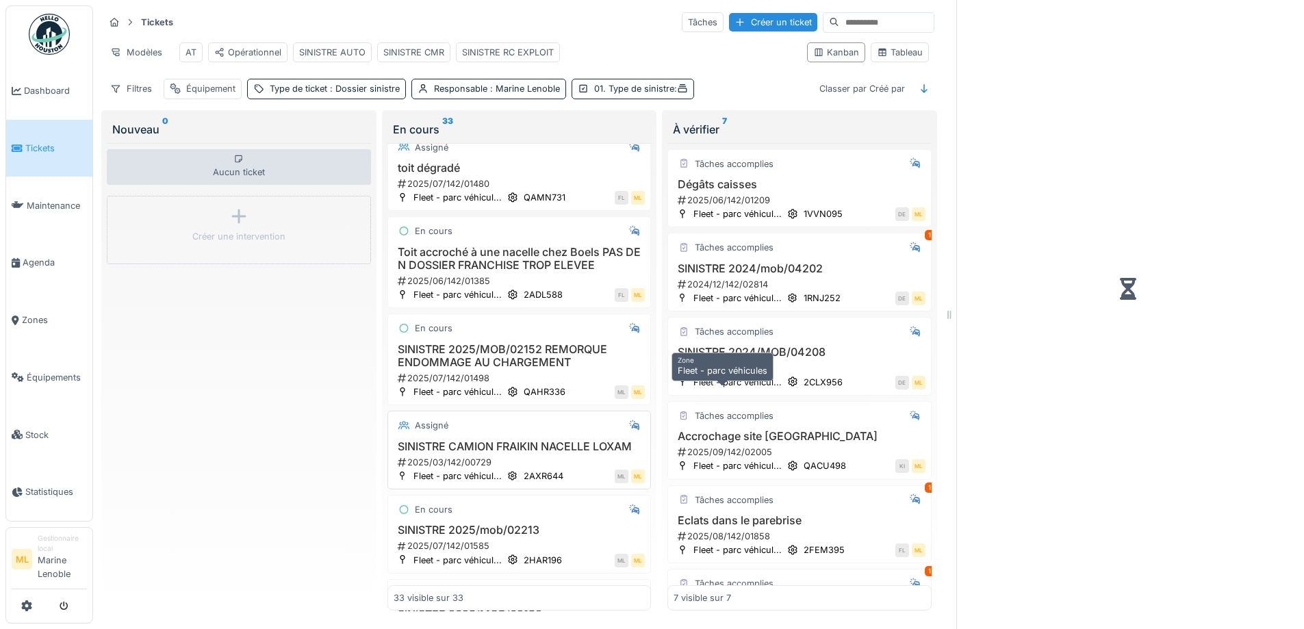
scroll to position [1522, 0]
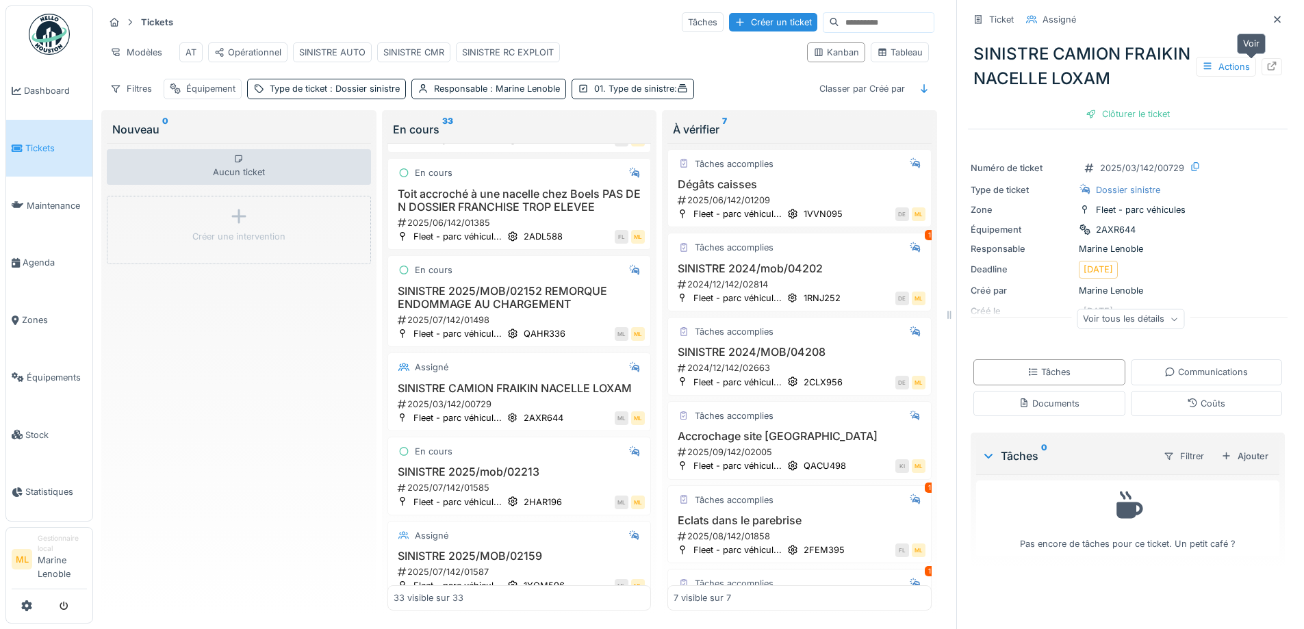
click at [1267, 66] on icon at bounding box center [1272, 66] width 11 height 9
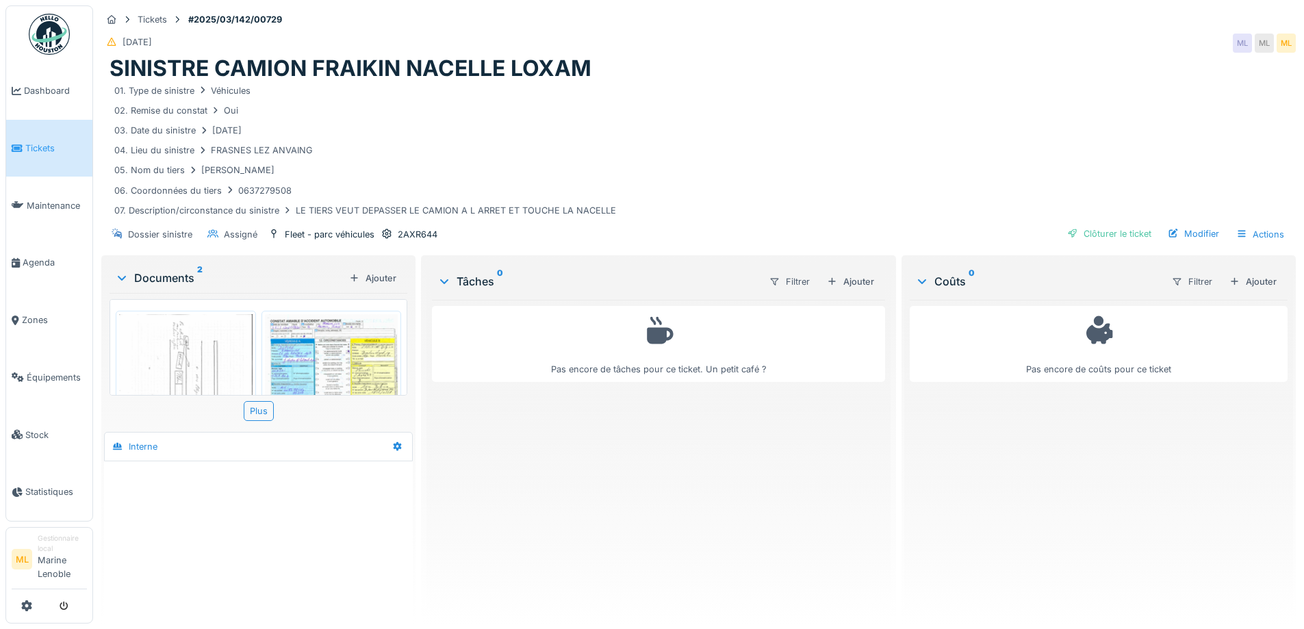
click at [1184, 238] on div "Modifier" at bounding box center [1194, 234] width 62 height 18
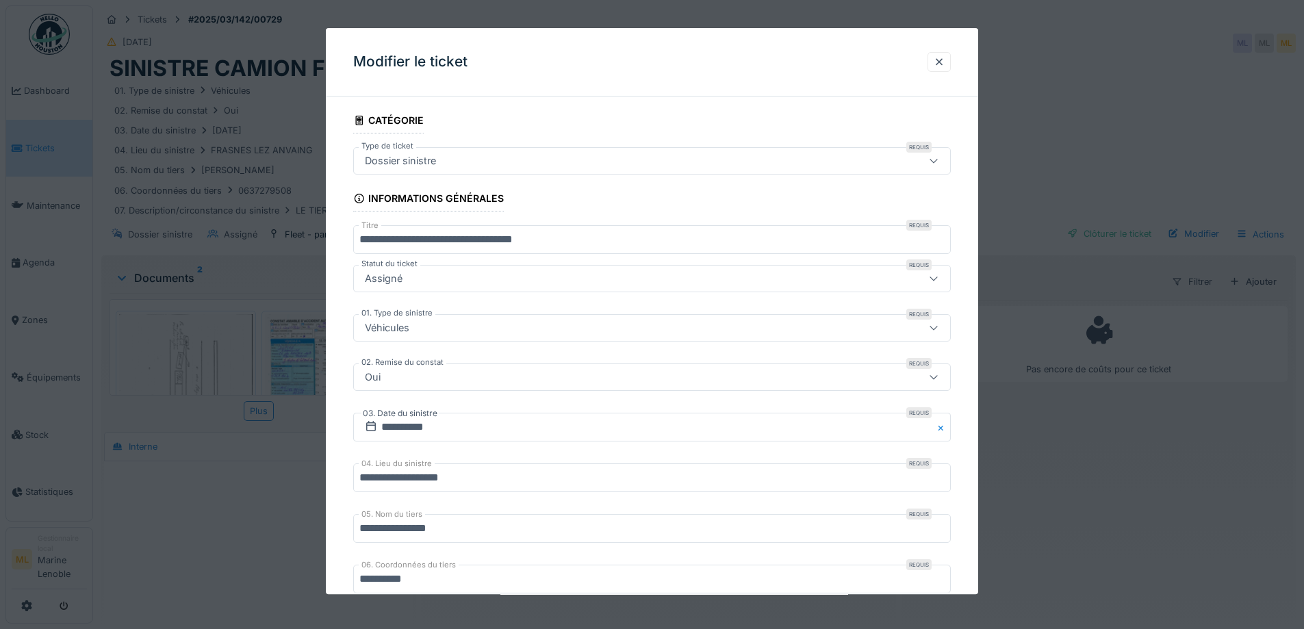
click at [408, 239] on input "**********" at bounding box center [652, 240] width 598 height 29
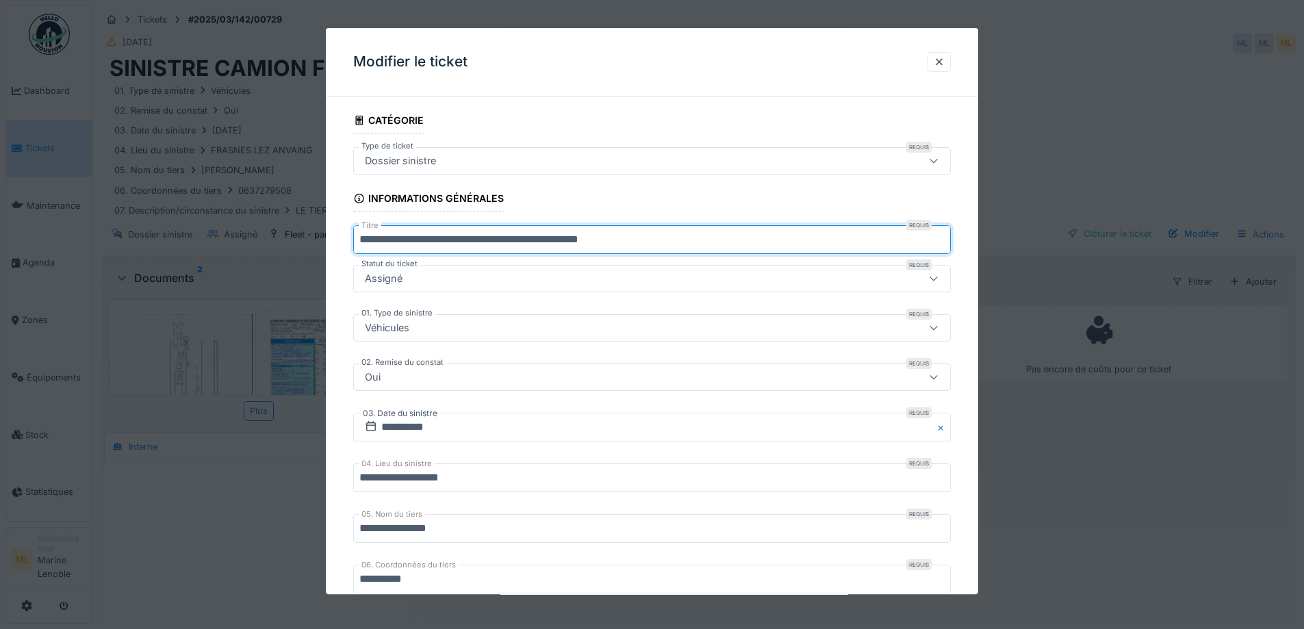
drag, startPoint x: 412, startPoint y: 233, endPoint x: 448, endPoint y: 250, distance: 39.8
click at [412, 233] on input "**********" at bounding box center [652, 240] width 598 height 29
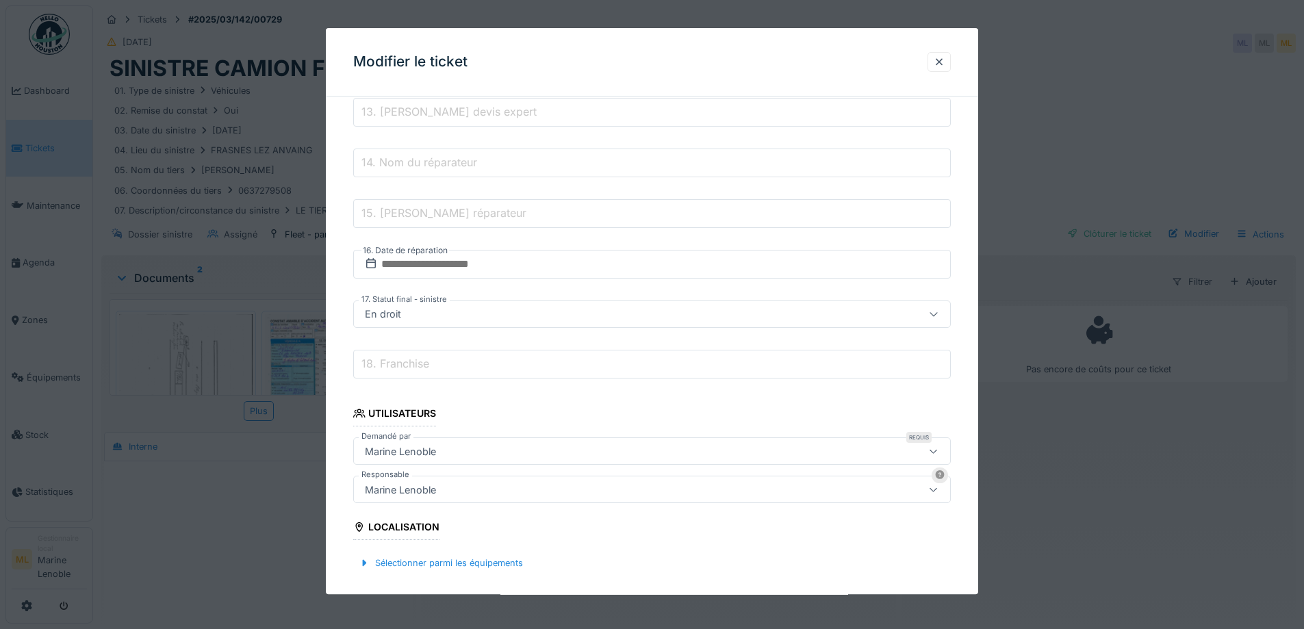
scroll to position [1019, 0]
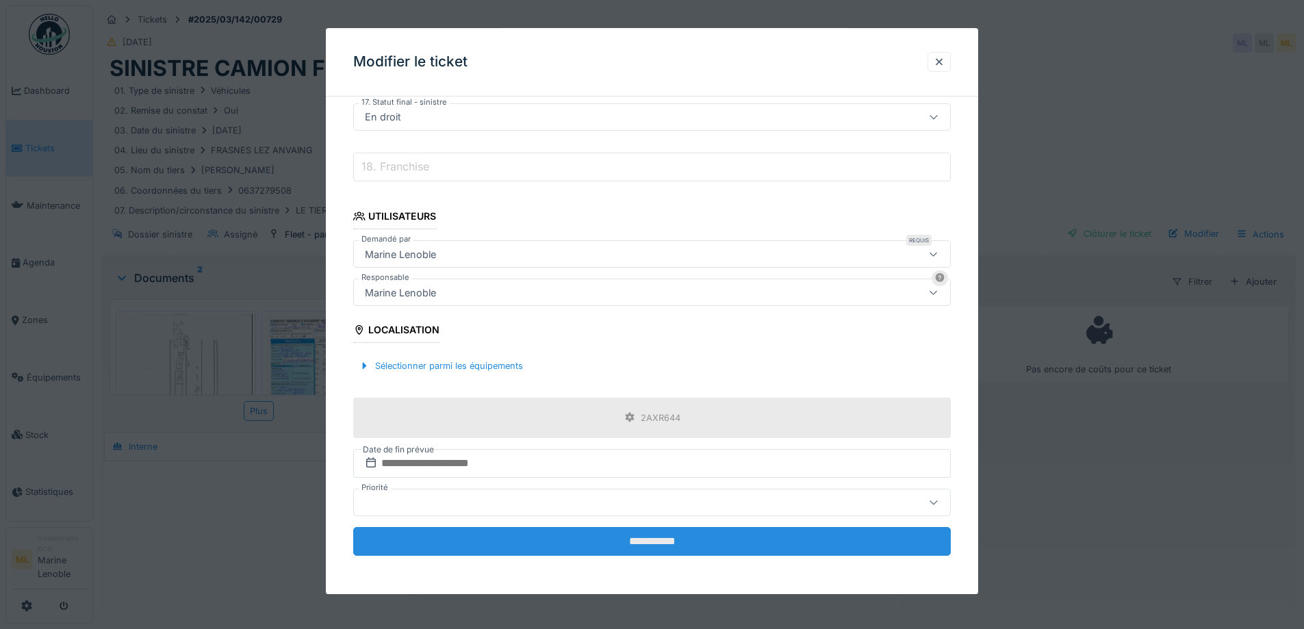
type input "**********"
click at [647, 537] on input "**********" at bounding box center [652, 541] width 598 height 29
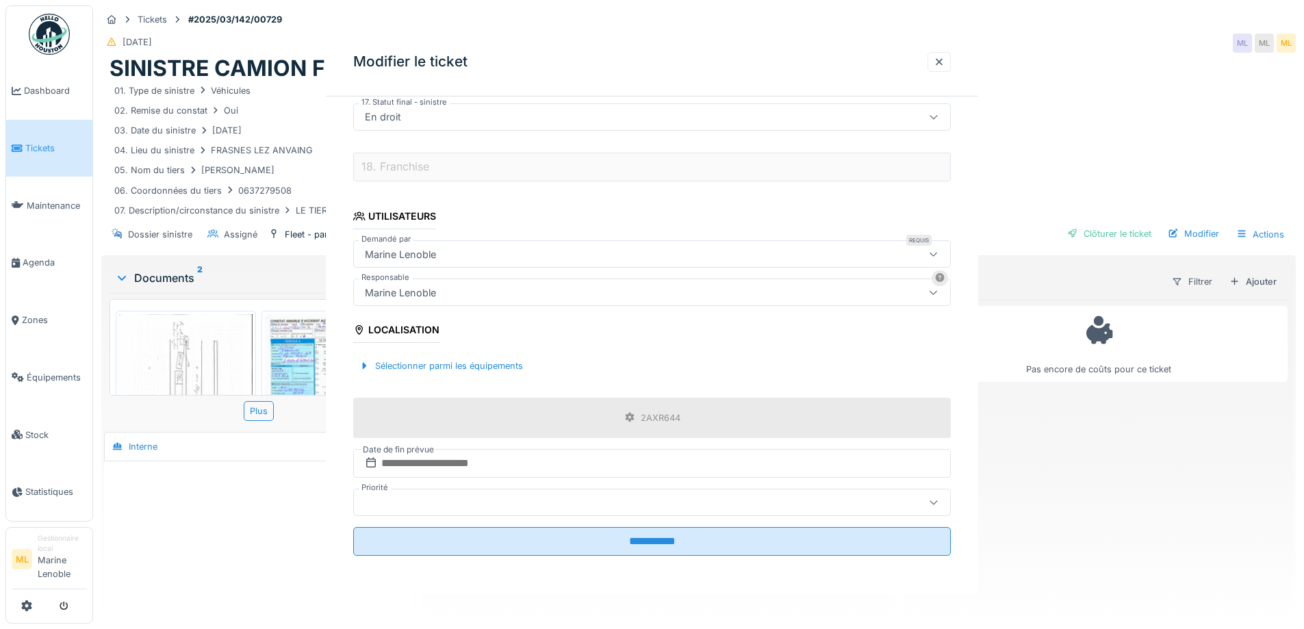
scroll to position [0, 0]
